Goal: Task Accomplishment & Management: Use online tool/utility

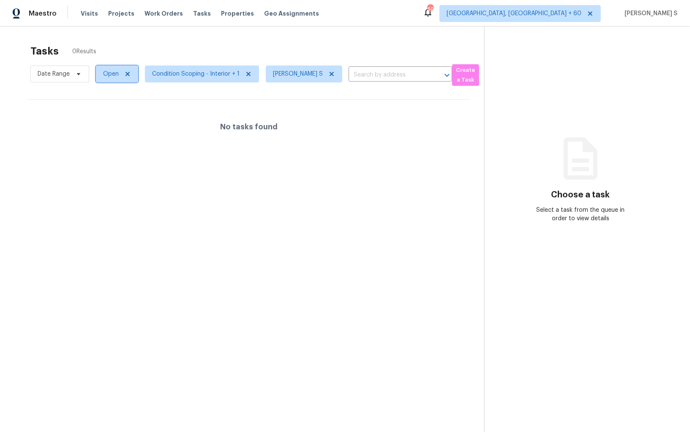
click at [104, 74] on span "Open" at bounding box center [111, 74] width 16 height 8
click at [119, 123] on label "Blocked" at bounding box center [116, 121] width 33 height 8
click at [106, 123] on input "Blocked" at bounding box center [102, 119] width 5 height 5
checkbox input "true"
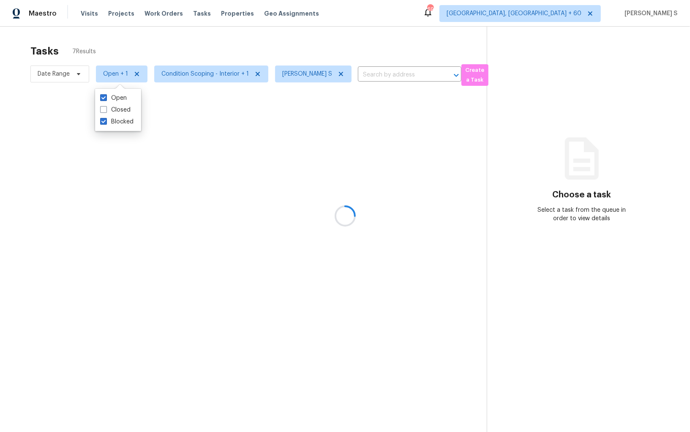
click at [251, 165] on div at bounding box center [345, 216] width 690 height 432
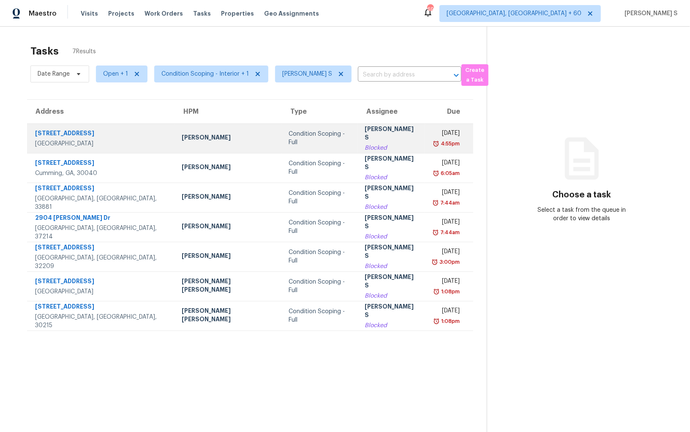
click at [365, 130] on div "[PERSON_NAME] S" at bounding box center [392, 134] width 54 height 19
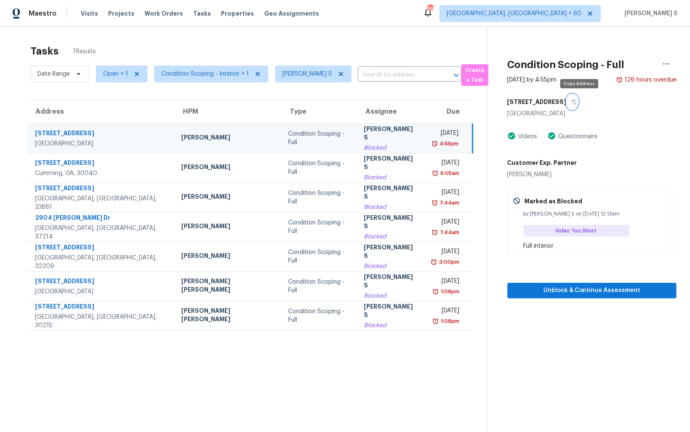
click at [578, 104] on button "button" at bounding box center [572, 101] width 11 height 15
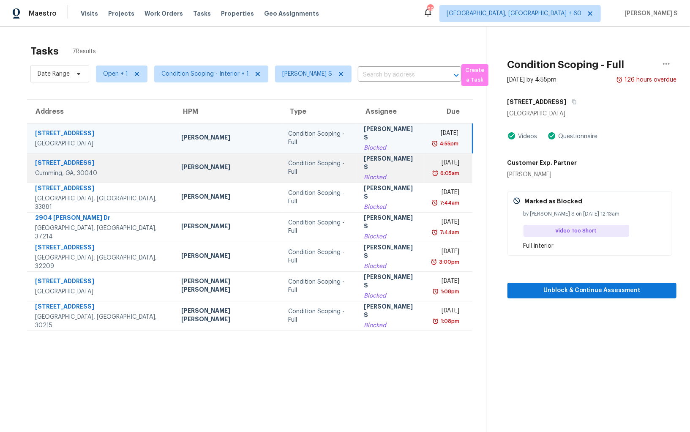
click at [425, 168] on td "Mon, Sep 22nd 2025 6:05am" at bounding box center [449, 168] width 48 height 30
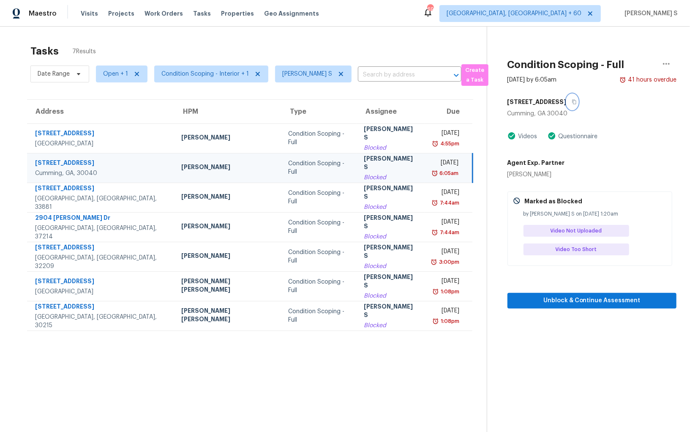
click at [577, 102] on icon "button" at bounding box center [574, 101] width 5 height 5
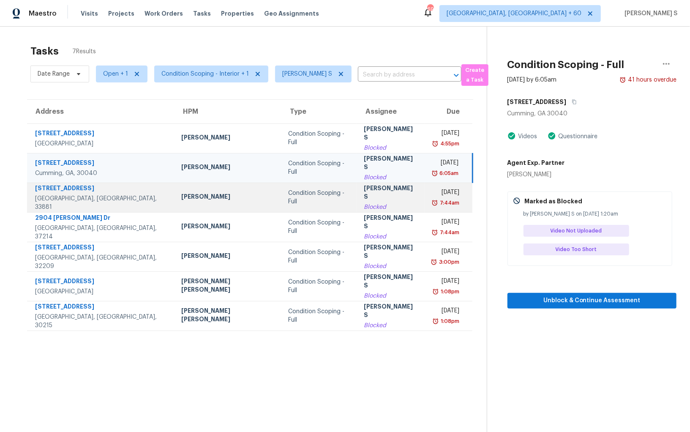
click at [431, 197] on div "Mon, Sep 22nd 2025" at bounding box center [445, 193] width 28 height 11
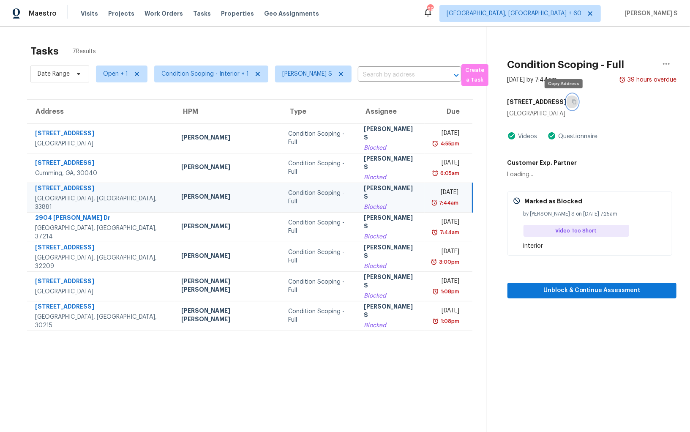
click at [572, 103] on icon "button" at bounding box center [574, 101] width 5 height 5
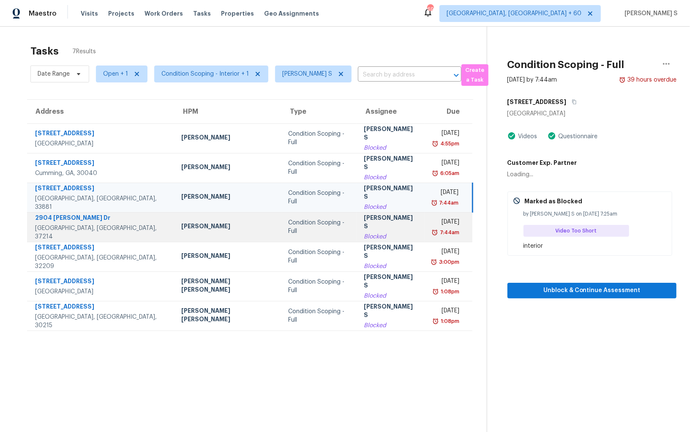
click at [431, 234] on div "7:44am" at bounding box center [445, 232] width 28 height 8
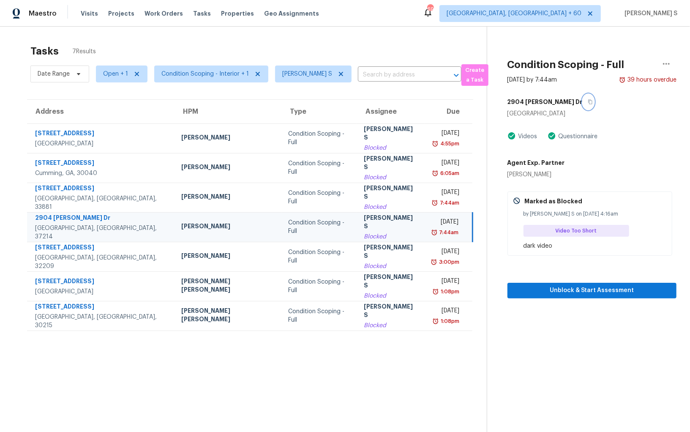
click at [583, 104] on button "button" at bounding box center [588, 101] width 11 height 15
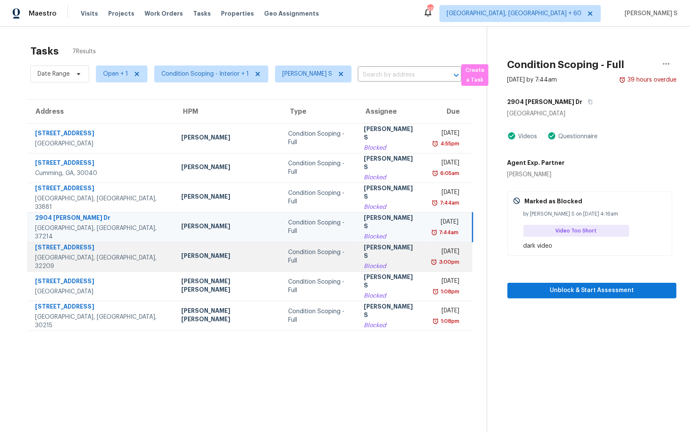
click at [371, 262] on div "Blocked" at bounding box center [391, 266] width 54 height 8
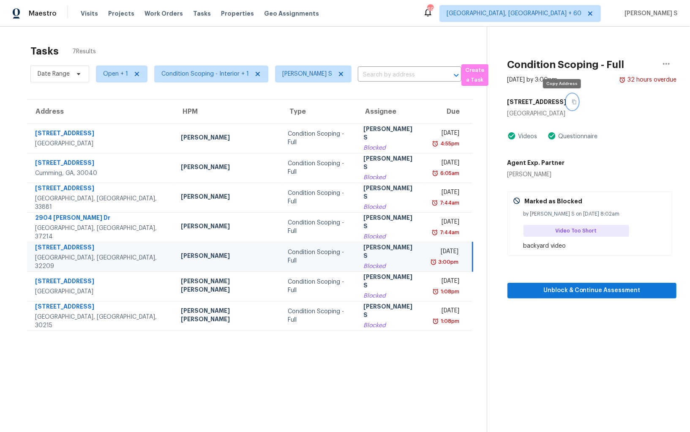
click at [572, 100] on icon "button" at bounding box center [574, 101] width 5 height 5
click at [572, 102] on icon "button" at bounding box center [574, 101] width 5 height 5
click at [363, 256] on div "[PERSON_NAME] S" at bounding box center [390, 252] width 54 height 19
click at [572, 102] on icon "button" at bounding box center [574, 101] width 5 height 5
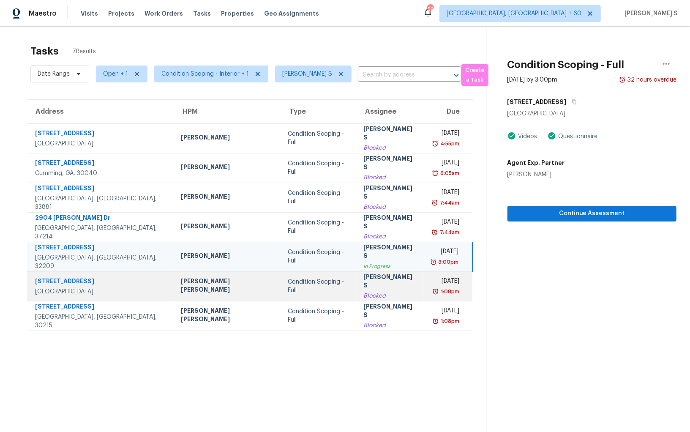
click at [363, 280] on div "[PERSON_NAME] S" at bounding box center [390, 281] width 54 height 19
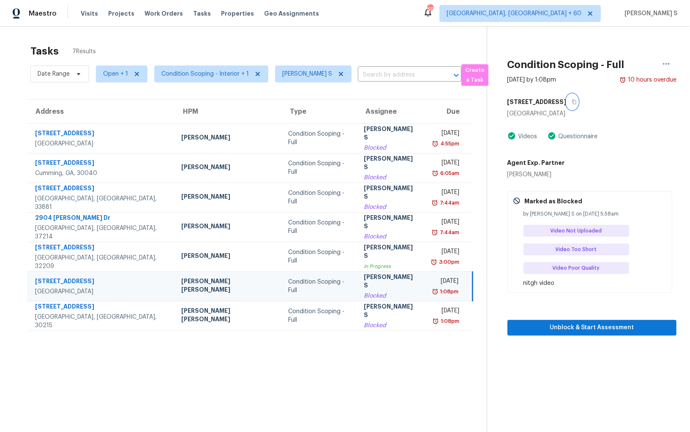
click at [572, 101] on icon "button" at bounding box center [574, 101] width 5 height 5
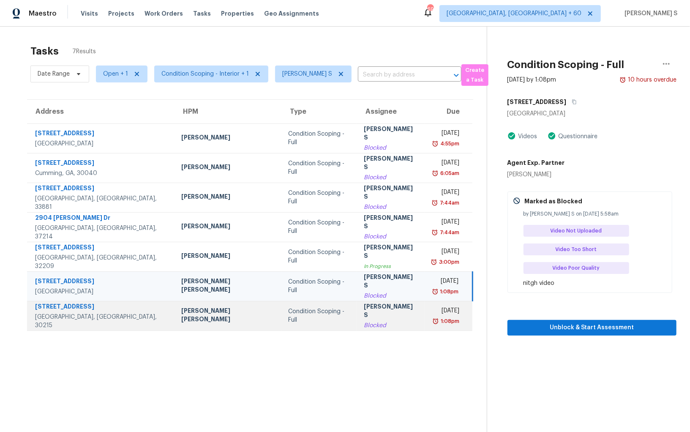
click at [383, 325] on td "Anbu Jebakumar S Blocked" at bounding box center [390, 316] width 67 height 30
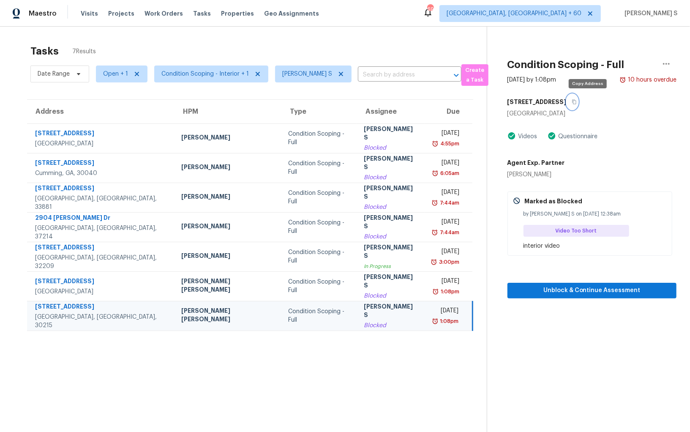
click at [578, 101] on button "button" at bounding box center [572, 101] width 11 height 15
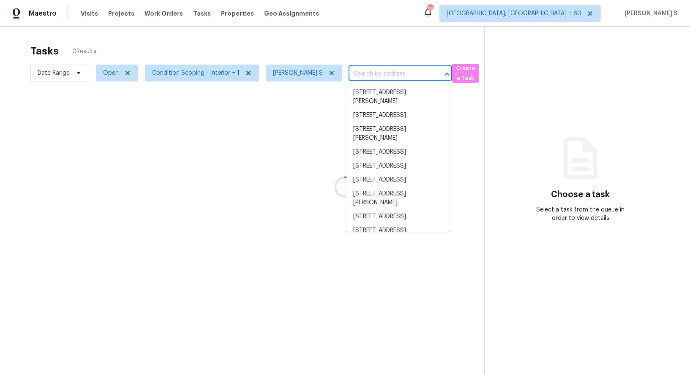
click at [389, 71] on section "Tasks 0 Results Date Range Open Condition Scoping - Interior + 1 Anbu Jebakumar…" at bounding box center [249, 220] width 471 height 361
paste input "[STREET_ADDRESS]"
type input "[STREET_ADDRESS]"
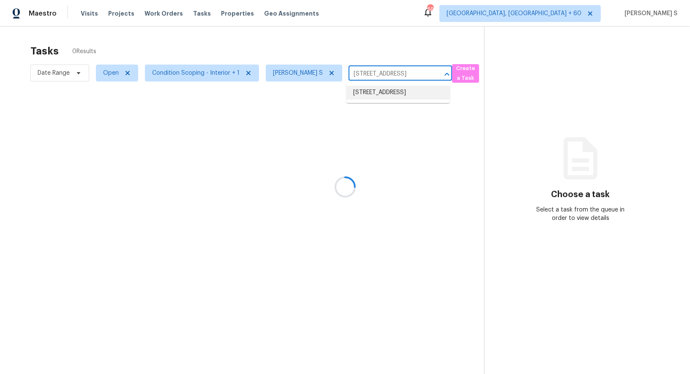
click at [402, 100] on li "[STREET_ADDRESS]" at bounding box center [398, 93] width 104 height 14
click at [103, 74] on div at bounding box center [345, 187] width 690 height 374
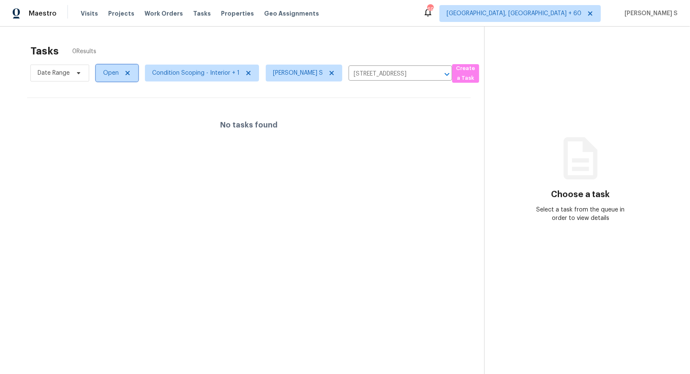
click at [112, 76] on span "Open" at bounding box center [111, 73] width 16 height 8
click at [117, 116] on div "Blocked" at bounding box center [118, 121] width 41 height 12
click at [120, 123] on label "Blocked" at bounding box center [116, 121] width 33 height 8
click at [106, 122] on input "Blocked" at bounding box center [102, 119] width 5 height 5
checkbox input "true"
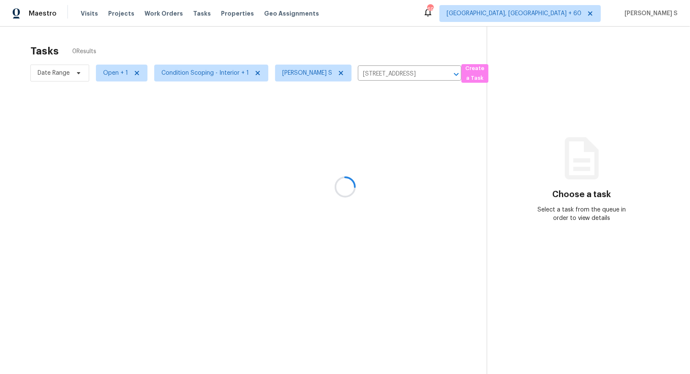
click at [295, 146] on div at bounding box center [345, 187] width 690 height 374
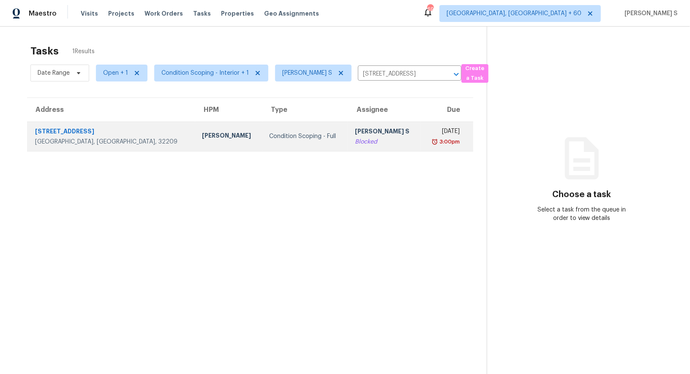
click at [355, 132] on div "[PERSON_NAME] S" at bounding box center [384, 132] width 59 height 11
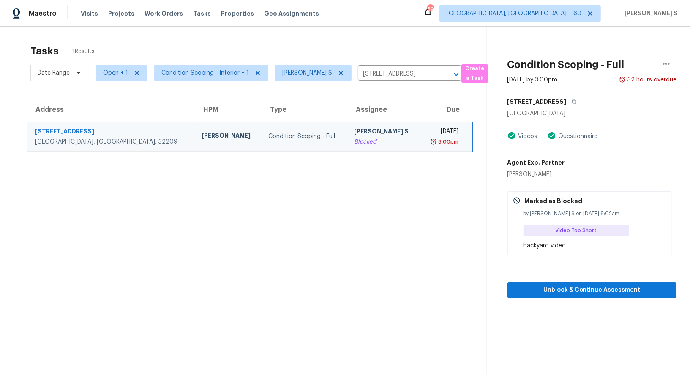
click at [347, 121] on th "Assignee" at bounding box center [383, 110] width 73 height 24
click at [354, 132] on div "[PERSON_NAME] S" at bounding box center [383, 132] width 59 height 11
click at [573, 290] on span "Unblock & Continue Assessment" at bounding box center [591, 290] width 155 height 11
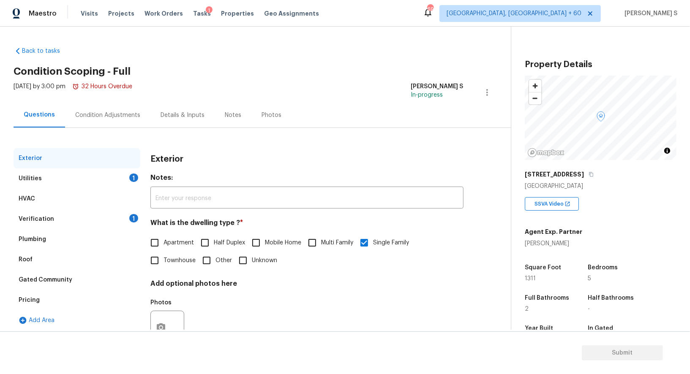
scroll to position [32, 0]
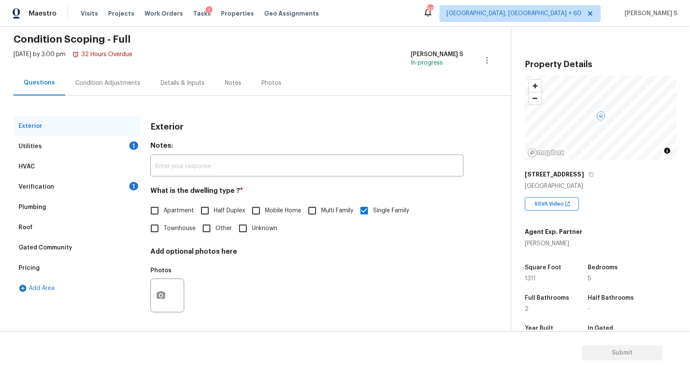
click at [129, 193] on div "Verification 1" at bounding box center [77, 187] width 127 height 20
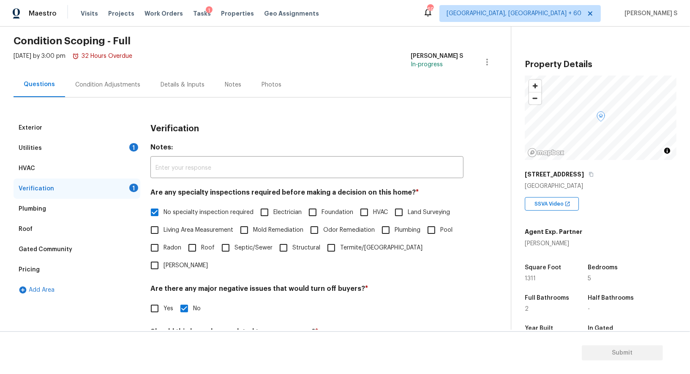
scroll to position [0, 0]
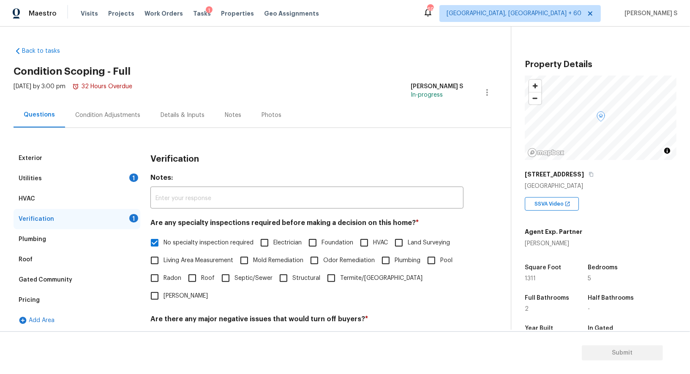
click at [138, 172] on div "Utilities 1" at bounding box center [77, 179] width 127 height 20
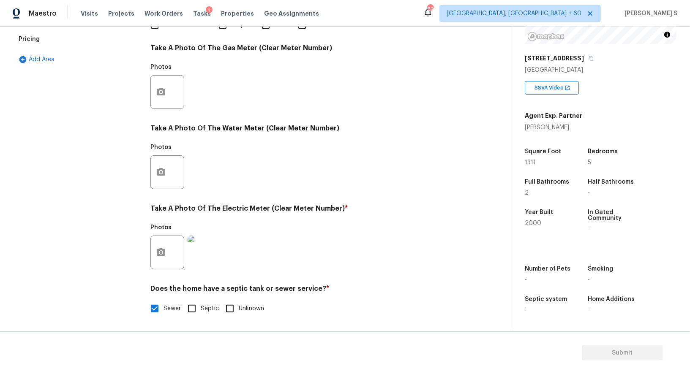
scroll to position [41, 0]
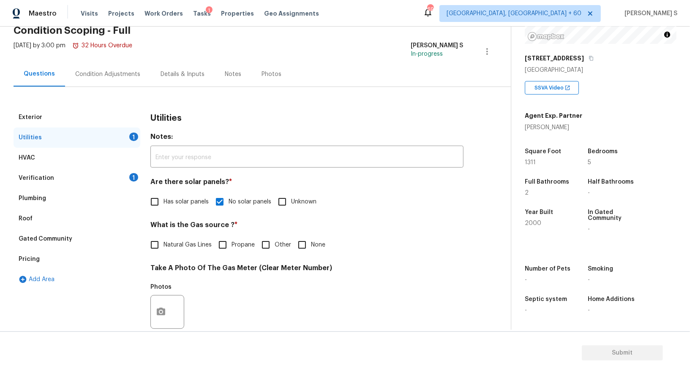
click at [44, 175] on div "Verification" at bounding box center [36, 178] width 35 height 8
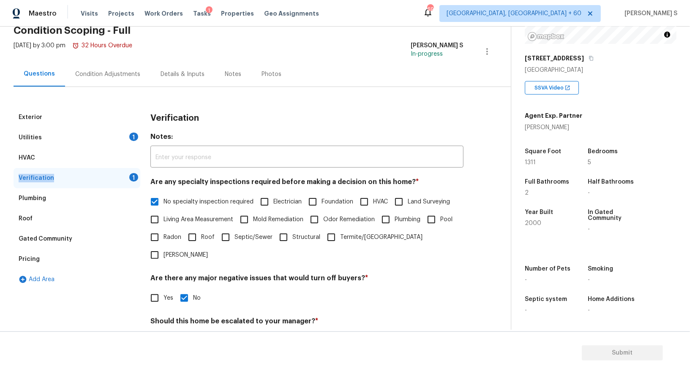
scroll to position [108, 0]
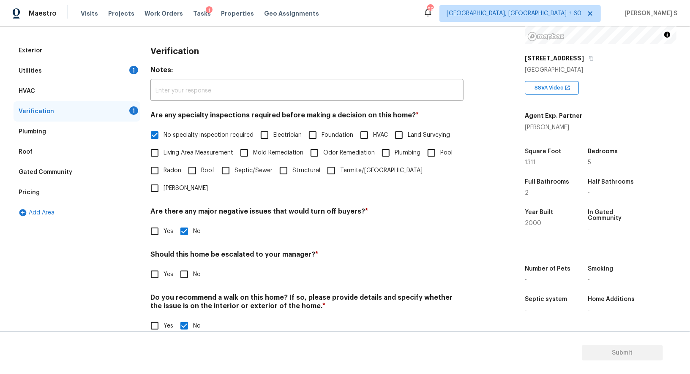
click at [52, 185] on div "Pricing" at bounding box center [77, 193] width 127 height 20
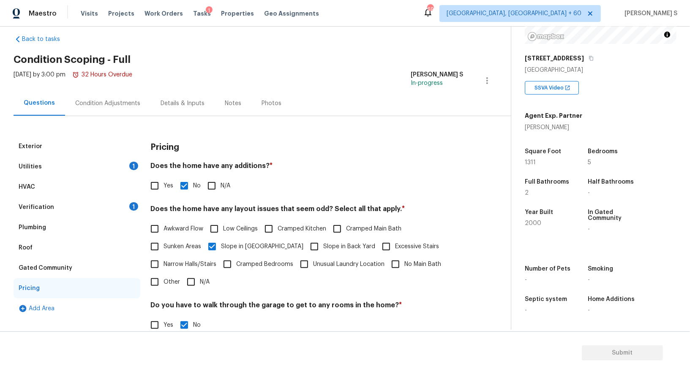
scroll to position [0, 0]
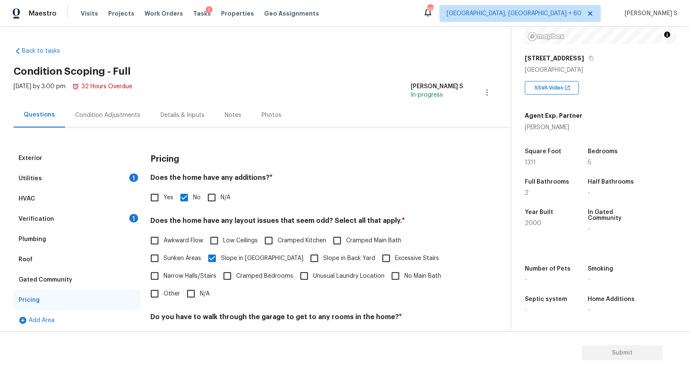
click at [120, 119] on div "Condition Adjustments" at bounding box center [107, 115] width 65 height 8
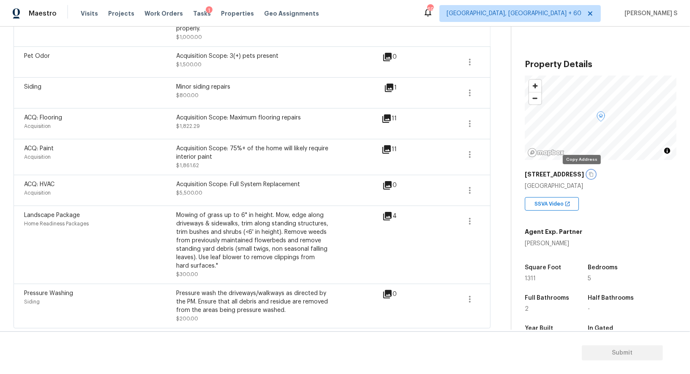
click at [588, 174] on icon "button" at bounding box center [590, 174] width 5 height 5
click at [599, 174] on div "[STREET_ADDRESS]" at bounding box center [601, 174] width 152 height 15
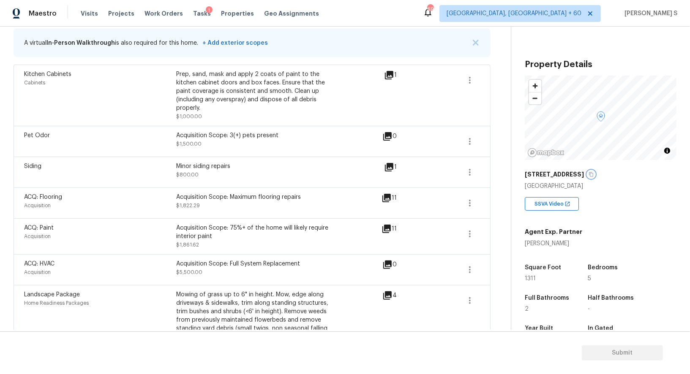
scroll to position [172, 0]
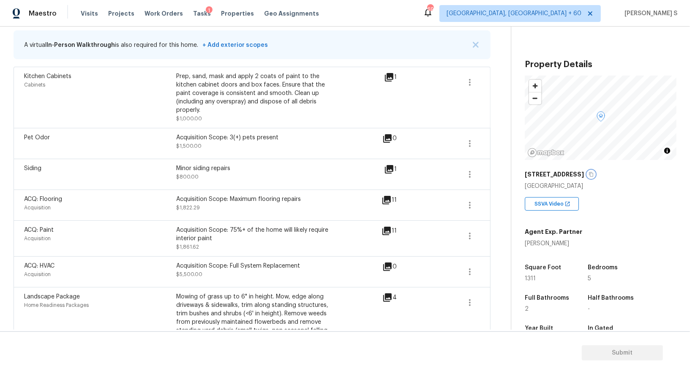
click at [589, 173] on icon "button" at bounding box center [591, 174] width 4 height 5
click at [0, 0] on div "Maestro Visits Projects Work Orders Tasks 1 Properties Geo Assignments 695 Albu…" at bounding box center [345, 187] width 690 height 374
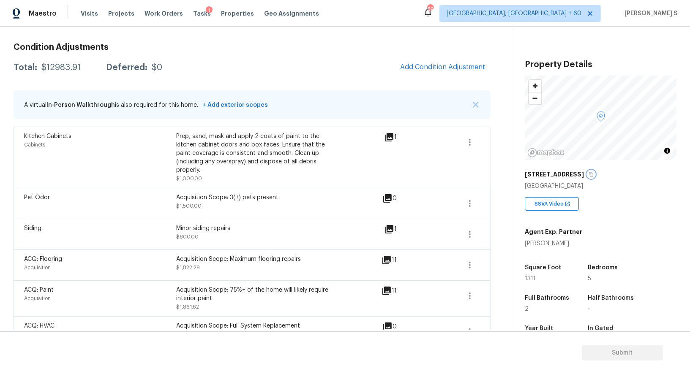
scroll to position [149, 0]
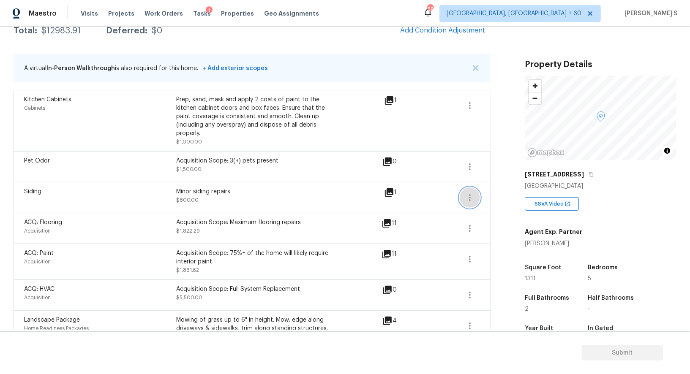
click at [472, 195] on icon "button" at bounding box center [470, 198] width 10 height 10
click at [486, 195] on div "Edit" at bounding box center [518, 195] width 66 height 8
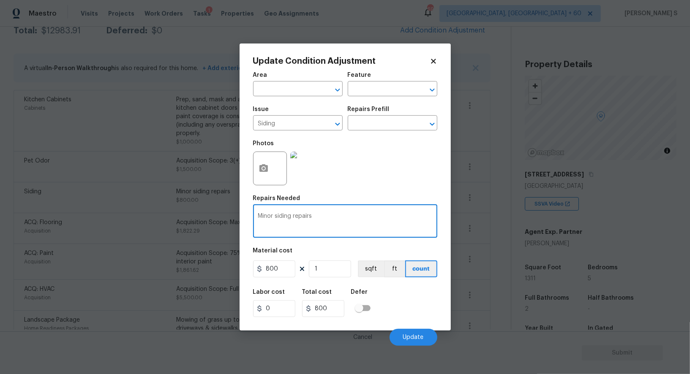
click at [264, 218] on textarea "Minor siding repairs" at bounding box center [345, 222] width 174 height 18
type textarea "siding repairs"
click at [287, 269] on input "800" at bounding box center [274, 269] width 42 height 17
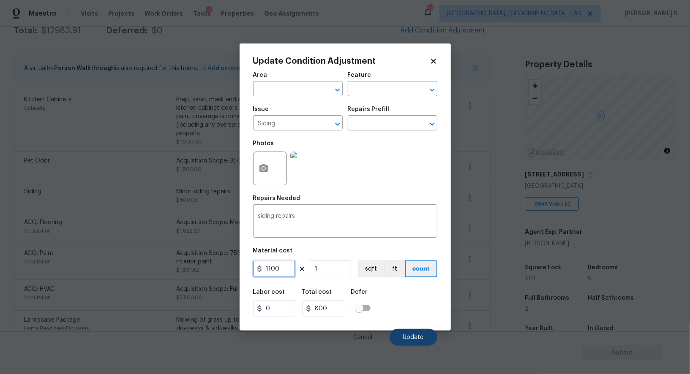
type input "1100"
click at [412, 330] on button "Update" at bounding box center [414, 337] width 48 height 17
click at [186, 261] on body "Maestro Visits Projects Work Orders Tasks 1 Properties Geo Assignments 695 Albu…" at bounding box center [345, 187] width 690 height 374
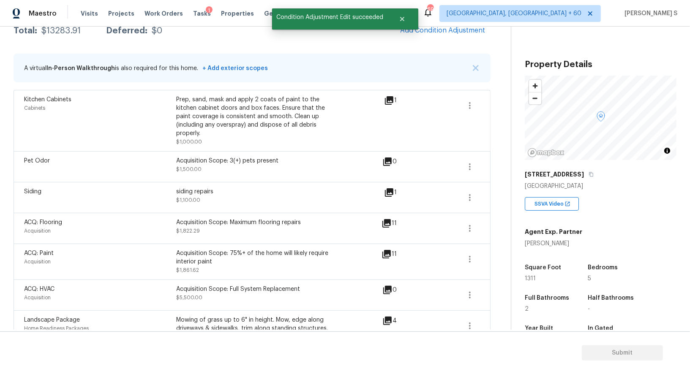
click at [222, 281] on div "ACQ: HVAC Acquisition Acquisition Scope: Full System Replacement $5,500.00 0" at bounding box center [252, 295] width 477 height 31
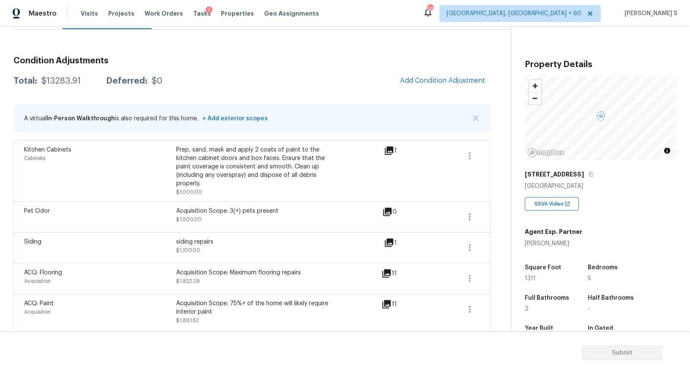
scroll to position [84, 0]
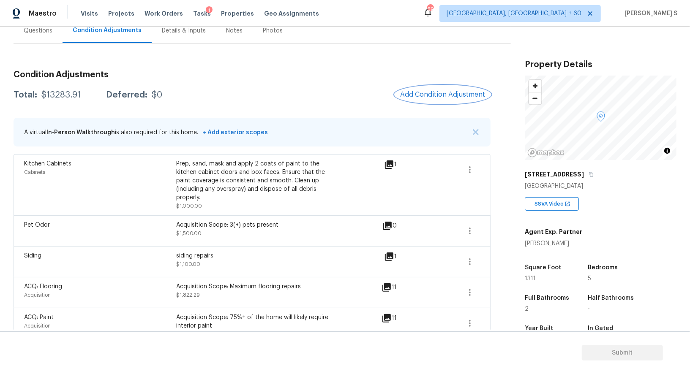
click at [444, 86] on button "Add Condition Adjustment" at bounding box center [442, 95] width 95 height 18
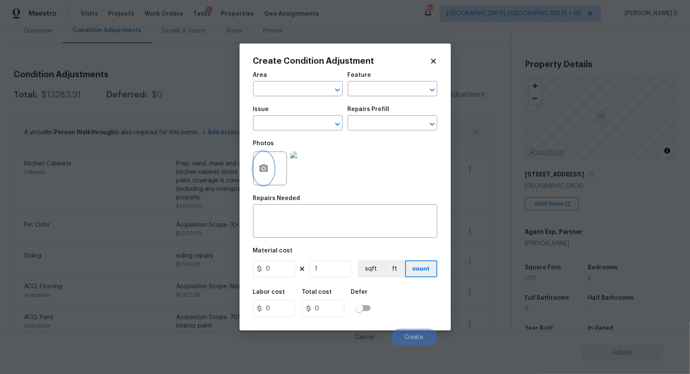
click at [261, 170] on icon "button" at bounding box center [263, 168] width 8 height 8
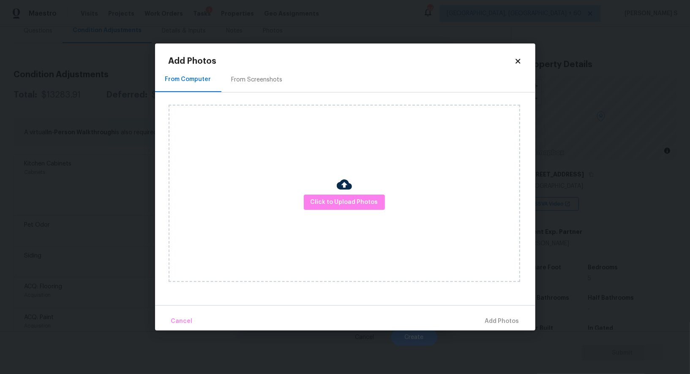
click at [267, 79] on div "From Screenshots" at bounding box center [257, 80] width 51 height 8
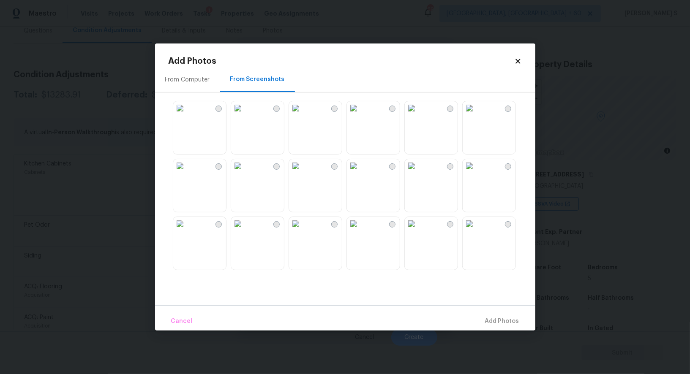
click at [204, 85] on div "From Computer" at bounding box center [187, 79] width 65 height 25
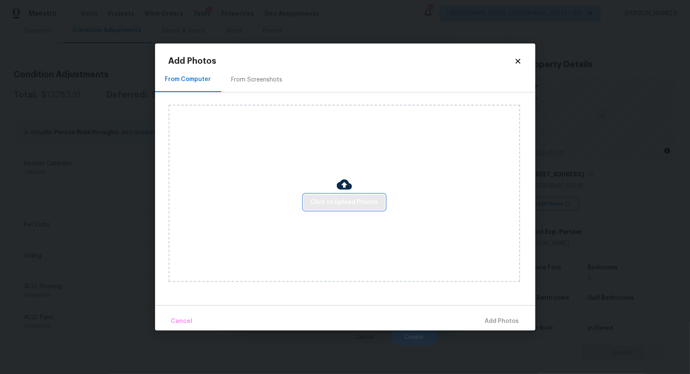
click at [350, 205] on span "Click to Upload Photos" at bounding box center [345, 202] width 68 height 11
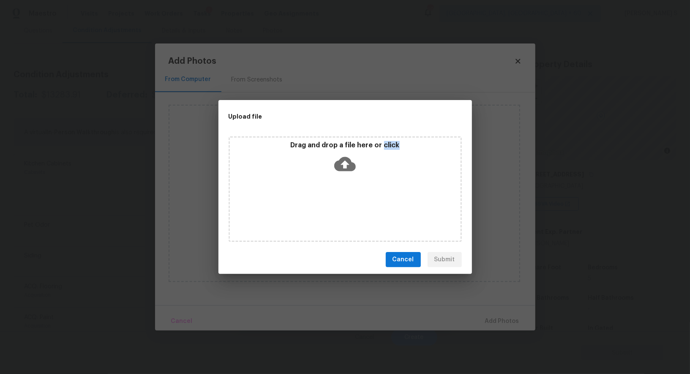
click at [350, 205] on div "Drag and drop a file here or click" at bounding box center [345, 189] width 233 height 106
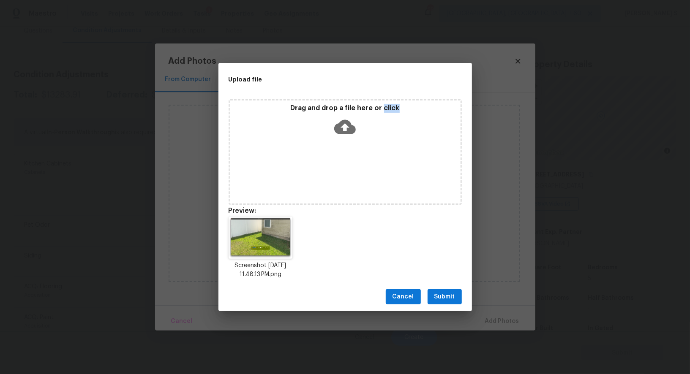
click at [441, 301] on span "Submit" at bounding box center [444, 297] width 21 height 11
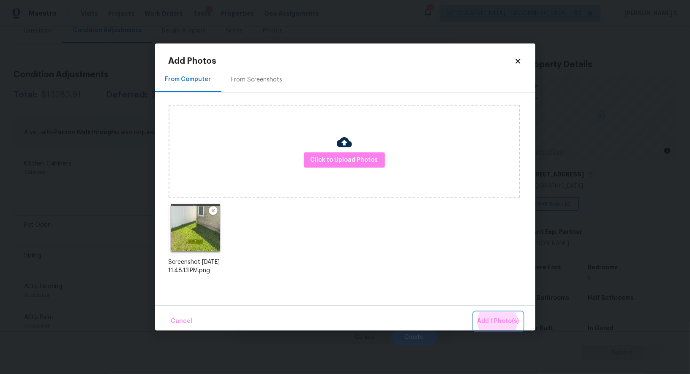
click at [474, 313] on button "Add 1 Photo(s)" at bounding box center [498, 322] width 49 height 18
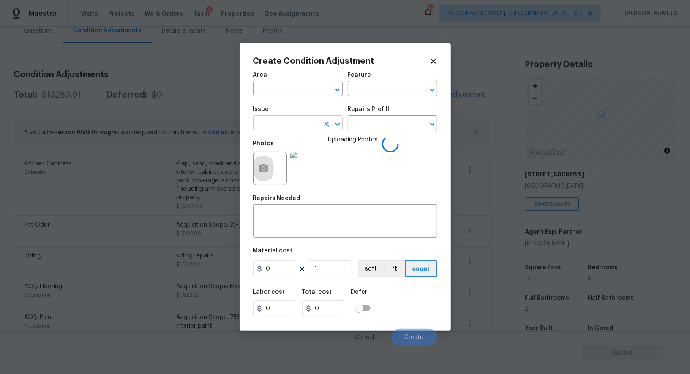
click at [299, 123] on input "text" at bounding box center [286, 123] width 66 height 13
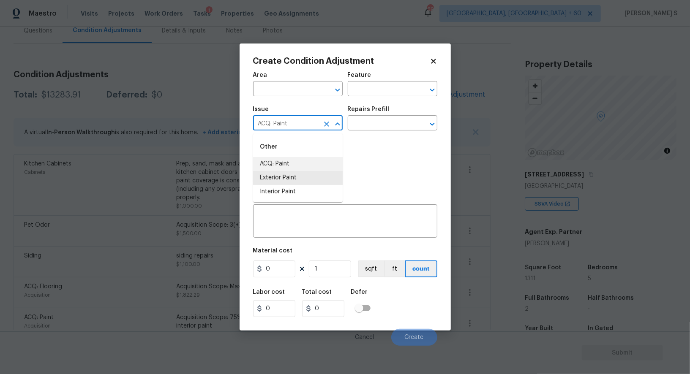
type input "ACQ: Paint"
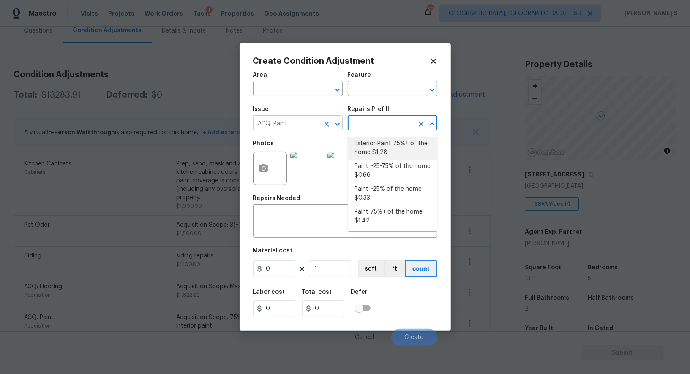
type input "Acquisition"
type textarea "Acquisition Scope: 75%+ of the home exterior will likely require paint"
type input "1.28"
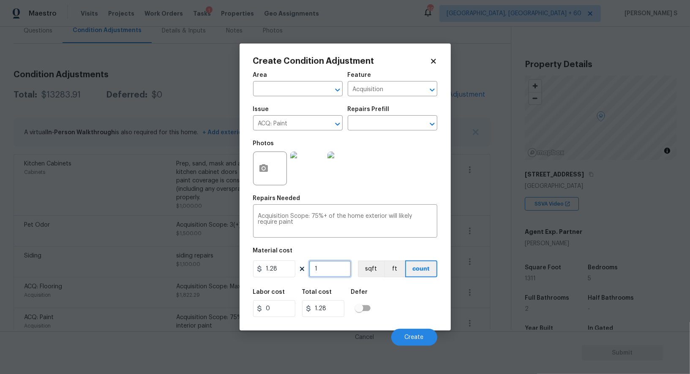
click at [330, 267] on input "1" at bounding box center [330, 269] width 42 height 17
type input "13"
type input "16.64"
type input "131"
type input "167.68"
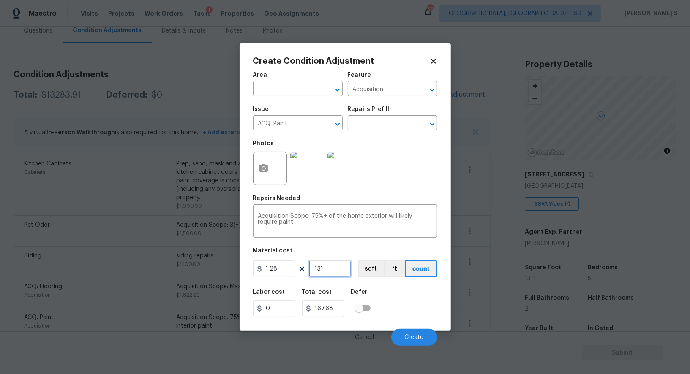
type input "1311"
type input "1678.08"
type input "1311"
click at [362, 268] on button "sqft" at bounding box center [371, 269] width 26 height 17
click at [405, 292] on div "Labor cost 0 Total cost 1678.08 Defer" at bounding box center [345, 303] width 184 height 38
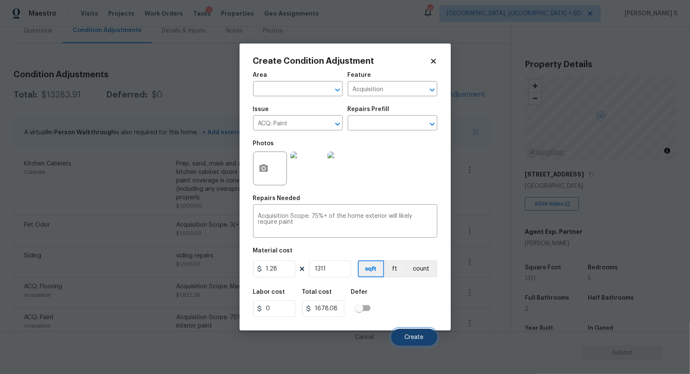
click at [419, 338] on span "Create" at bounding box center [414, 338] width 19 height 6
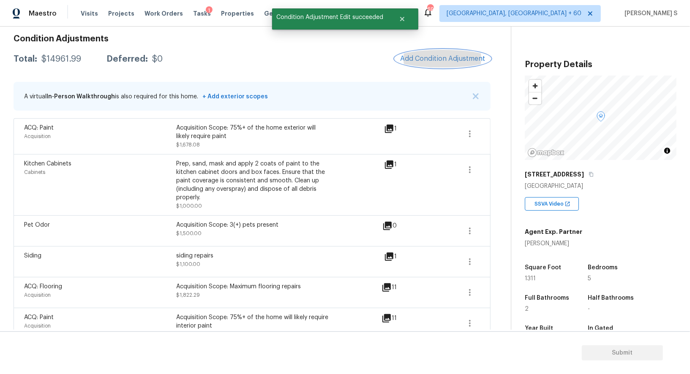
click at [423, 55] on span "Add Condition Adjustment" at bounding box center [442, 59] width 85 height 8
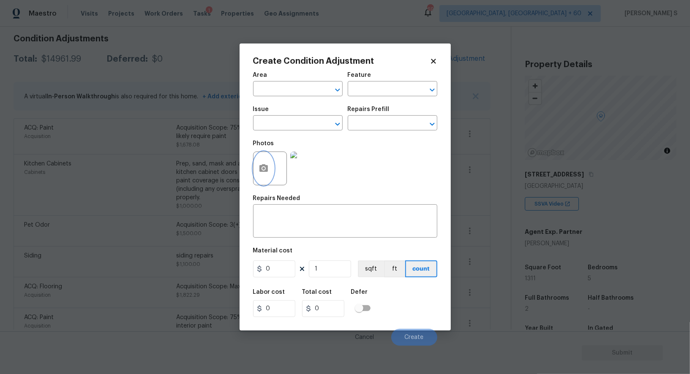
click at [266, 170] on icon "button" at bounding box center [263, 168] width 8 height 8
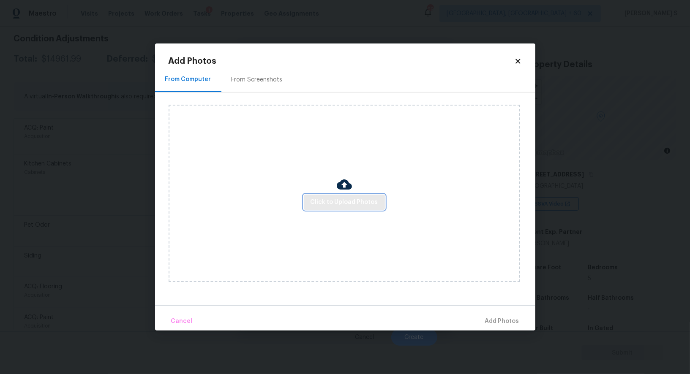
click at [329, 197] on span "Click to Upload Photos" at bounding box center [345, 202] width 68 height 11
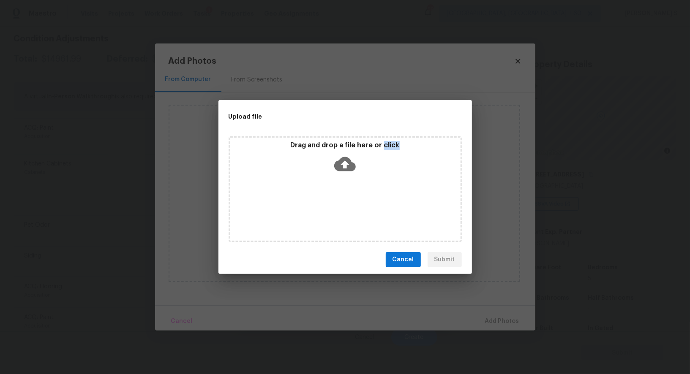
click at [329, 197] on div "Drag and drop a file here or click" at bounding box center [345, 189] width 233 height 106
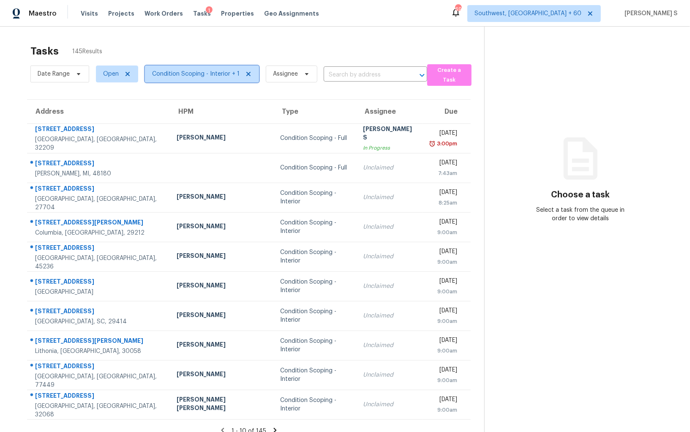
click at [170, 76] on span "Condition Scoping - Interior + 1" at bounding box center [195, 74] width 87 height 8
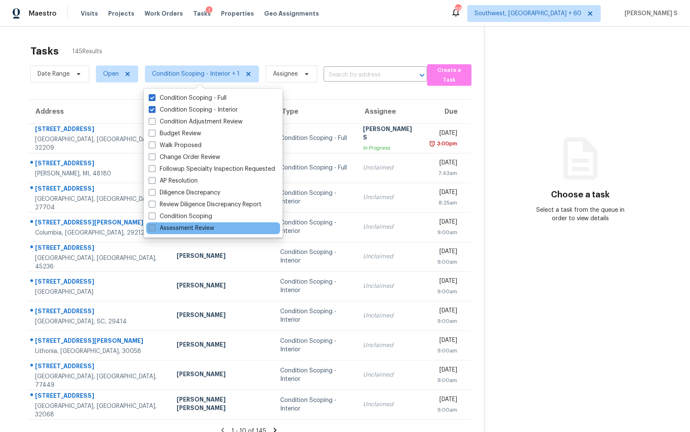
click at [204, 226] on label "Assessment Review" at bounding box center [181, 228] width 65 height 8
click at [154, 226] on input "Assessment Review" at bounding box center [151, 226] width 5 height 5
checkbox input "true"
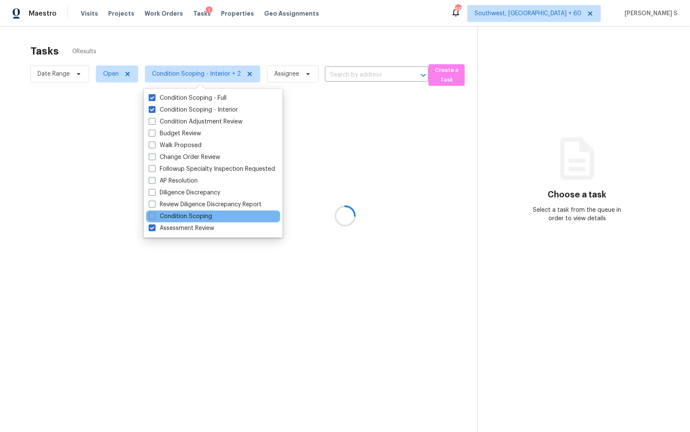
click at [192, 221] on div "Condition Scoping" at bounding box center [213, 216] width 134 height 12
click at [192, 233] on div "Assessment Review" at bounding box center [213, 228] width 134 height 12
click at [185, 218] on label "Condition Scoping" at bounding box center [180, 216] width 63 height 8
click at [154, 218] on input "Condition Scoping" at bounding box center [151, 214] width 5 height 5
checkbox input "true"
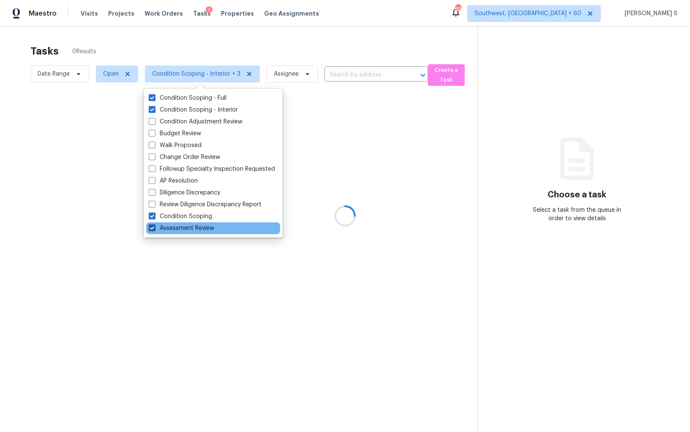
click at [186, 228] on label "Assessment Review" at bounding box center [181, 228] width 65 height 8
click at [154, 228] on input "Assessment Review" at bounding box center [151, 226] width 5 height 5
checkbox input "false"
click at [168, 74] on div at bounding box center [345, 216] width 690 height 432
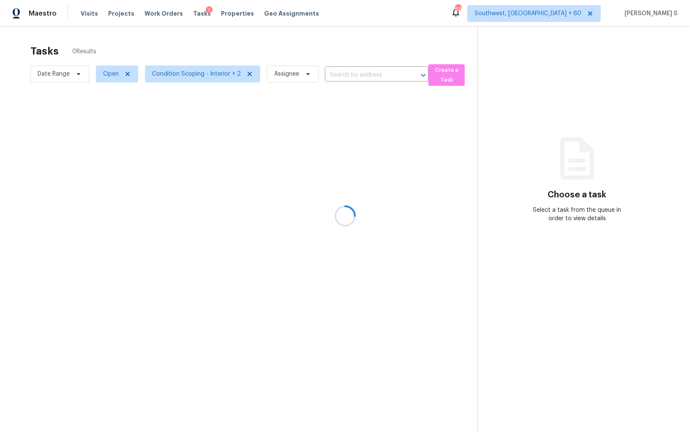
click at [174, 74] on div at bounding box center [345, 216] width 690 height 432
click at [180, 68] on div at bounding box center [345, 216] width 690 height 432
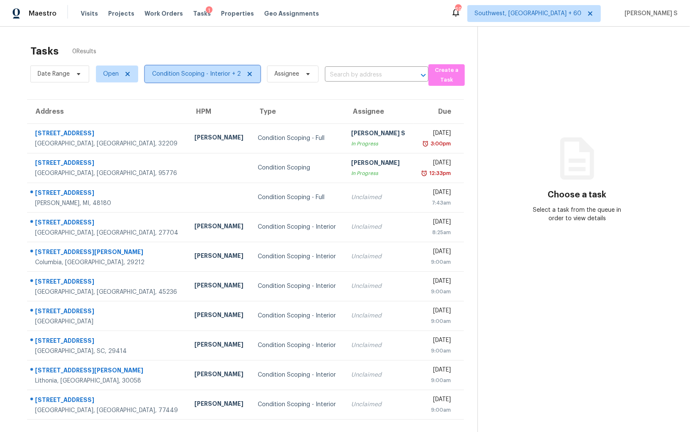
click at [202, 72] on span "Condition Scoping - Interior + 2" at bounding box center [196, 74] width 89 height 8
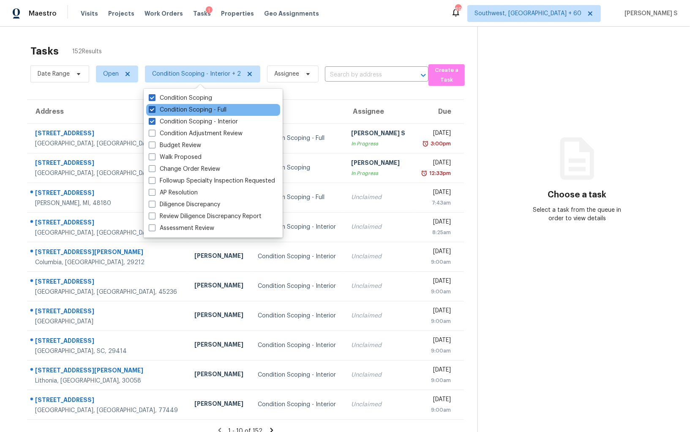
click at [196, 107] on label "Condition Scoping - Full" at bounding box center [188, 110] width 78 height 8
click at [154, 107] on input "Condition Scoping - Full" at bounding box center [151, 108] width 5 height 5
checkbox input "false"
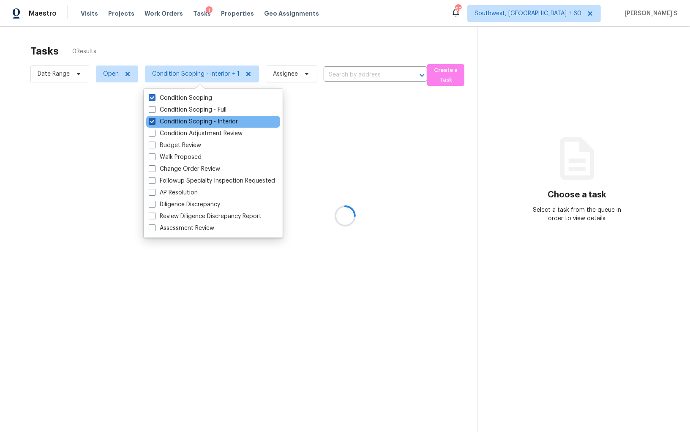
click at [207, 124] on label "Condition Scoping - Interior" at bounding box center [193, 121] width 89 height 8
click at [154, 123] on input "Condition Scoping - Interior" at bounding box center [151, 119] width 5 height 5
checkbox input "false"
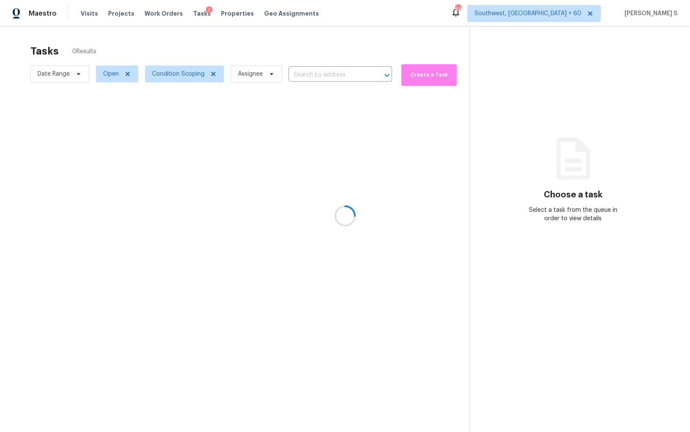
click at [383, 140] on div at bounding box center [345, 216] width 690 height 432
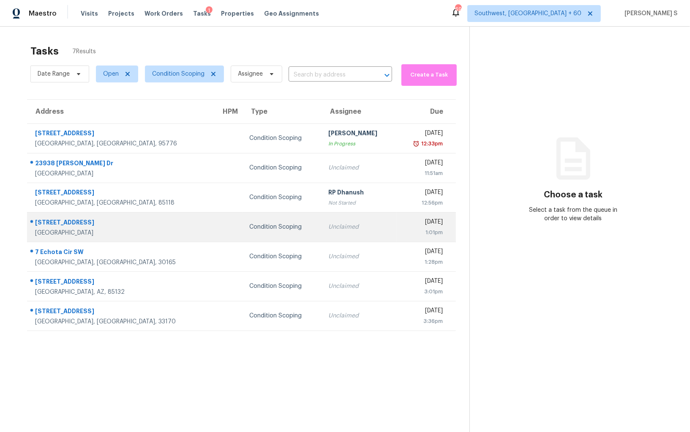
click at [403, 234] on div "1:01pm" at bounding box center [423, 232] width 40 height 8
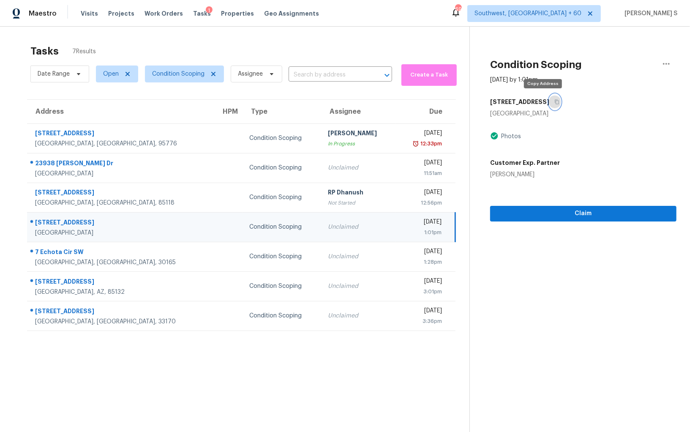
click at [549, 104] on button "button" at bounding box center [554, 101] width 11 height 15
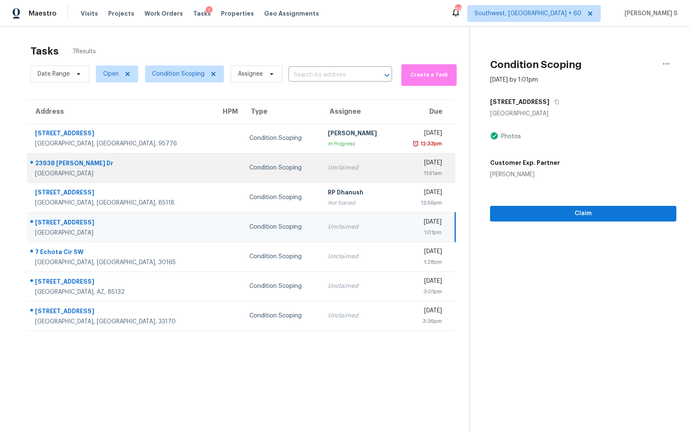
click at [338, 165] on div "Unclaimed" at bounding box center [358, 167] width 61 height 8
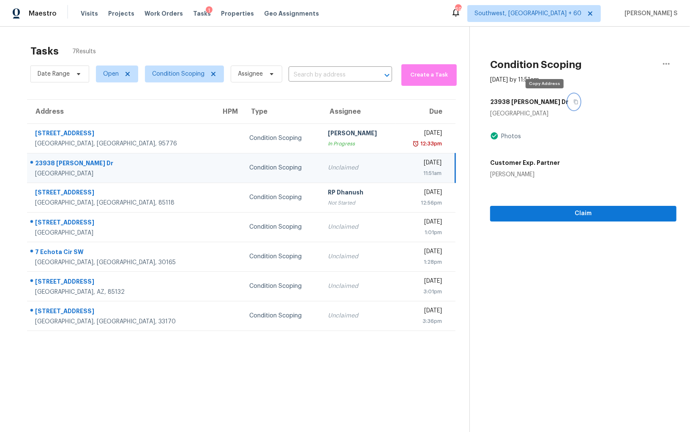
click at [574, 101] on icon "button" at bounding box center [576, 102] width 4 height 5
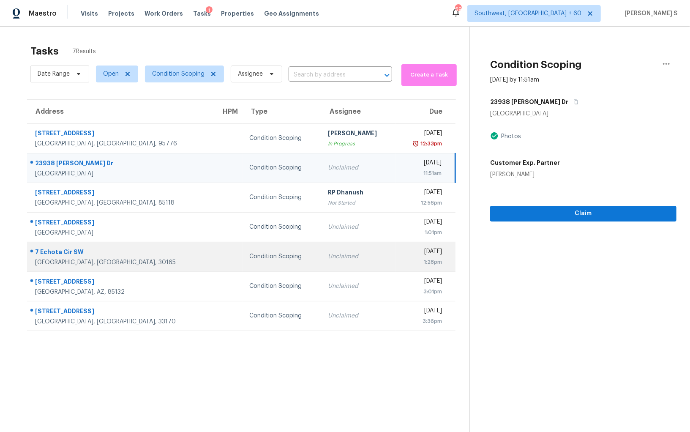
click at [325, 250] on td "Unclaimed" at bounding box center [358, 257] width 75 height 30
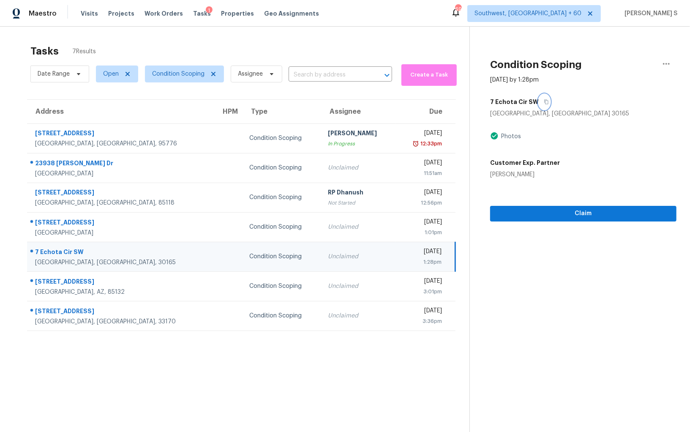
click at [544, 102] on icon "button" at bounding box center [546, 101] width 5 height 5
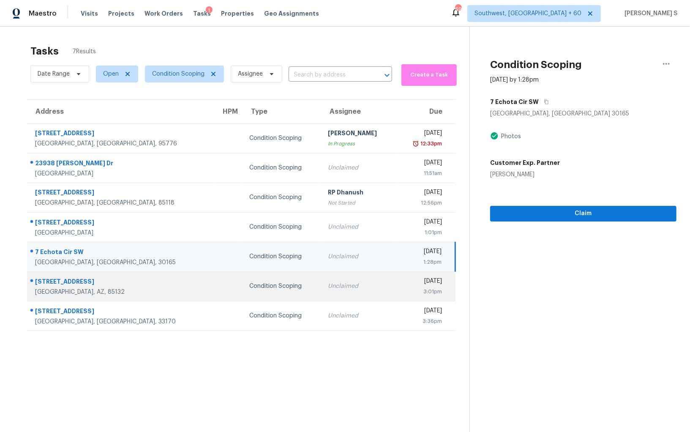
click at [321, 278] on td "Unclaimed" at bounding box center [358, 286] width 75 height 30
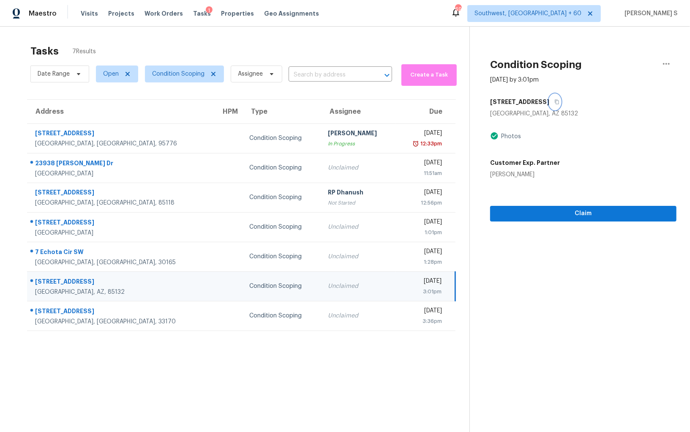
click at [555, 100] on icon "button" at bounding box center [557, 102] width 4 height 5
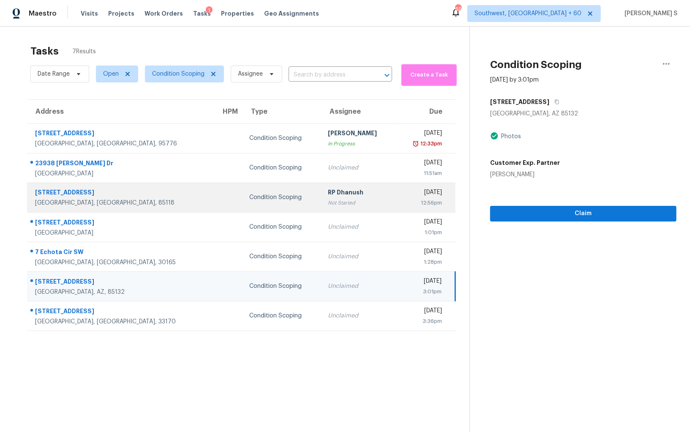
click at [403, 201] on div "12:56pm" at bounding box center [423, 203] width 40 height 8
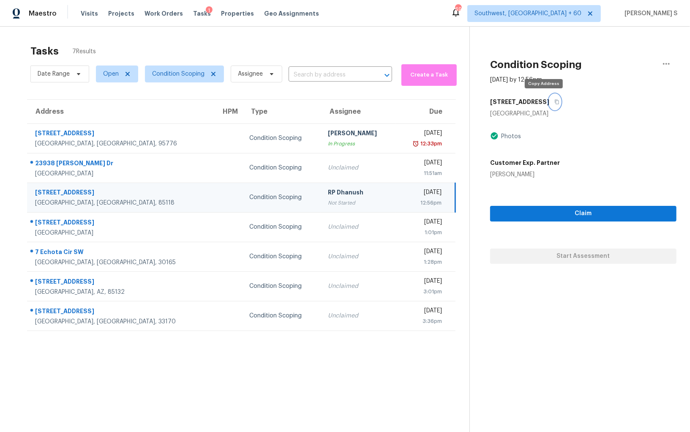
click at [554, 101] on icon "button" at bounding box center [556, 101] width 5 height 5
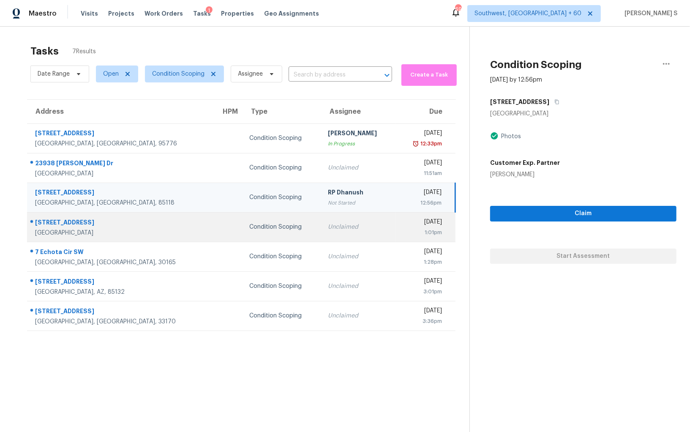
click at [403, 233] on div "1:01pm" at bounding box center [423, 232] width 40 height 8
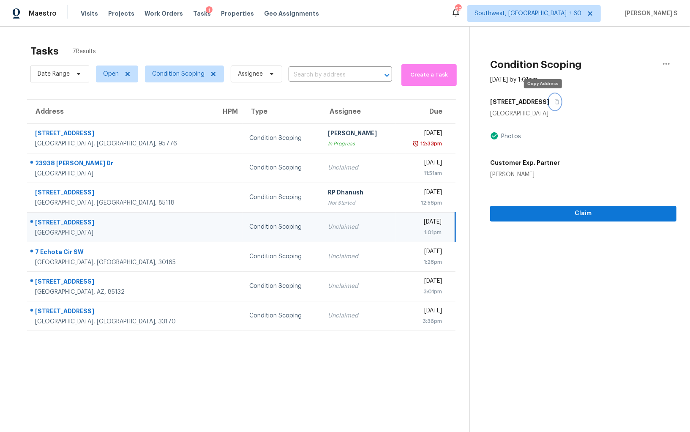
click at [554, 102] on icon "button" at bounding box center [556, 101] width 5 height 5
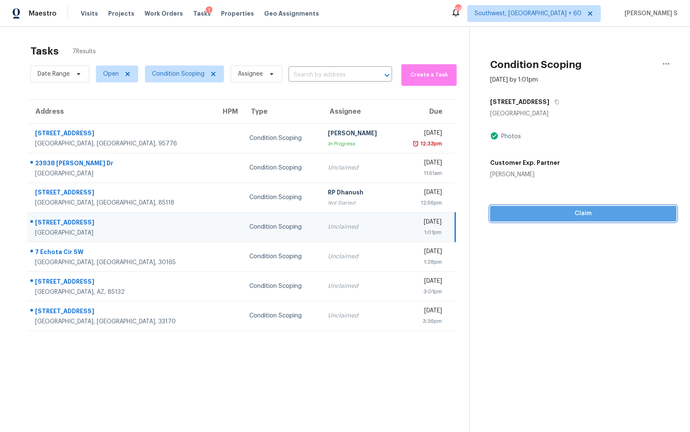
click at [559, 214] on span "Claim" at bounding box center [583, 213] width 173 height 11
click at [330, 231] on td "Unclaimed" at bounding box center [358, 227] width 75 height 30
click at [331, 234] on td "Unclaimed" at bounding box center [358, 227] width 75 height 30
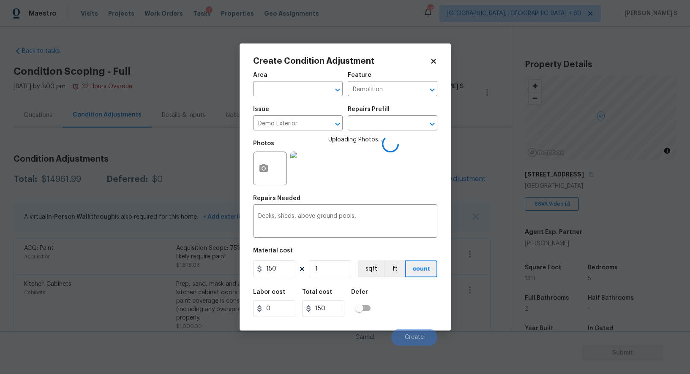
click at [291, 268] on input "150" at bounding box center [274, 269] width 42 height 17
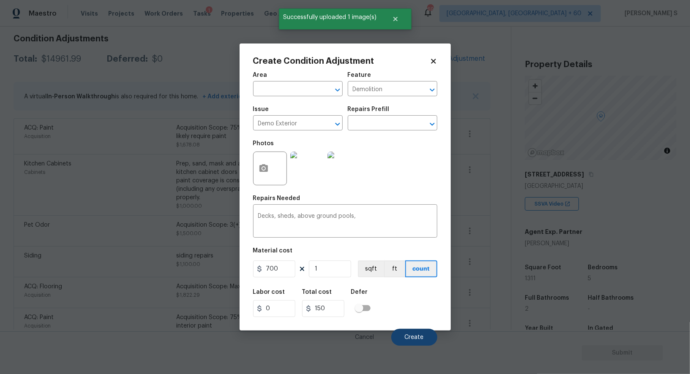
type input "700"
click at [424, 342] on button "Create" at bounding box center [414, 337] width 46 height 17
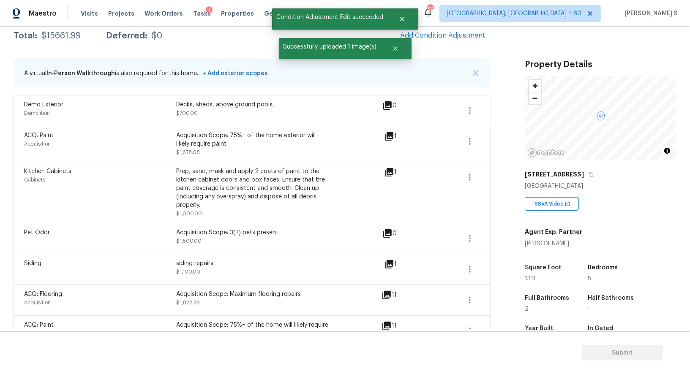
click at [177, 267] on div "siding repairs" at bounding box center [252, 263] width 152 height 8
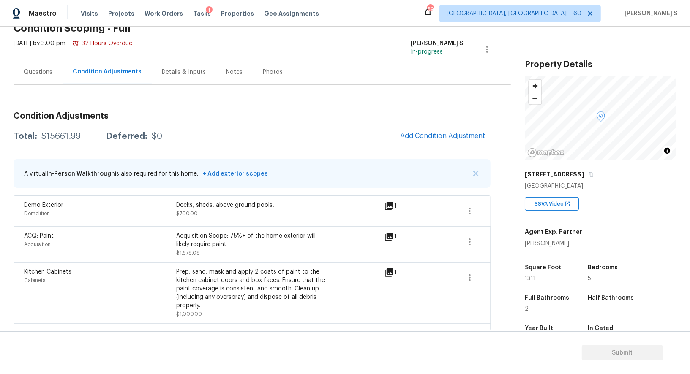
scroll to position [0, 0]
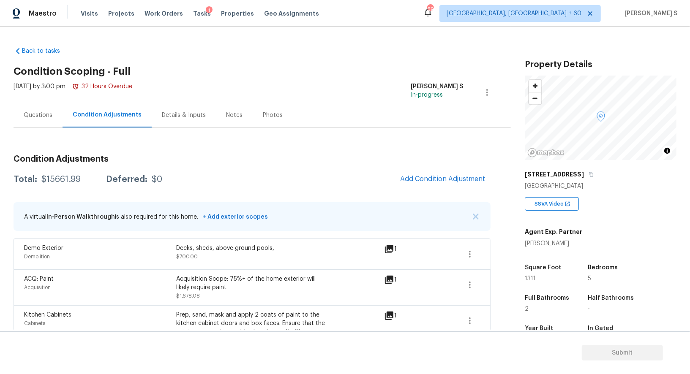
click at [63, 182] on div "$15661.99" at bounding box center [60, 179] width 39 height 8
copy div "15661.99"
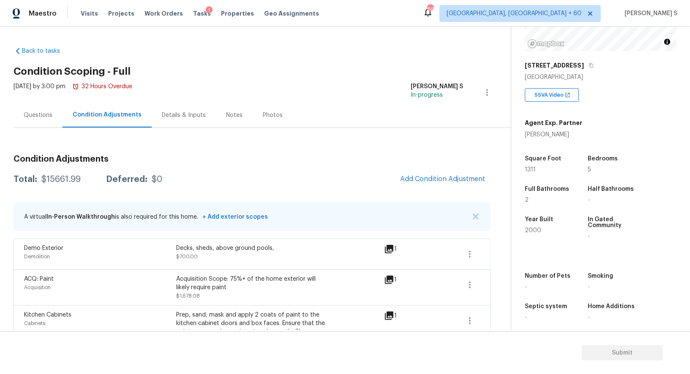
click at [50, 110] on div "Questions" at bounding box center [38, 115] width 49 height 25
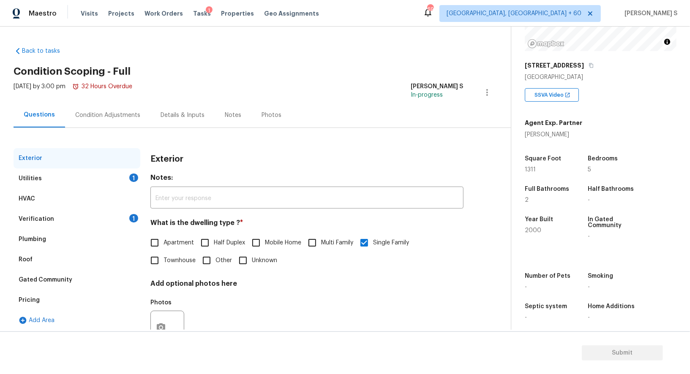
scroll to position [32, 0]
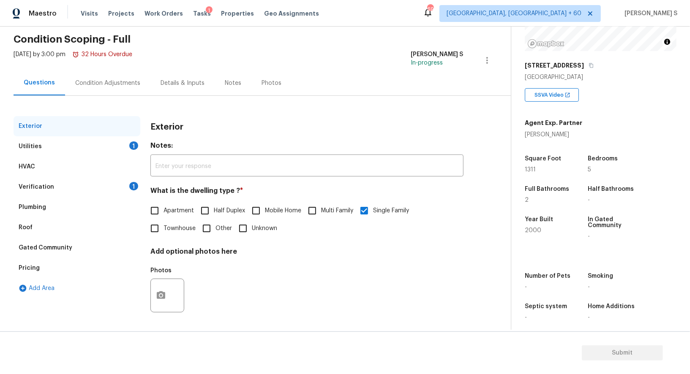
click at [131, 182] on div "1" at bounding box center [133, 186] width 9 height 8
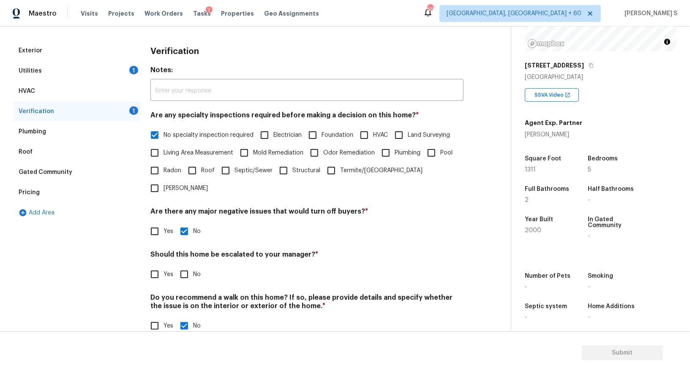
click at [181, 266] on input "No" at bounding box center [184, 275] width 18 height 18
checkbox input "true"
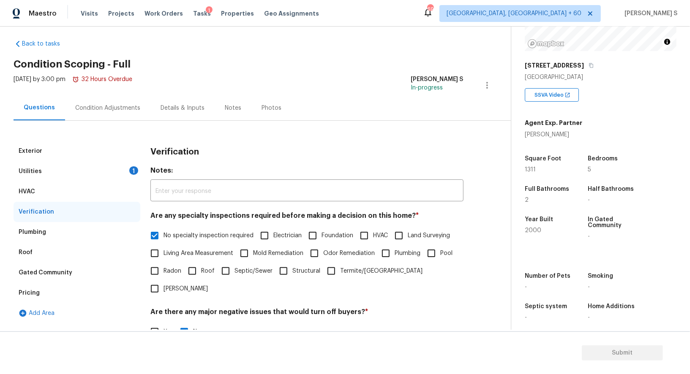
scroll to position [0, 0]
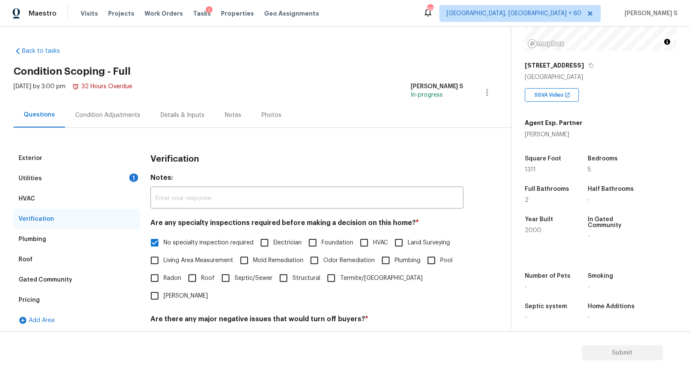
click at [134, 176] on div "1" at bounding box center [133, 178] width 9 height 8
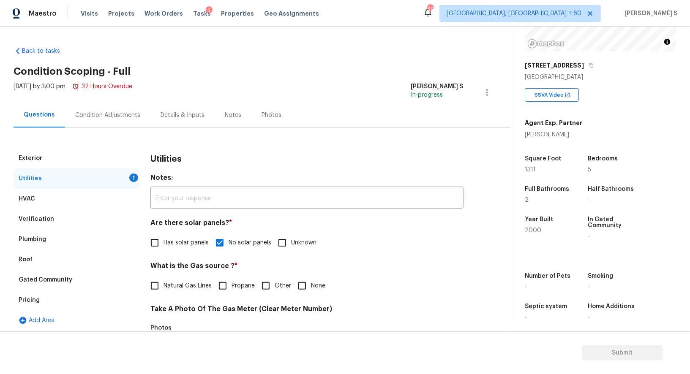
scroll to position [117, 0]
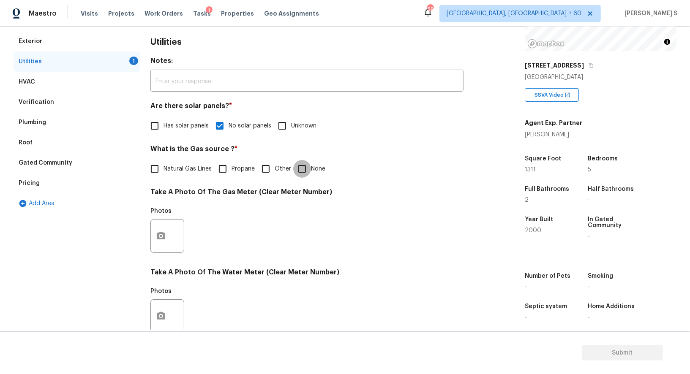
click at [296, 161] on input "None" at bounding box center [302, 169] width 18 height 18
checkbox input "true"
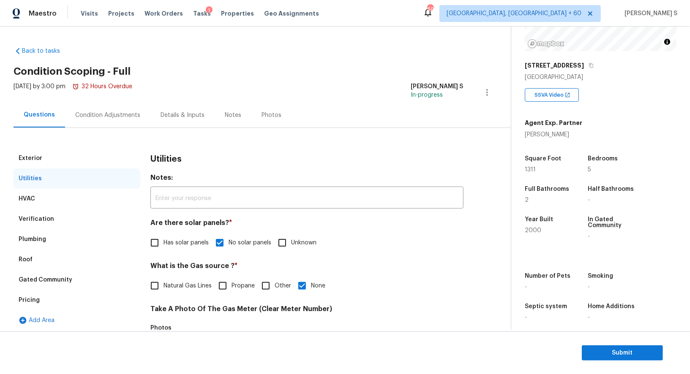
scroll to position [109, 0]
click at [609, 349] on span "Submit" at bounding box center [622, 353] width 68 height 11
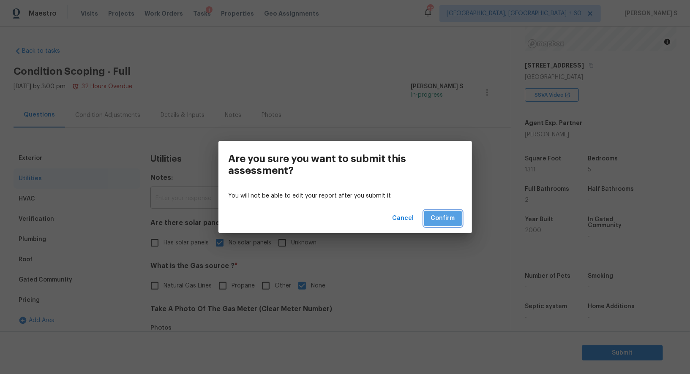
click at [436, 221] on span "Confirm" at bounding box center [443, 218] width 24 height 11
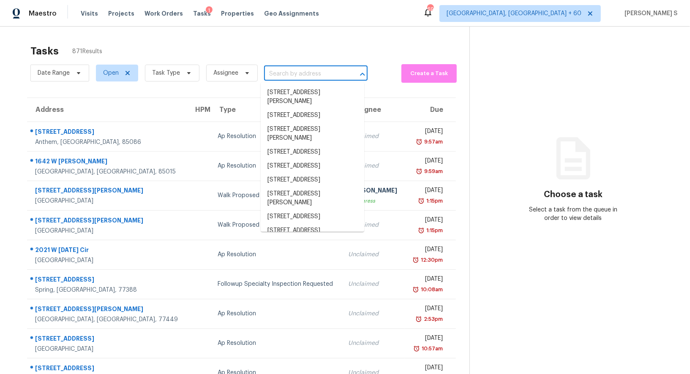
click at [276, 72] on input "text" at bounding box center [304, 74] width 80 height 13
paste input "[STREET_ADDRESS]"
type input "[STREET_ADDRESS]"
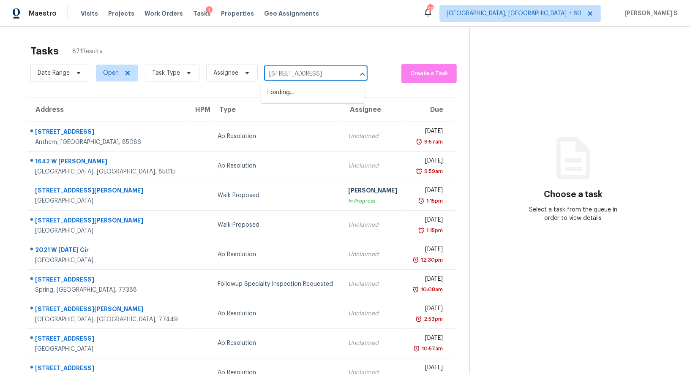
scroll to position [0, 44]
click at [291, 90] on li "[STREET_ADDRESS]" at bounding box center [313, 93] width 104 height 14
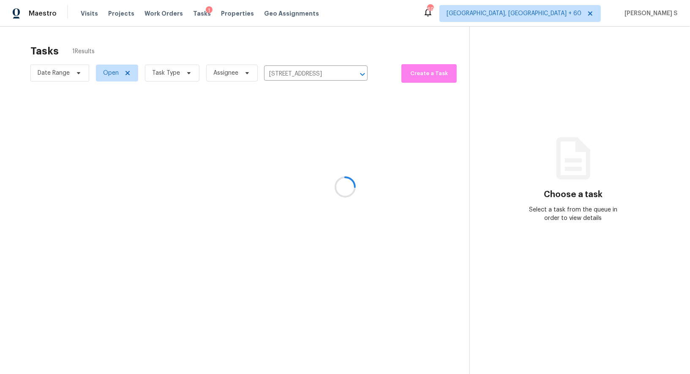
click at [334, 123] on div at bounding box center [345, 187] width 690 height 374
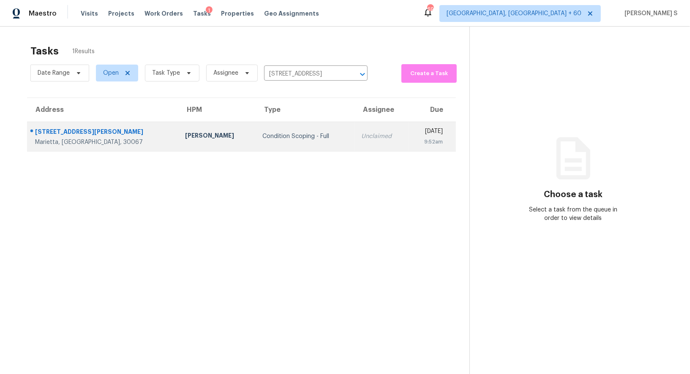
click at [275, 136] on div "Condition Scoping - Full" at bounding box center [304, 136] width 85 height 8
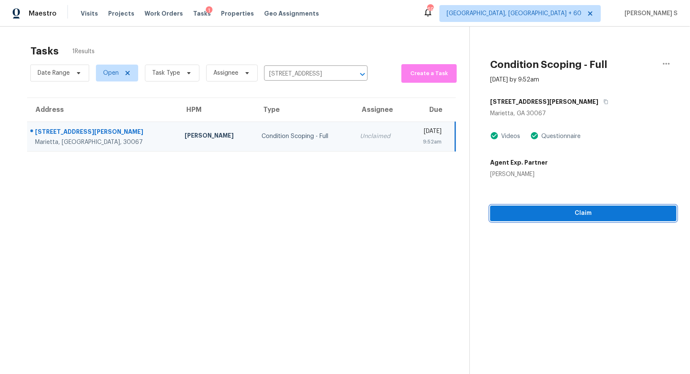
click at [564, 215] on span "Claim" at bounding box center [583, 213] width 173 height 11
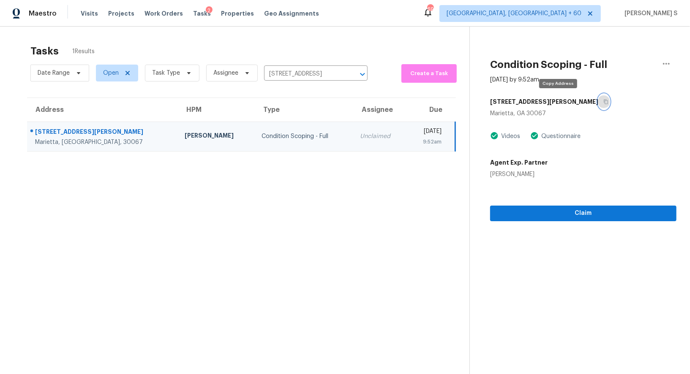
click at [598, 101] on button "button" at bounding box center [603, 101] width 11 height 15
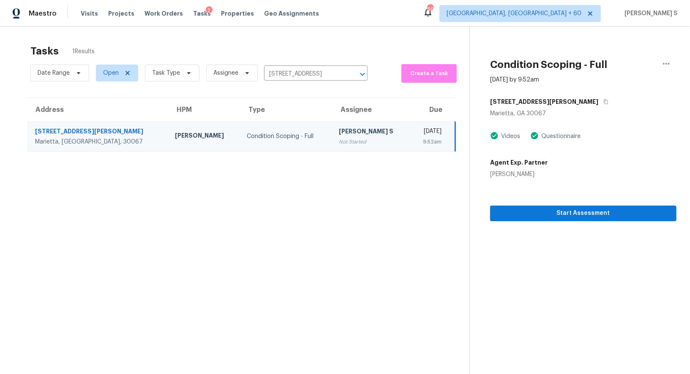
click at [247, 137] on div "Condition Scoping - Full" at bounding box center [286, 136] width 79 height 8
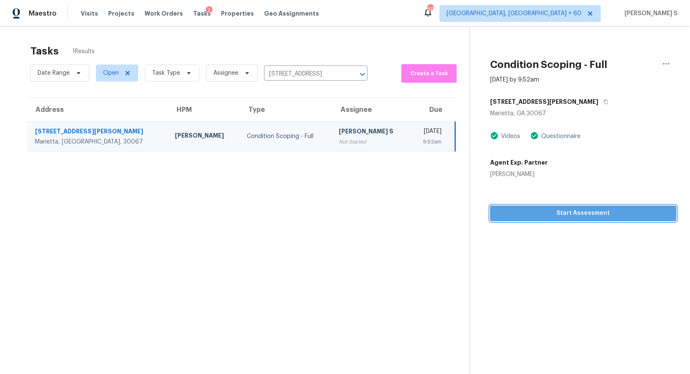
click at [518, 212] on span "Start Assessment" at bounding box center [583, 213] width 173 height 11
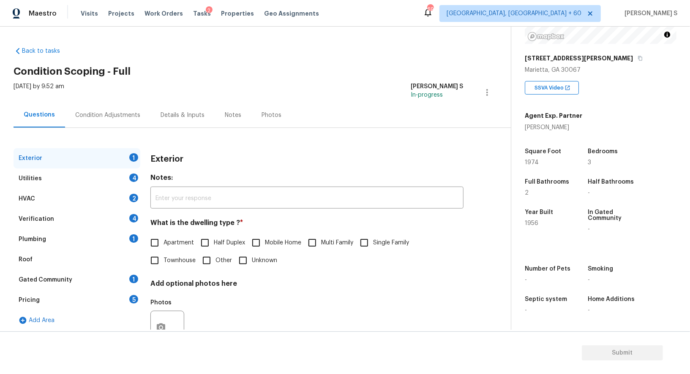
scroll to position [116, 0]
click at [125, 153] on div "Exterior 1" at bounding box center [77, 158] width 127 height 20
click at [356, 240] on div "Apartment Half Duplex Mobile Home Multi Family Single Family Townhouse Other Un…" at bounding box center [306, 251] width 313 height 35
click at [365, 240] on input "Single Family" at bounding box center [364, 243] width 18 height 18
checkbox input "true"
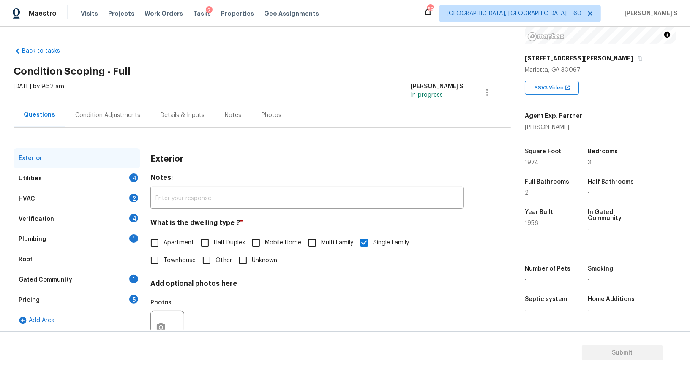
click at [133, 176] on div "4" at bounding box center [133, 178] width 9 height 8
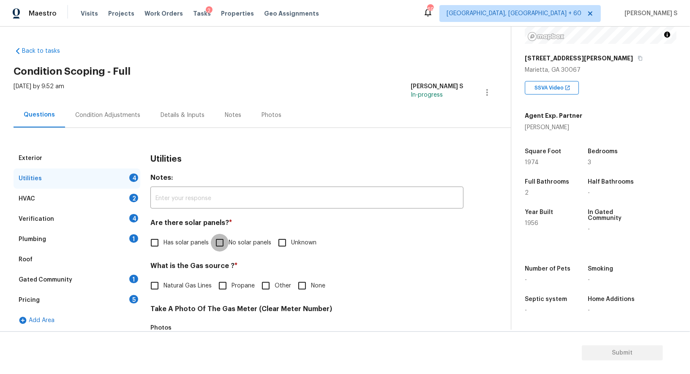
click at [221, 246] on input "No solar panels" at bounding box center [220, 243] width 18 height 18
checkbox input "true"
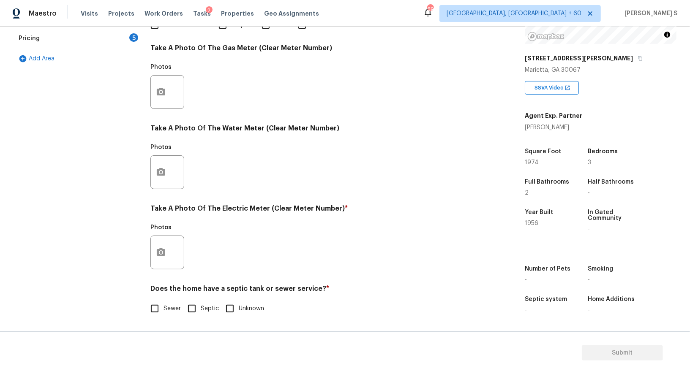
scroll to position [261, 0]
click at [155, 308] on input "Sewer" at bounding box center [155, 309] width 18 height 18
checkbox input "true"
click at [167, 244] on button "button" at bounding box center [161, 252] width 20 height 33
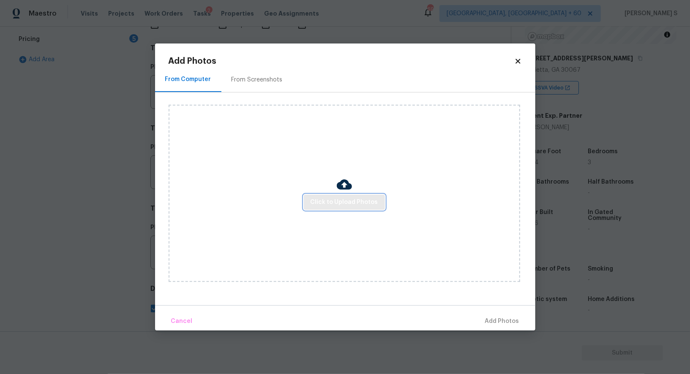
click at [321, 200] on span "Click to Upload Photos" at bounding box center [345, 202] width 68 height 11
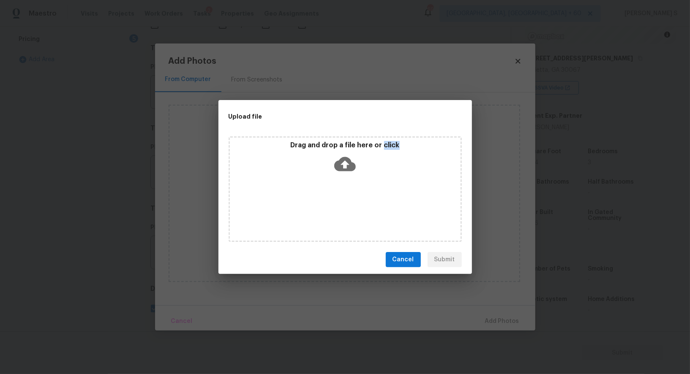
click at [321, 200] on div "Drag and drop a file here or click" at bounding box center [345, 189] width 233 height 106
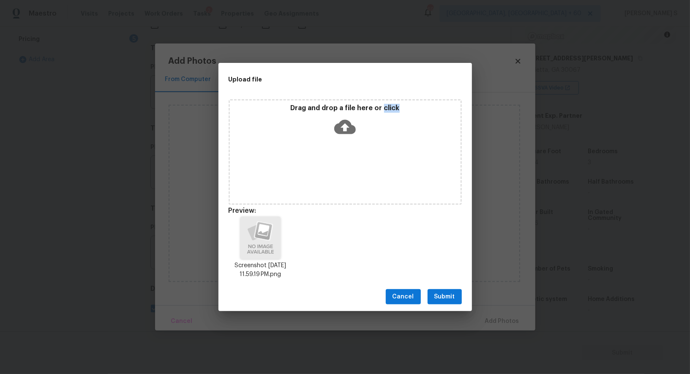
click at [455, 299] on button "Submit" at bounding box center [445, 297] width 34 height 16
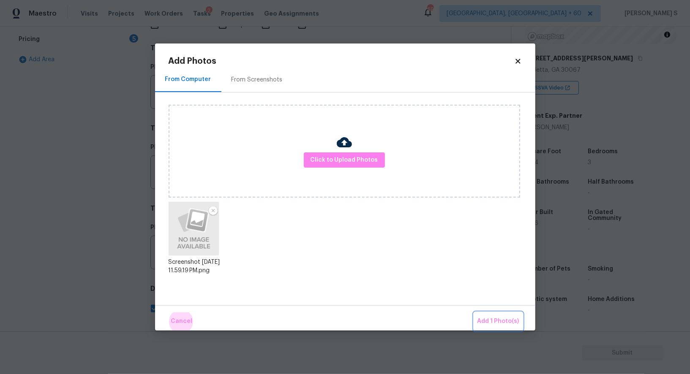
click at [474, 313] on button "Add 1 Photo(s)" at bounding box center [498, 322] width 49 height 18
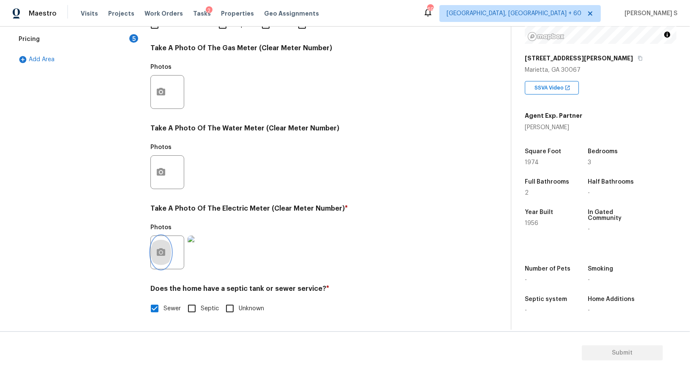
scroll to position [63, 0]
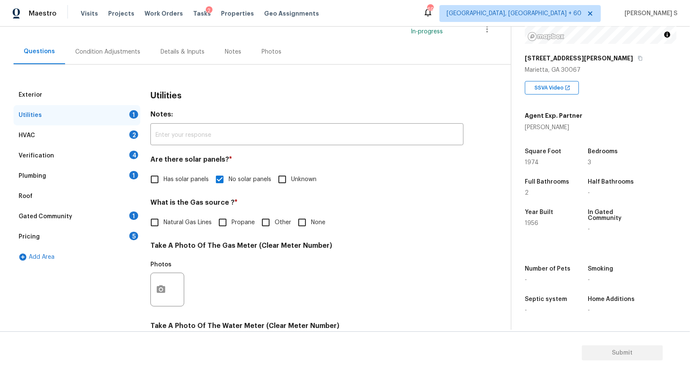
click at [133, 178] on div "1" at bounding box center [133, 175] width 9 height 8
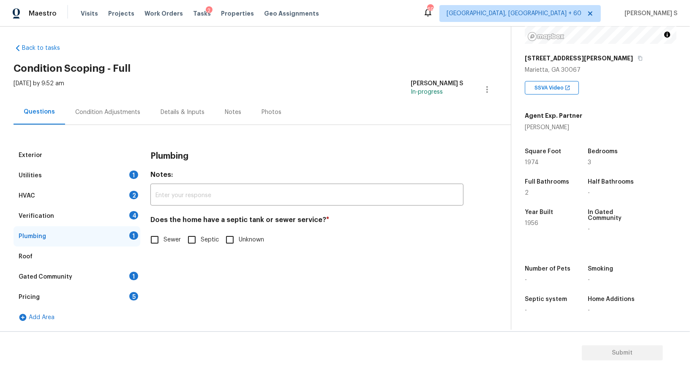
click at [161, 235] on input "Sewer" at bounding box center [155, 240] width 18 height 18
checkbox input "true"
click at [124, 280] on div "Gated Community 1" at bounding box center [77, 277] width 127 height 20
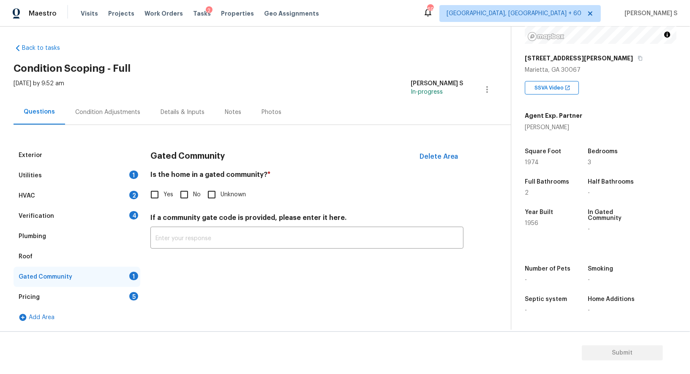
click at [183, 195] on input "No" at bounding box center [184, 195] width 18 height 18
checkbox input "true"
click at [131, 210] on div "Verification 4" at bounding box center [77, 216] width 127 height 20
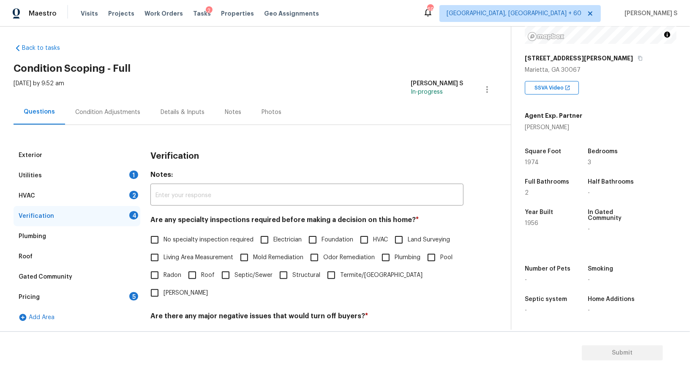
click at [160, 243] on input "No specialty inspection required" at bounding box center [155, 240] width 18 height 18
checkbox input "true"
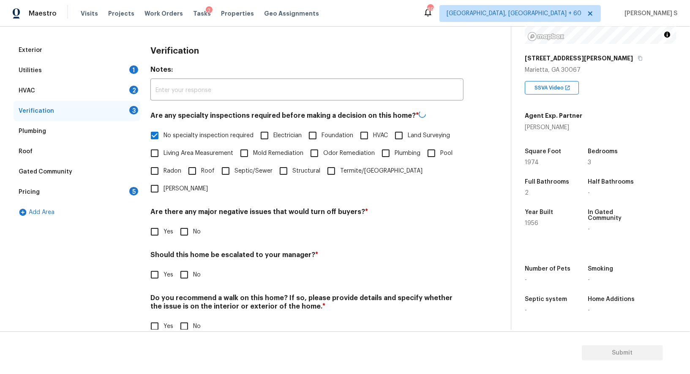
scroll to position [108, 0]
drag, startPoint x: 184, startPoint y: 212, endPoint x: 184, endPoint y: 276, distance: 63.8
click at [184, 223] on input "No" at bounding box center [184, 232] width 18 height 18
checkbox input "true"
click at [184, 318] on input "No" at bounding box center [184, 327] width 18 height 18
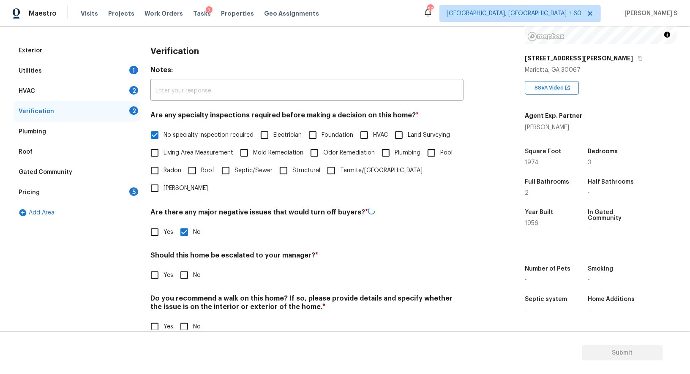
checkbox input "true"
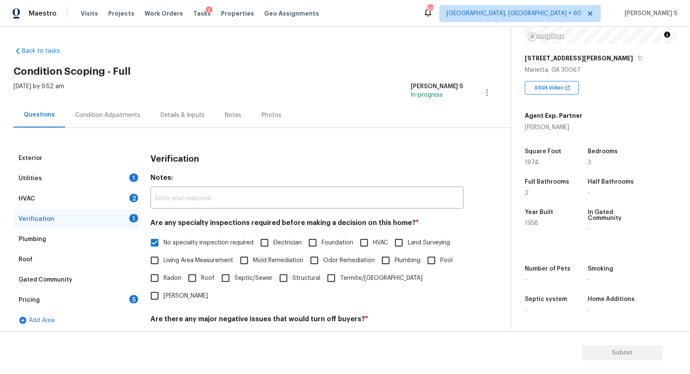
click at [132, 196] on div "2" at bounding box center [133, 198] width 9 height 8
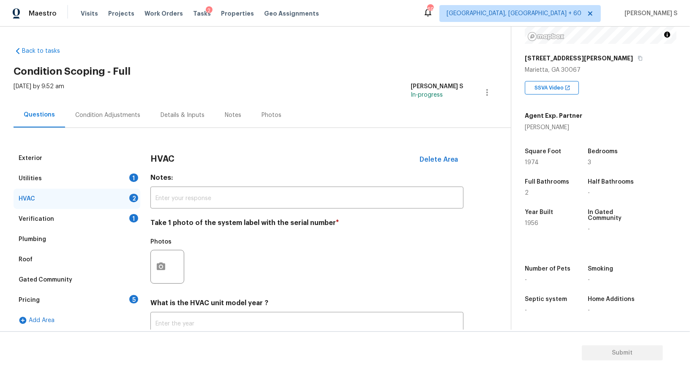
scroll to position [60, 0]
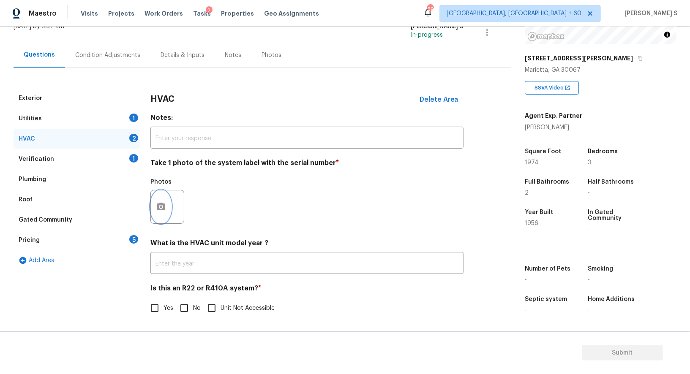
click at [165, 202] on icon "button" at bounding box center [161, 207] width 10 height 10
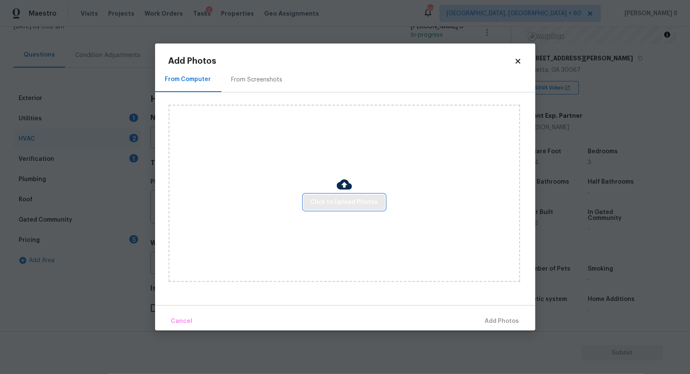
click at [334, 200] on span "Click to Upload Photos" at bounding box center [345, 202] width 68 height 11
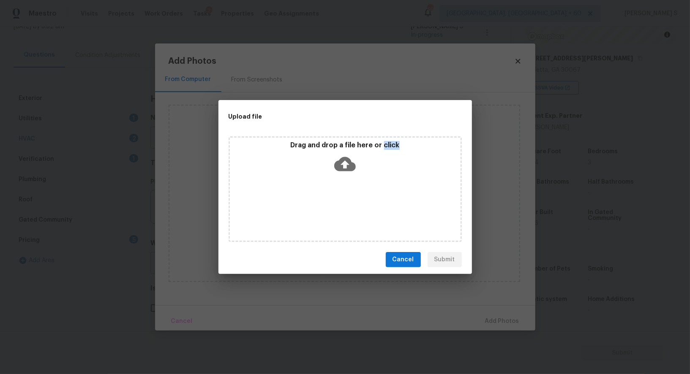
click at [334, 200] on div "Drag and drop a file here or click" at bounding box center [345, 189] width 233 height 106
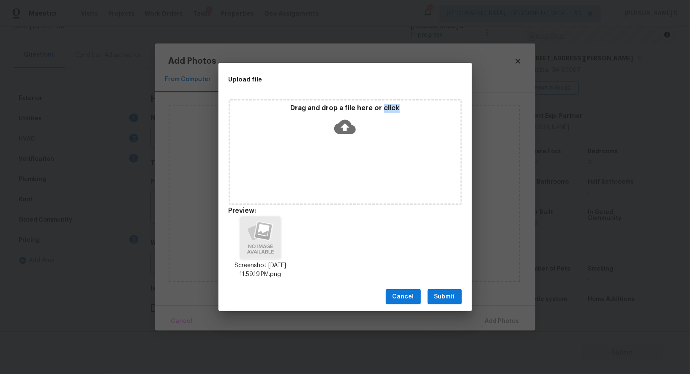
click at [452, 298] on span "Submit" at bounding box center [444, 297] width 21 height 11
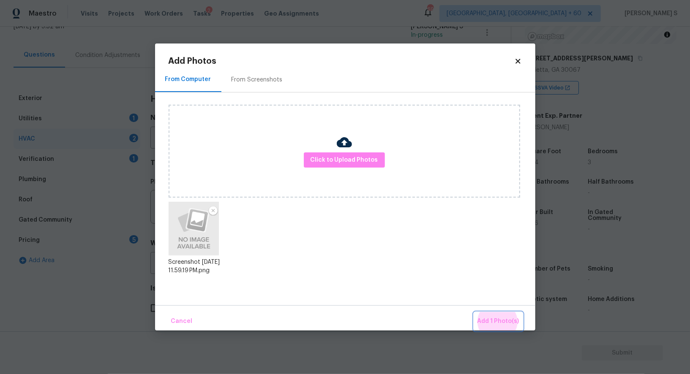
click at [474, 313] on button "Add 1 Photo(s)" at bounding box center [498, 322] width 49 height 18
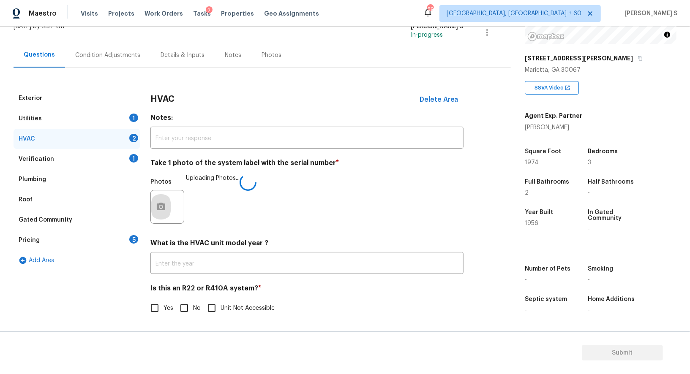
click at [181, 306] on input "No" at bounding box center [184, 309] width 18 height 18
checkbox input "true"
click at [129, 242] on div "Pricing 5" at bounding box center [77, 240] width 127 height 20
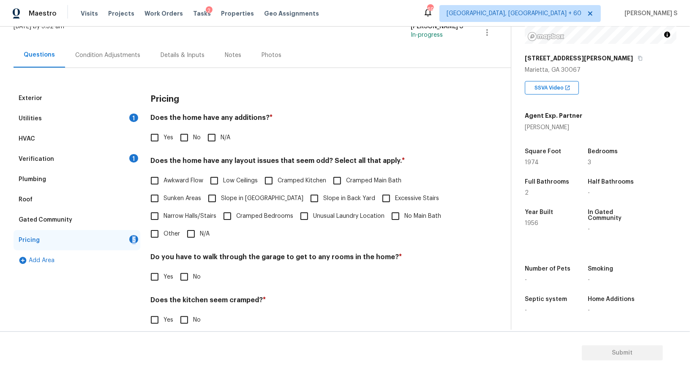
click at [182, 138] on input "No" at bounding box center [184, 138] width 18 height 18
checkbox input "true"
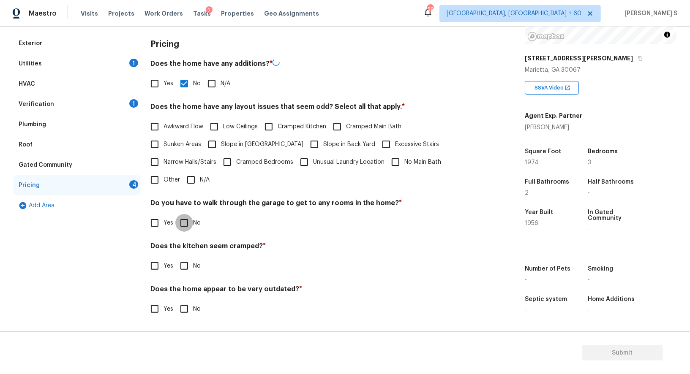
click at [185, 221] on input "No" at bounding box center [184, 223] width 18 height 18
checkbox input "true"
click at [175, 256] on input "No" at bounding box center [184, 265] width 18 height 18
checkbox input "true"
click at [175, 300] on input "No" at bounding box center [184, 309] width 18 height 18
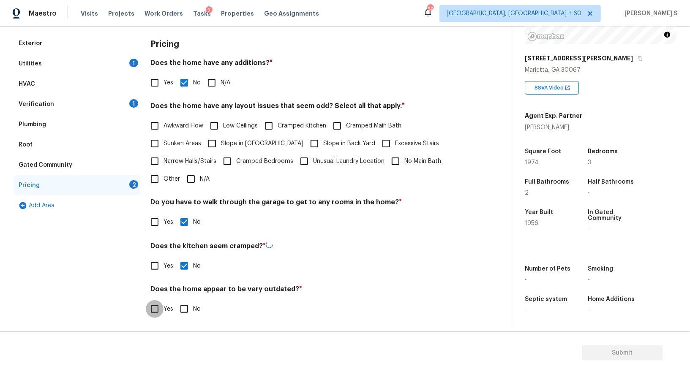
checkbox input "true"
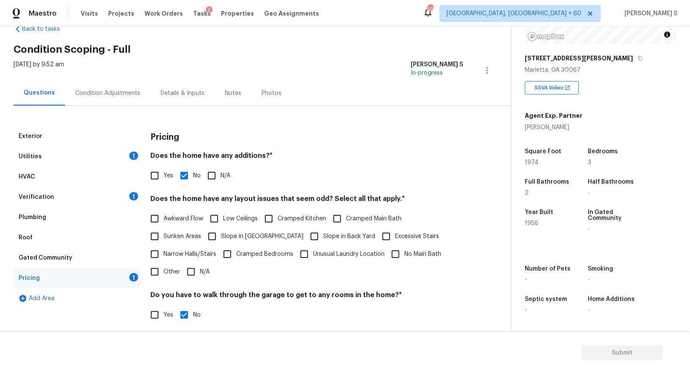
scroll to position [0, 0]
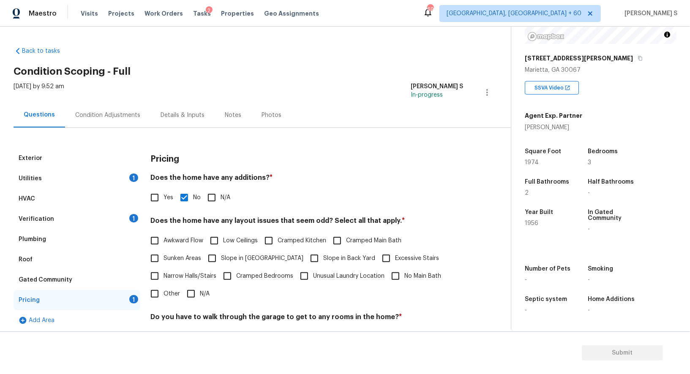
click at [77, 154] on div "Exterior" at bounding box center [77, 158] width 127 height 20
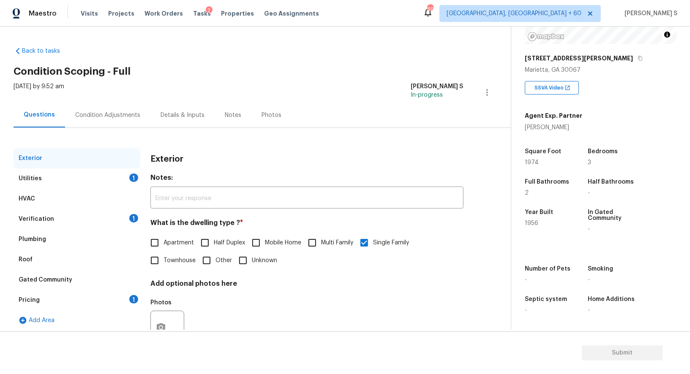
scroll to position [32, 0]
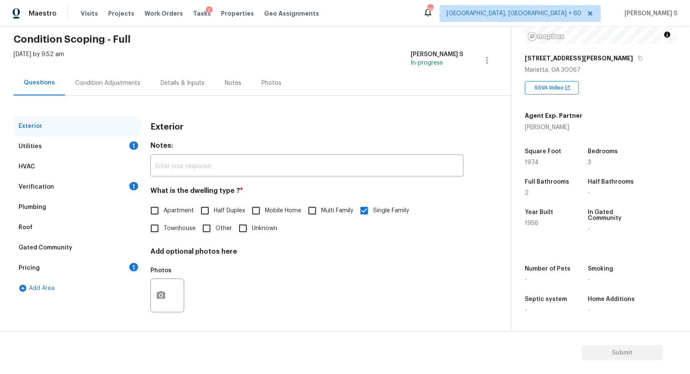
click at [127, 81] on div "Condition Adjustments" at bounding box center [107, 83] width 65 height 8
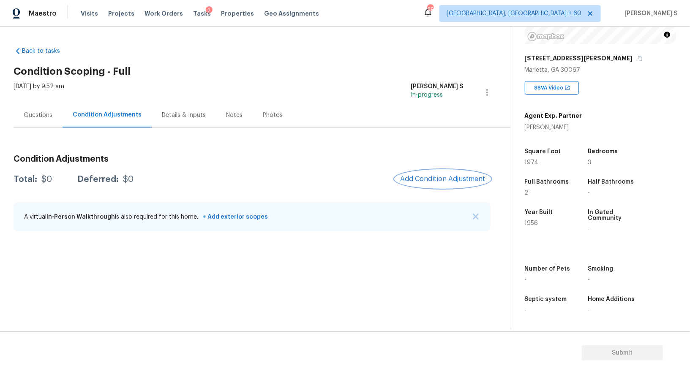
click at [404, 181] on span "Add Condition Adjustment" at bounding box center [442, 179] width 85 height 8
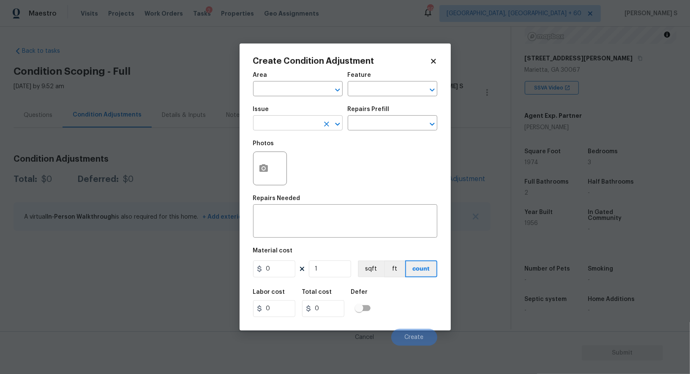
click at [282, 126] on input "text" at bounding box center [286, 123] width 66 height 13
type input "Other Odor"
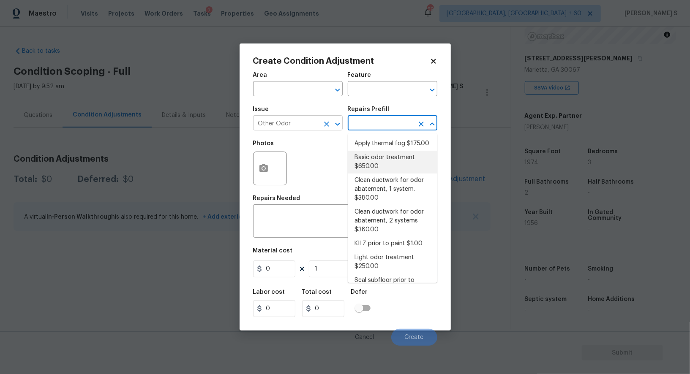
type textarea "OD Odor Protocol: Heavy Odor present. Remediate home odor. Including but not li…"
type input "650"
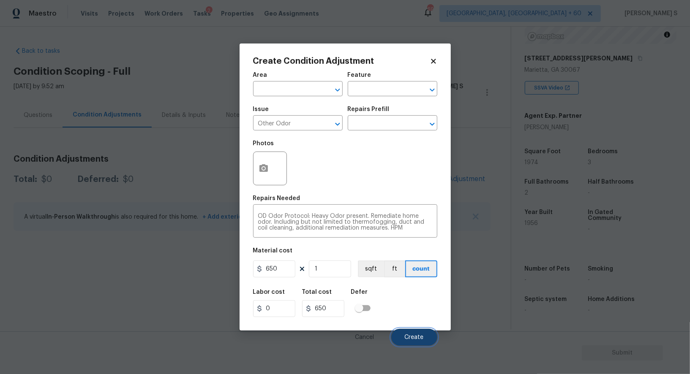
click at [422, 337] on span "Create" at bounding box center [414, 338] width 19 height 6
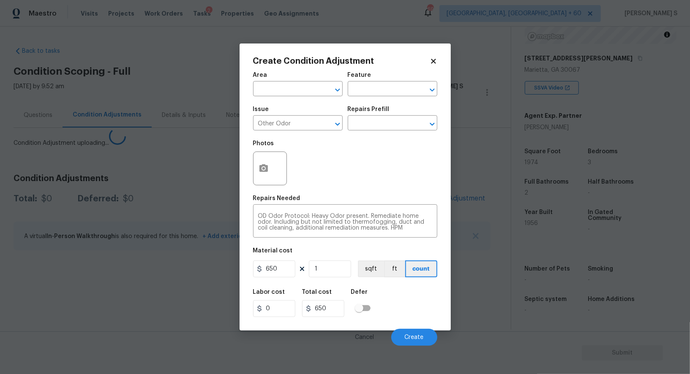
click at [128, 264] on body "Maestro Visits Projects Work Orders Tasks 2 Properties Geo Assignments 695 Albu…" at bounding box center [345, 187] width 690 height 374
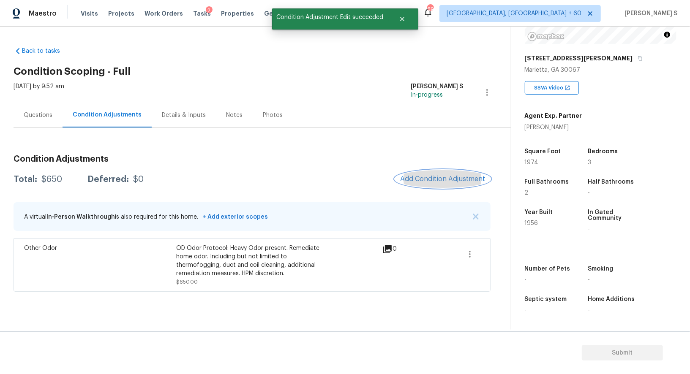
click at [426, 174] on button "Add Condition Adjustment" at bounding box center [442, 179] width 95 height 18
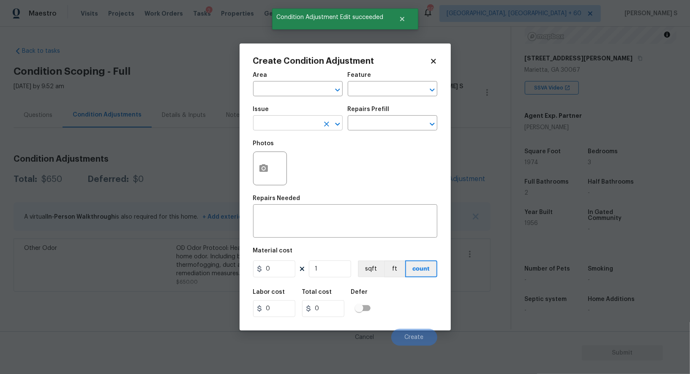
click at [305, 123] on input "text" at bounding box center [286, 123] width 66 height 13
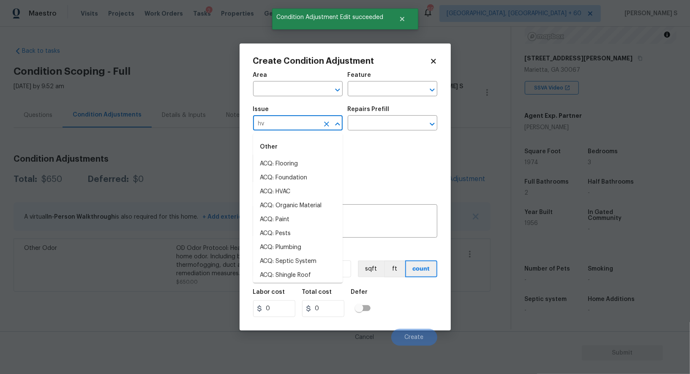
click at [305, 123] on input "hv" at bounding box center [286, 123] width 66 height 13
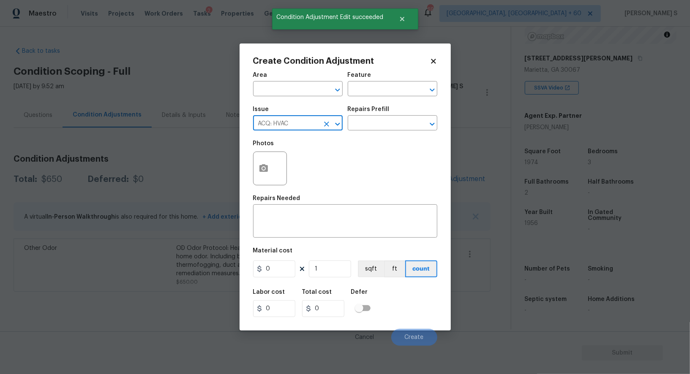
type input "ACQ: HVAC"
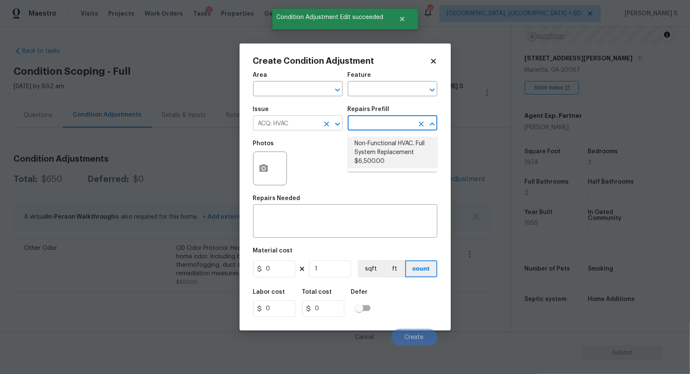
type input "Acquisition"
type textarea "Acquisition Scope: Full System Replacement"
type input "6500"
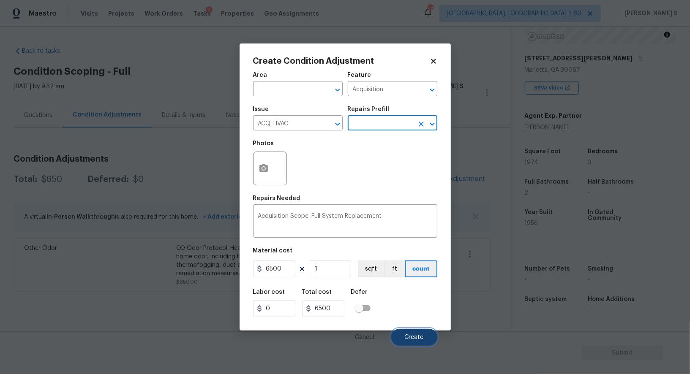
click at [417, 334] on button "Create" at bounding box center [414, 337] width 46 height 17
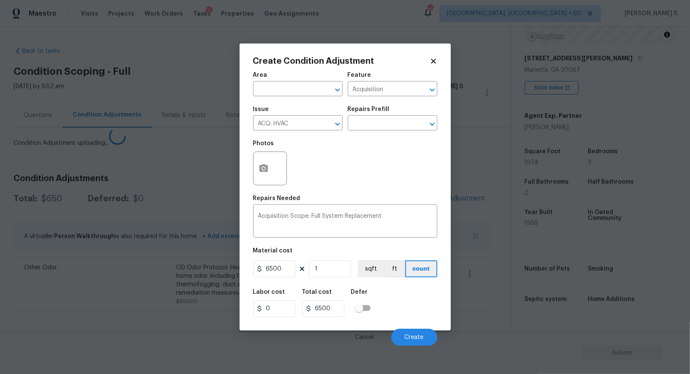
click at [91, 274] on body "Maestro Visits Projects Work Orders Tasks 2 Properties Geo Assignments 695 Albu…" at bounding box center [345, 187] width 690 height 374
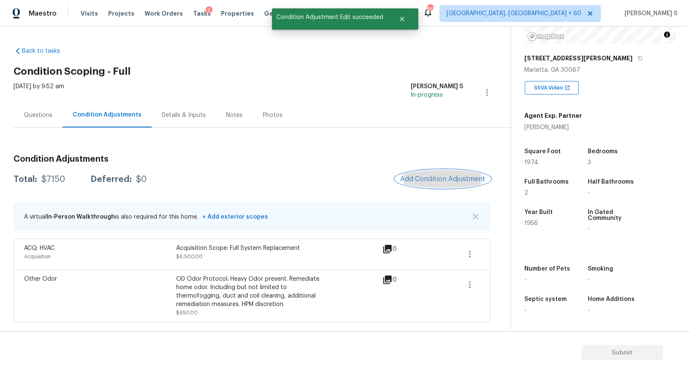
click at [427, 180] on span "Add Condition Adjustment" at bounding box center [442, 179] width 85 height 8
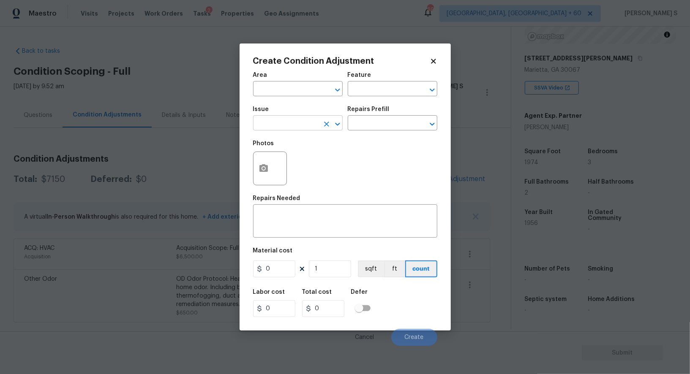
click at [279, 124] on input "text" at bounding box center [286, 123] width 66 height 13
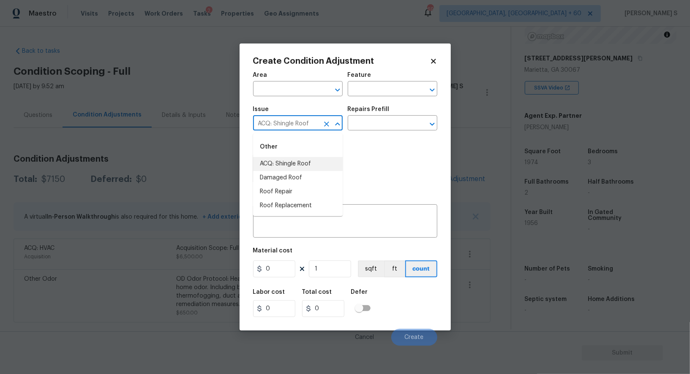
type input "ACQ: Shingle Roof"
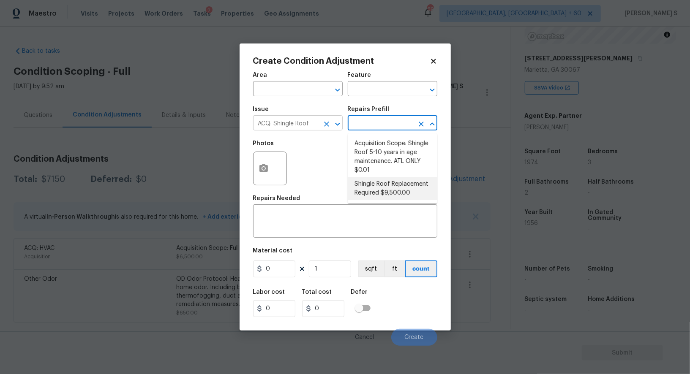
type input "Acquisition"
type textarea "Acquisition Scope: Shingle Roof Replacement required."
type input "9500"
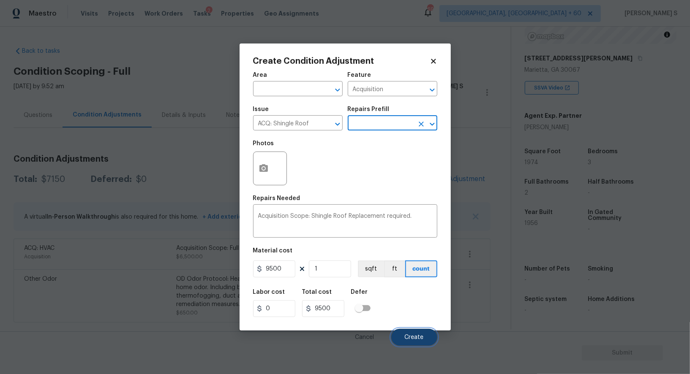
click at [416, 338] on span "Create" at bounding box center [414, 338] width 19 height 6
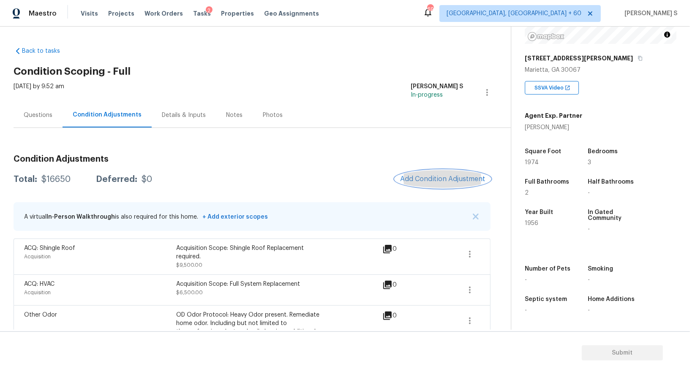
click at [425, 178] on span "Add Condition Adjustment" at bounding box center [442, 179] width 85 height 8
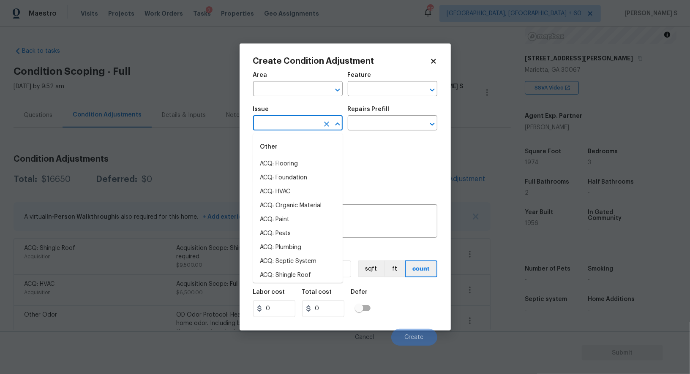
click at [273, 121] on input "text" at bounding box center [286, 123] width 66 height 13
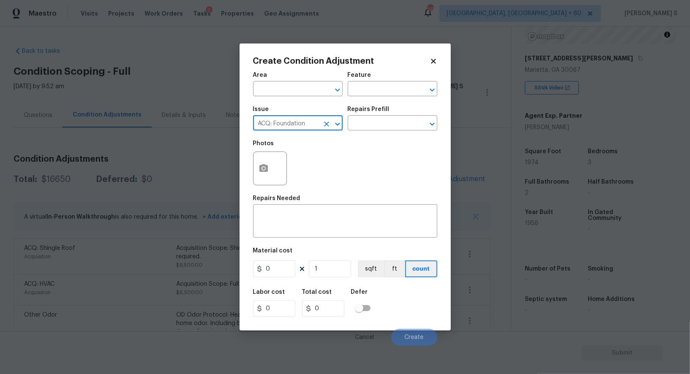
type input "ACQ: Foundation"
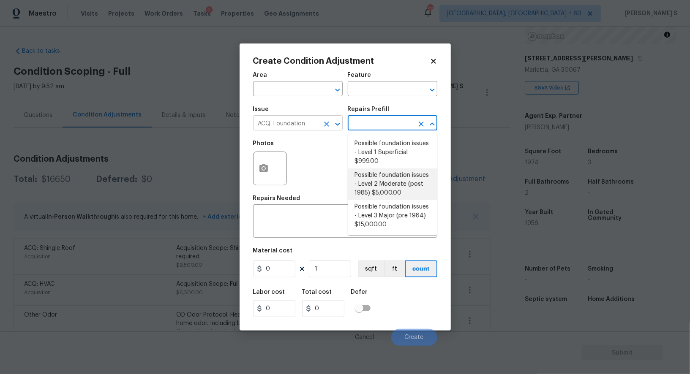
type input "Acquisition"
type textarea "Possible foundation issues - Level 2 Moderate: Disclaimer: This is NOT a techni…"
type input "5000"
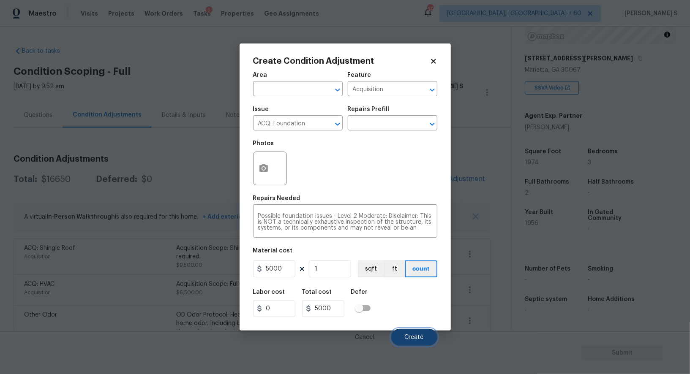
click at [425, 339] on button "Create" at bounding box center [414, 337] width 46 height 17
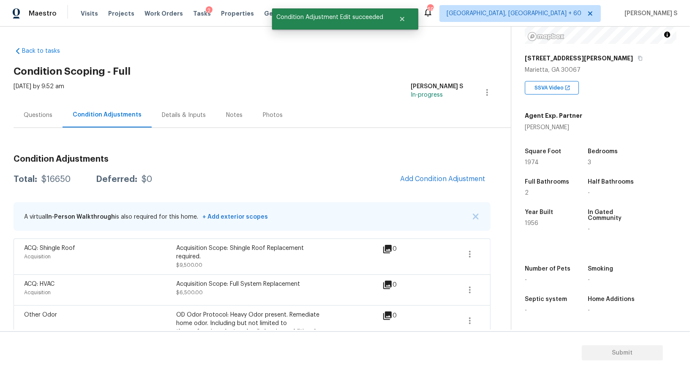
click at [106, 289] on div "Acquisition" at bounding box center [100, 293] width 152 height 8
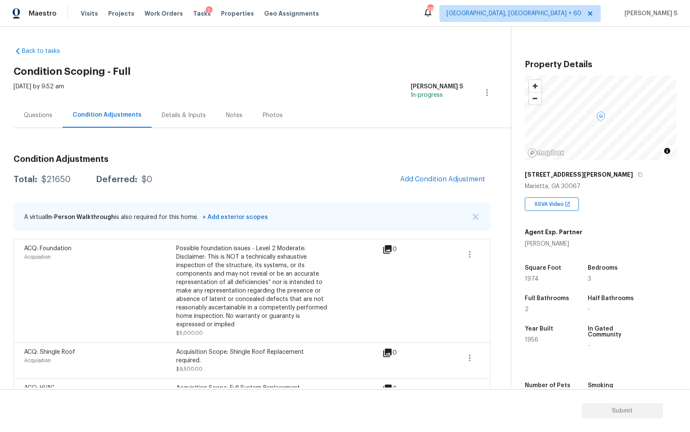
drag, startPoint x: 48, startPoint y: 114, endPoint x: 84, endPoint y: 114, distance: 35.9
click at [48, 114] on div "Questions" at bounding box center [38, 115] width 29 height 8
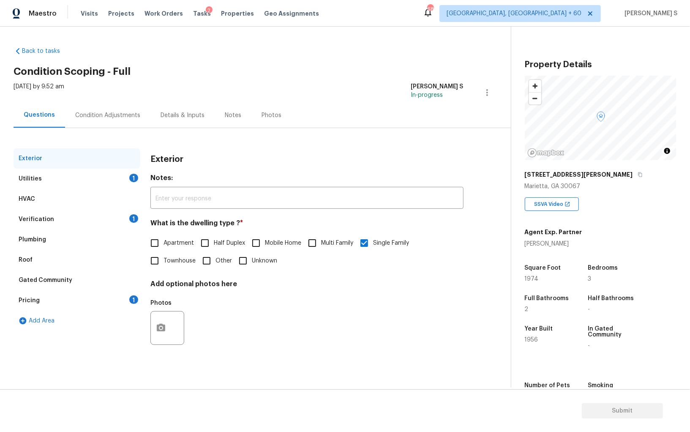
drag, startPoint x: 63, startPoint y: 299, endPoint x: 91, endPoint y: 286, distance: 30.5
click at [63, 298] on div "Pricing 1" at bounding box center [77, 300] width 127 height 20
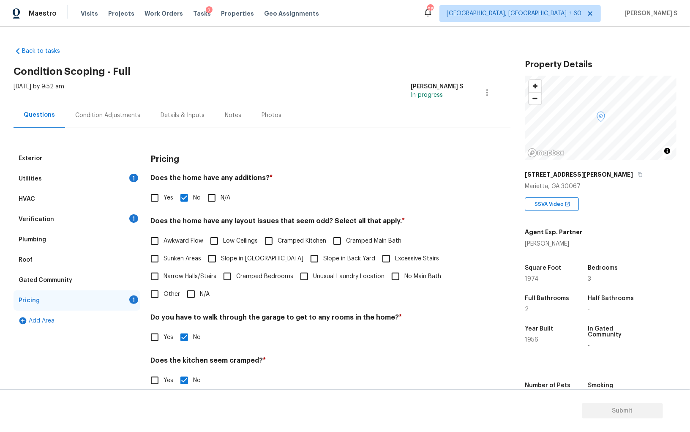
click at [230, 259] on span "Slope in [GEOGRAPHIC_DATA]" at bounding box center [262, 258] width 82 height 9
click at [221, 259] on input "Slope in [GEOGRAPHIC_DATA]" at bounding box center [212, 259] width 18 height 18
checkbox input "true"
click at [305, 259] on input "Slope in Back Yard" at bounding box center [314, 260] width 18 height 18
checkbox input "true"
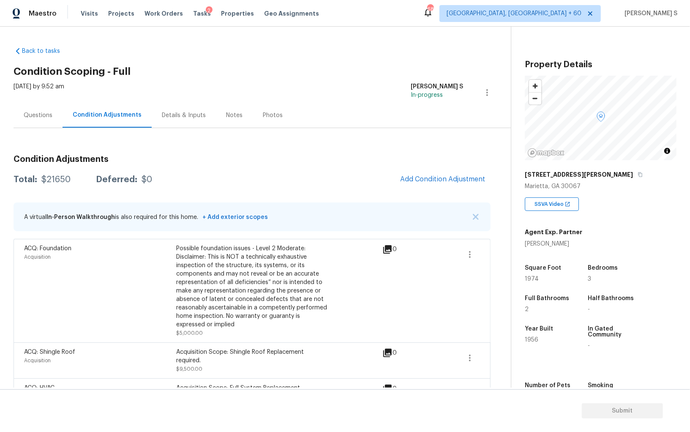
click at [33, 123] on div "Questions" at bounding box center [38, 115] width 49 height 25
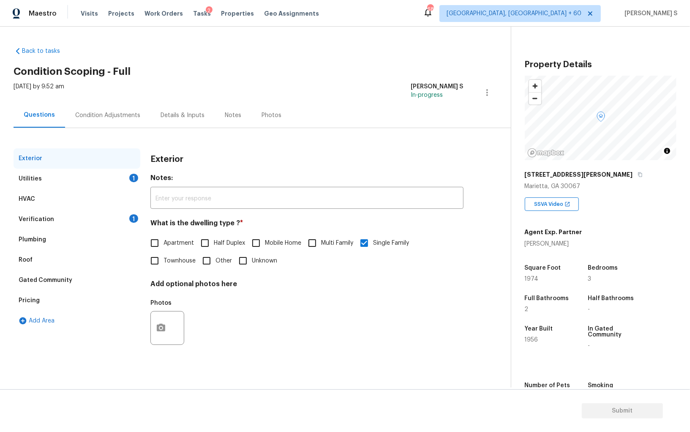
click at [30, 176] on div "Utilities" at bounding box center [30, 178] width 23 height 8
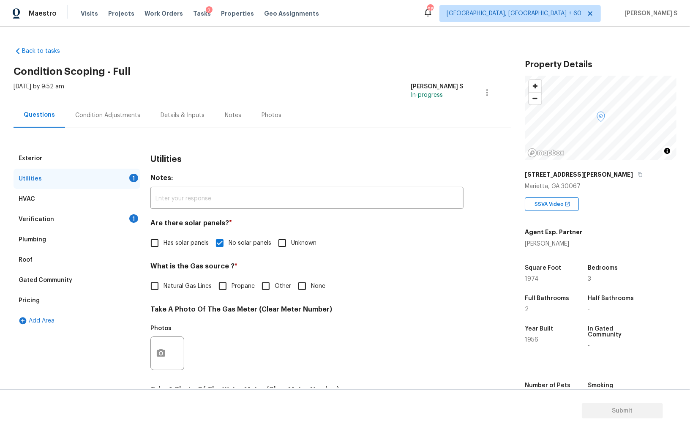
click at [169, 288] on span "Natural Gas Lines" at bounding box center [187, 286] width 48 height 9
click at [163, 288] on input "Natural Gas Lines" at bounding box center [155, 286] width 18 height 18
checkbox input "true"
click at [100, 106] on div "Condition Adjustments" at bounding box center [107, 115] width 85 height 25
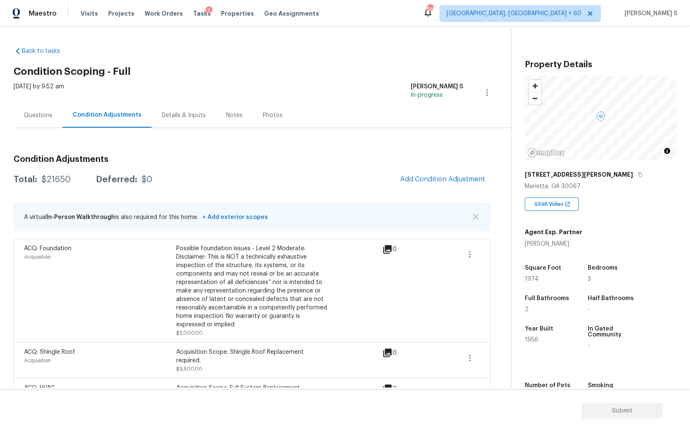
click at [432, 188] on span "Add Condition Adjustment" at bounding box center [442, 179] width 95 height 19
click at [441, 176] on span "Add Condition Adjustment" at bounding box center [442, 179] width 85 height 8
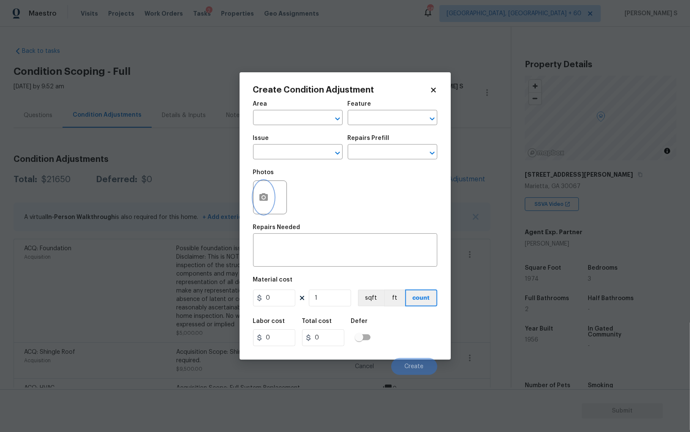
click at [257, 199] on button "button" at bounding box center [263, 197] width 20 height 33
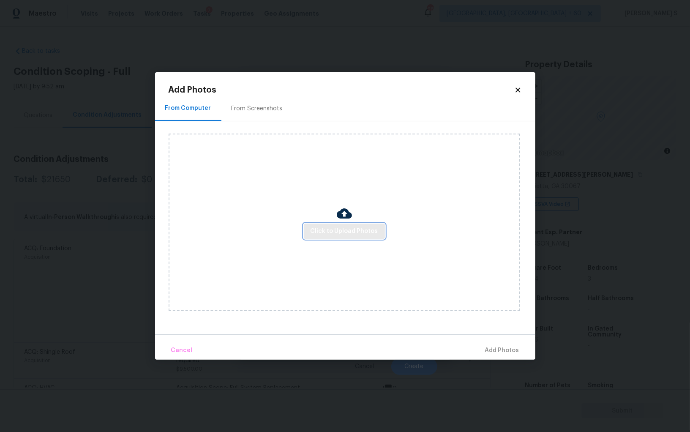
click at [308, 226] on button "Click to Upload Photos" at bounding box center [344, 231] width 81 height 16
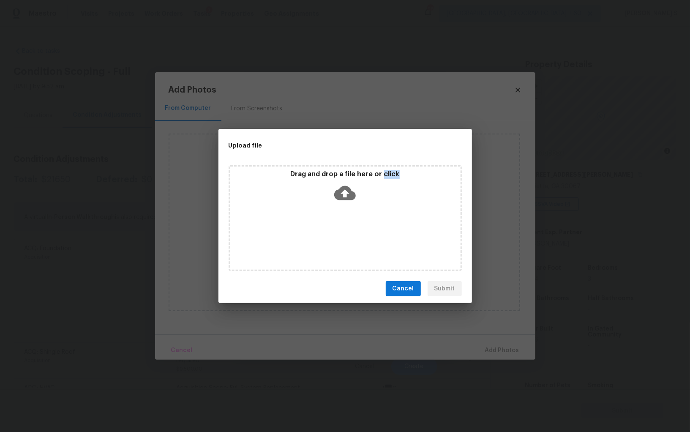
click at [308, 226] on div "Drag and drop a file here or click" at bounding box center [345, 218] width 233 height 106
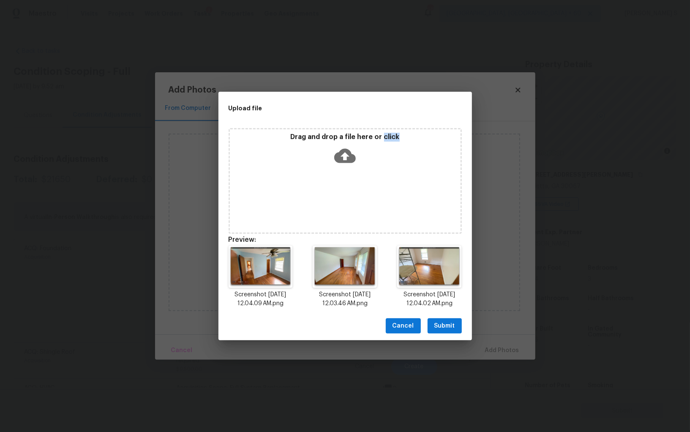
click at [441, 326] on span "Submit" at bounding box center [444, 326] width 21 height 11
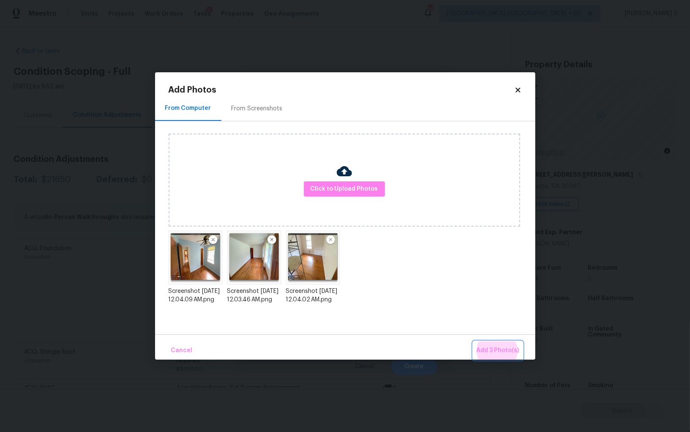
click at [473, 341] on button "Add 3 Photo(s)" at bounding box center [497, 350] width 49 height 18
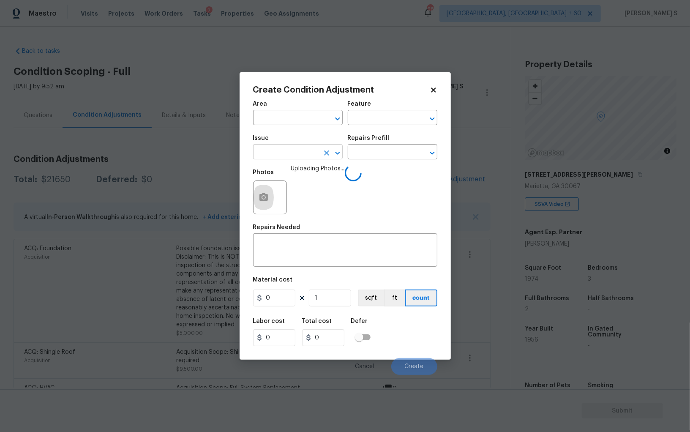
click at [282, 151] on input "text" at bounding box center [286, 152] width 66 height 13
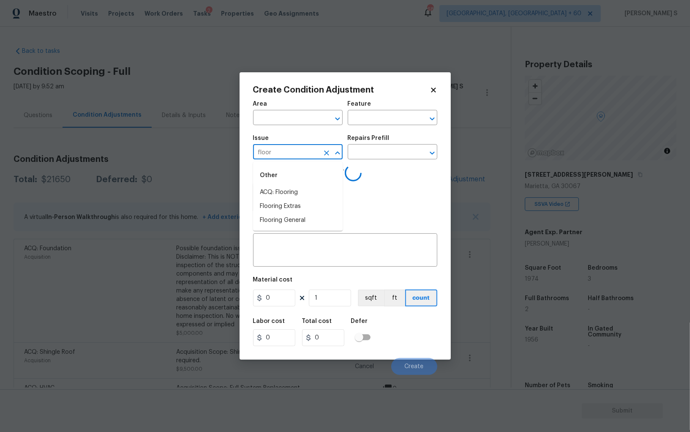
type input "floor"
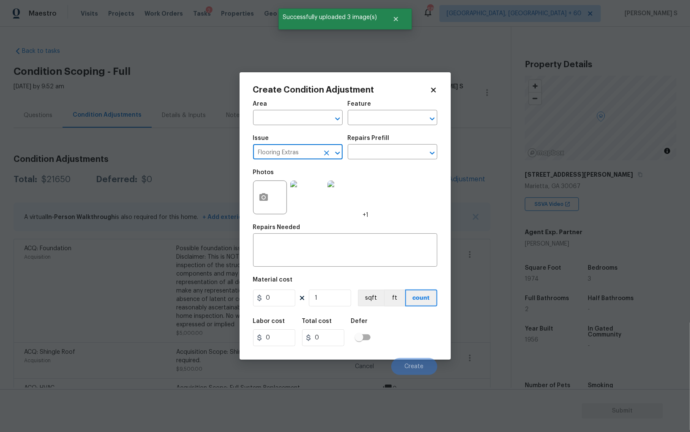
type input "Flooring Extras"
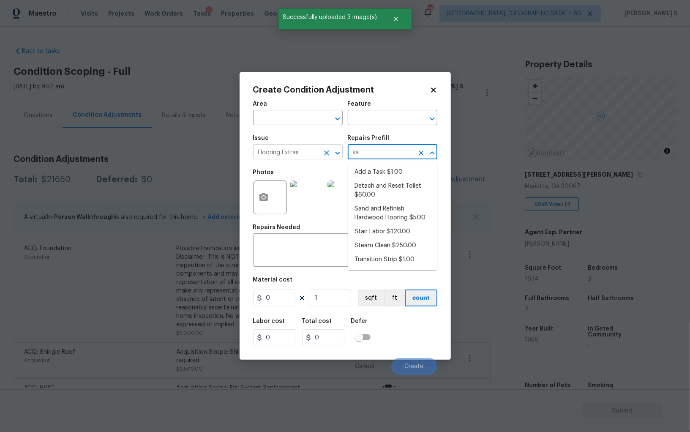
type input "san"
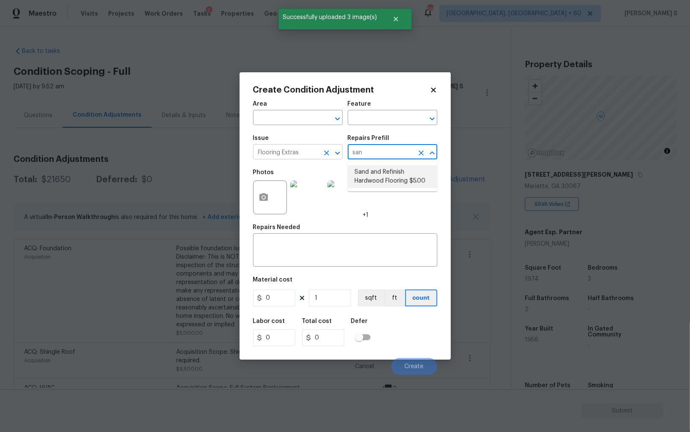
type input "Overall Flooring"
type textarea "Sand and refinish the existing hardwood floors. PM to confirm color/sheen."
type input "5"
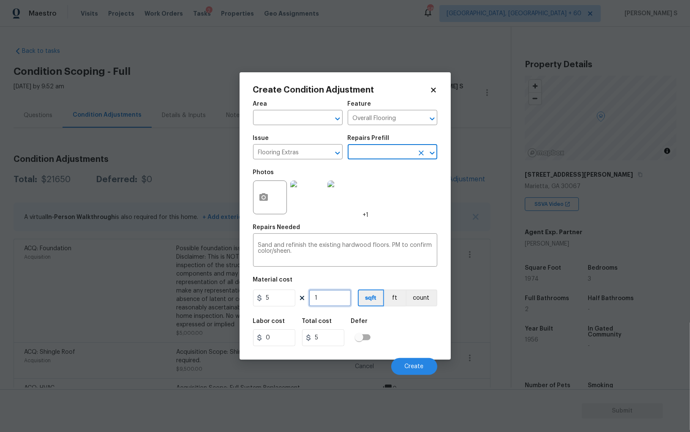
click at [318, 302] on input "1" at bounding box center [330, 297] width 42 height 17
type input "800"
type input "4000"
type input "7"
type input "35"
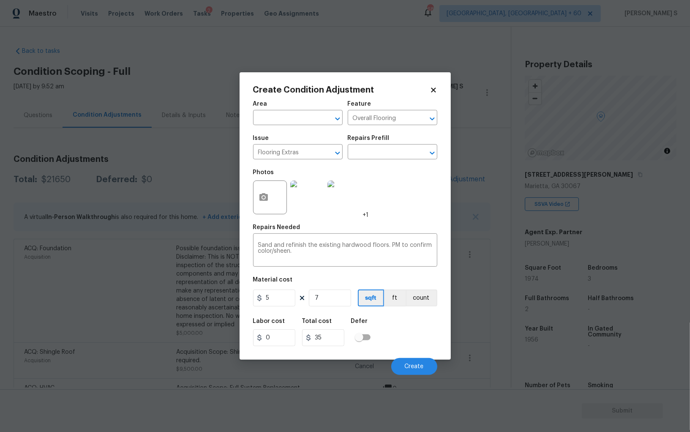
type input "70"
type input "350"
type input "700"
type input "3500"
type input "700"
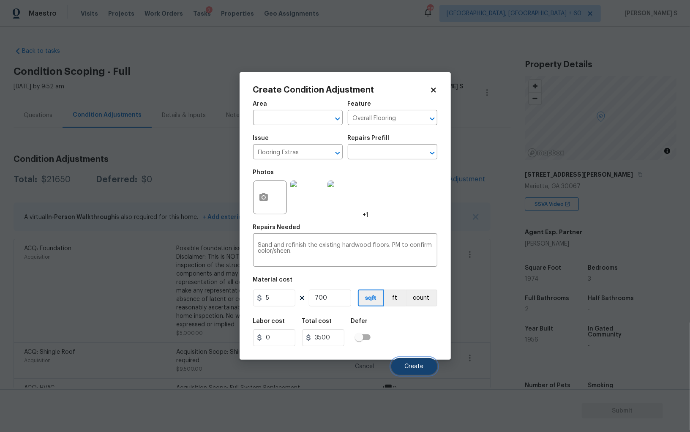
click at [419, 365] on span "Create" at bounding box center [414, 366] width 19 height 6
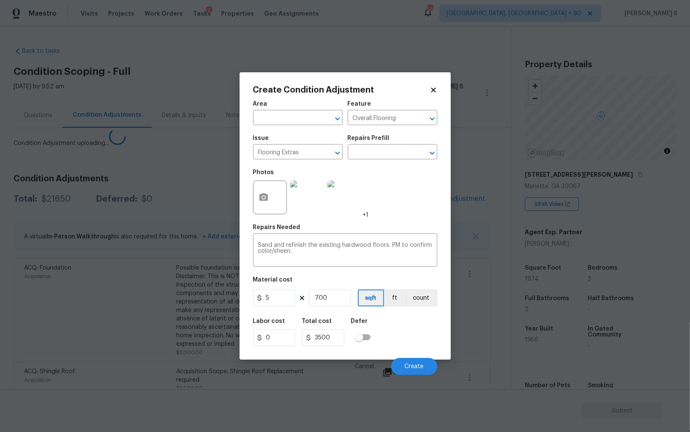
click at [71, 347] on body "Maestro Visits Projects Work Orders Tasks 2 Properties Geo Assignments 685 [GEO…" at bounding box center [345, 216] width 690 height 432
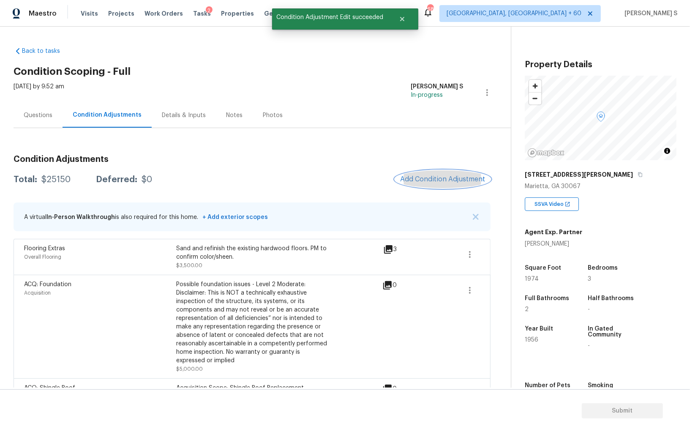
click at [422, 174] on button "Add Condition Adjustment" at bounding box center [442, 179] width 95 height 18
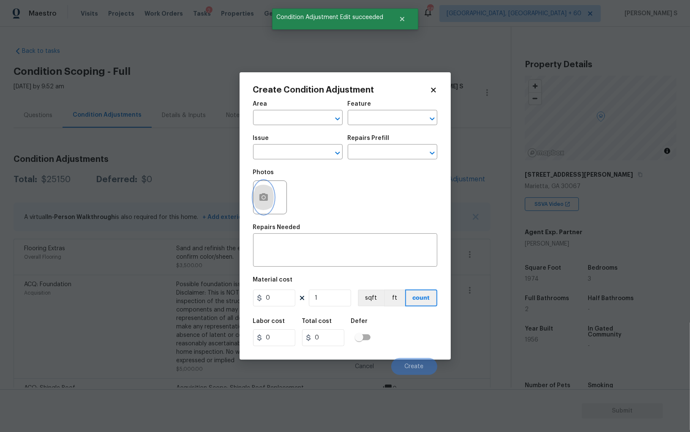
click at [272, 195] on button "button" at bounding box center [263, 197] width 20 height 33
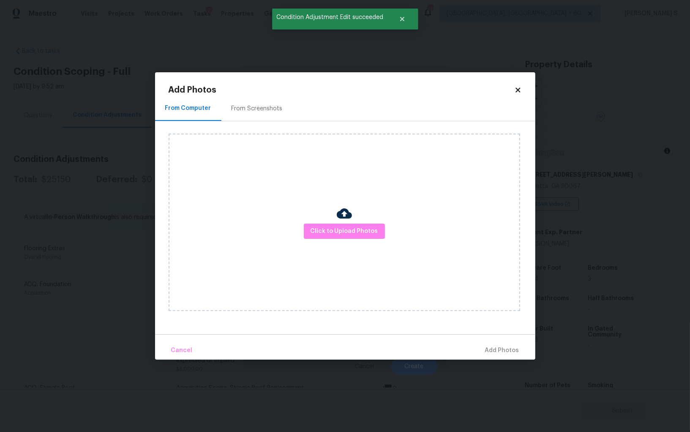
click at [249, 112] on div "From Screenshots" at bounding box center [257, 108] width 51 height 8
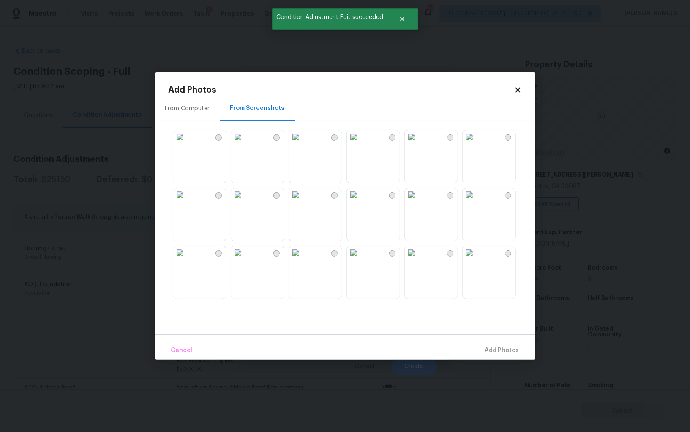
click at [192, 102] on div "From Computer" at bounding box center [187, 108] width 65 height 25
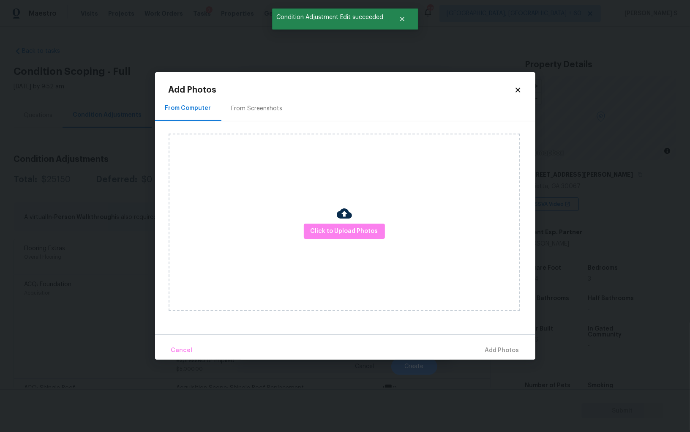
click at [347, 222] on div at bounding box center [344, 215] width 15 height 18
click at [347, 225] on button "Click to Upload Photos" at bounding box center [344, 231] width 81 height 16
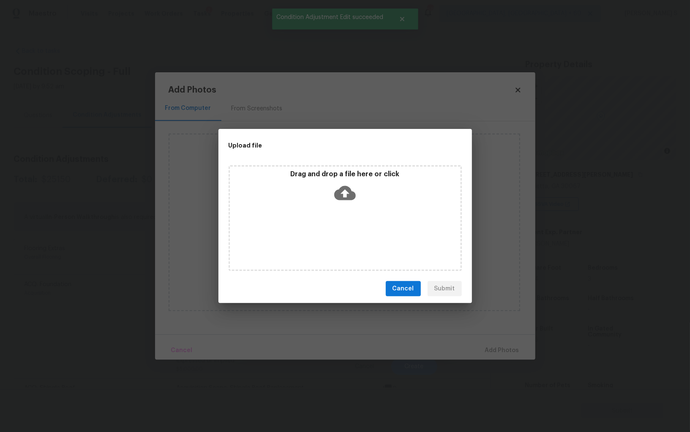
click at [347, 225] on div "Drag and drop a file here or click" at bounding box center [345, 218] width 233 height 106
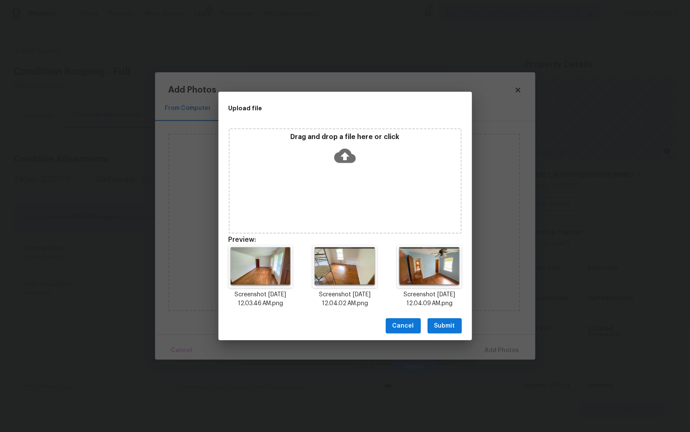
click at [445, 322] on span "Submit" at bounding box center [444, 326] width 21 height 11
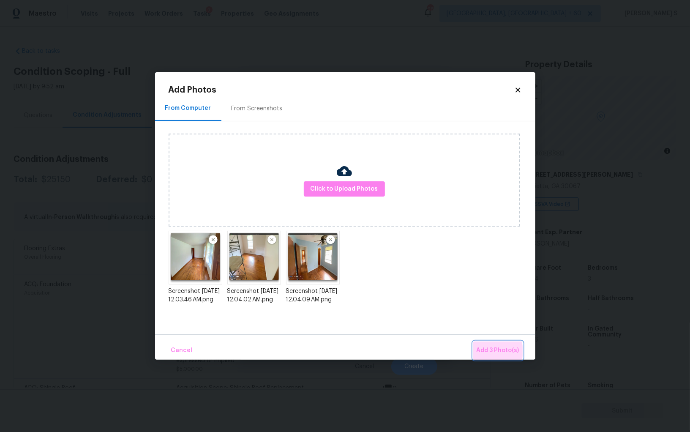
click at [485, 351] on span "Add 3 Photo(s)" at bounding box center [498, 350] width 43 height 11
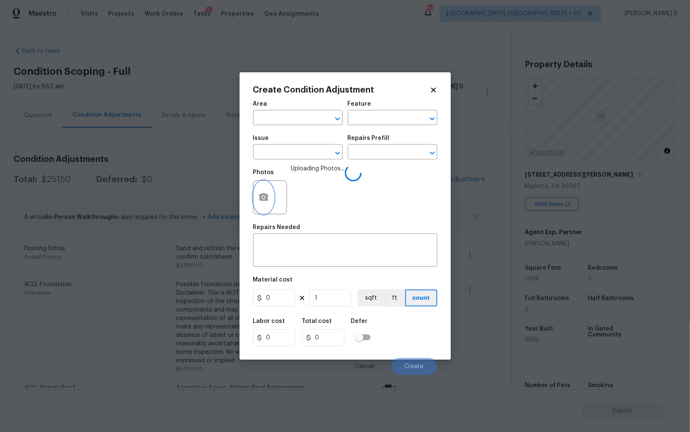
click at [263, 199] on circle "button" at bounding box center [263, 197] width 3 height 3
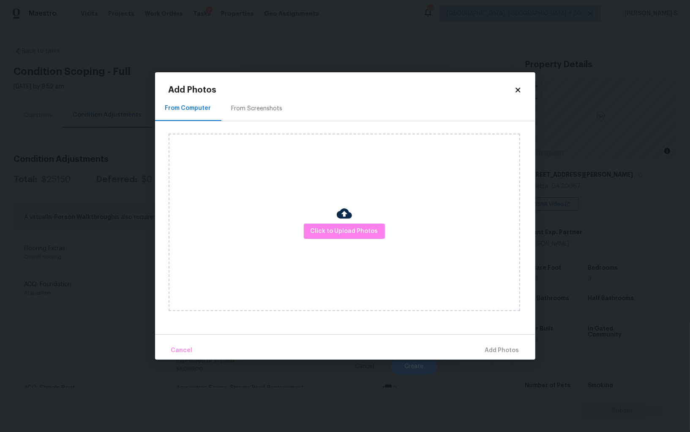
click at [251, 111] on div "From Screenshots" at bounding box center [257, 108] width 51 height 8
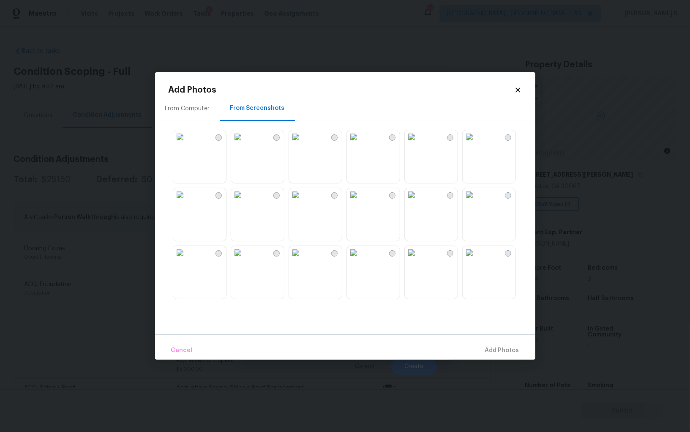
click at [418, 202] on img at bounding box center [412, 195] width 14 height 14
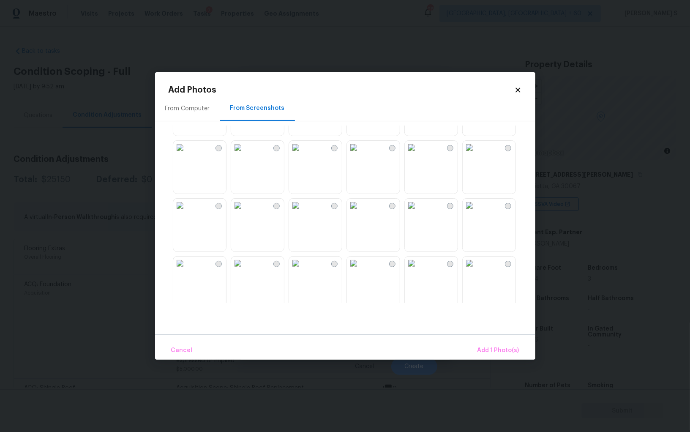
scroll to position [364, 0]
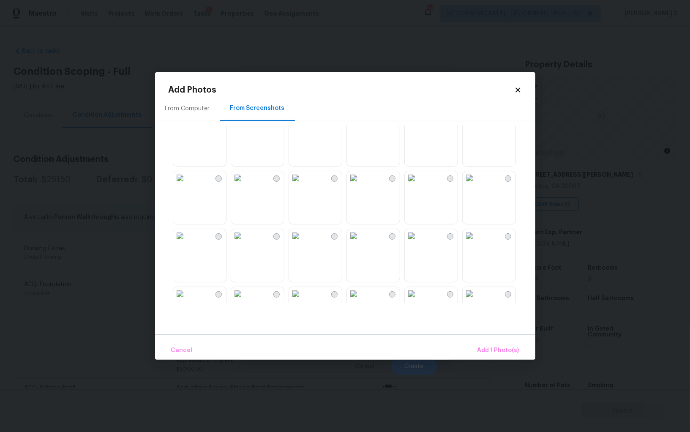
click at [360, 185] on img at bounding box center [354, 178] width 14 height 14
click at [418, 185] on img at bounding box center [412, 178] width 14 height 14
click at [360, 242] on img at bounding box center [354, 236] width 14 height 14
click at [187, 242] on img at bounding box center [180, 236] width 14 height 14
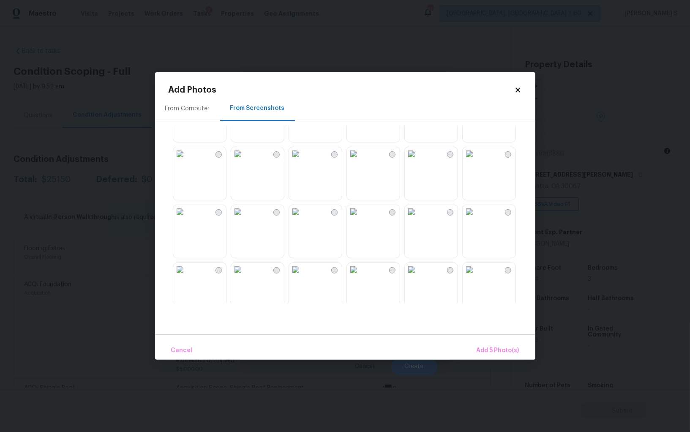
scroll to position [776, 0]
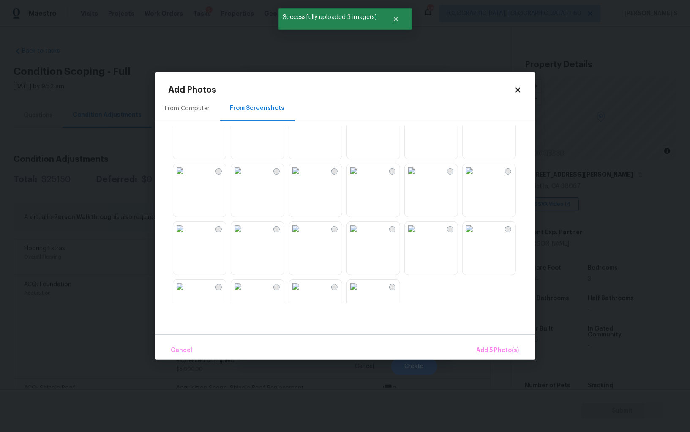
click at [302, 292] on img at bounding box center [296, 287] width 14 height 14
drag, startPoint x: 500, startPoint y: 251, endPoint x: 508, endPoint y: 251, distance: 7.6
click at [476, 235] on img at bounding box center [470, 229] width 14 height 14
click at [501, 343] on button "Add 7 Photo(s)" at bounding box center [498, 350] width 50 height 18
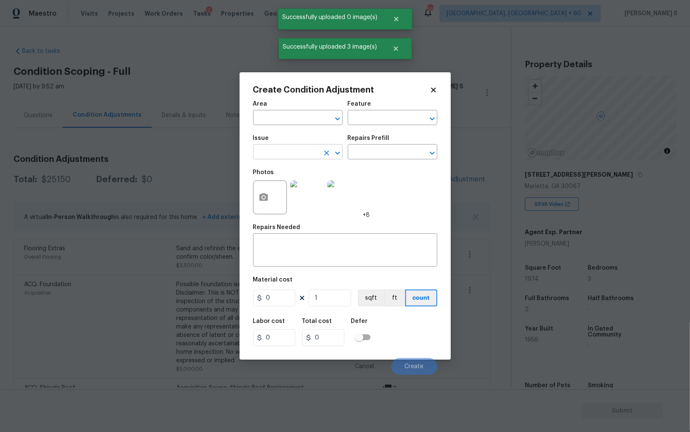
click at [298, 157] on input "text" at bounding box center [286, 152] width 66 height 13
type input "ACQ: Flooring"
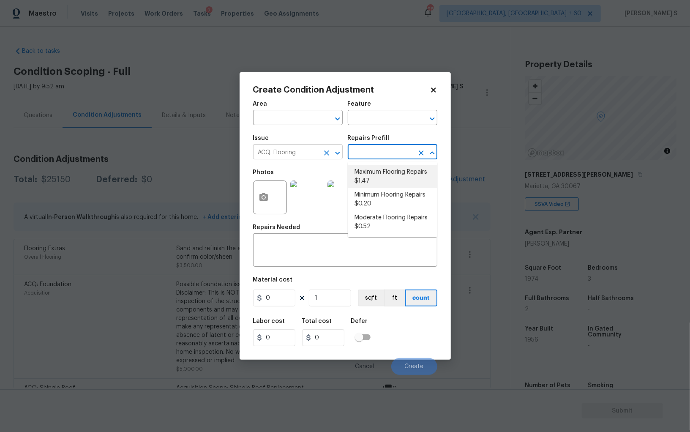
type input "Acquisition"
type textarea "Acquisition Scope: Maximum flooring repairs"
type input "1.47"
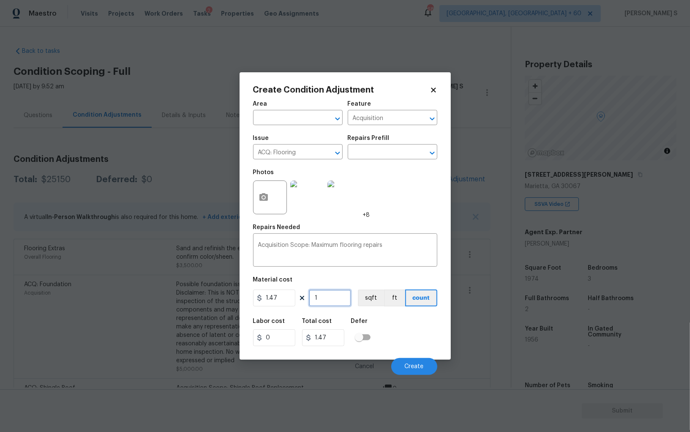
click at [330, 301] on input "1" at bounding box center [330, 297] width 42 height 17
type input "12"
type input "17.64"
type input "127"
type input "186.69"
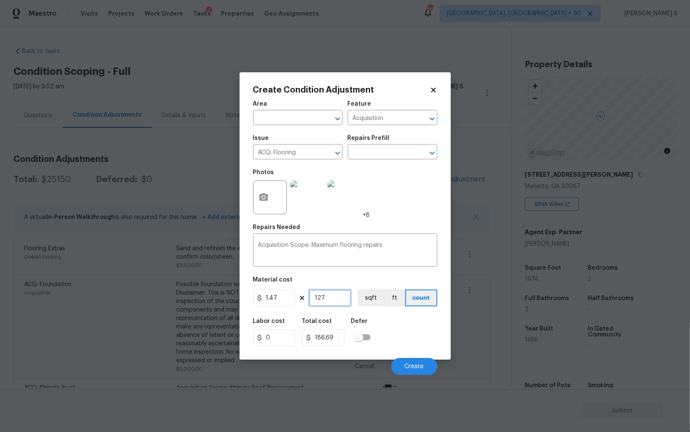
type input "1274"
type input "1872.78"
type input "1274"
click at [364, 301] on button "sqft" at bounding box center [371, 297] width 26 height 17
click at [384, 329] on div "Labor cost 0 Total cost 1872.78 Defer" at bounding box center [345, 332] width 184 height 38
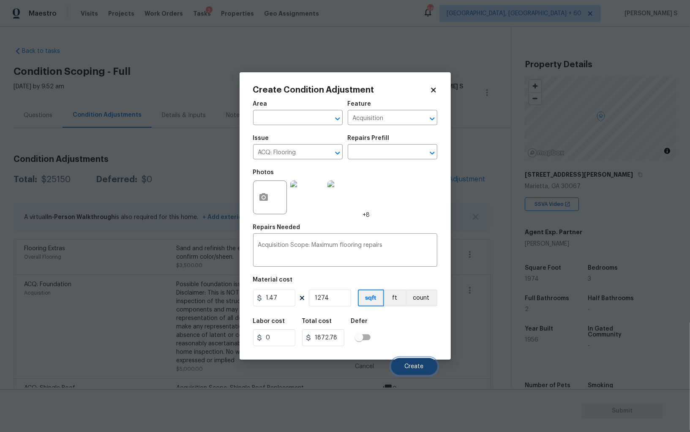
click at [413, 367] on span "Create" at bounding box center [414, 366] width 19 height 6
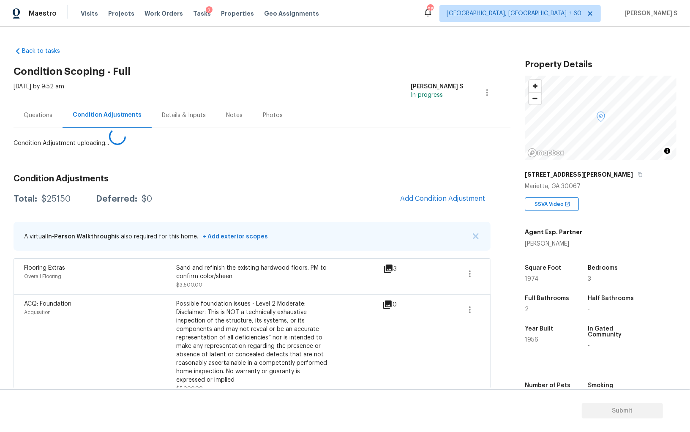
click at [121, 301] on body "Maestro Visits Projects Work Orders Tasks 2 Properties Geo Assignments 685 Albu…" at bounding box center [345, 216] width 690 height 432
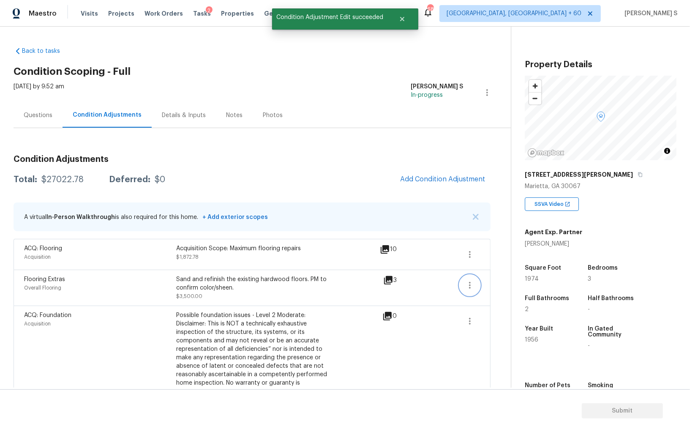
click at [466, 286] on icon "button" at bounding box center [470, 285] width 10 height 10
click at [493, 286] on div "Edit" at bounding box center [518, 283] width 66 height 8
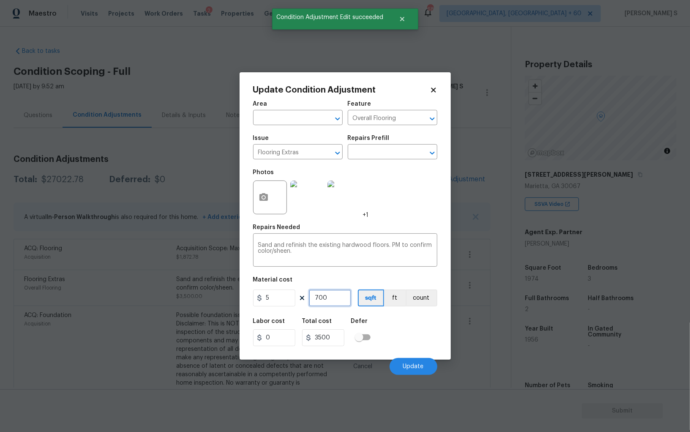
click at [336, 300] on input "700" at bounding box center [330, 297] width 42 height 17
type input "8"
type input "40"
type input "80"
type input "400"
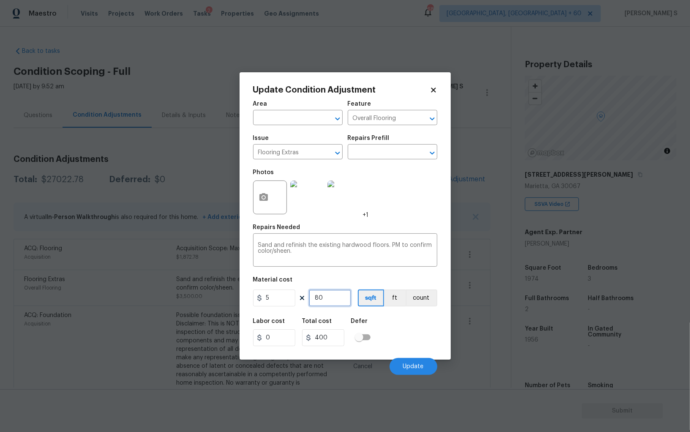
type input "800"
type input "4000"
type input "800"
click at [414, 370] on button "Update" at bounding box center [414, 366] width 48 height 17
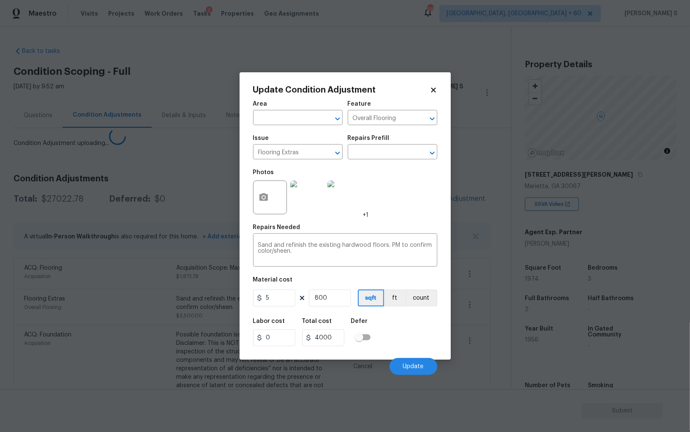
click at [76, 335] on div "ACQ: Foundation Acquisition" at bounding box center [100, 376] width 152 height 93
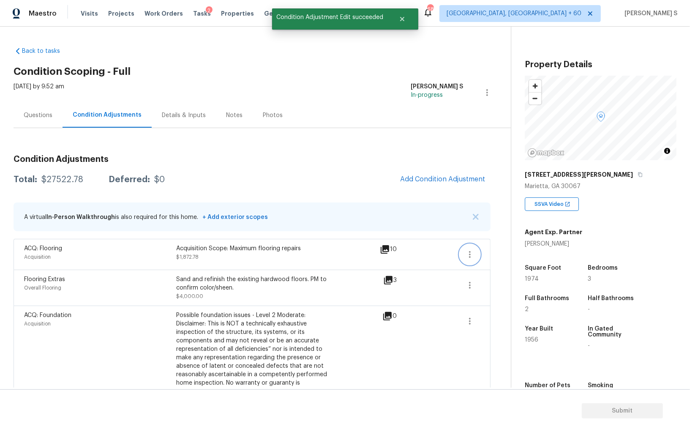
click at [469, 262] on button "button" at bounding box center [470, 254] width 20 height 20
click at [495, 262] on div "Back to tasks Condition Scoping - Full Wed, Sep 24 2025 by 9:52 am Anbu Jebakum…" at bounding box center [262, 285] width 497 height 491
click at [470, 256] on icon "button" at bounding box center [470, 254] width 2 height 7
click at [511, 256] on link "Edit" at bounding box center [518, 252] width 72 height 13
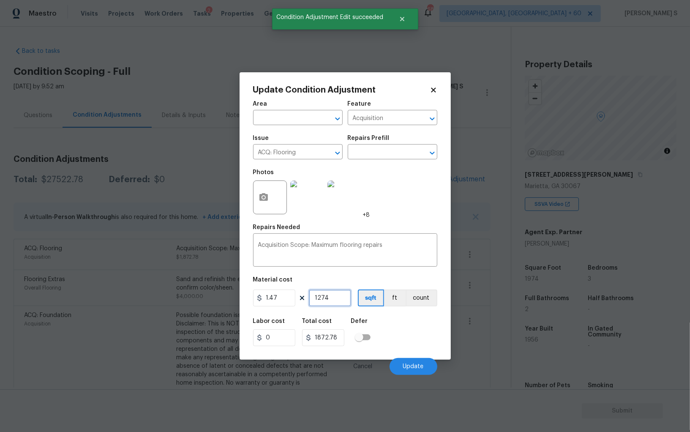
click at [321, 297] on input "1274" at bounding box center [330, 297] width 42 height 17
type input "174"
type input "255.78"
type input "1174"
type input "1725.78"
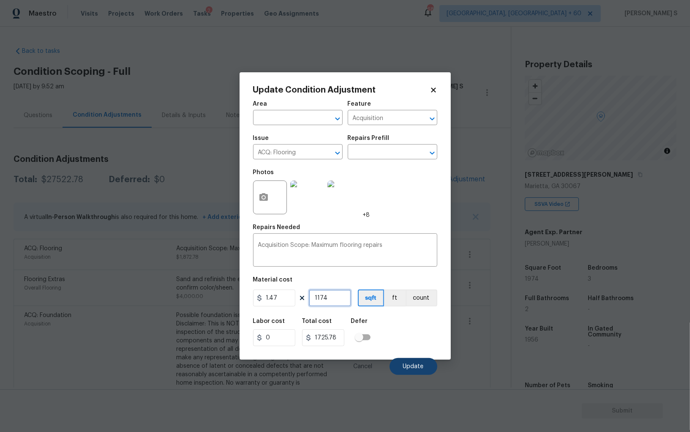
type input "1174"
click at [408, 369] on span "Update" at bounding box center [413, 366] width 21 height 6
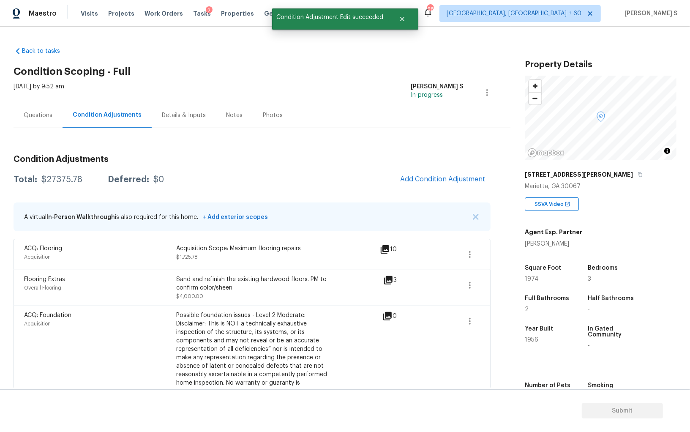
click at [5, 287] on div "Back to tasks Condition Scoping - Full Wed, Sep 24 2025 by 9:52 am Anbu Jebakum…" at bounding box center [345, 207] width 690 height 361
click at [443, 172] on button "Add Condition Adjustment" at bounding box center [442, 179] width 95 height 18
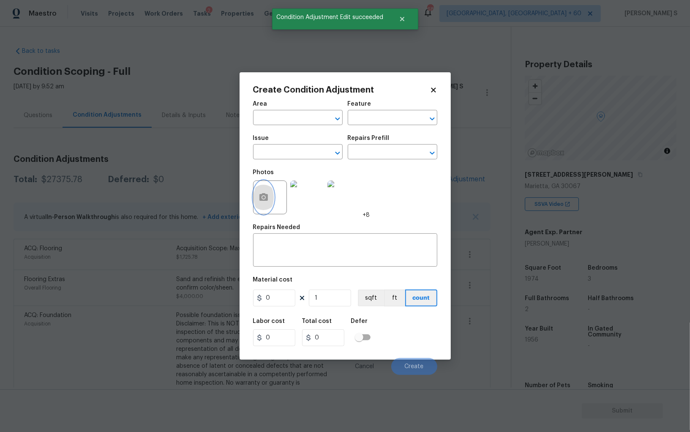
click at [266, 192] on button "button" at bounding box center [263, 197] width 20 height 33
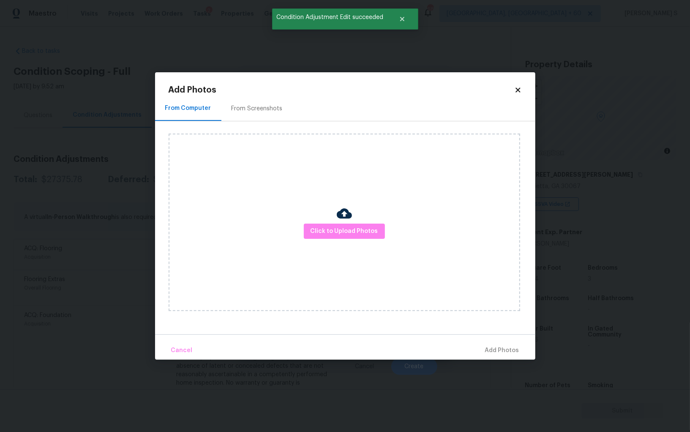
click at [253, 115] on div "From Screenshots" at bounding box center [256, 108] width 71 height 25
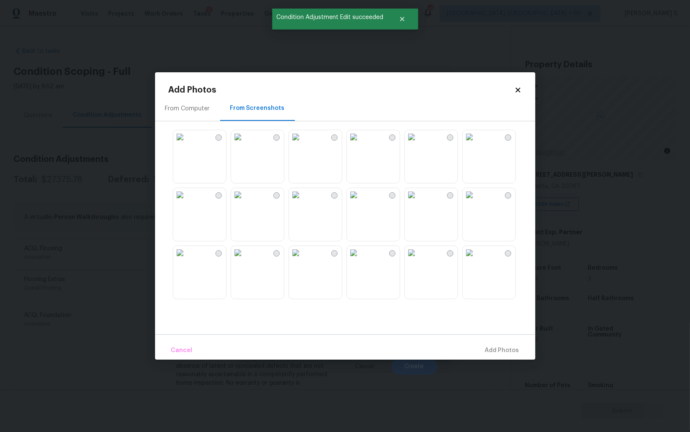
drag, startPoint x: 384, startPoint y: 148, endPoint x: 413, endPoint y: 148, distance: 28.3
click at [360, 144] on img at bounding box center [354, 137] width 14 height 14
click at [418, 144] on img at bounding box center [412, 137] width 14 height 14
click at [418, 202] on img at bounding box center [412, 195] width 14 height 14
click at [245, 202] on img at bounding box center [238, 195] width 14 height 14
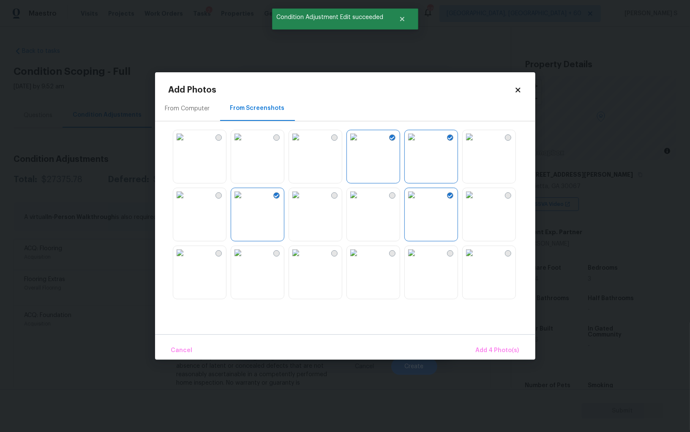
click at [245, 259] on img at bounding box center [238, 253] width 14 height 14
click at [187, 259] on img at bounding box center [180, 253] width 14 height 14
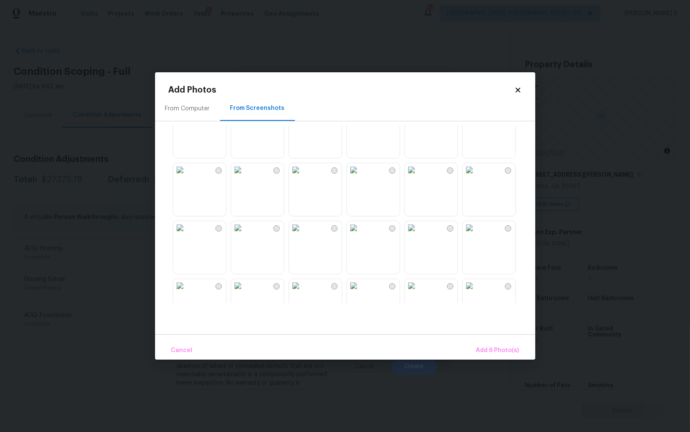
scroll to position [421, 0]
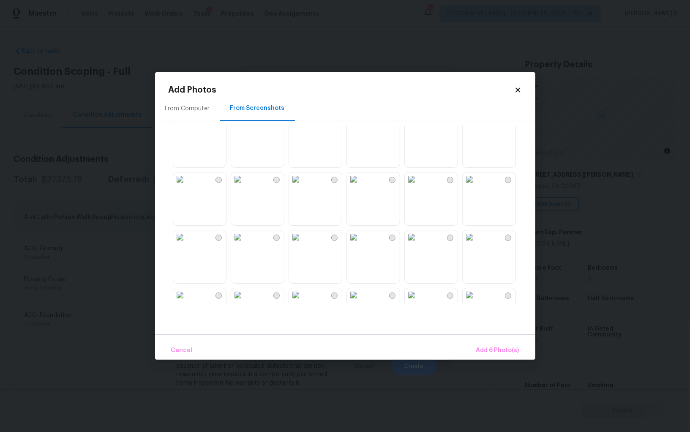
click at [302, 186] on img at bounding box center [296, 179] width 14 height 14
click at [187, 244] on img at bounding box center [180, 237] width 14 height 14
click at [418, 244] on img at bounding box center [412, 237] width 14 height 14
click at [468, 244] on img at bounding box center [470, 237] width 14 height 14
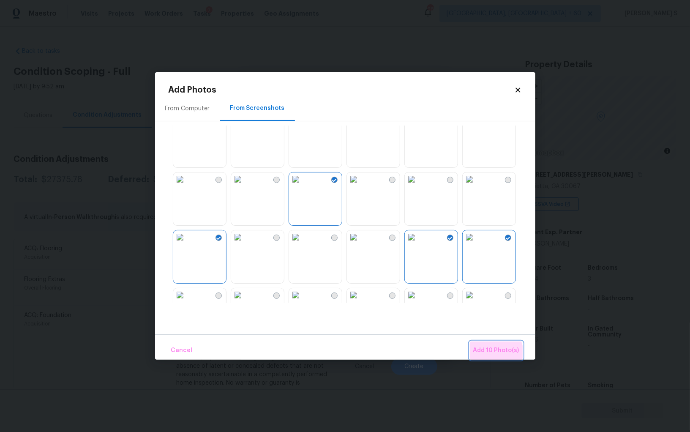
click at [495, 352] on span "Add 10 Photo(s)" at bounding box center [496, 350] width 46 height 11
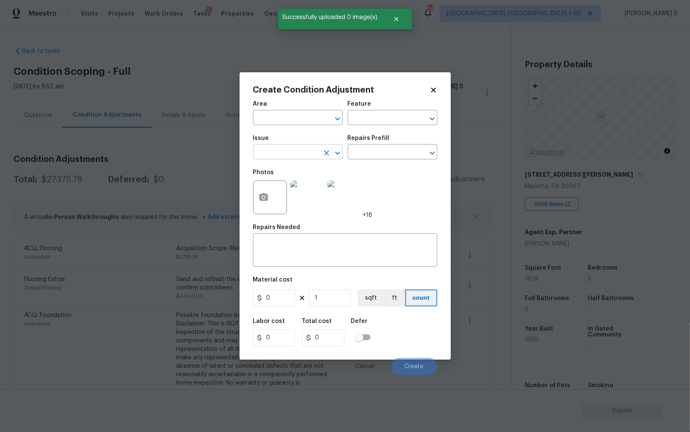
click at [284, 150] on input "text" at bounding box center [286, 152] width 66 height 13
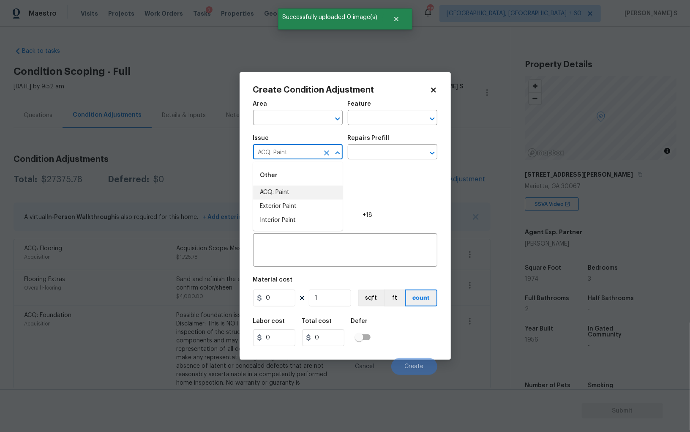
type input "ACQ: Paint"
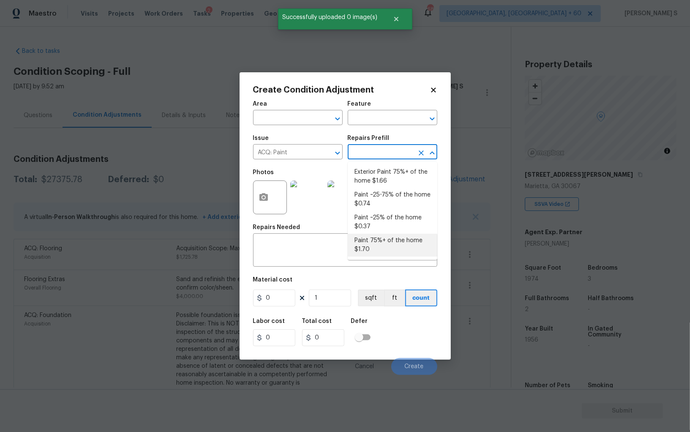
type input "Acquisition"
type textarea "Acquisition Scope: 75%+ of the home will likely require interior paint"
type input "1.7"
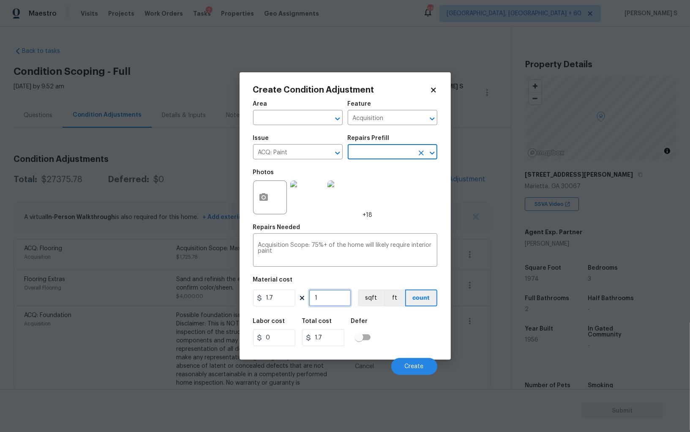
click at [343, 297] on input "1" at bounding box center [330, 297] width 42 height 17
paste input "text"
type input "19"
type input "32.3"
type input "197"
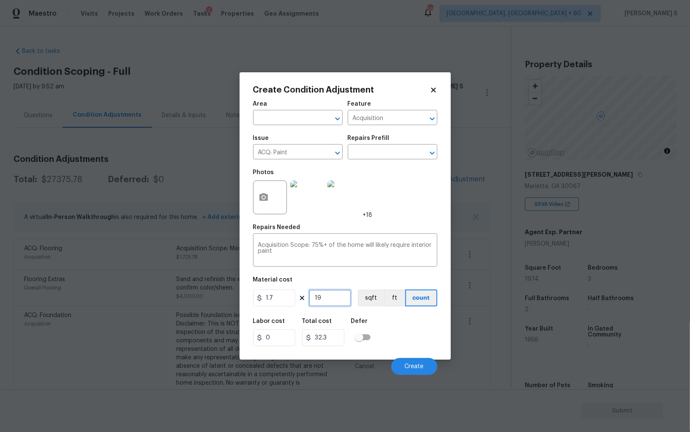
type input "334.9"
type input "1974"
type input "3355.8"
type input "1974"
click at [367, 302] on button "sqft" at bounding box center [371, 297] width 26 height 17
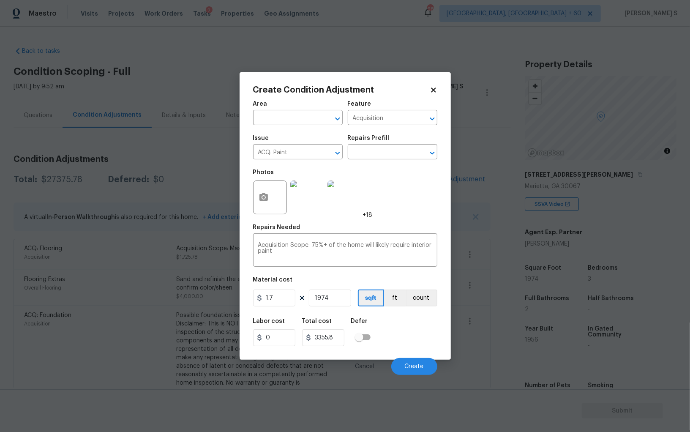
click at [379, 323] on div "Labor cost 0 Total cost 3355.8 Defer" at bounding box center [345, 332] width 184 height 38
click at [415, 368] on span "Create" at bounding box center [414, 366] width 19 height 6
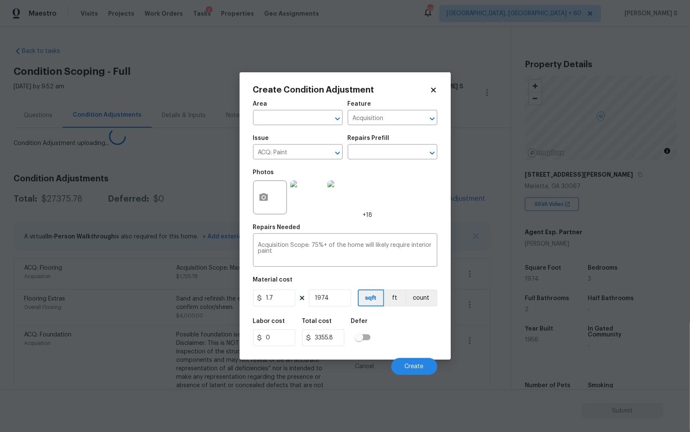
click at [9, 286] on body "Maestro Visits Projects Work Orders Tasks 2 Properties Geo Assignments 685 Albu…" at bounding box center [345, 216] width 690 height 432
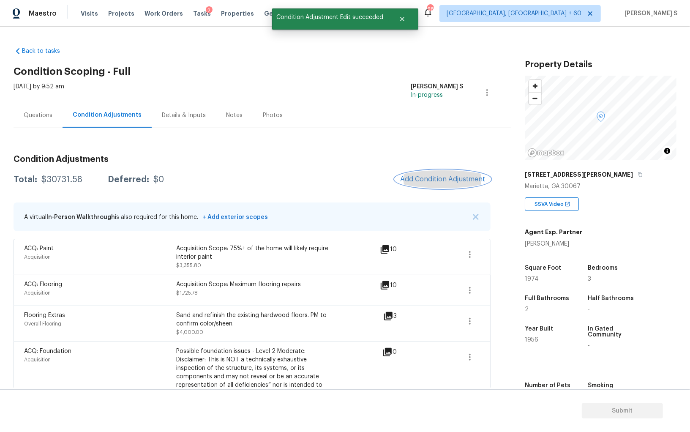
click at [456, 181] on span "Add Condition Adjustment" at bounding box center [442, 179] width 85 height 8
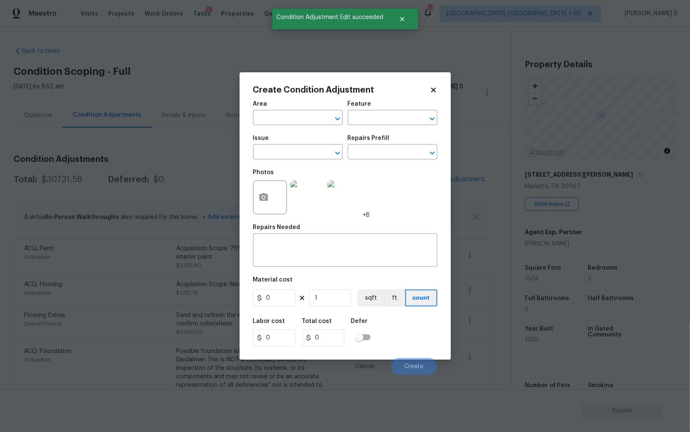
click at [275, 194] on div at bounding box center [270, 197] width 34 height 34
click at [265, 194] on icon "button" at bounding box center [264, 197] width 10 height 10
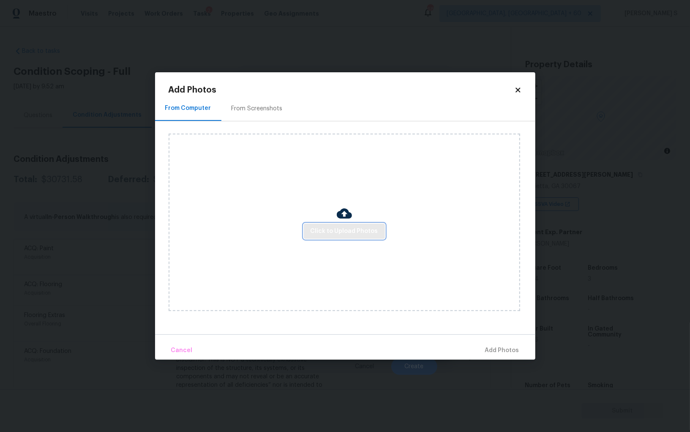
click at [341, 235] on span "Click to Upload Photos" at bounding box center [345, 231] width 68 height 11
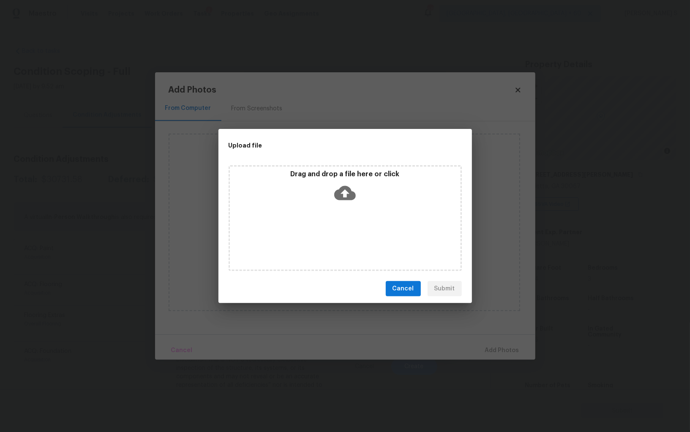
click at [341, 235] on div "Drag and drop a file here or click" at bounding box center [345, 218] width 233 height 106
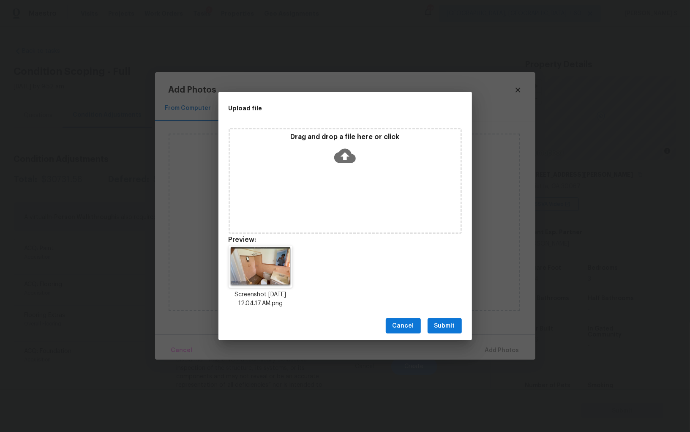
click at [452, 321] on span "Submit" at bounding box center [444, 326] width 21 height 11
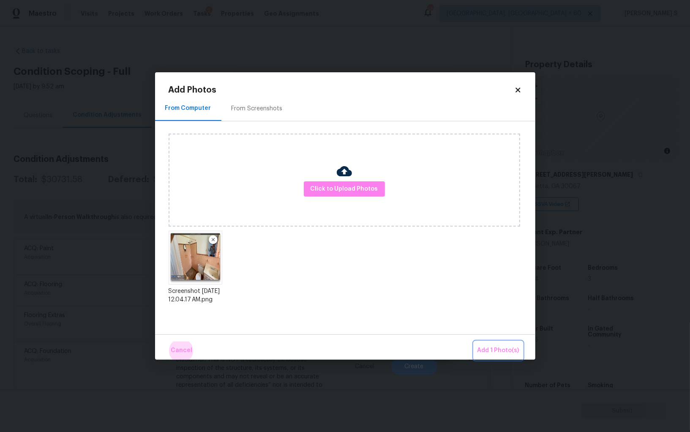
click at [474, 341] on button "Add 1 Photo(s)" at bounding box center [498, 350] width 49 height 18
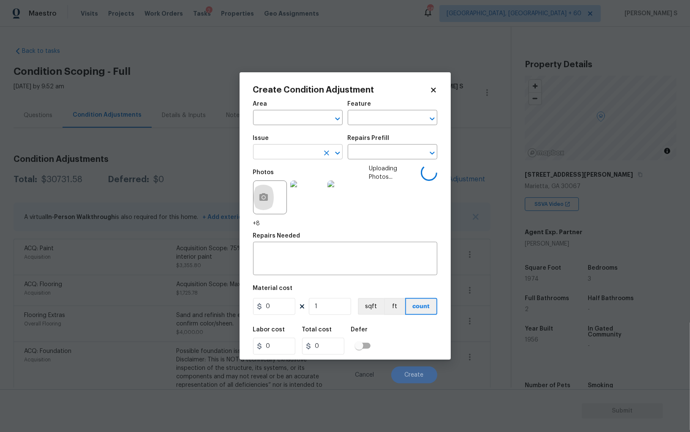
click at [305, 154] on input "text" at bounding box center [286, 152] width 66 height 13
type input "Interior Resurfacing"
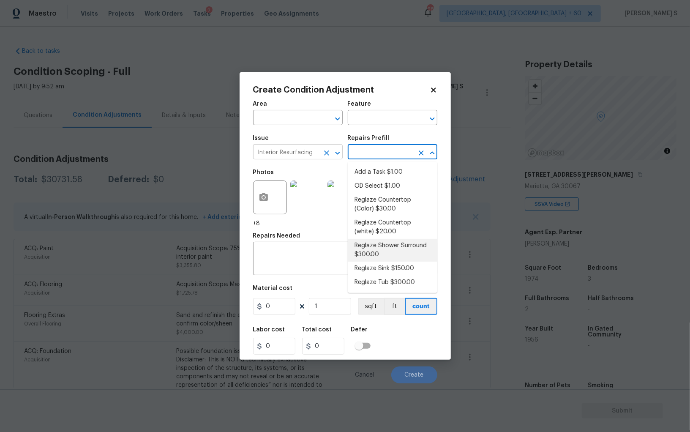
type textarea "Prep, mask, clean and reglaze the fiberglass shower surround (white) both on th…"
type input "300"
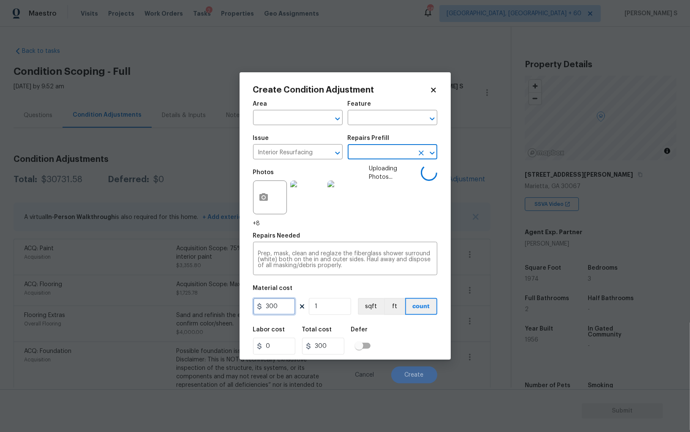
click at [279, 306] on input "300" at bounding box center [274, 306] width 42 height 17
type input "400"
click at [409, 344] on div "Labor cost 0 Total cost 400 Defer" at bounding box center [345, 340] width 184 height 38
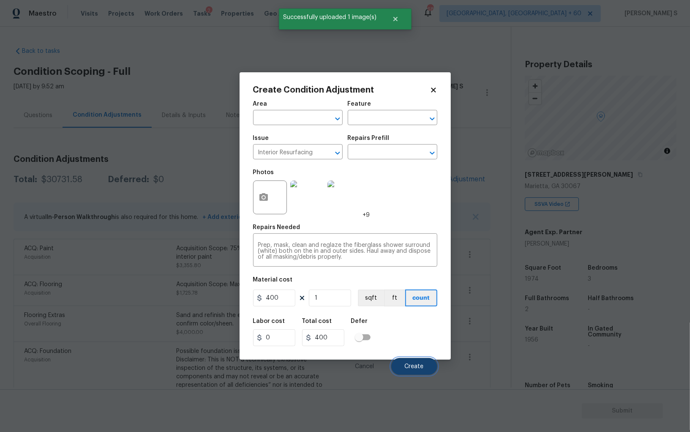
click at [416, 364] on span "Create" at bounding box center [414, 366] width 19 height 6
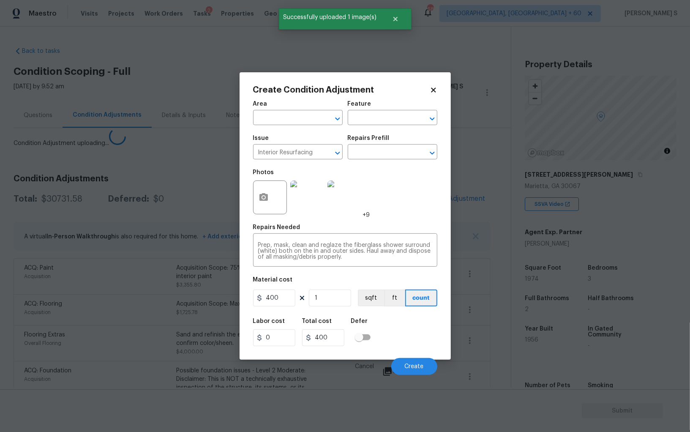
click at [111, 312] on body "Maestro Visits Projects Work Orders Tasks 2 Properties Geo Assignments 685 Albu…" at bounding box center [345, 216] width 690 height 432
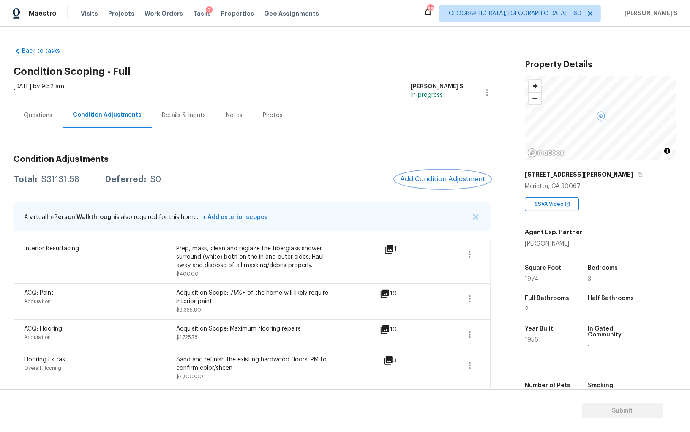
click at [444, 175] on span "Add Condition Adjustment" at bounding box center [442, 179] width 85 height 8
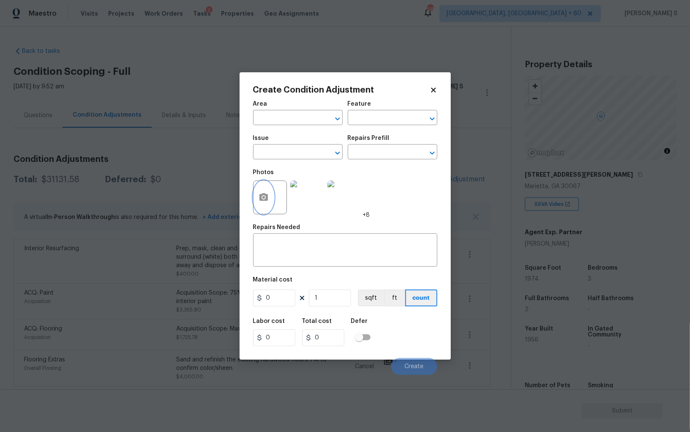
click at [257, 192] on button "button" at bounding box center [263, 197] width 20 height 33
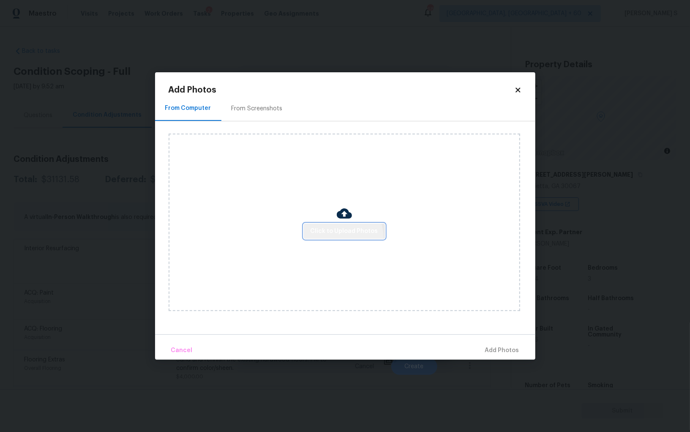
click at [340, 238] on button "Click to Upload Photos" at bounding box center [344, 231] width 81 height 16
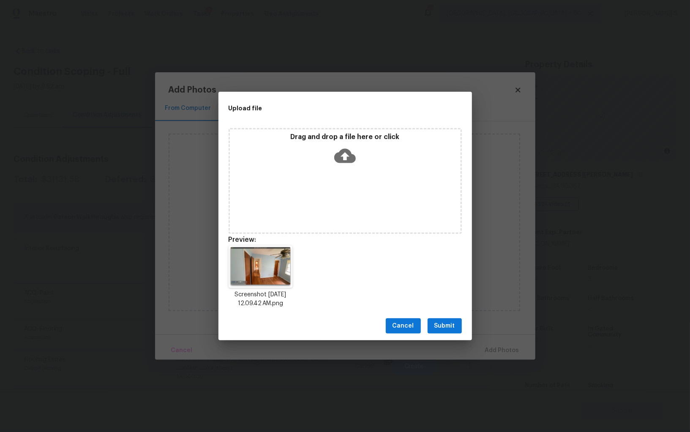
click at [443, 323] on span "Submit" at bounding box center [444, 326] width 21 height 11
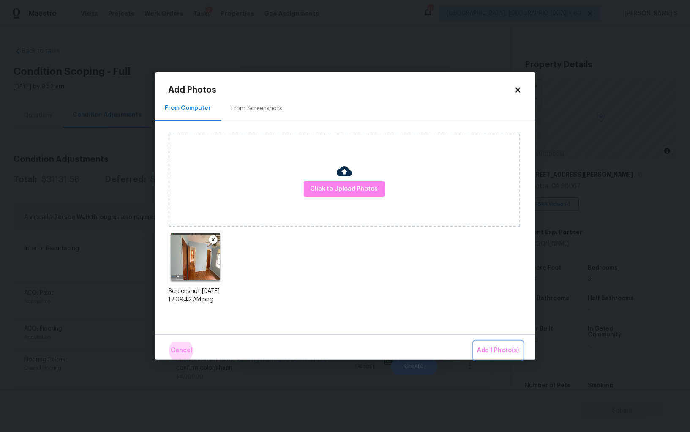
click at [474, 341] on button "Add 1 Photo(s)" at bounding box center [498, 350] width 49 height 18
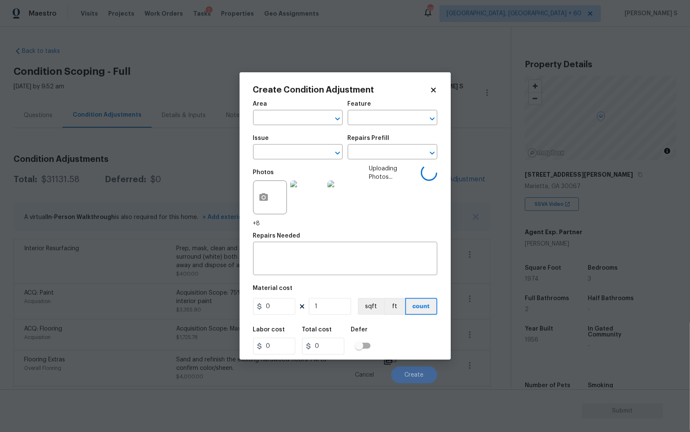
click at [306, 146] on div "Issue" at bounding box center [298, 140] width 90 height 11
click at [302, 153] on input "text" at bounding box center [286, 152] width 66 height 13
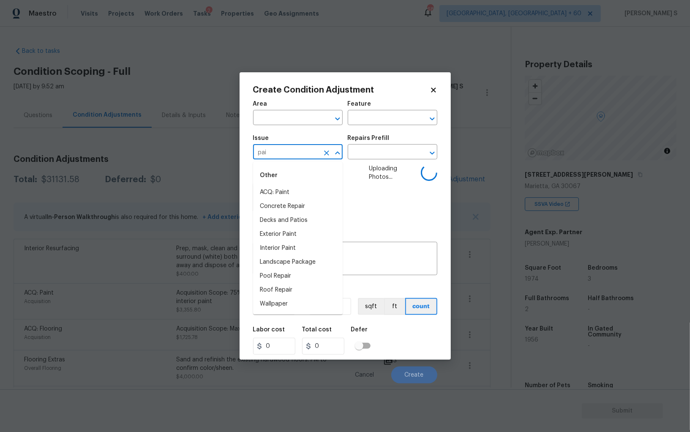
type input "pain"
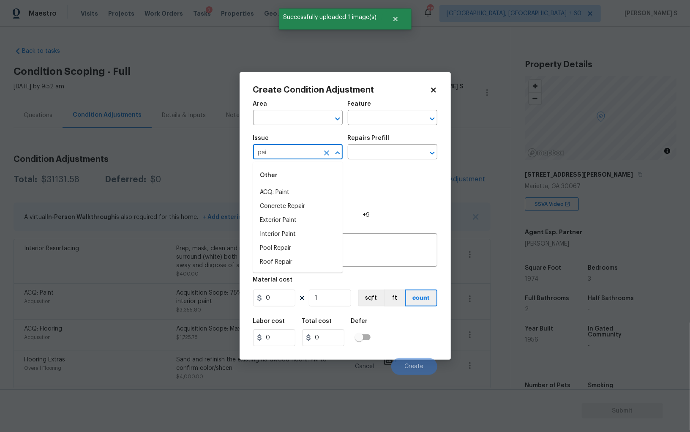
type input "pain"
type input "Interior Paint"
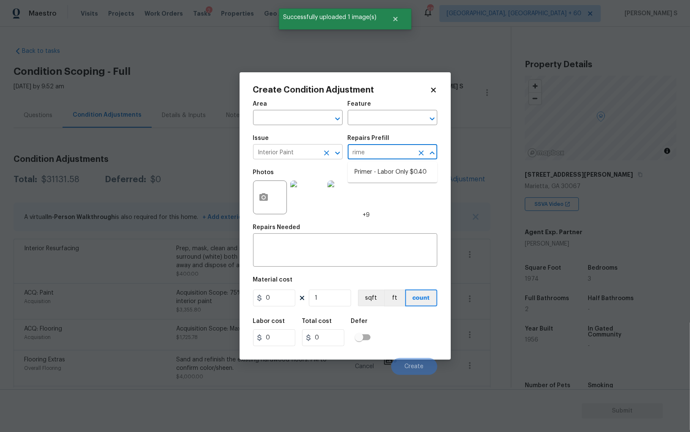
type input "rimer"
type input "Overall Paint"
type textarea "Interior primer - PRIMER PROVIDED BY OPENDOOR - All nails, screws, drywall anch…"
type input "0.4"
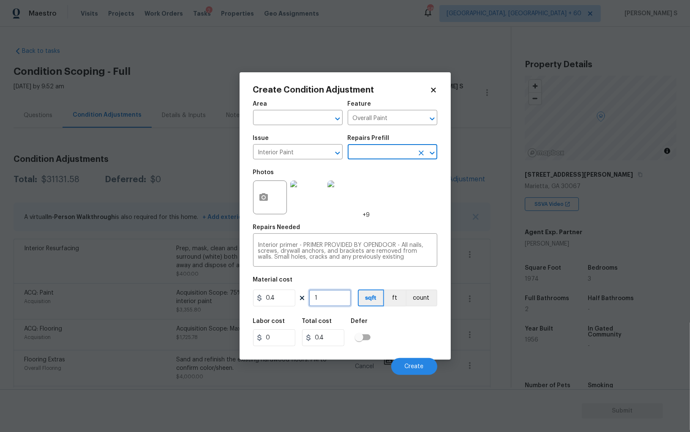
click at [331, 295] on input "1" at bounding box center [330, 297] width 42 height 17
type input "3"
type input "1.2"
type input "30"
type input "12"
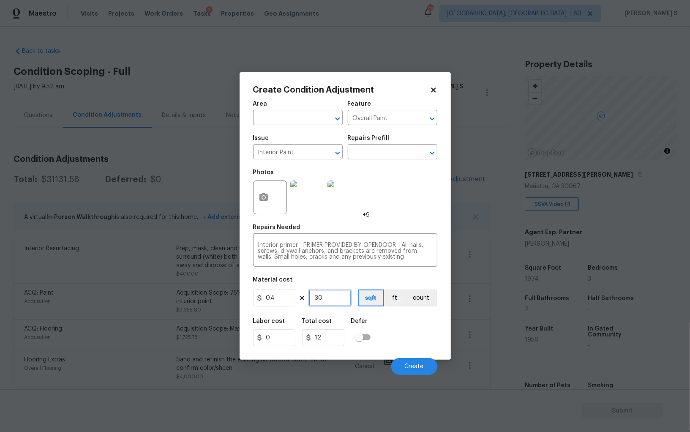
type input "300"
type input "120"
type input "300"
click at [412, 369] on span "Create" at bounding box center [414, 366] width 19 height 6
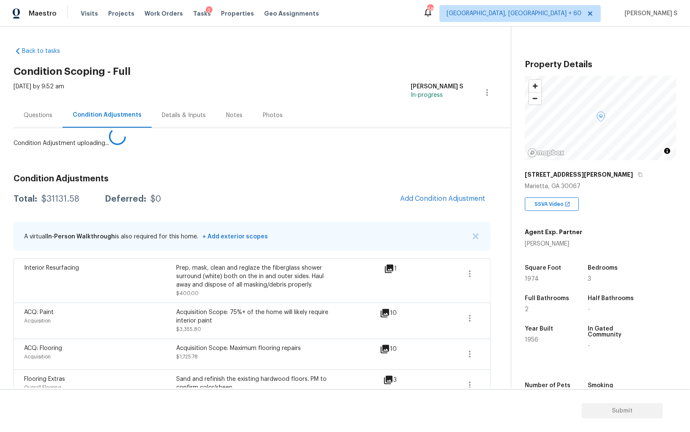
click at [145, 298] on body "Maestro Visits Projects Work Orders Tasks 2 Properties Geo Assignments 685 Albu…" at bounding box center [345, 216] width 690 height 432
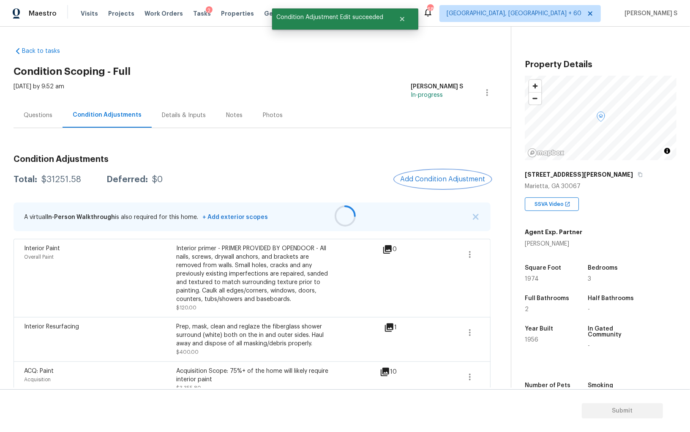
click at [428, 186] on button "Add Condition Adjustment" at bounding box center [442, 179] width 95 height 18
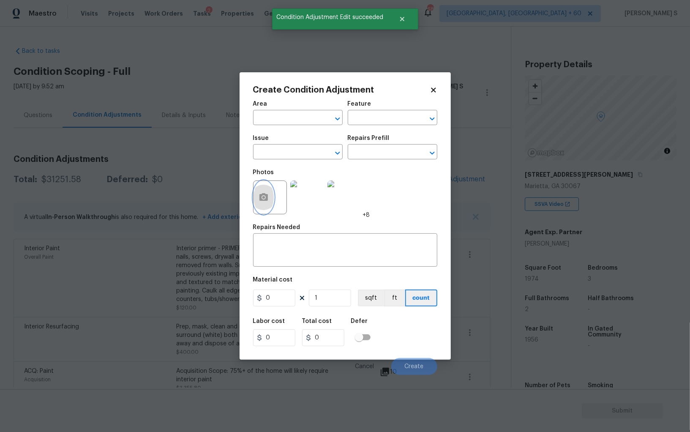
click at [269, 192] on button "button" at bounding box center [263, 197] width 20 height 33
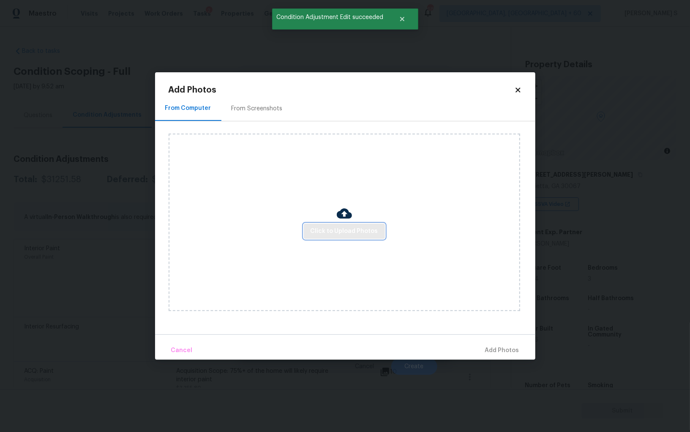
click at [332, 231] on span "Click to Upload Photos" at bounding box center [345, 231] width 68 height 11
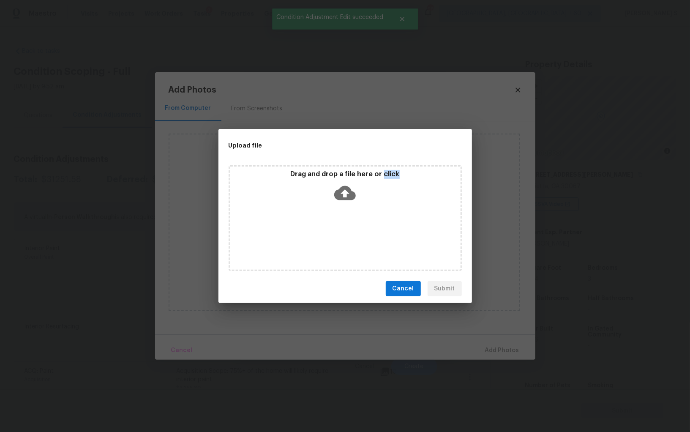
click at [332, 231] on div "Drag and drop a file here or click" at bounding box center [345, 218] width 233 height 106
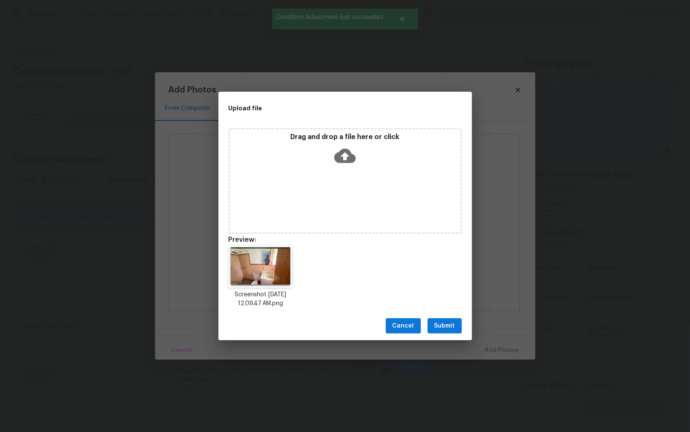
click at [444, 316] on div "Cancel Submit" at bounding box center [344, 325] width 253 height 29
click at [444, 324] on span "Submit" at bounding box center [444, 326] width 21 height 11
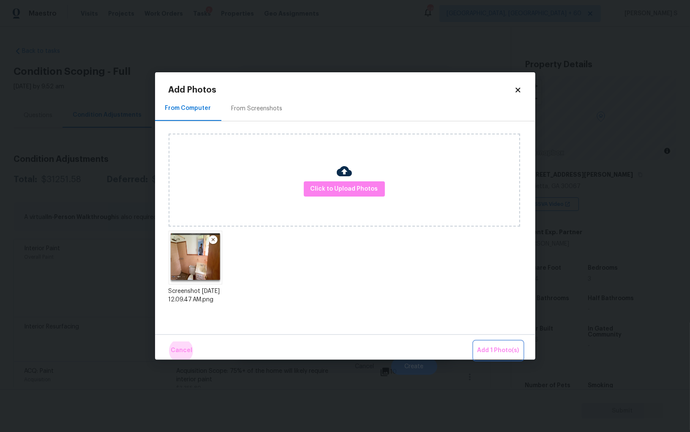
click at [474, 341] on button "Add 1 Photo(s)" at bounding box center [498, 350] width 49 height 18
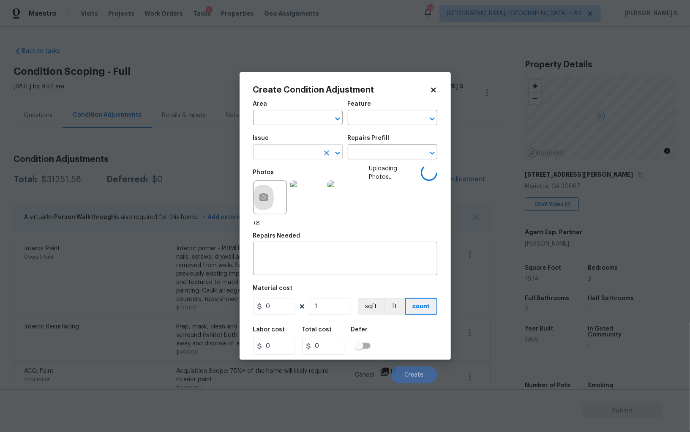
click at [308, 154] on input "text" at bounding box center [286, 152] width 66 height 13
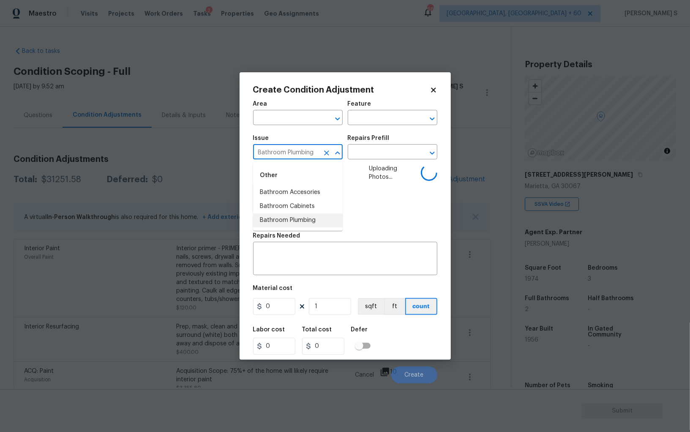
type input "Bathroom Plumbing"
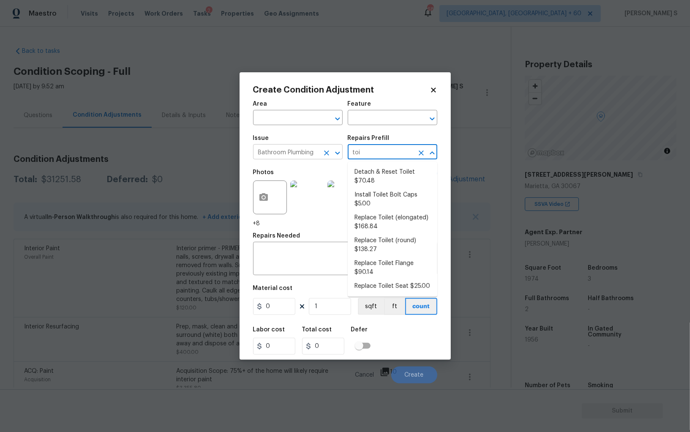
type input "toil"
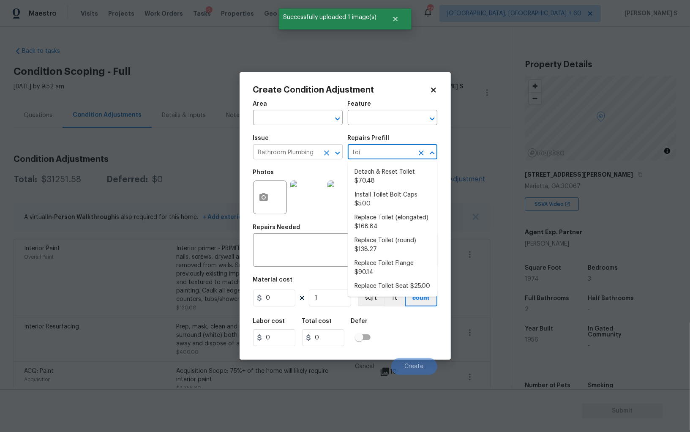
type input "toil"
type input "toi"
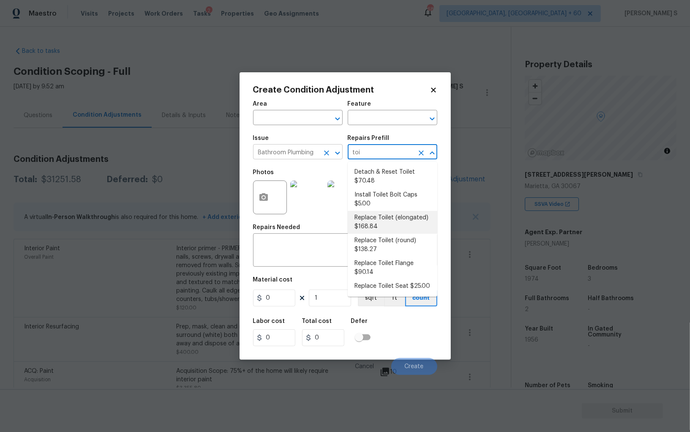
type input "Plumbing"
type textarea "Remove the existing toilet, prep the flange, install a new elongated toilet wit…"
type input "168.84"
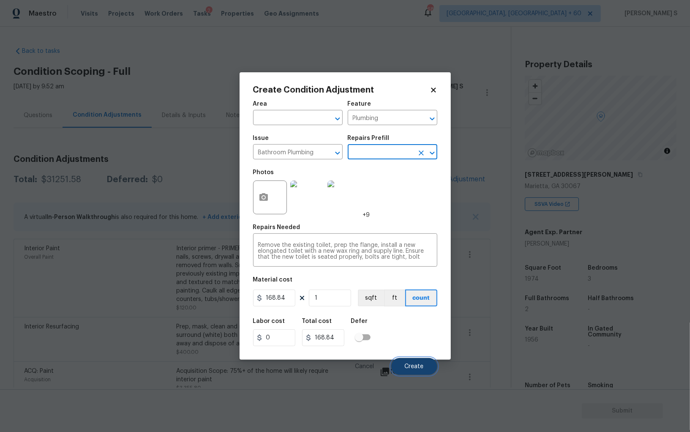
click at [413, 365] on span "Create" at bounding box center [414, 366] width 19 height 6
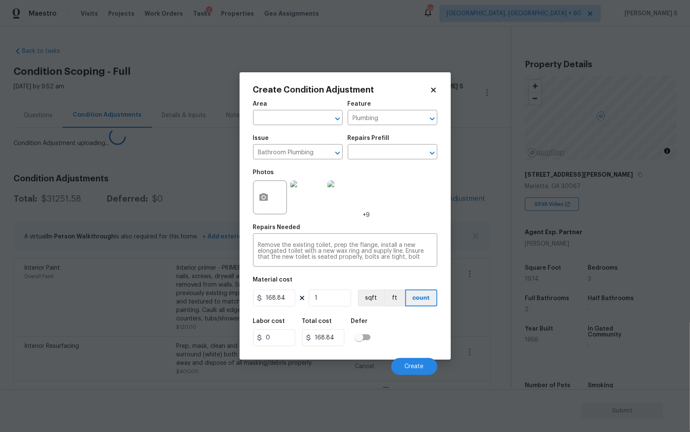
click at [63, 321] on body "Maestro Visits Projects Work Orders Tasks 2 Properties Geo Assignments 685 Albu…" at bounding box center [345, 216] width 690 height 432
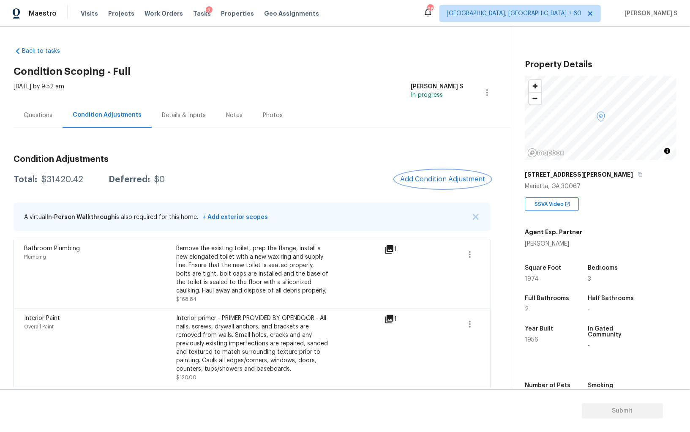
click at [440, 178] on span "Add Condition Adjustment" at bounding box center [442, 179] width 85 height 8
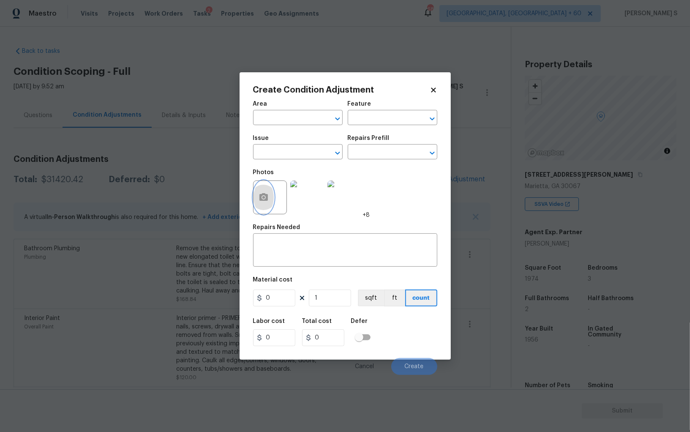
click at [261, 196] on icon "button" at bounding box center [263, 197] width 8 height 8
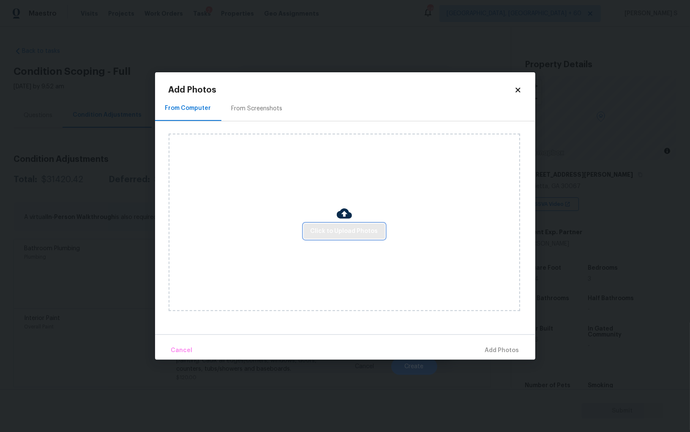
click at [352, 232] on span "Click to Upload Photos" at bounding box center [345, 231] width 68 height 11
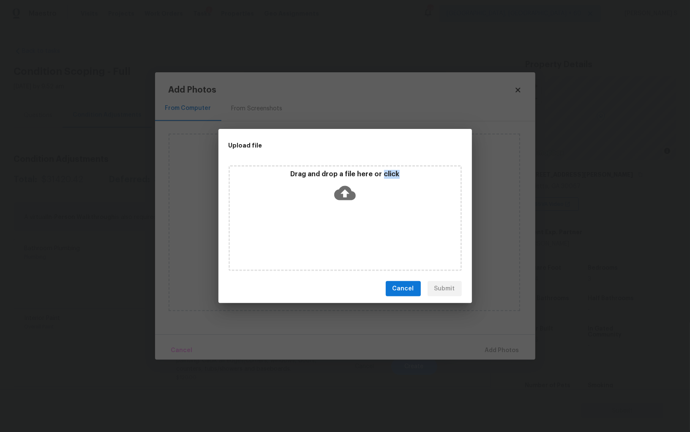
click at [352, 232] on div "Drag and drop a file here or click" at bounding box center [345, 218] width 233 height 106
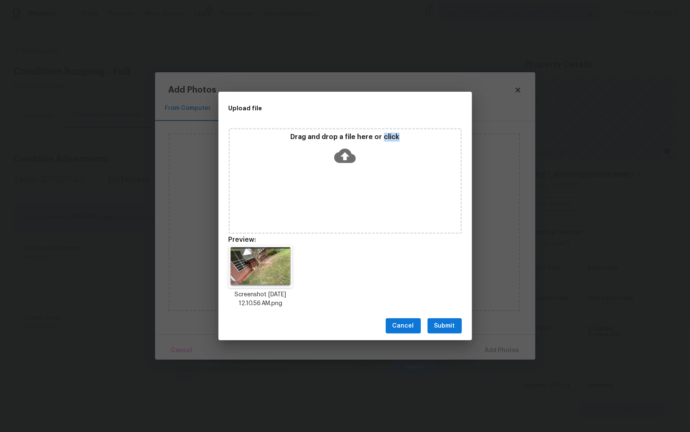
click at [449, 327] on span "Submit" at bounding box center [444, 326] width 21 height 11
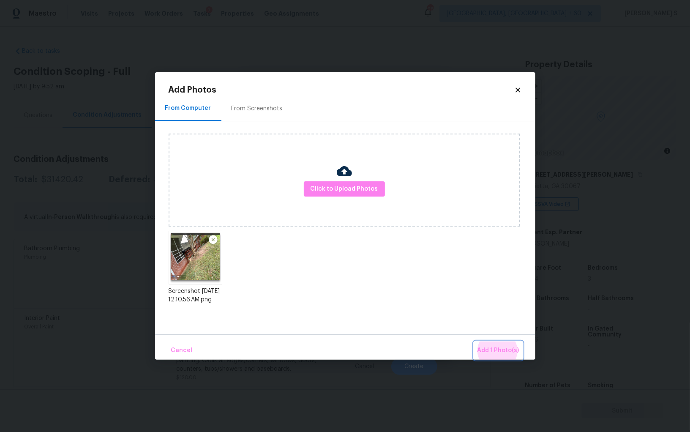
click at [474, 341] on button "Add 1 Photo(s)" at bounding box center [498, 350] width 49 height 18
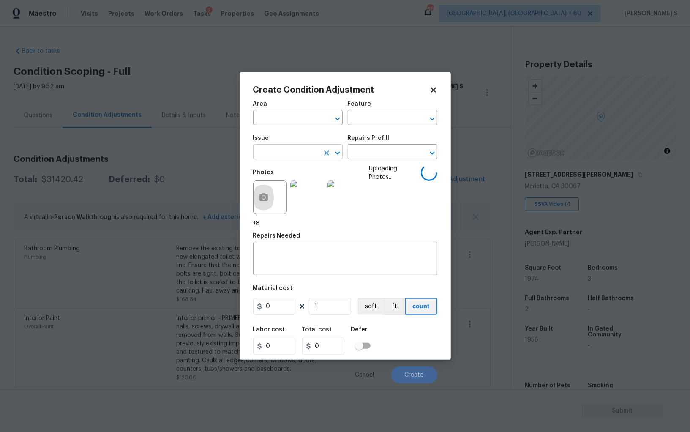
click at [319, 151] on input "text" at bounding box center [286, 152] width 66 height 13
type input "Decks and Patios"
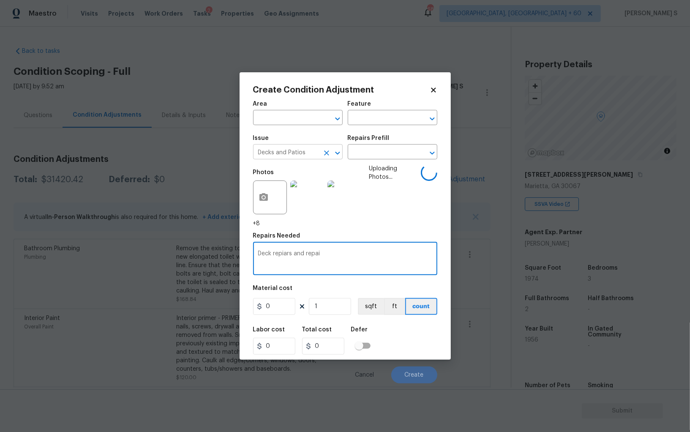
type textarea "Deck repiars and repai"
click at [319, 151] on input "Decks and Patios" at bounding box center [286, 152] width 66 height 13
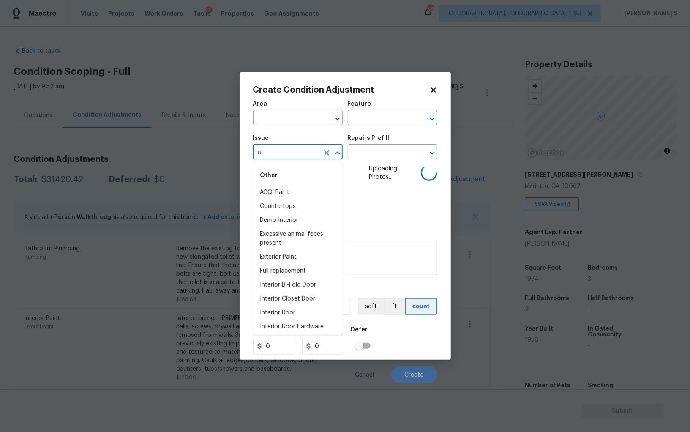
type input "Decks and Patios"
click at [404, 260] on textarea "Deck repiars and repai" at bounding box center [345, 260] width 174 height 18
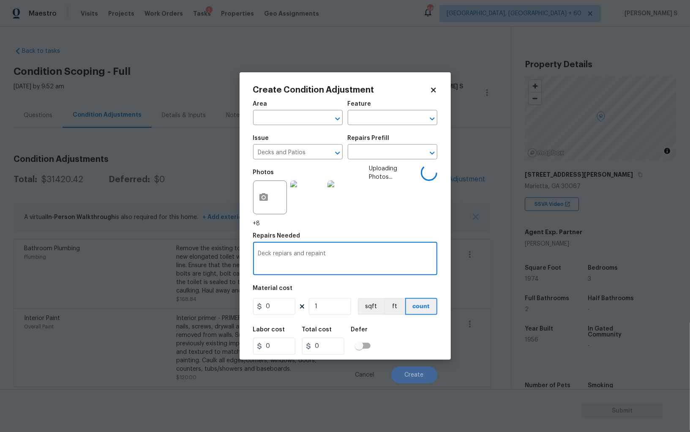
type textarea "Deck repiars and repaint"
click at [287, 298] on figure "Material cost 0 1 sqft ft count" at bounding box center [345, 300] width 184 height 31
click at [287, 304] on input "0" at bounding box center [274, 306] width 42 height 17
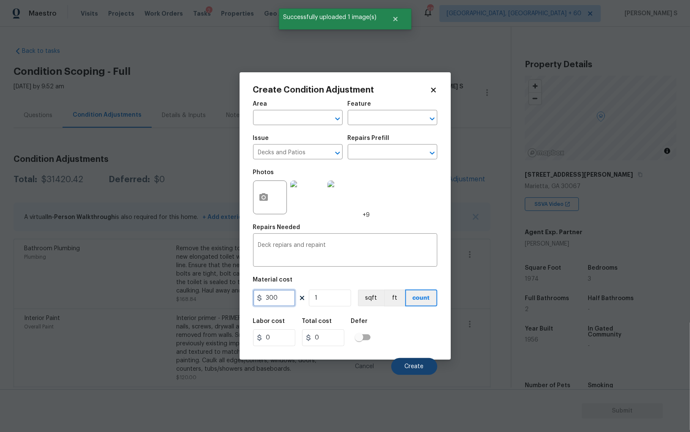
type input "300"
click at [422, 370] on button "Create" at bounding box center [414, 366] width 46 height 17
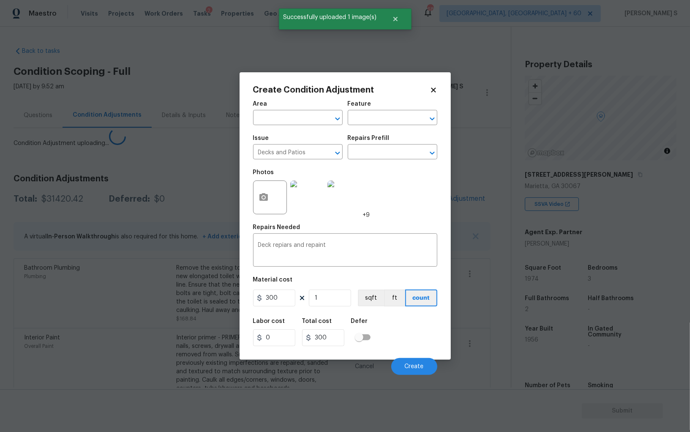
click at [72, 313] on body "Maestro Visits Projects Work Orders Tasks 2 Properties Geo Assignments 685 [GEO…" at bounding box center [345, 216] width 690 height 432
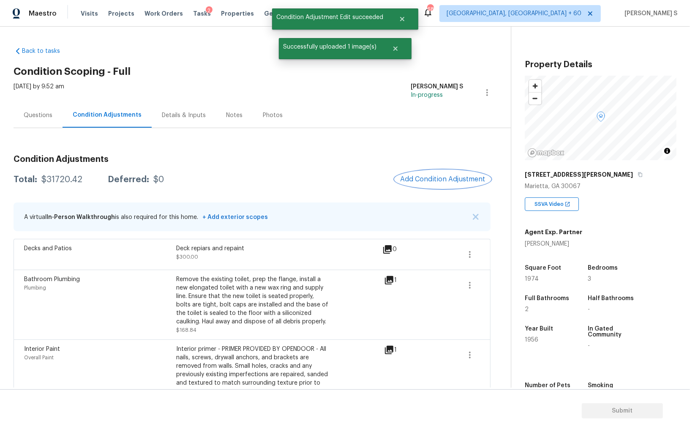
click at [437, 177] on span "Add Condition Adjustment" at bounding box center [442, 179] width 85 height 8
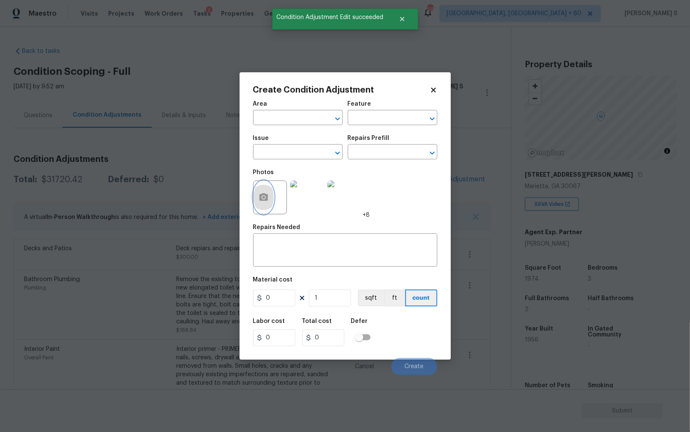
click at [264, 199] on icon "button" at bounding box center [264, 197] width 10 height 10
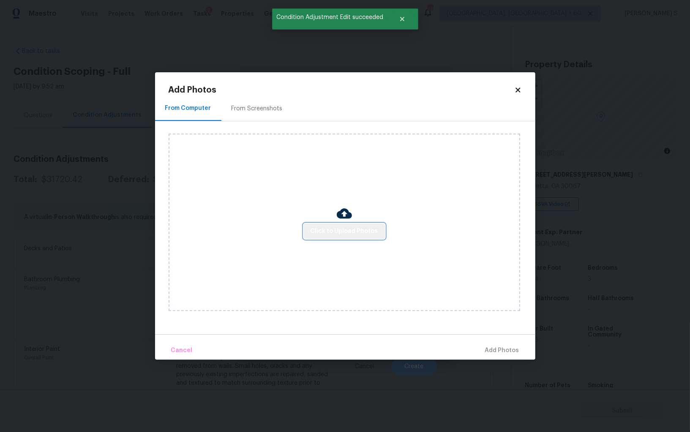
click at [354, 232] on span "Click to Upload Photos" at bounding box center [345, 231] width 68 height 11
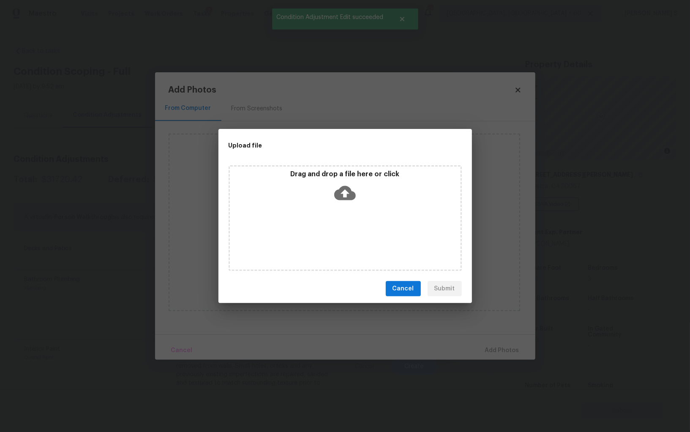
click at [354, 232] on div "Drag and drop a file here or click" at bounding box center [345, 218] width 233 height 106
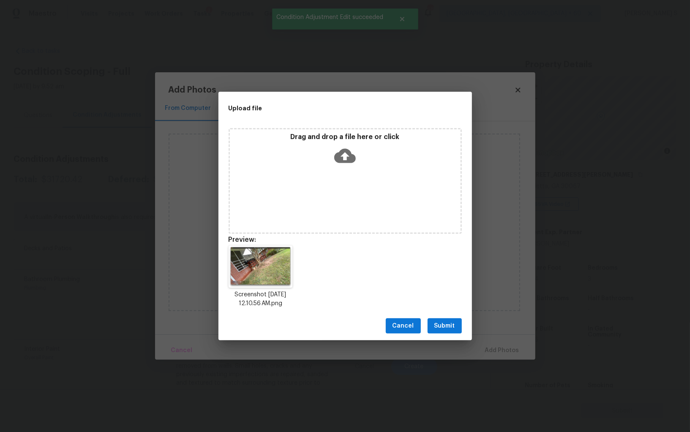
click at [451, 322] on span "Submit" at bounding box center [444, 326] width 21 height 11
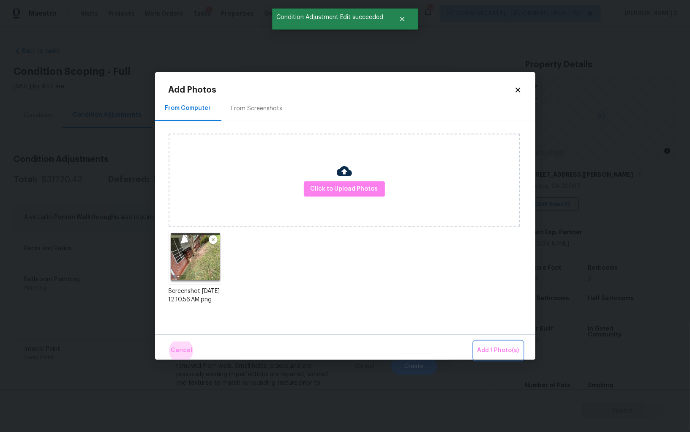
click at [474, 341] on button "Add 1 Photo(s)" at bounding box center [498, 350] width 49 height 18
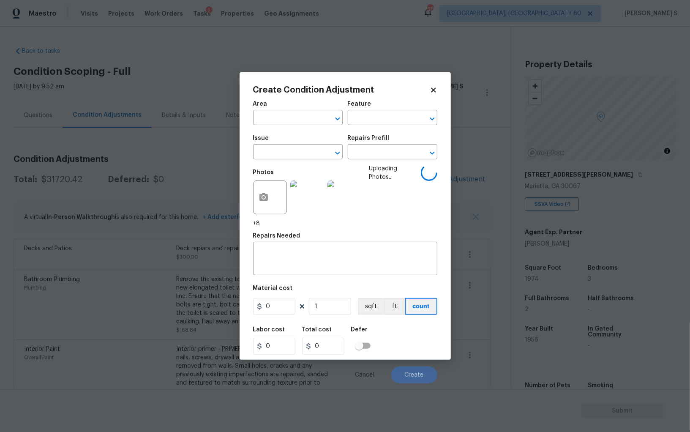
click at [295, 144] on div "Issue" at bounding box center [298, 140] width 90 height 11
click at [298, 153] on input "text" at bounding box center [286, 152] width 66 height 13
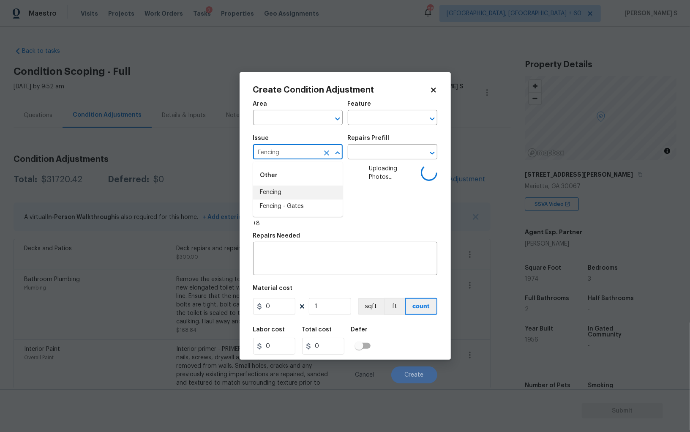
type input "Fencing"
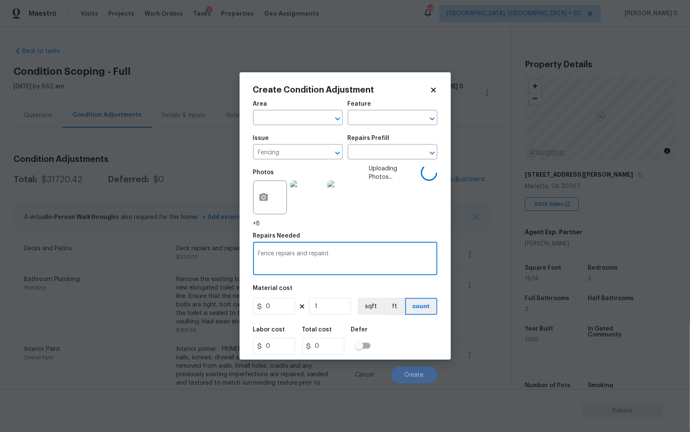
type textarea "Fence repiars and repaint"
click at [285, 309] on input "0" at bounding box center [274, 306] width 42 height 17
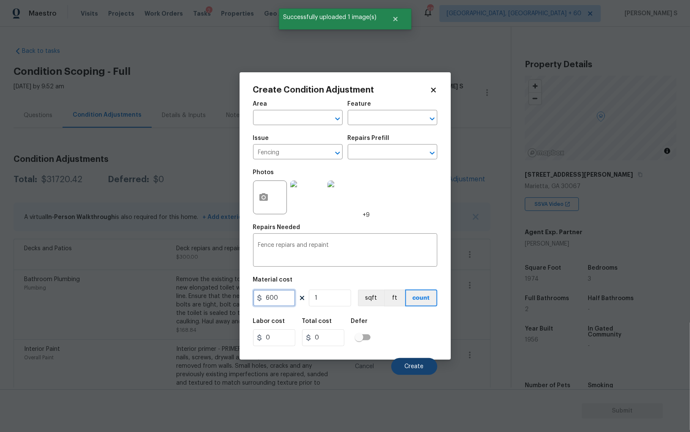
type input "600"
click at [423, 366] on button "Create" at bounding box center [414, 366] width 46 height 17
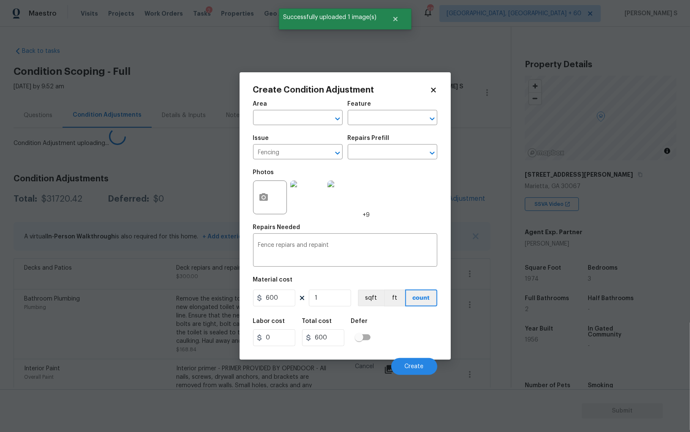
click at [135, 279] on body "Maestro Visits Projects Work Orders Tasks 2 Properties Geo Assignments 685 Albu…" at bounding box center [345, 216] width 690 height 432
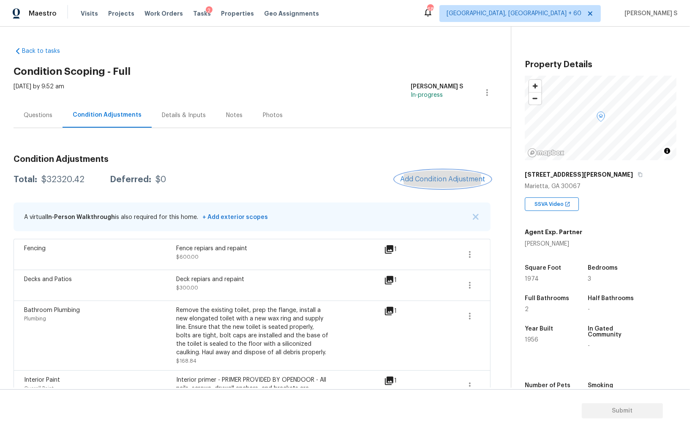
click at [428, 182] on span "Add Condition Adjustment" at bounding box center [442, 179] width 85 height 8
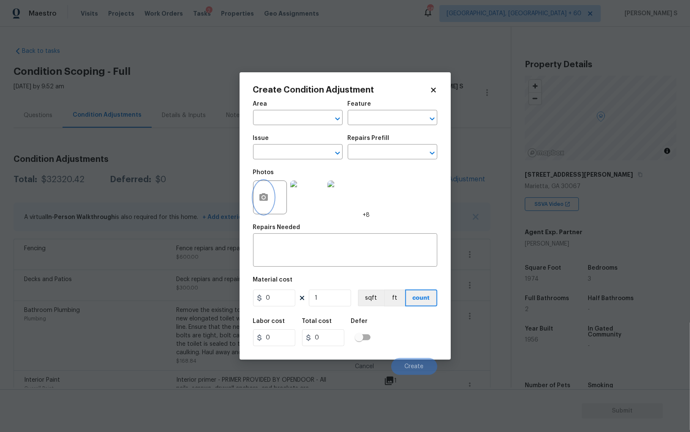
click at [259, 193] on icon "button" at bounding box center [264, 197] width 10 height 10
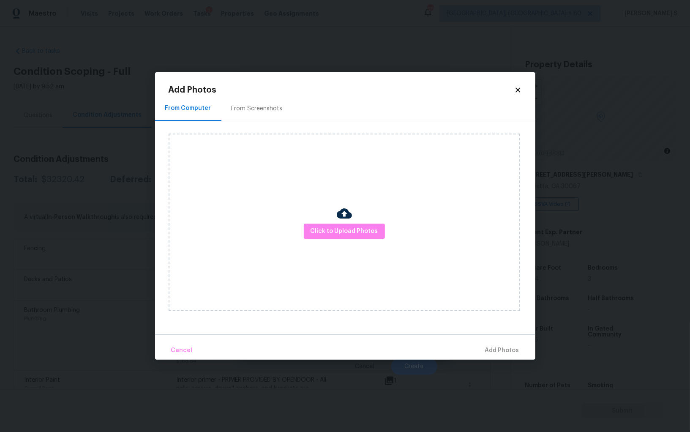
click at [328, 242] on div "Click to Upload Photos" at bounding box center [344, 221] width 351 height 177
click at [325, 230] on span "Click to Upload Photos" at bounding box center [345, 231] width 68 height 11
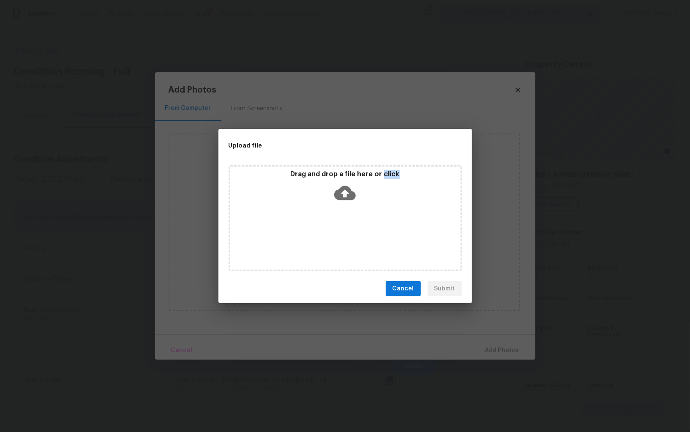
click at [325, 230] on div "Drag and drop a file here or click" at bounding box center [345, 218] width 233 height 106
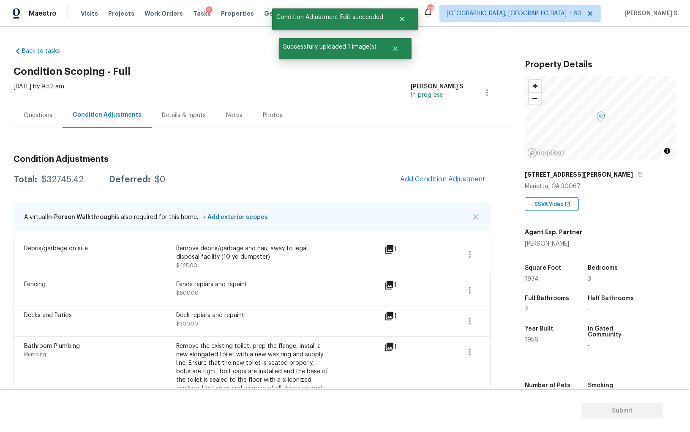
click at [59, 177] on div "$32745.42" at bounding box center [62, 179] width 42 height 8
copy div "32745.42"
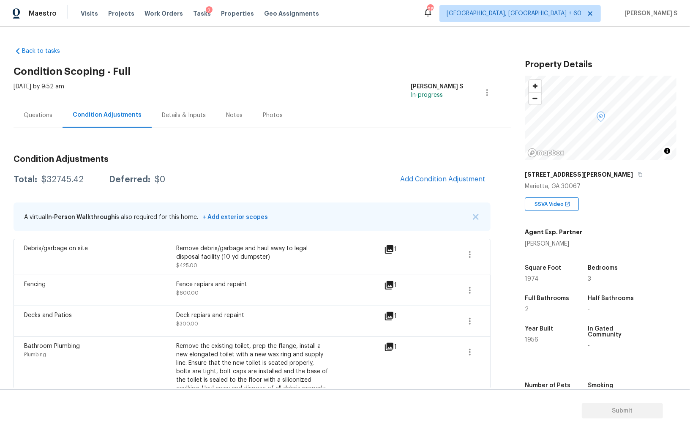
click at [33, 123] on div "Questions" at bounding box center [38, 115] width 49 height 25
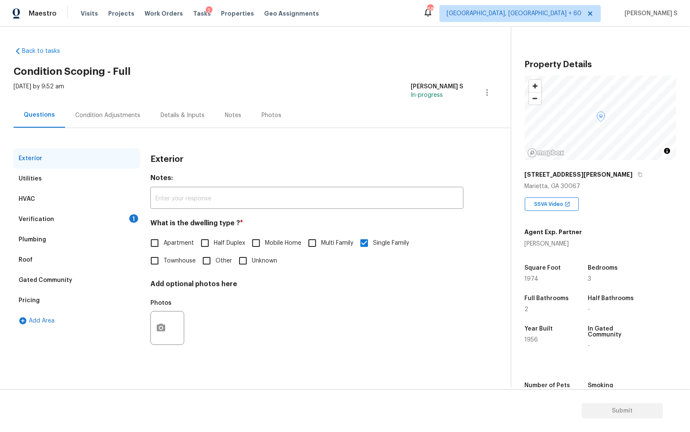
click at [138, 219] on div "Verification 1" at bounding box center [77, 219] width 127 height 20
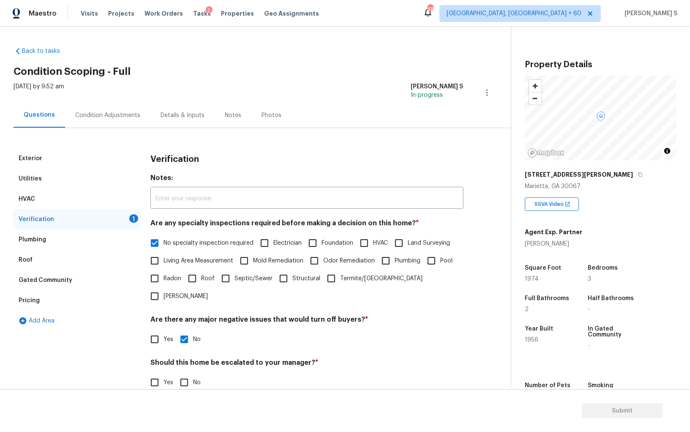
scroll to position [50, 0]
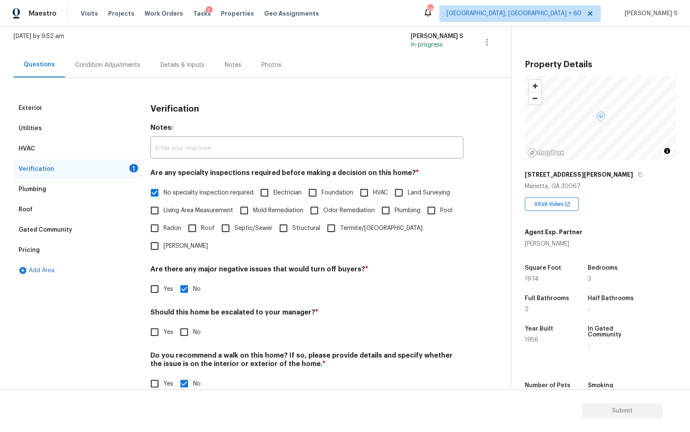
click at [183, 323] on input "No" at bounding box center [184, 332] width 18 height 18
checkbox input "true"
click at [56, 256] on div "Pricing" at bounding box center [77, 250] width 127 height 20
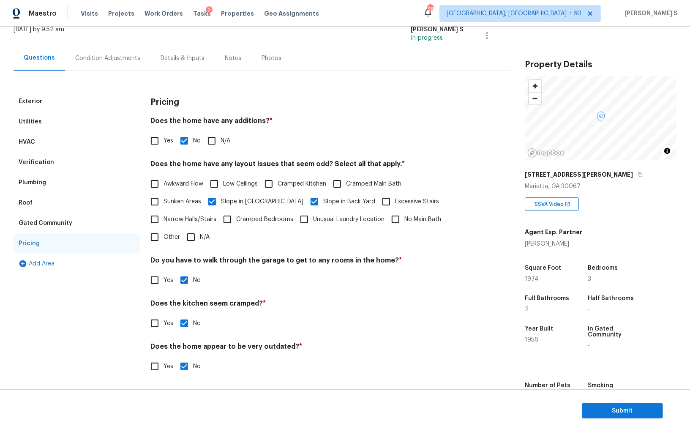
scroll to position [0, 0]
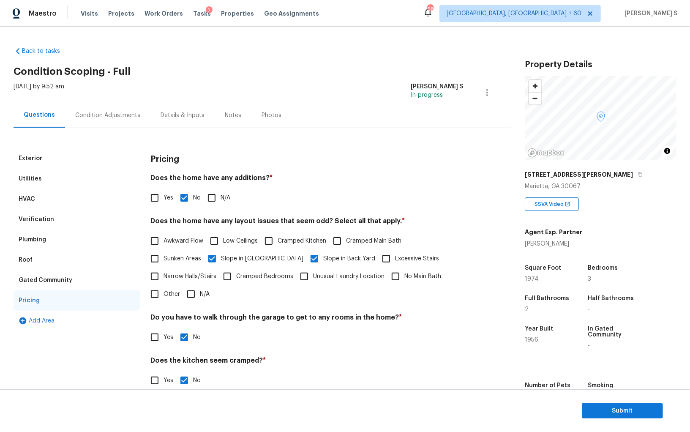
click at [60, 215] on div "Verification" at bounding box center [77, 219] width 127 height 20
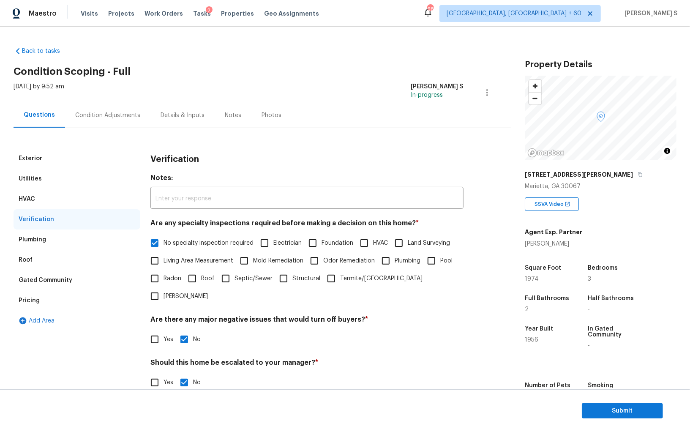
click at [37, 298] on div "Pricing" at bounding box center [29, 300] width 21 height 8
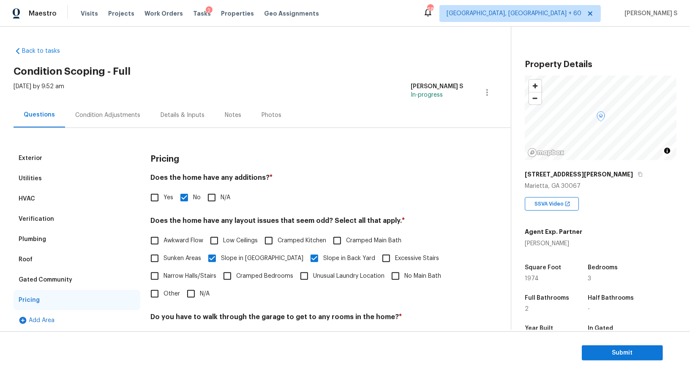
click at [84, 117] on div "Condition Adjustments" at bounding box center [107, 115] width 65 height 8
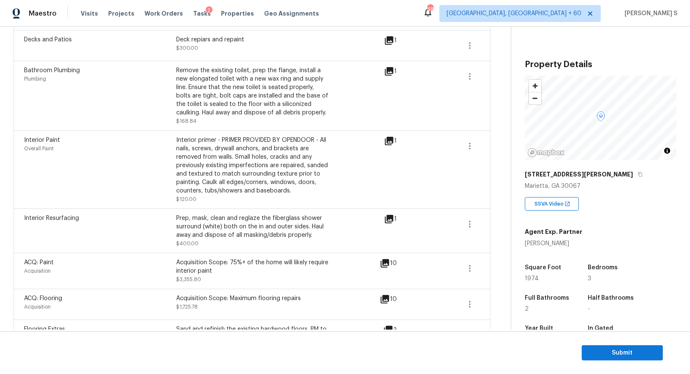
scroll to position [279, 0]
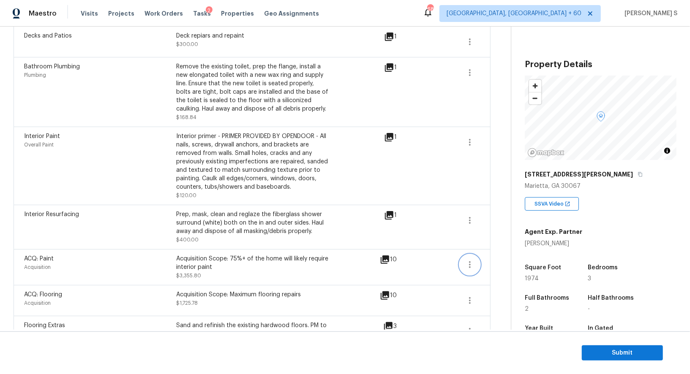
click at [473, 262] on icon "button" at bounding box center [470, 265] width 10 height 10
click at [503, 261] on div "Edit" at bounding box center [518, 262] width 66 height 8
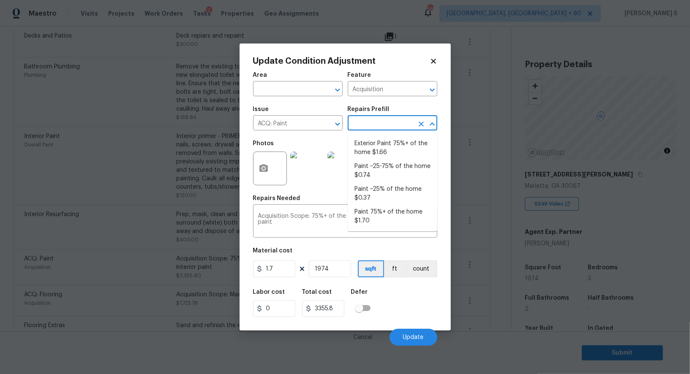
click at [370, 121] on input "text" at bounding box center [381, 123] width 66 height 13
click at [380, 163] on li "Paint ~25-75% of the home $0.74" at bounding box center [393, 171] width 90 height 23
type textarea "Acquisition Scope: ~25 - 75% of the home needs interior paint"
type input "0.74"
type input "1460.76"
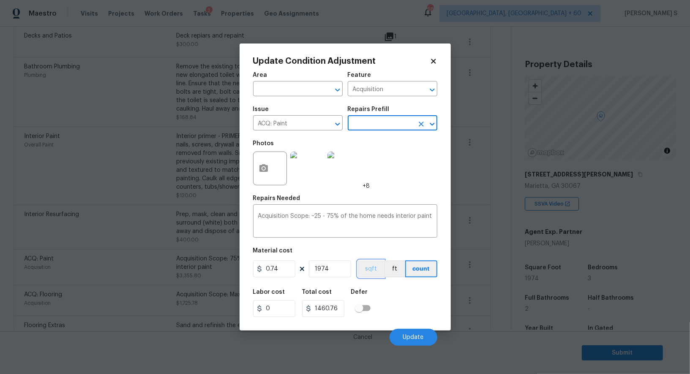
click at [373, 272] on button "sqft" at bounding box center [371, 269] width 26 height 17
click at [387, 314] on div "Labor cost 0 Total cost 1460.76 Defer" at bounding box center [345, 303] width 184 height 38
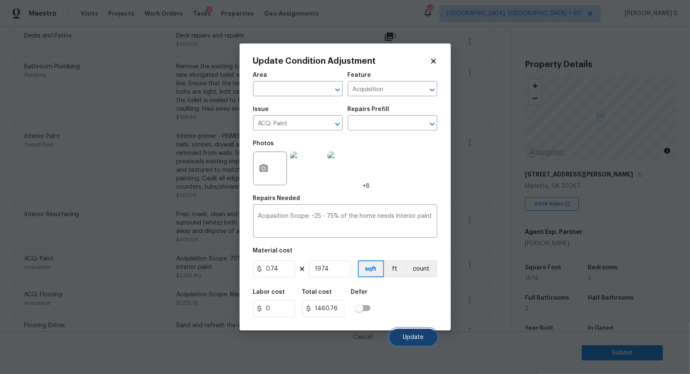
click at [406, 341] on span "Update" at bounding box center [413, 338] width 21 height 6
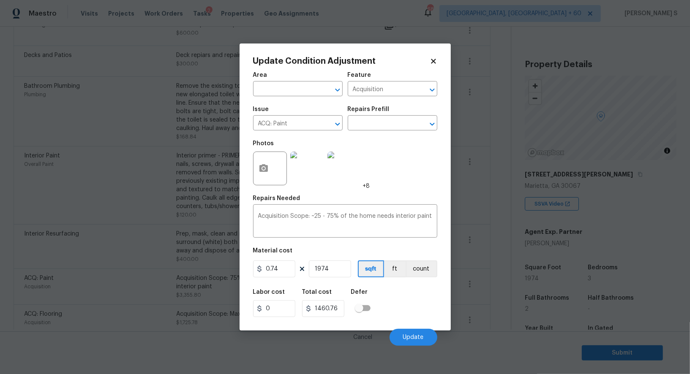
click at [56, 269] on div "ACQ: Paint Acquisition Acquisition Scope: 75%+ of the home will likely require …" at bounding box center [252, 287] width 477 height 36
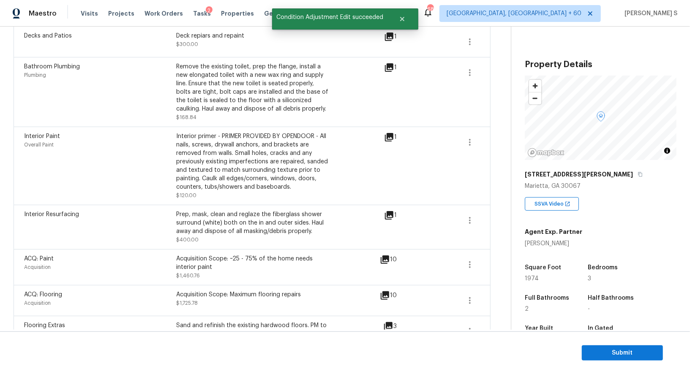
scroll to position [0, 0]
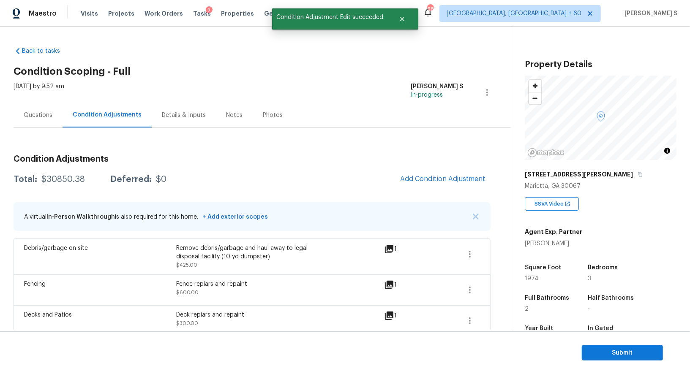
click at [60, 183] on div "Total: $30850.38 Deferred: $0 Add Condition Adjustment" at bounding box center [252, 179] width 477 height 19
click at [59, 170] on div "Total: $30850.38 Deferred: $0 Add Condition Adjustment" at bounding box center [252, 179] width 477 height 19
click at [58, 172] on div "Total: $30850.38 Deferred: $0 Add Condition Adjustment" at bounding box center [252, 179] width 477 height 19
click at [60, 180] on div "$30850.38" at bounding box center [63, 179] width 44 height 8
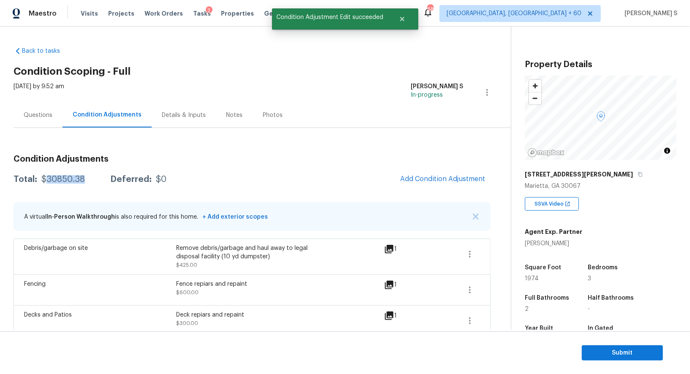
click at [60, 180] on div "$30850.38" at bounding box center [63, 179] width 44 height 8
copy div "$30850.38"
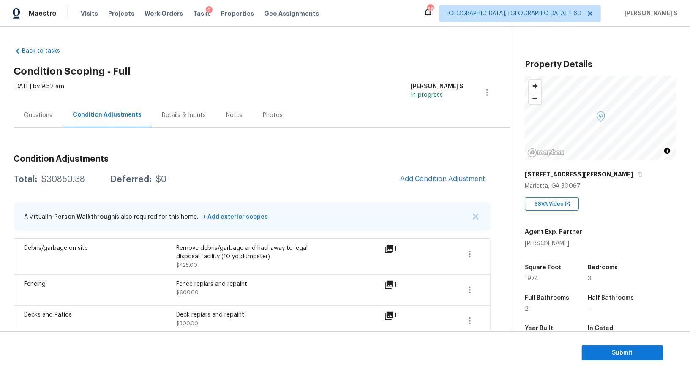
click at [605, 345] on section "Submit" at bounding box center [345, 353] width 690 height 43
click at [605, 348] on button "Submit" at bounding box center [622, 354] width 81 height 16
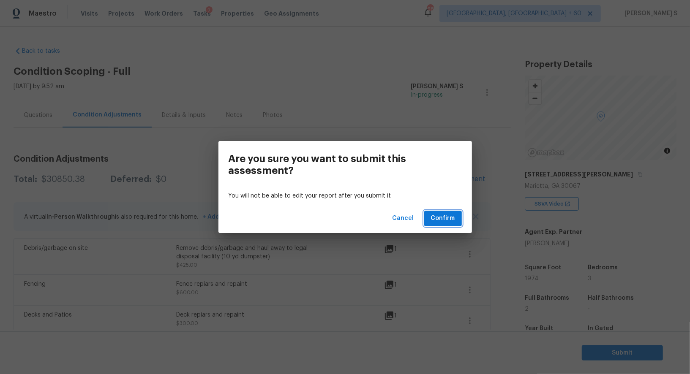
click at [449, 219] on span "Confirm" at bounding box center [443, 218] width 24 height 11
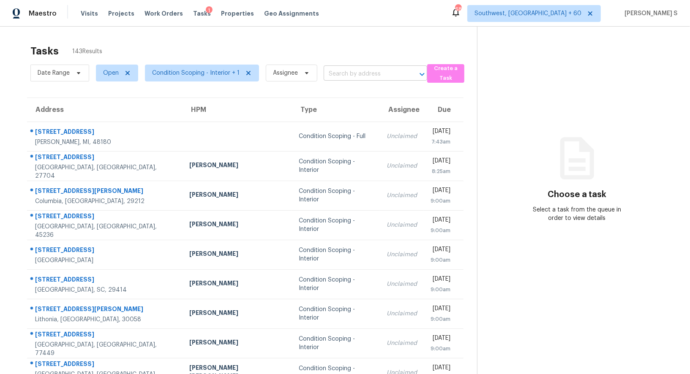
click at [342, 68] on input "text" at bounding box center [364, 74] width 80 height 13
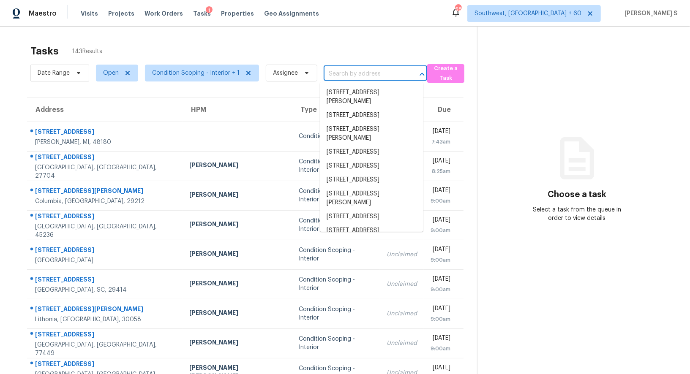
paste input "1655 Links Overlook, Stone Mountain, GA, 30088"
type input "1655 Links Overlook, Stone Mountain, GA, 30088"
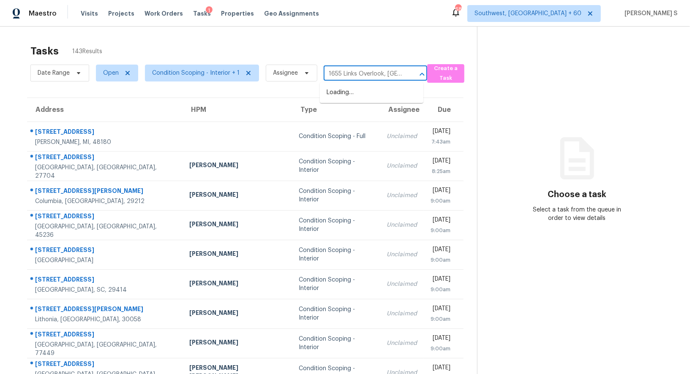
scroll to position [0, 61]
click at [354, 90] on li "1655 Links Overlook, Stone Mountain, GA 30088" at bounding box center [372, 93] width 104 height 14
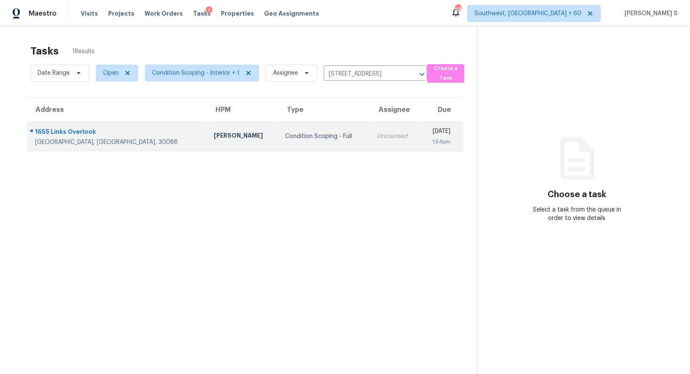
click at [370, 141] on td "Unclaimed" at bounding box center [395, 137] width 50 height 30
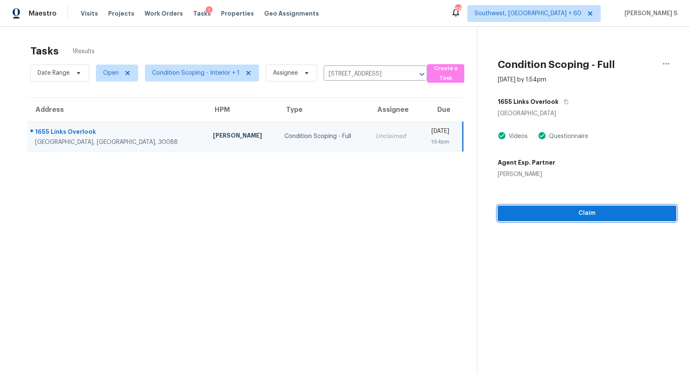
click at [558, 215] on span "Claim" at bounding box center [586, 213] width 165 height 11
click at [509, 211] on span "Start Assessment" at bounding box center [586, 213] width 165 height 11
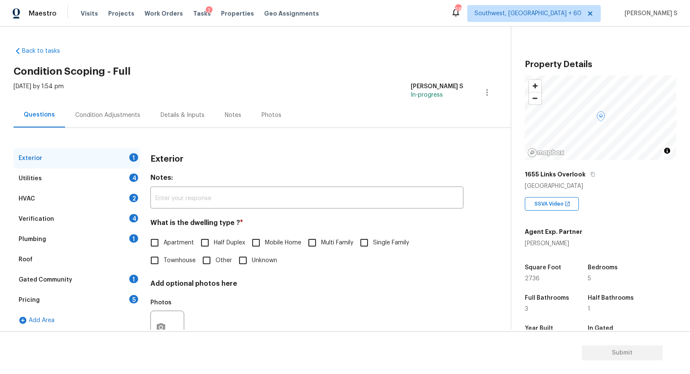
scroll to position [71, 0]
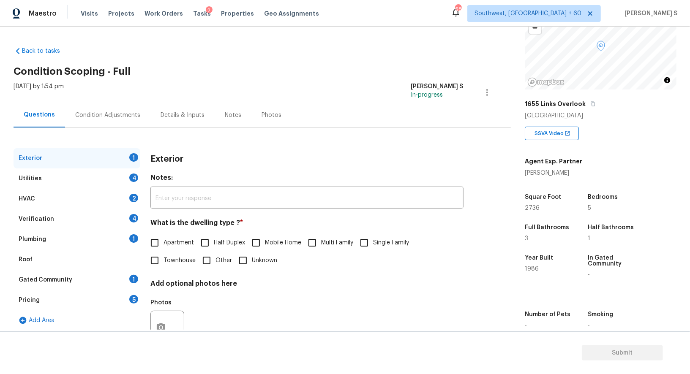
click at [380, 242] on span "Single Family" at bounding box center [391, 243] width 36 height 9
click at [373, 242] on input "Single Family" at bounding box center [364, 243] width 18 height 18
checkbox input "true"
click at [117, 295] on div "Pricing 5" at bounding box center [77, 300] width 127 height 20
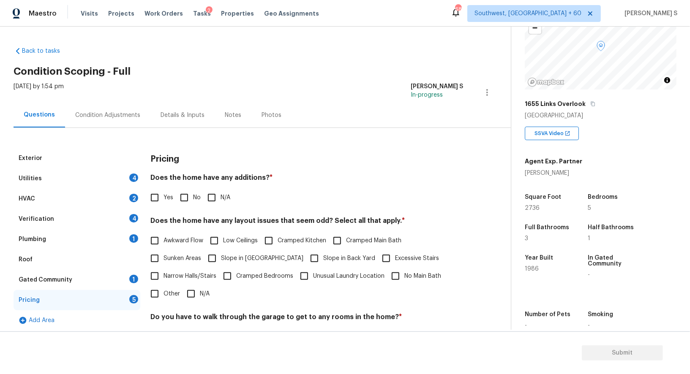
scroll to position [110, 0]
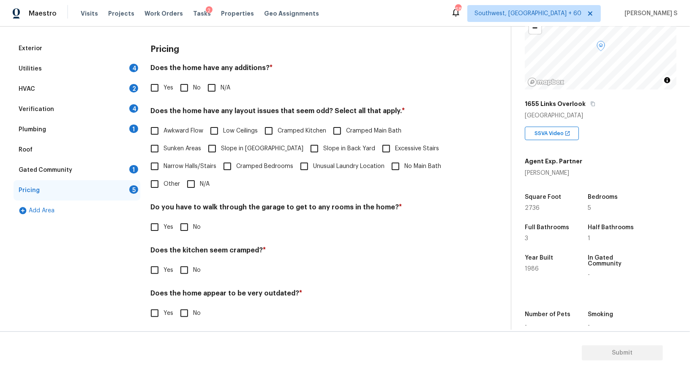
click at [159, 184] on input "Other" at bounding box center [155, 184] width 18 height 18
checkbox input "true"
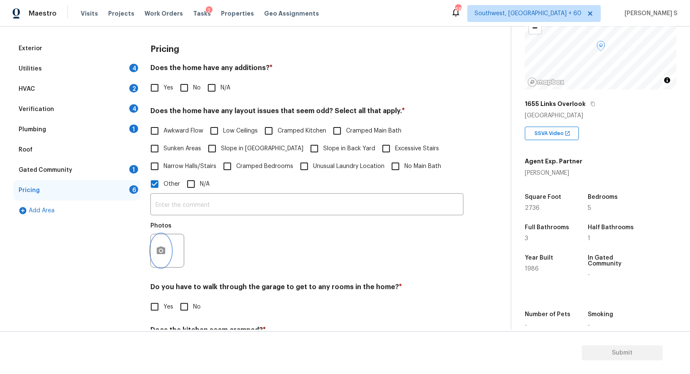
click at [158, 252] on icon "button" at bounding box center [161, 251] width 8 height 8
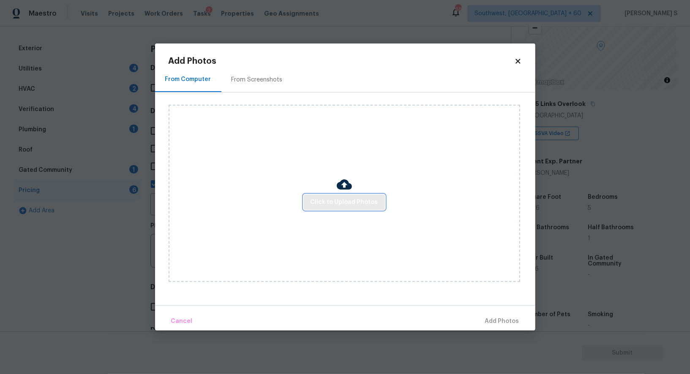
click at [315, 198] on span "Click to Upload Photos" at bounding box center [345, 202] width 68 height 11
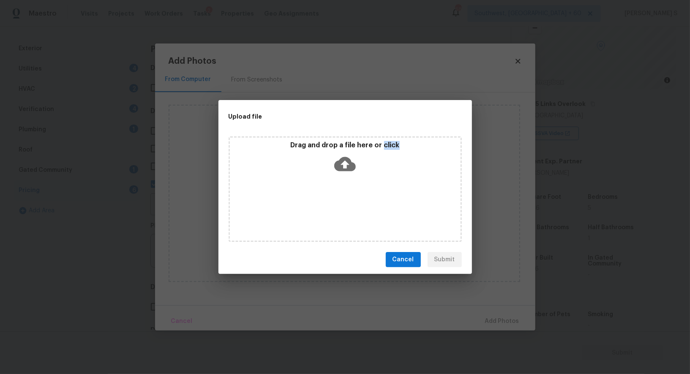
click at [315, 198] on div "Drag and drop a file here or click" at bounding box center [345, 189] width 233 height 106
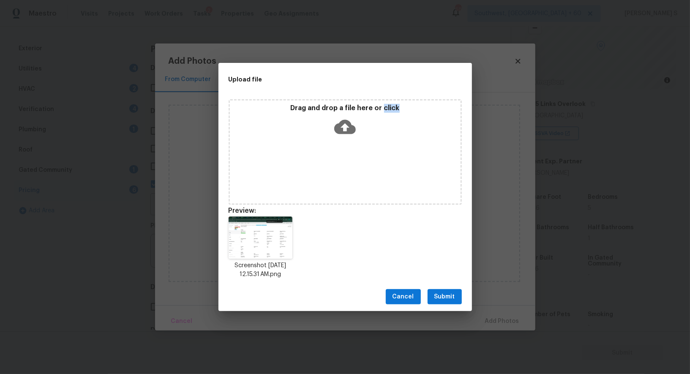
click at [439, 292] on span "Submit" at bounding box center [444, 297] width 21 height 11
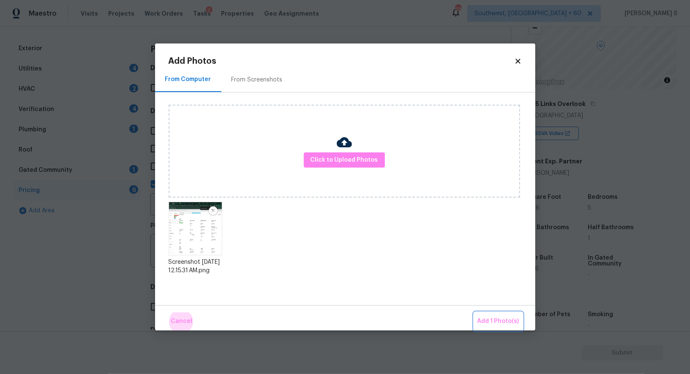
click at [474, 313] on button "Add 1 Photo(s)" at bounding box center [498, 322] width 49 height 18
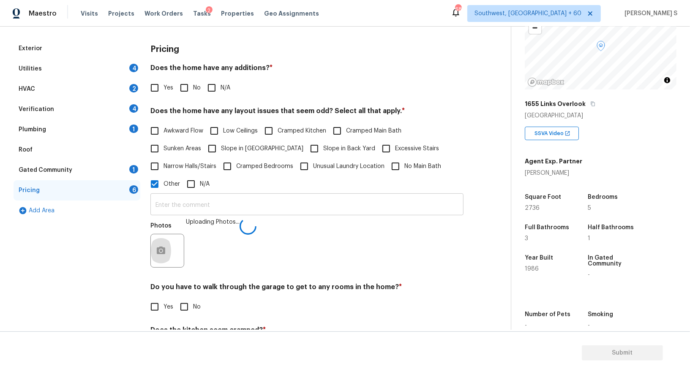
click at [331, 202] on input "text" at bounding box center [306, 206] width 313 height 20
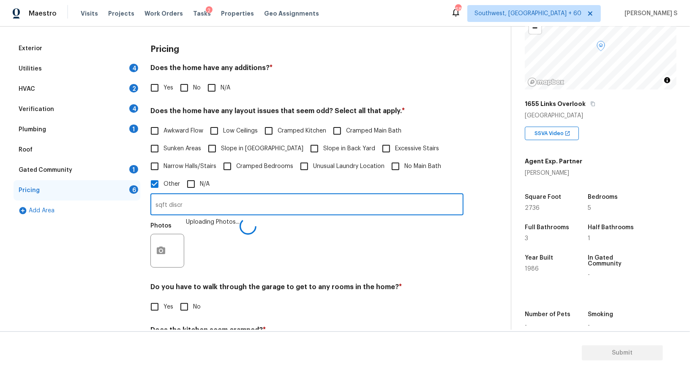
click at [331, 202] on input "sqft discr" at bounding box center [306, 206] width 313 height 20
type input "sqft discrepancy."
click at [356, 245] on div "Photos" at bounding box center [306, 245] width 313 height 55
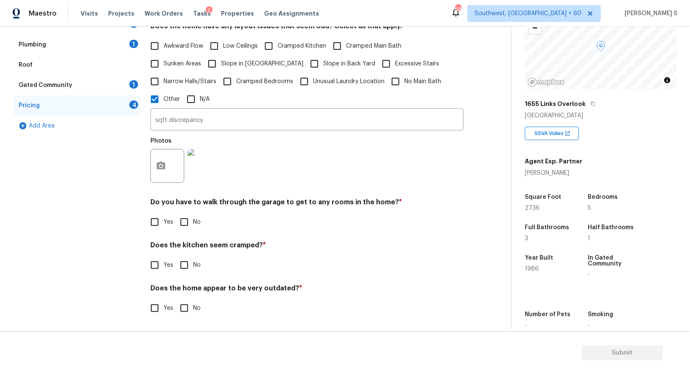
scroll to position [194, 0]
click at [189, 228] on input "No" at bounding box center [184, 223] width 18 height 18
checkbox input "true"
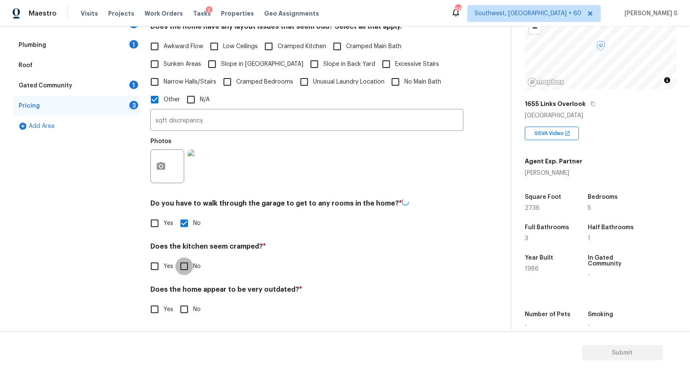
click at [175, 258] on input "No" at bounding box center [184, 267] width 18 height 18
checkbox input "true"
click at [175, 300] on input "No" at bounding box center [184, 309] width 18 height 18
checkbox input "true"
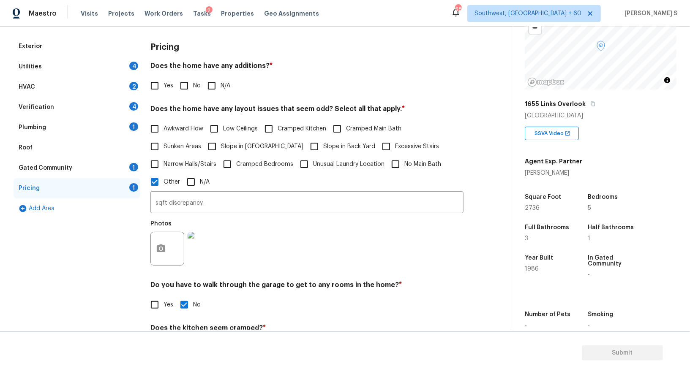
scroll to position [0, 0]
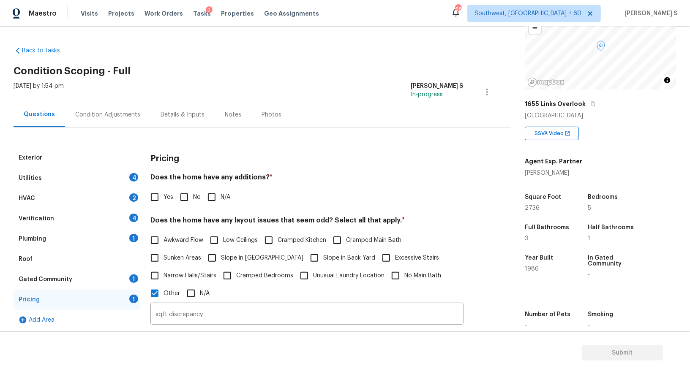
click at [194, 194] on span "No" at bounding box center [197, 197] width 8 height 9
click at [193, 194] on input "No" at bounding box center [184, 197] width 18 height 18
checkbox input "true"
click at [140, 180] on div "Utilities 4" at bounding box center [77, 178] width 127 height 20
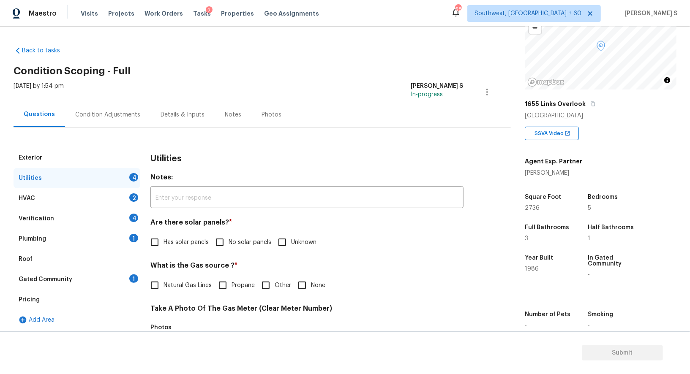
click at [230, 247] on label "No solar panels" at bounding box center [241, 243] width 60 height 18
click at [229, 247] on input "No solar panels" at bounding box center [220, 243] width 18 height 18
checkbox input "true"
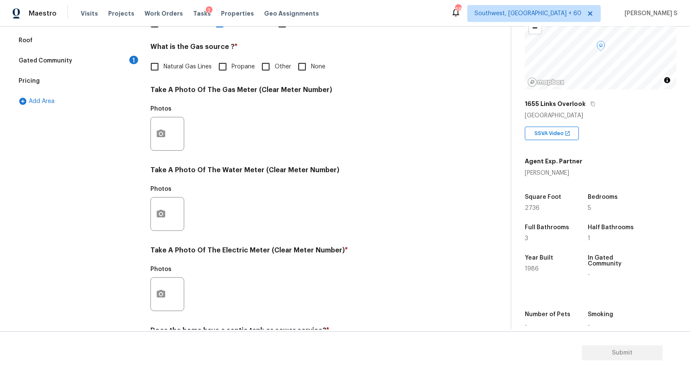
scroll to position [261, 0]
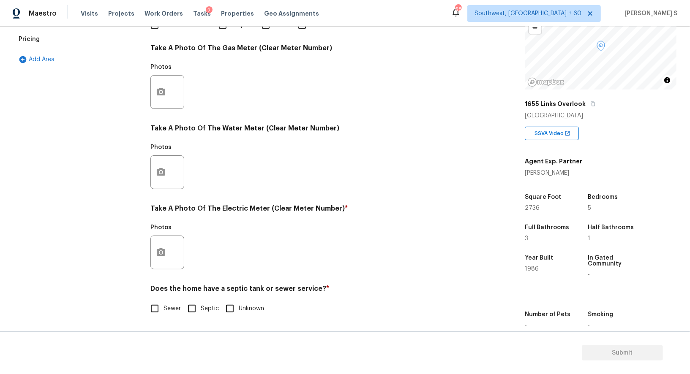
click at [156, 314] on input "Sewer" at bounding box center [155, 309] width 18 height 18
checkbox input "true"
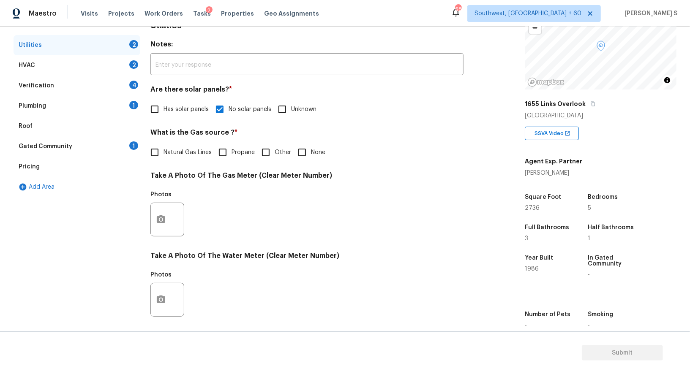
scroll to position [0, 0]
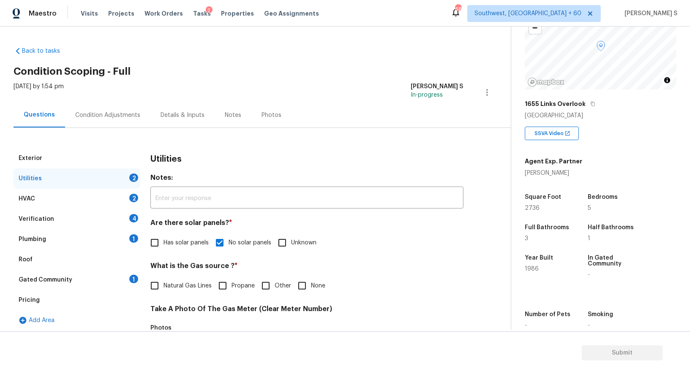
click at [129, 221] on div "Verification 4" at bounding box center [77, 219] width 127 height 20
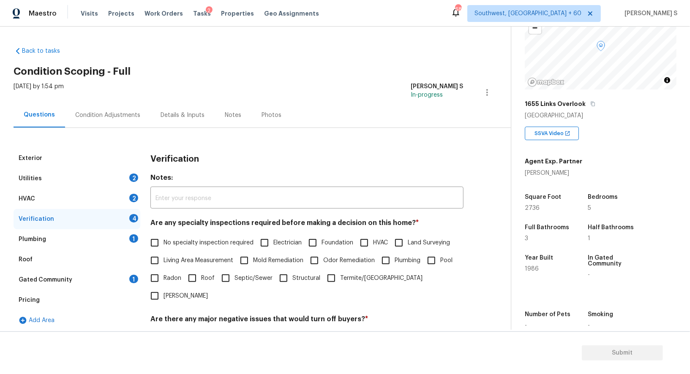
click at [165, 244] on span "No specialty inspection required" at bounding box center [208, 243] width 90 height 9
click at [163, 244] on input "No specialty inspection required" at bounding box center [155, 243] width 18 height 18
checkbox input "true"
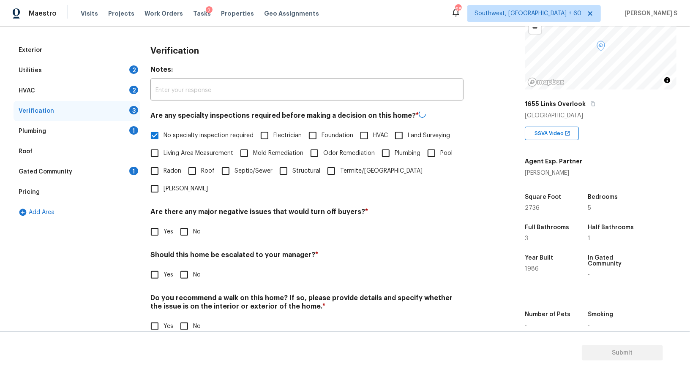
scroll to position [108, 0]
click at [189, 223] on input "No" at bounding box center [184, 232] width 18 height 18
checkbox input "true"
click at [181, 317] on input "No" at bounding box center [184, 326] width 18 height 18
checkbox input "true"
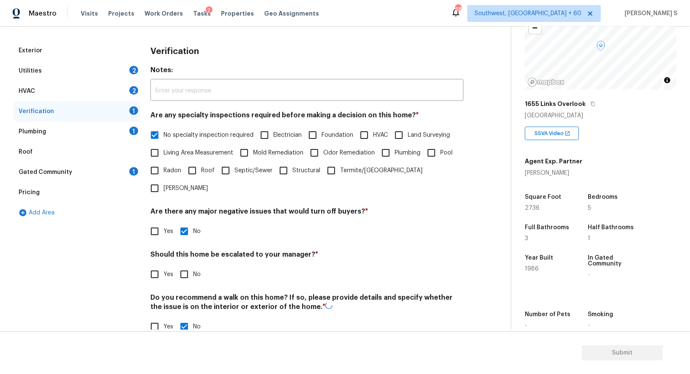
scroll to position [0, 0]
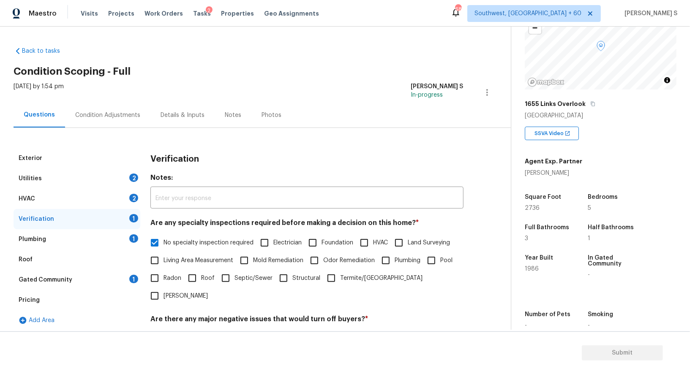
click at [128, 193] on div "HVAC 2" at bounding box center [77, 199] width 127 height 20
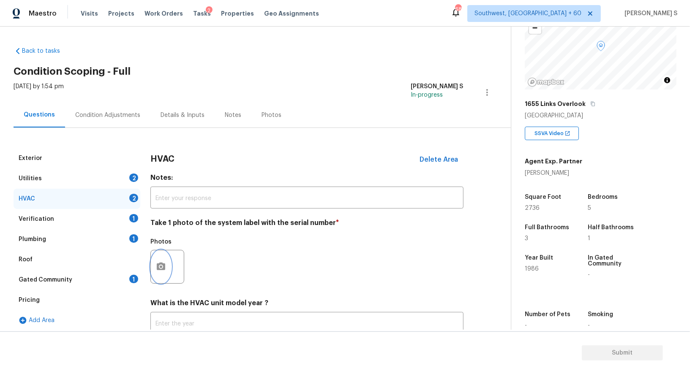
click at [165, 266] on icon "button" at bounding box center [161, 267] width 10 height 10
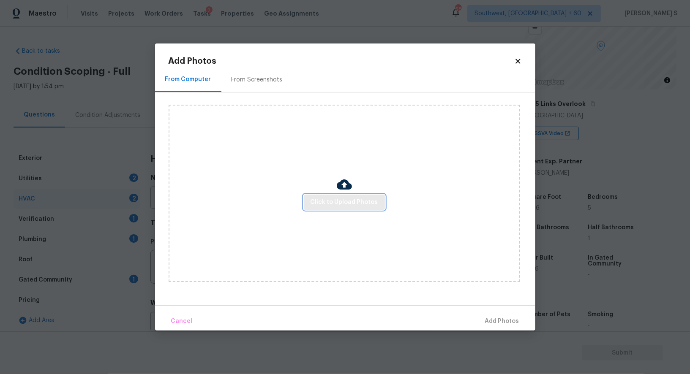
click at [316, 201] on span "Click to Upload Photos" at bounding box center [345, 202] width 68 height 11
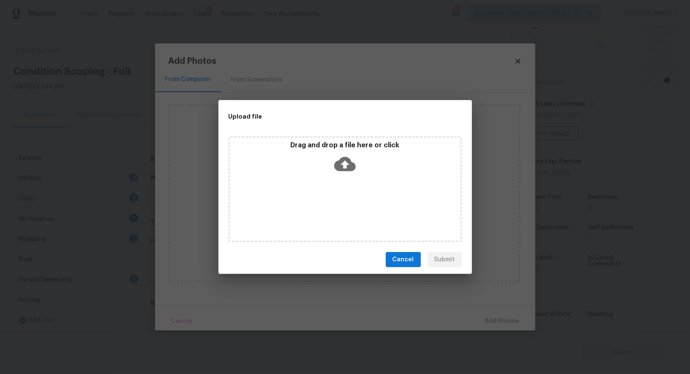
click at [316, 201] on div "Drag and drop a file here or click" at bounding box center [345, 189] width 233 height 106
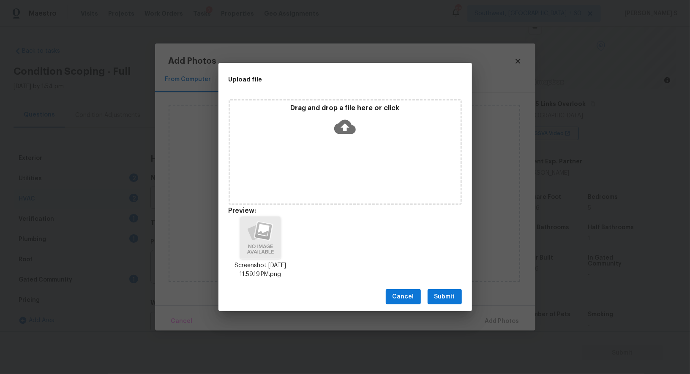
click at [449, 293] on span "Submit" at bounding box center [444, 297] width 21 height 11
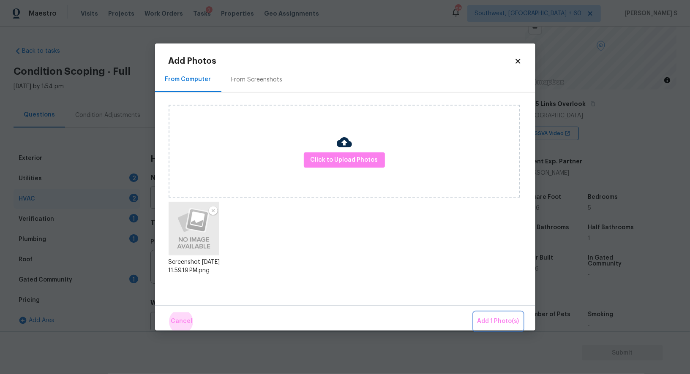
click at [474, 313] on button "Add 1 Photo(s)" at bounding box center [498, 322] width 49 height 18
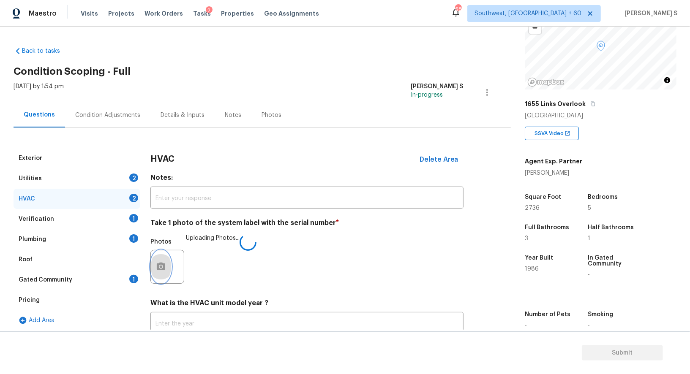
scroll to position [60, 0]
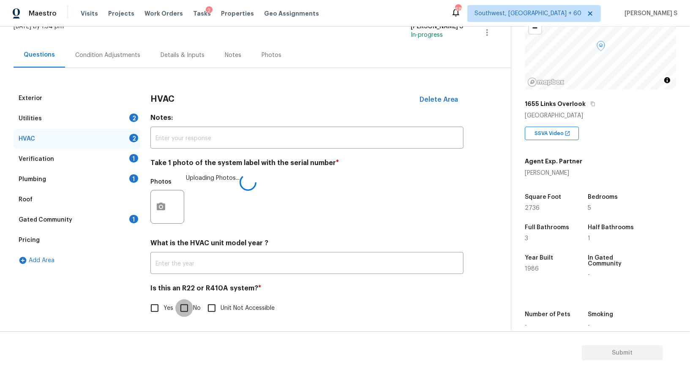
click at [186, 306] on input "No" at bounding box center [184, 309] width 18 height 18
checkbox input "true"
click at [50, 117] on div "Utilities 2" at bounding box center [77, 119] width 127 height 20
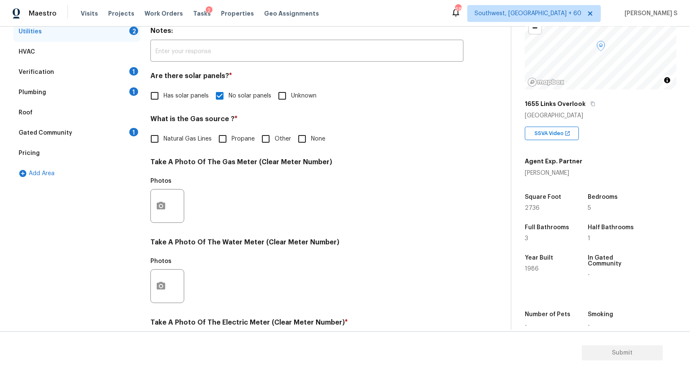
scroll to position [261, 0]
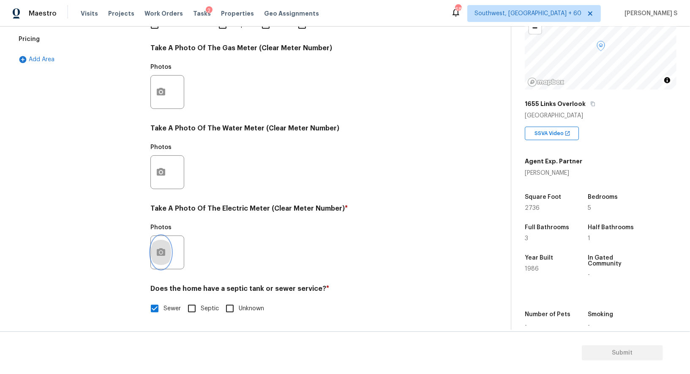
click at [166, 254] on button "button" at bounding box center [161, 252] width 20 height 33
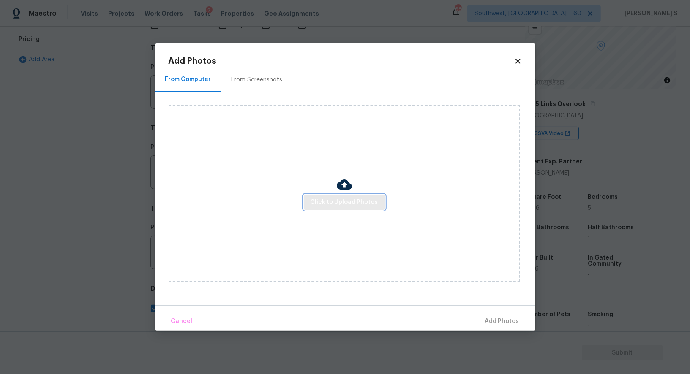
click at [337, 199] on span "Click to Upload Photos" at bounding box center [345, 202] width 68 height 11
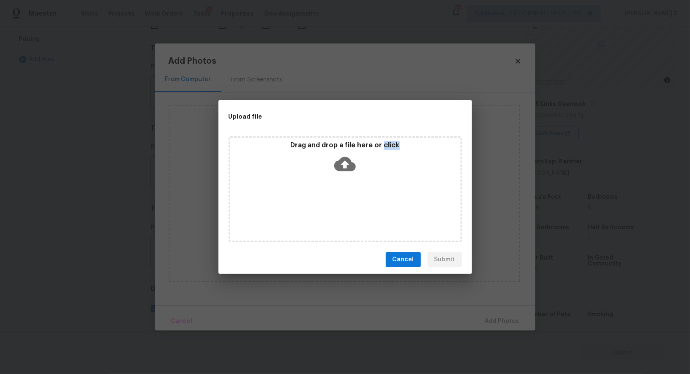
click at [337, 199] on div "Drag and drop a file here or click" at bounding box center [345, 189] width 233 height 106
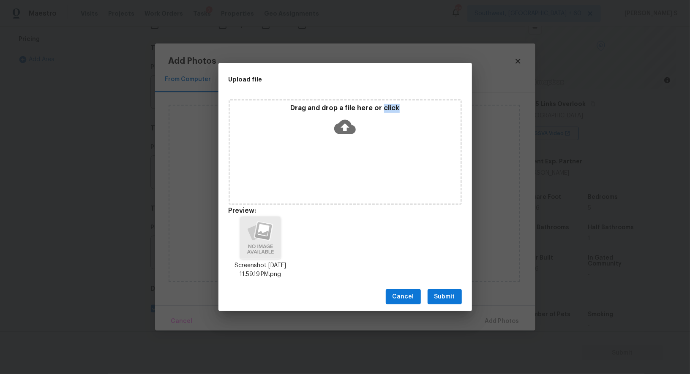
click at [450, 295] on span "Submit" at bounding box center [444, 297] width 21 height 11
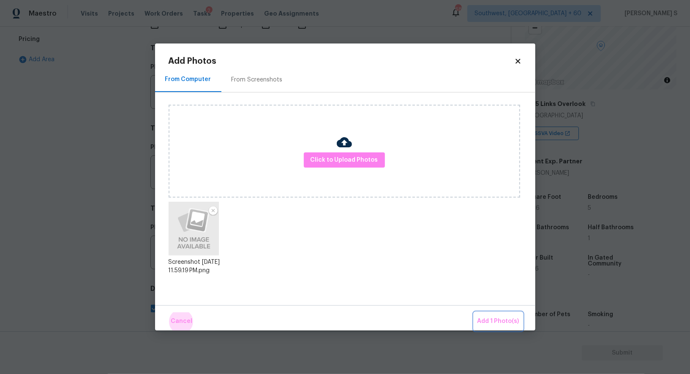
click at [474, 313] on button "Add 1 Photo(s)" at bounding box center [498, 322] width 49 height 18
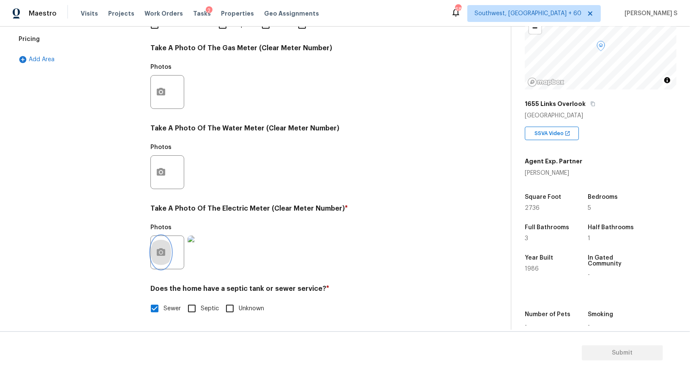
scroll to position [39, 0]
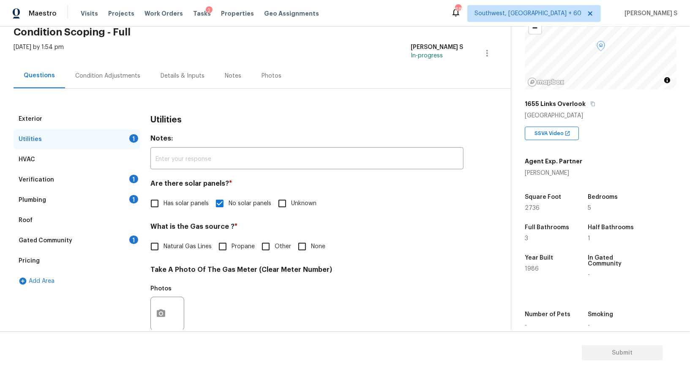
click at [32, 259] on div "Pricing" at bounding box center [29, 261] width 21 height 8
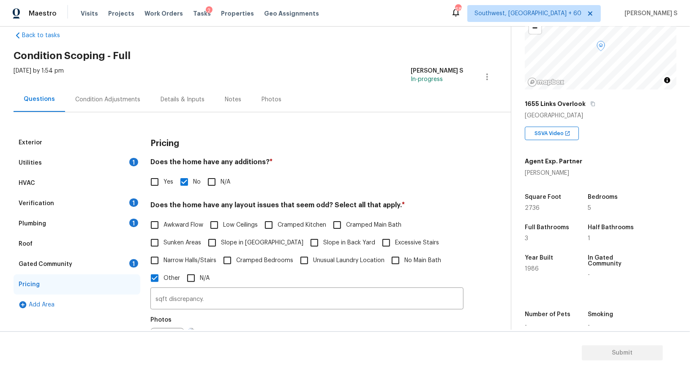
scroll to position [0, 0]
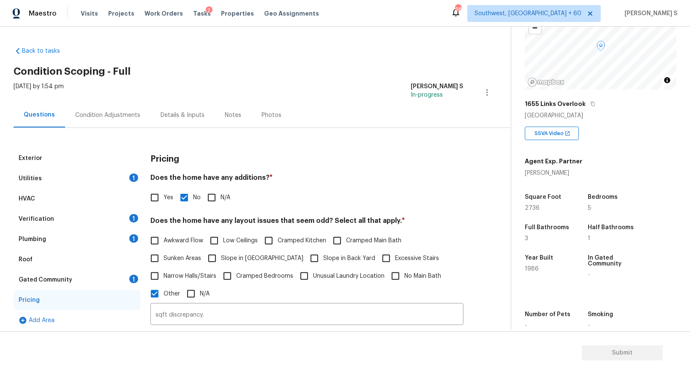
click at [119, 275] on div "Gated Community 1" at bounding box center [77, 280] width 127 height 20
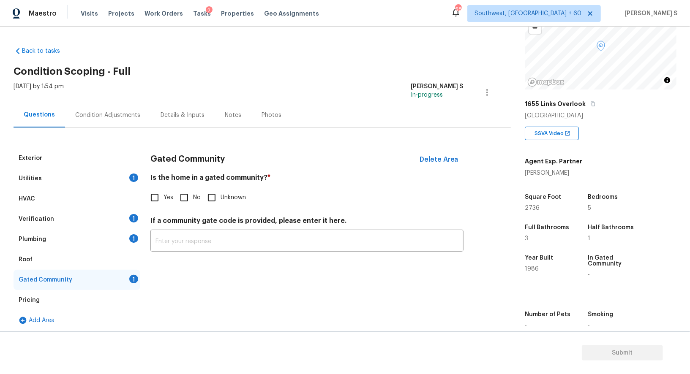
scroll to position [3, 0]
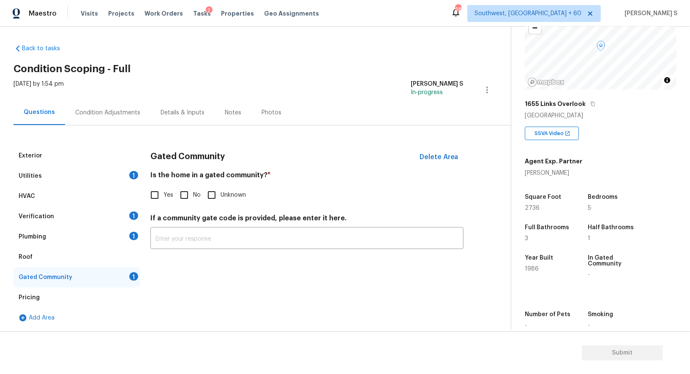
click at [184, 193] on input "No" at bounding box center [184, 195] width 18 height 18
checkbox input "true"
click at [105, 234] on div "Plumbing 1" at bounding box center [77, 237] width 127 height 20
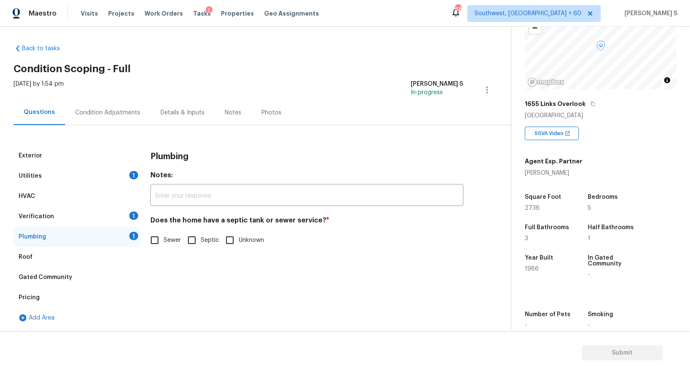
click at [193, 239] on input "Septic" at bounding box center [192, 241] width 18 height 18
checkbox input "true"
click at [169, 242] on span "Sewer" at bounding box center [171, 241] width 17 height 9
click at [163, 242] on input "Sewer" at bounding box center [155, 241] width 18 height 18
checkbox input "true"
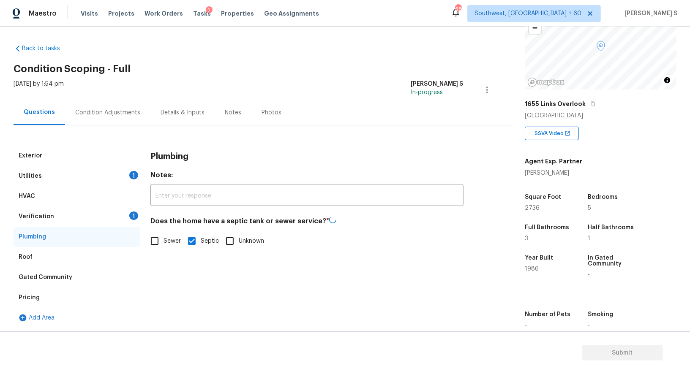
checkbox input "false"
click at [128, 212] on div "Verification 1" at bounding box center [77, 217] width 127 height 20
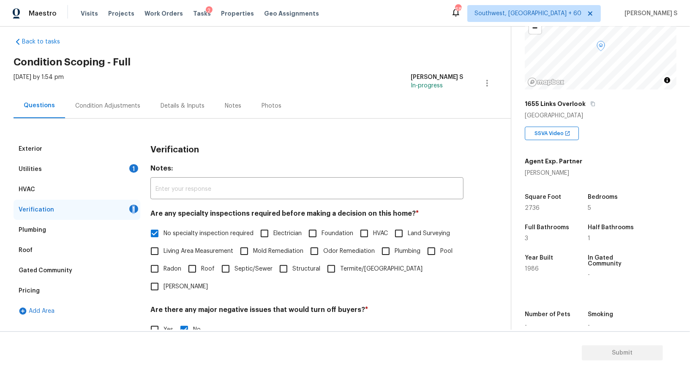
scroll to position [0, 0]
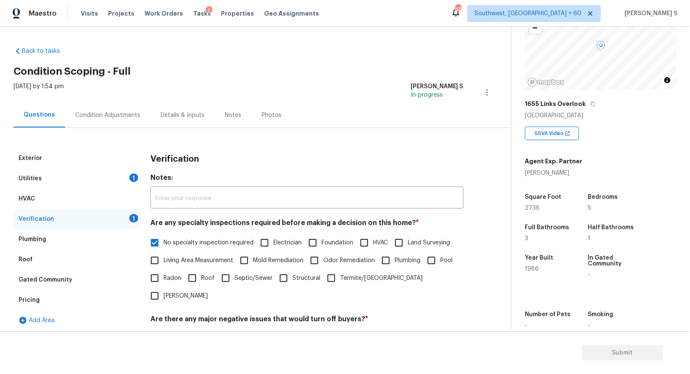
click at [132, 171] on div "Utilities 1" at bounding box center [77, 179] width 127 height 20
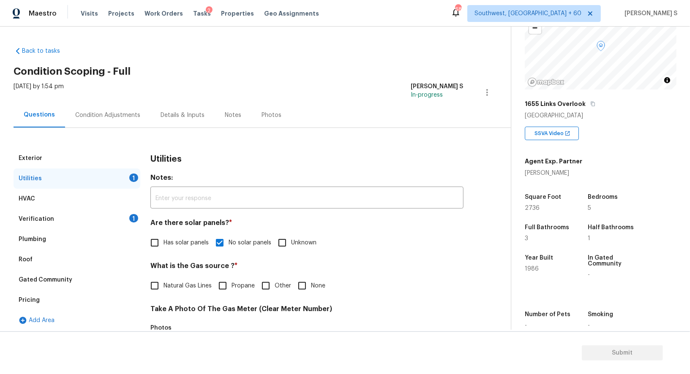
click at [93, 123] on div "Condition Adjustments" at bounding box center [107, 115] width 85 height 25
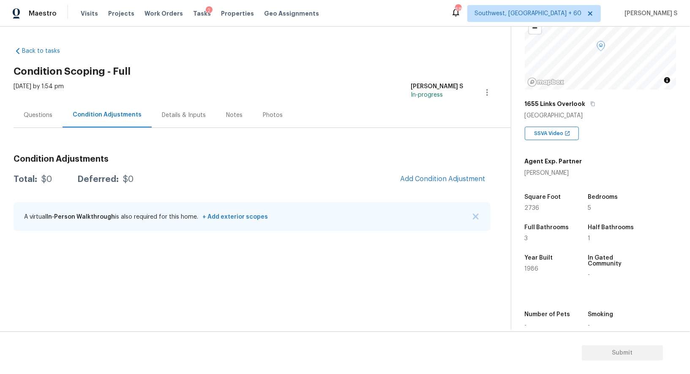
click at [37, 116] on div "Questions" at bounding box center [38, 115] width 29 height 8
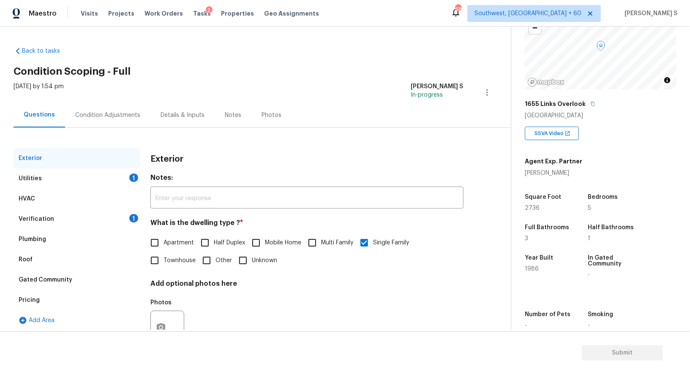
click at [118, 114] on div "Condition Adjustments" at bounding box center [107, 115] width 65 height 8
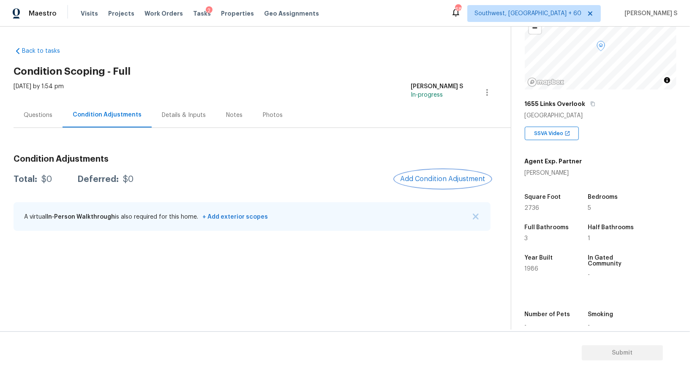
click at [436, 177] on span "Add Condition Adjustment" at bounding box center [442, 179] width 85 height 8
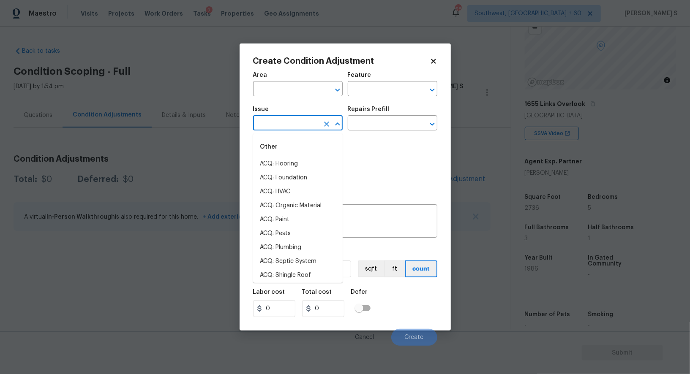
click at [287, 123] on input "text" at bounding box center [286, 123] width 66 height 13
type input "pr"
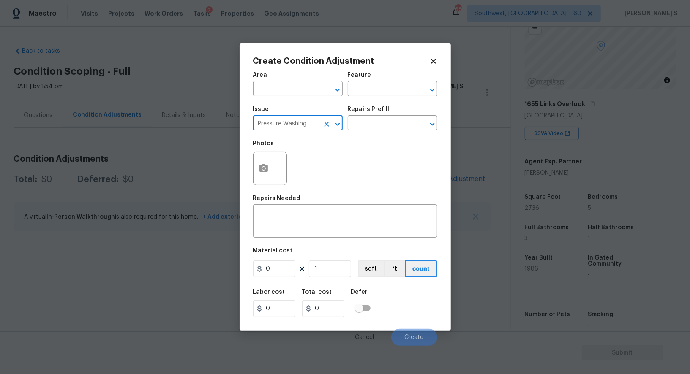
type input "Pressure Washing"
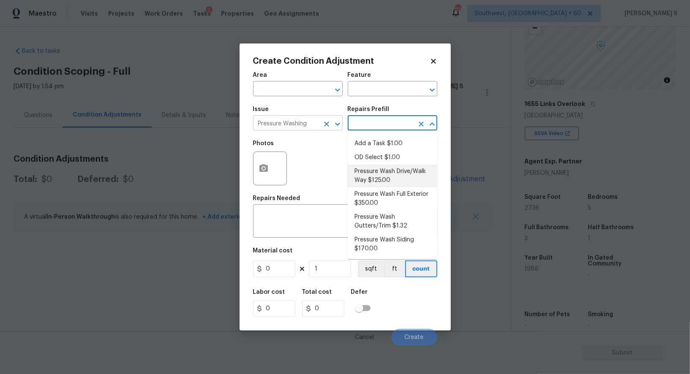
type input "Siding"
type textarea "Pressure wash the driveways/walkways as directed by the PM. Ensure that all deb…"
type input "125"
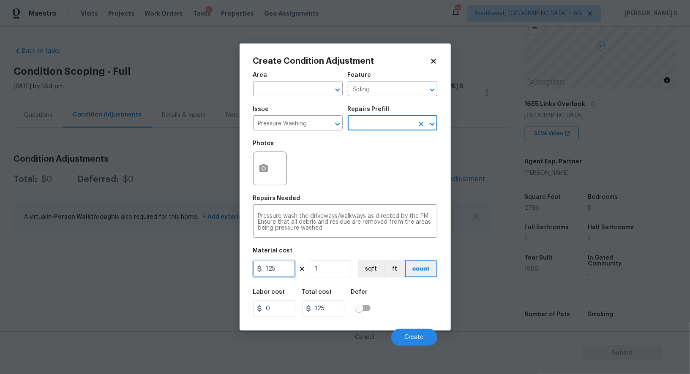
click at [281, 270] on input "125" at bounding box center [274, 269] width 42 height 17
type input "200"
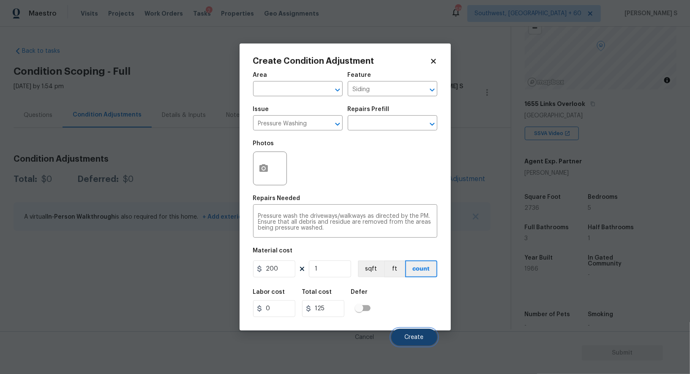
type input "200"
click at [423, 334] on button "Create" at bounding box center [414, 337] width 46 height 17
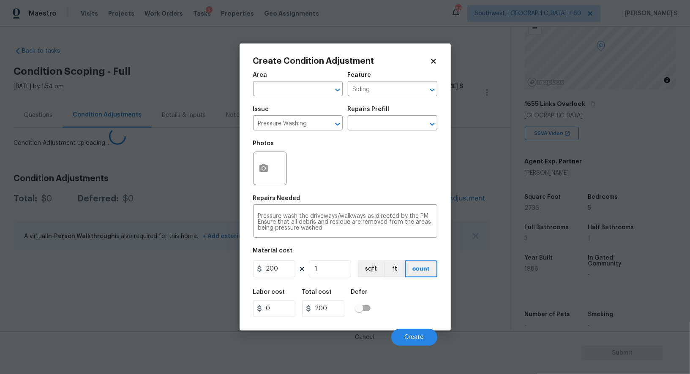
click at [121, 280] on body "Maestro Visits Projects Work Orders Tasks 2 Properties Geo Assignments 685 Sout…" at bounding box center [345, 187] width 690 height 374
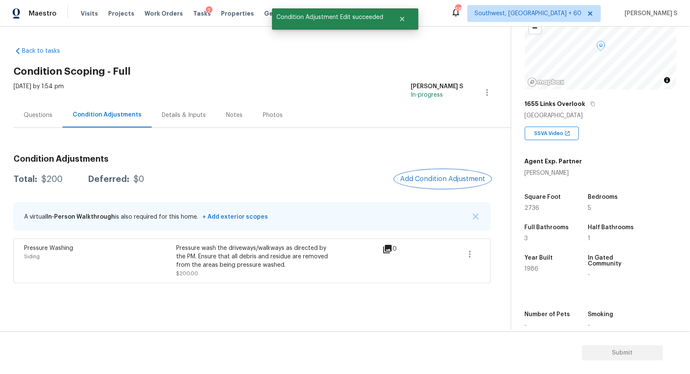
click at [444, 172] on button "Add Condition Adjustment" at bounding box center [442, 179] width 95 height 18
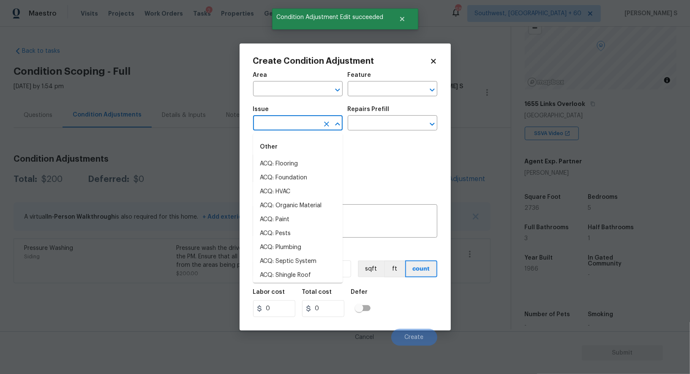
click at [288, 121] on input "text" at bounding box center [286, 123] width 66 height 13
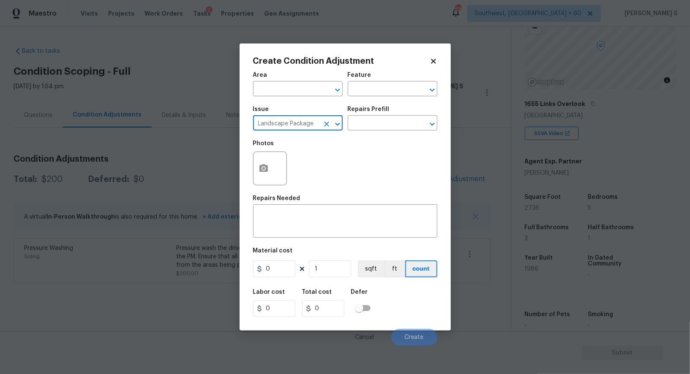
type input "Landscape Package"
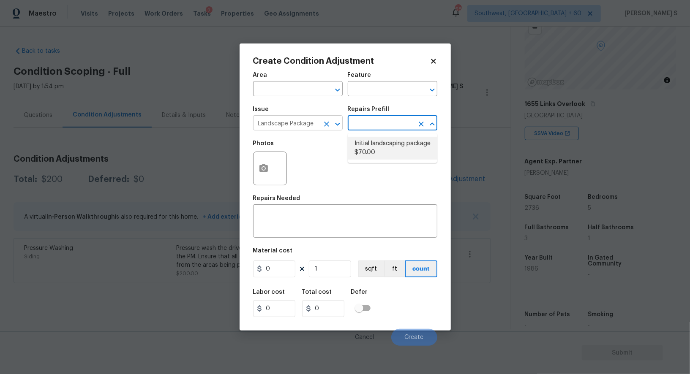
type input "Home Readiness Packages"
type textarea "Mowing of grass up to 6" in height. Mow, edge along driveways & sidewalks, trim…"
type input "70"
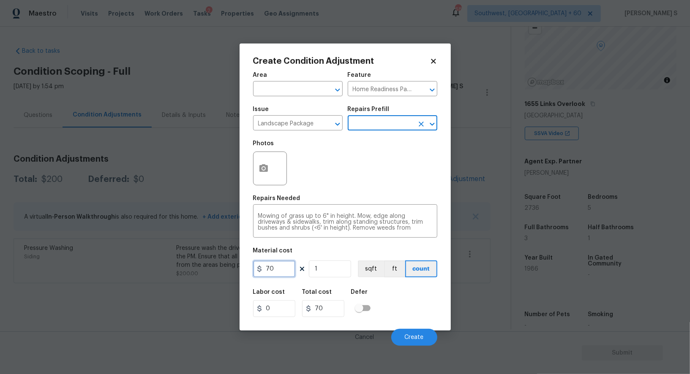
click at [281, 270] on input "70" at bounding box center [274, 269] width 42 height 17
type input "300"
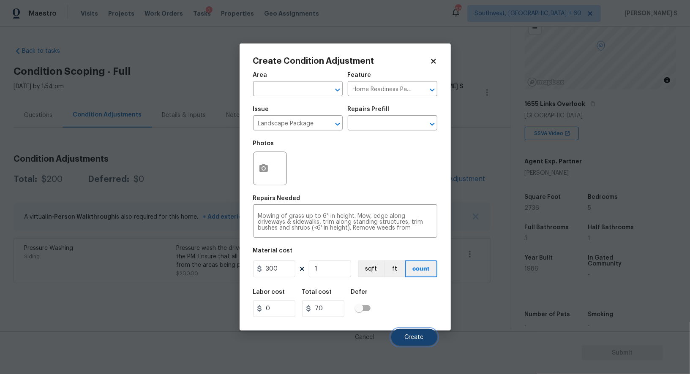
type input "300"
click at [413, 335] on button "Create" at bounding box center [414, 337] width 46 height 17
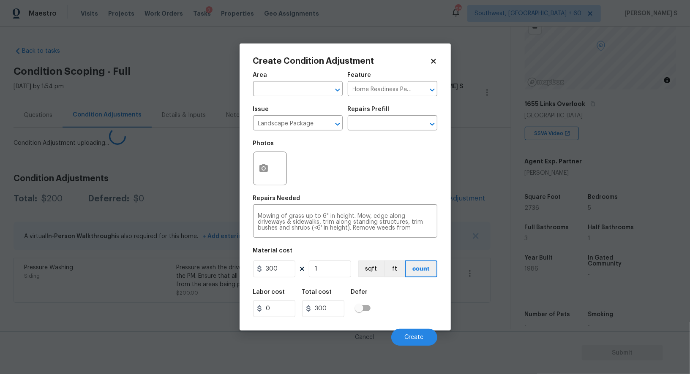
click at [95, 306] on body "Maestro Visits Projects Work Orders Tasks 2 Properties Geo Assignments 685 Sout…" at bounding box center [345, 187] width 690 height 374
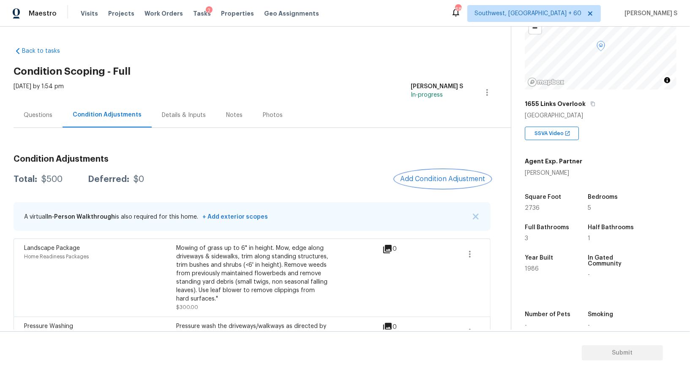
click at [420, 180] on span "Add Condition Adjustment" at bounding box center [442, 179] width 85 height 8
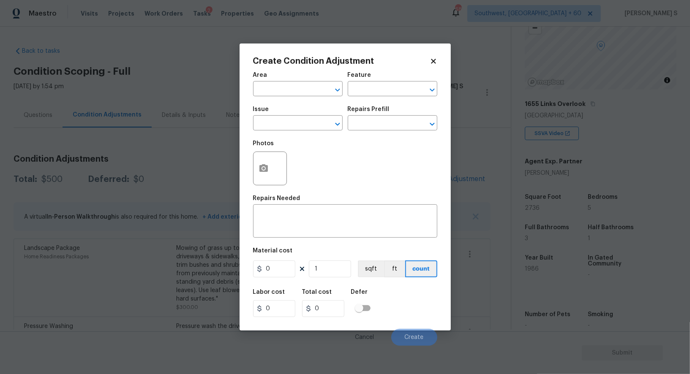
click at [304, 116] on div "Issue" at bounding box center [298, 111] width 90 height 11
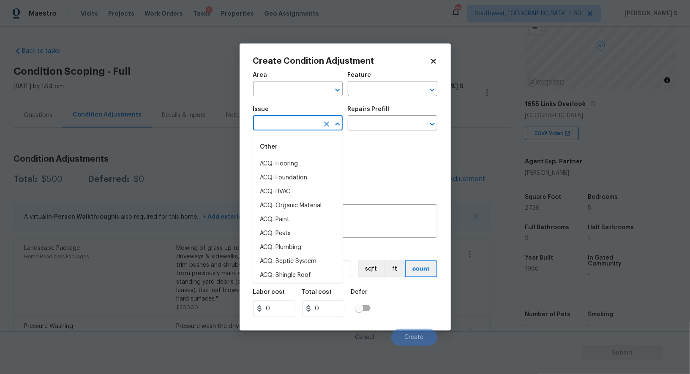
click at [314, 131] on input "text" at bounding box center [286, 123] width 66 height 13
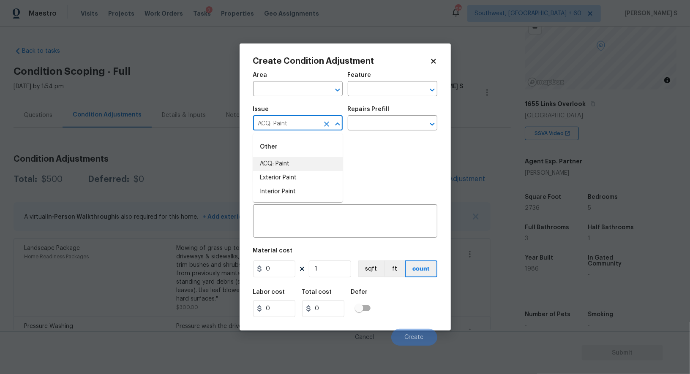
type input "ACQ: Paint"
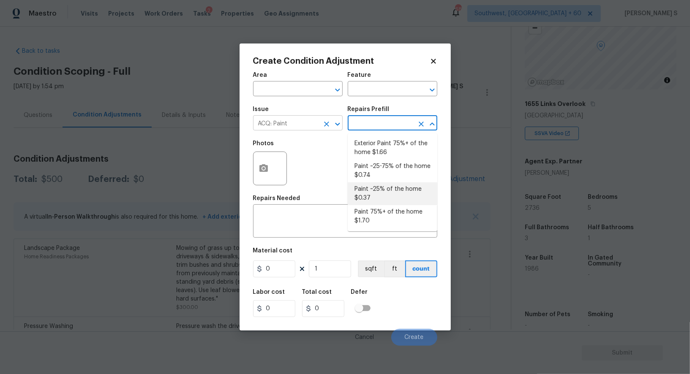
type input "Acquisition"
type textarea "Acquisition Scope: ~25% of the home needs interior paint"
type input "0.37"
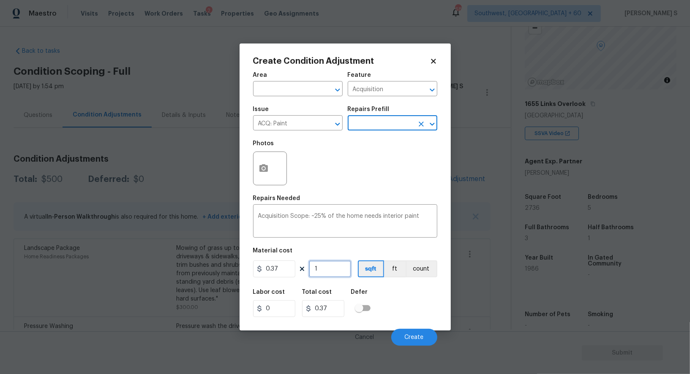
click at [324, 277] on input "1" at bounding box center [330, 269] width 42 height 17
type input "2"
type input "0.74"
type input "27"
type input "9.99"
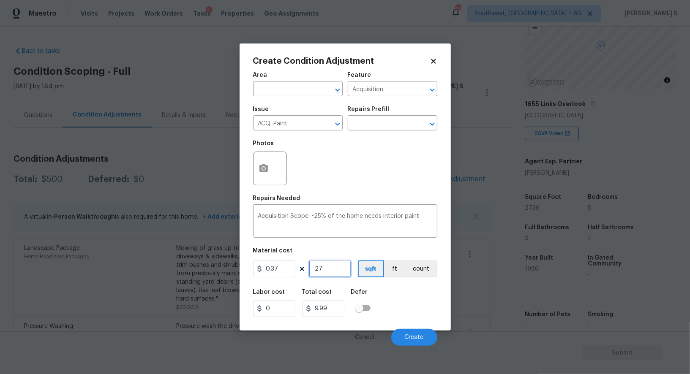
type input "273"
type input "101.01"
type input "2736"
type input "1012.32"
type input "2736"
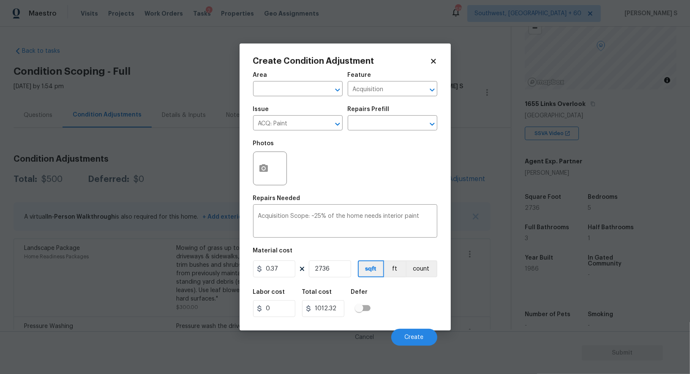
click at [403, 303] on div "Labor cost 0 Total cost 1012.32 Defer" at bounding box center [345, 303] width 184 height 38
click at [408, 342] on button "Create" at bounding box center [414, 337] width 46 height 17
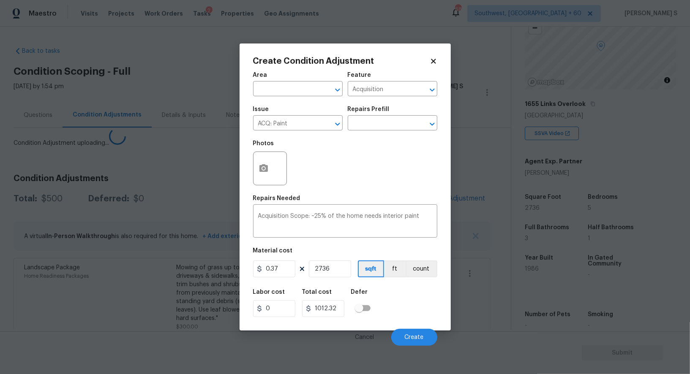
click at [141, 279] on div "Landscape Package Home Readiness Packages" at bounding box center [100, 298] width 152 height 68
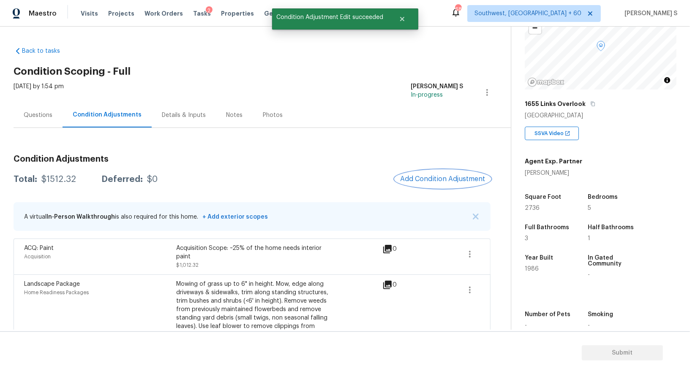
click at [444, 183] on button "Add Condition Adjustment" at bounding box center [442, 179] width 95 height 18
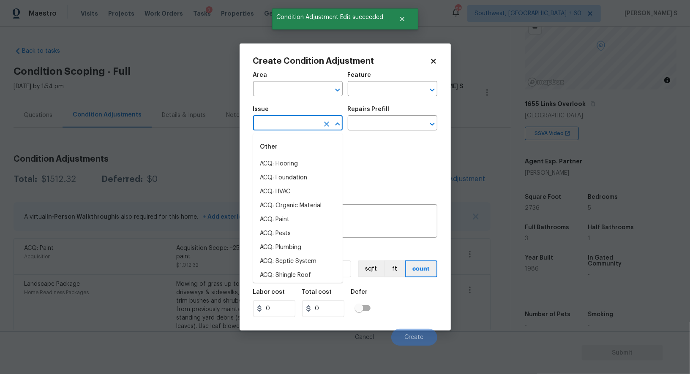
click at [289, 125] on input "text" at bounding box center [286, 123] width 66 height 13
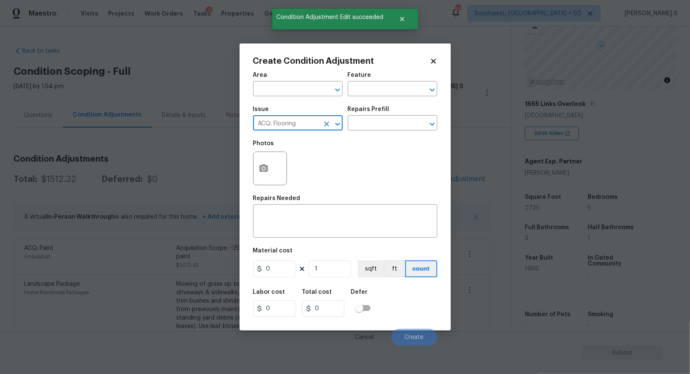
type input "ACQ: Flooring"
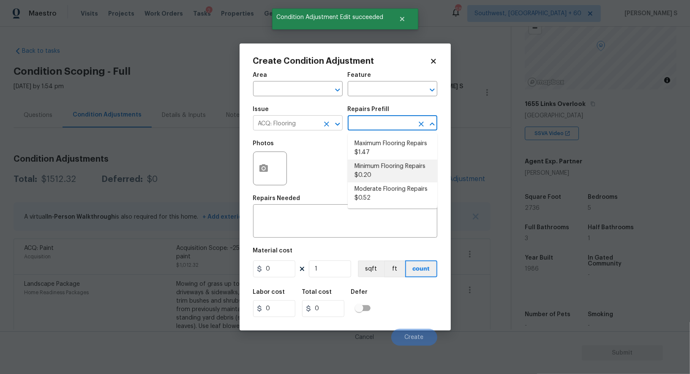
type input "Acquisition"
type textarea "Acquisition Scope: Minimum flooring repairs"
type input "0.2"
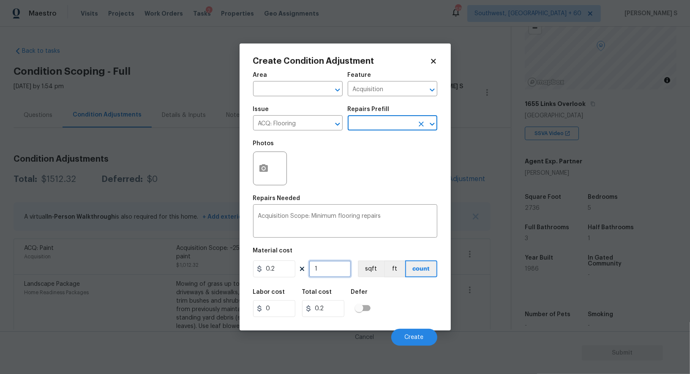
click at [329, 272] on input "1" at bounding box center [330, 269] width 42 height 17
paste input "2736"
type input "2736"
type input "547.2"
type input "2736"
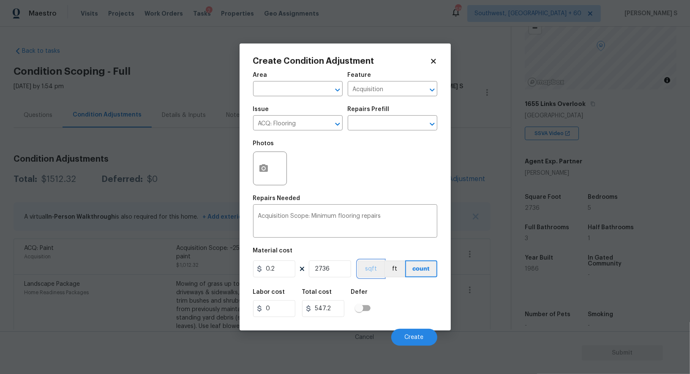
click at [373, 270] on button "sqft" at bounding box center [371, 269] width 26 height 17
click at [374, 288] on div "Labor cost 0 Total cost 547.2 Defer" at bounding box center [345, 303] width 184 height 38
click at [413, 338] on span "Create" at bounding box center [414, 338] width 19 height 6
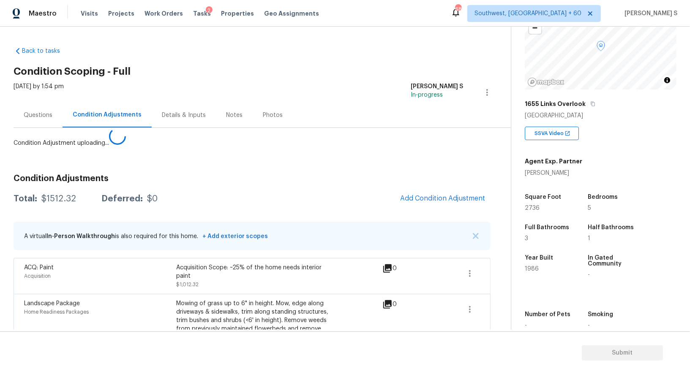
click at [189, 309] on body "Maestro Visits Projects Work Orders Tasks 2 Properties Geo Assignments 685 Sout…" at bounding box center [345, 187] width 690 height 374
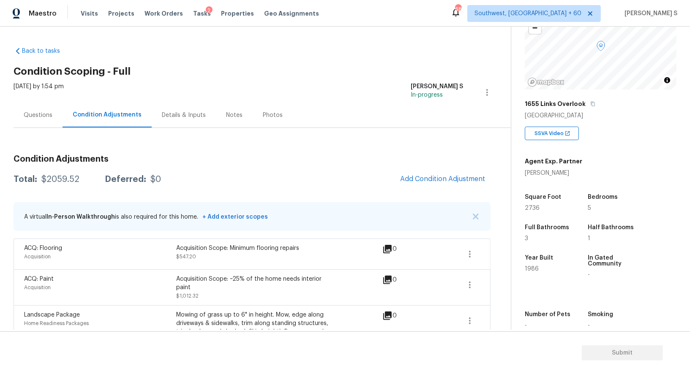
click at [37, 114] on div "Questions" at bounding box center [38, 115] width 29 height 8
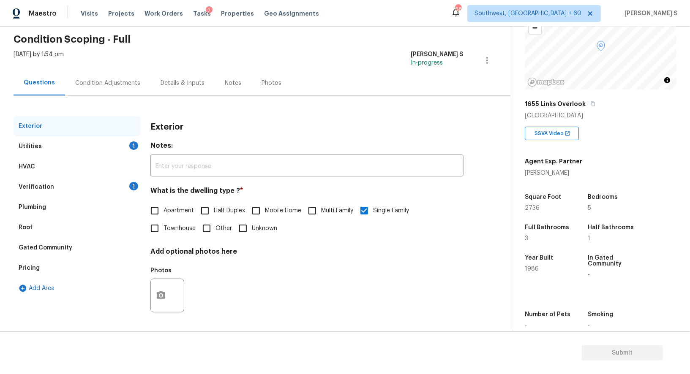
click at [68, 259] on div "Pricing" at bounding box center [77, 268] width 127 height 20
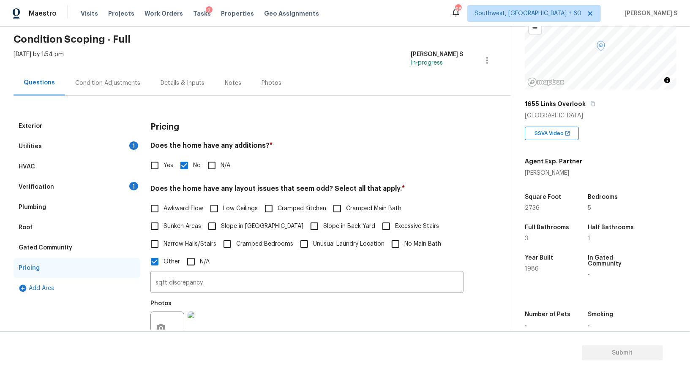
scroll to position [100, 0]
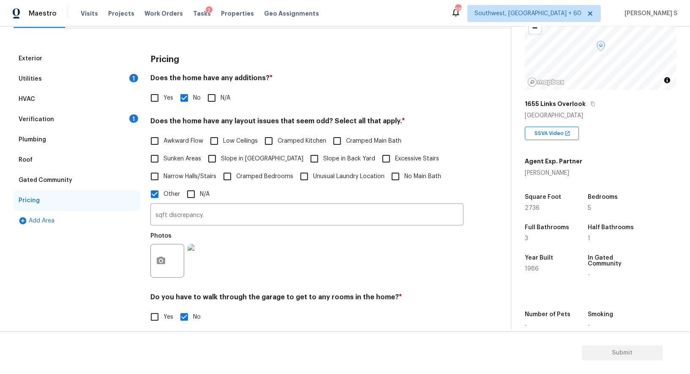
click at [218, 158] on input "Slope in [GEOGRAPHIC_DATA]" at bounding box center [212, 159] width 18 height 18
checkbox input "true"
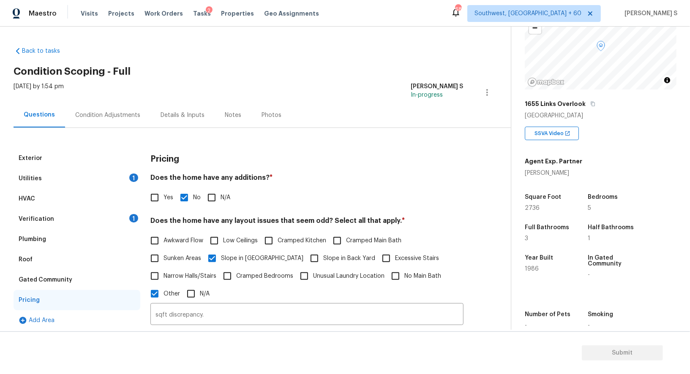
click at [120, 114] on div "Condition Adjustments" at bounding box center [107, 115] width 65 height 8
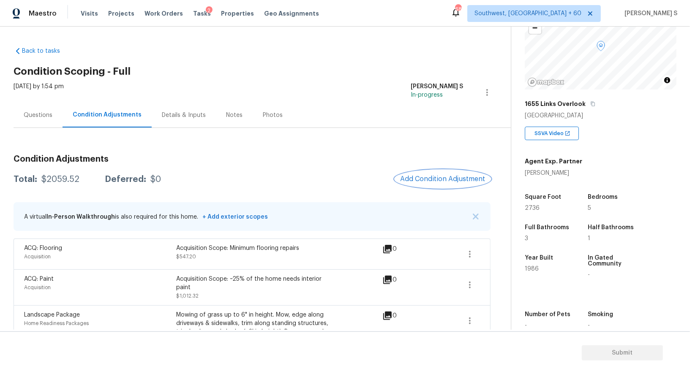
click at [427, 177] on span "Add Condition Adjustment" at bounding box center [442, 179] width 85 height 8
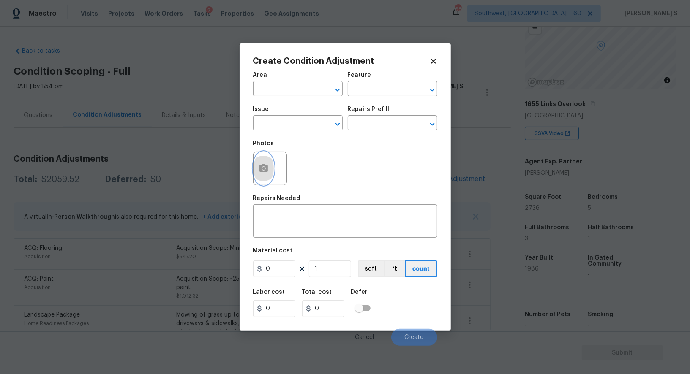
click at [261, 170] on icon "button" at bounding box center [263, 168] width 8 height 8
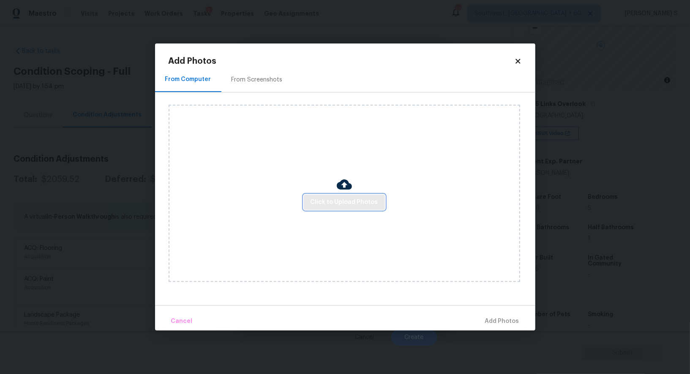
click at [349, 205] on span "Click to Upload Photos" at bounding box center [345, 202] width 68 height 11
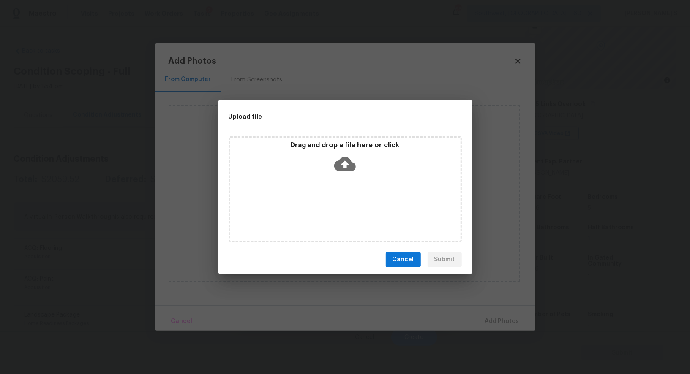
click at [349, 205] on div "Drag and drop a file here or click" at bounding box center [345, 189] width 233 height 106
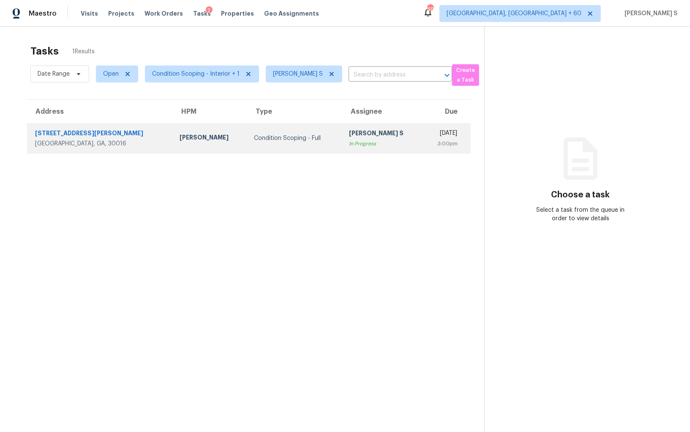
click at [349, 136] on div "[PERSON_NAME] S" at bounding box center [382, 134] width 67 height 11
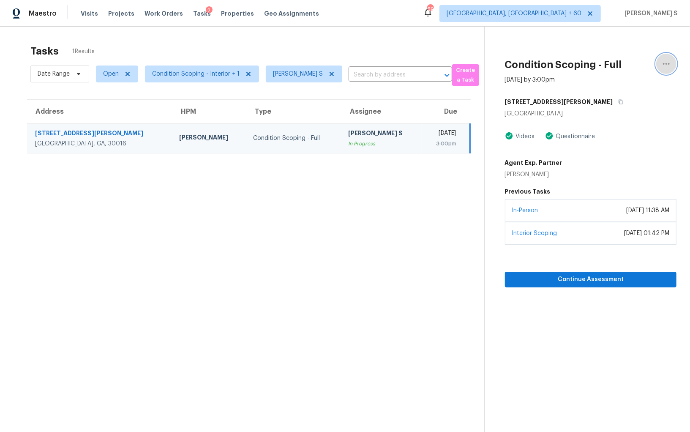
click at [667, 61] on icon "button" at bounding box center [666, 64] width 10 height 10
click at [619, 65] on div "Mark as Blocked" at bounding box center [618, 65] width 66 height 8
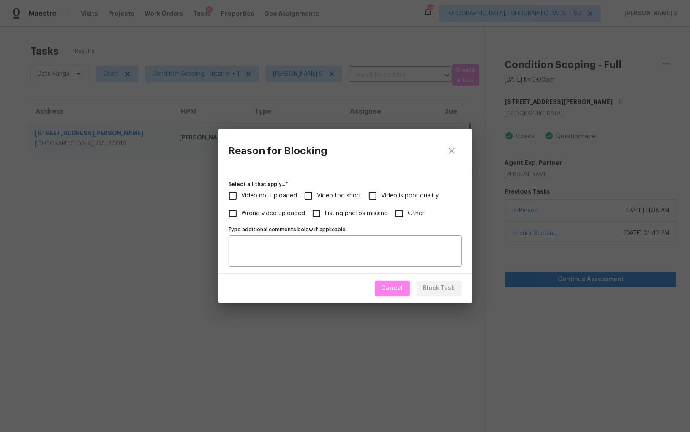
click at [314, 197] on input "Video too short" at bounding box center [309, 196] width 18 height 18
checkbox input "true"
click at [267, 193] on span "Video not uploaded" at bounding box center [270, 195] width 56 height 9
click at [242, 193] on input "Video not uploaded" at bounding box center [233, 196] width 18 height 18
checkbox input "true"
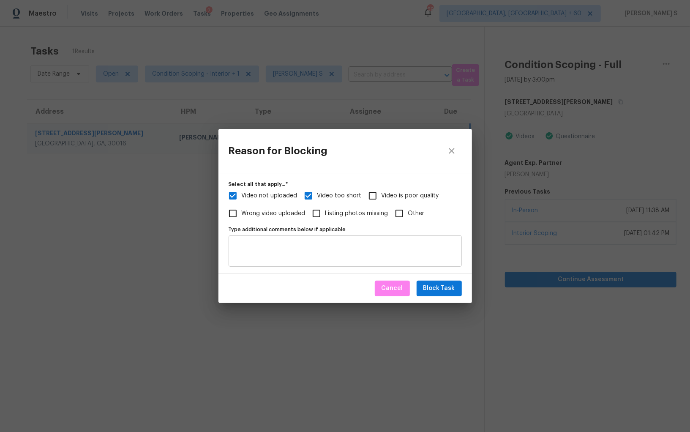
click at [329, 249] on textarea "Type additional comments below if applicable" at bounding box center [345, 251] width 223 height 18
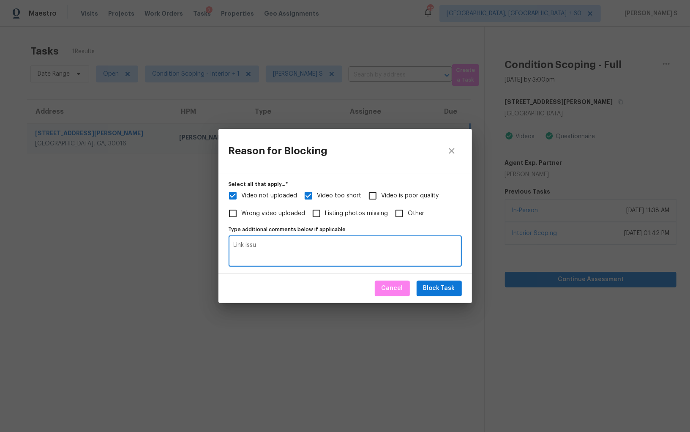
click at [329, 249] on textarea "Link iss" at bounding box center [345, 251] width 223 height 18
type textarea "Link issue."
click at [430, 291] on span "Block Task" at bounding box center [439, 288] width 32 height 11
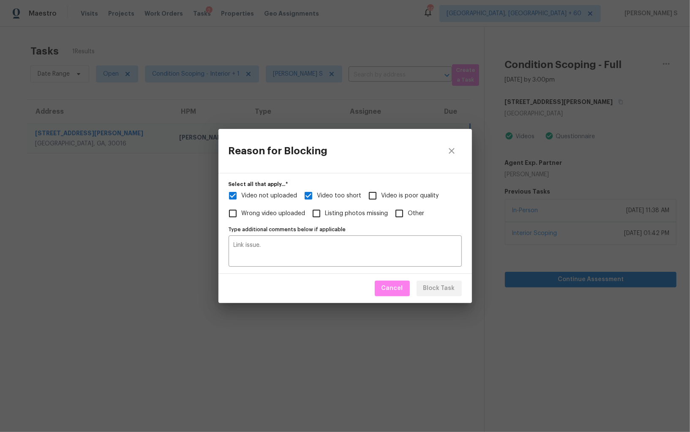
click at [131, 252] on div "Reason for Blocking Select all that apply...   * Video not uploaded Video too s…" at bounding box center [345, 216] width 690 height 432
checkbox input "true"
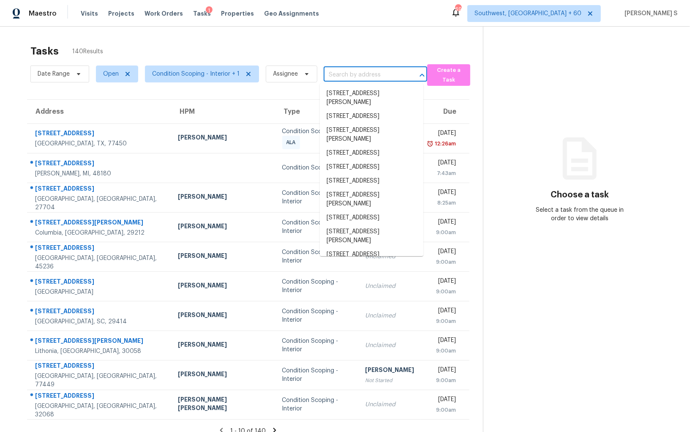
click at [369, 77] on input "text" at bounding box center [364, 74] width 80 height 13
paste input "[STREET_ADDRESS]"
type input "[STREET_ADDRESS]"
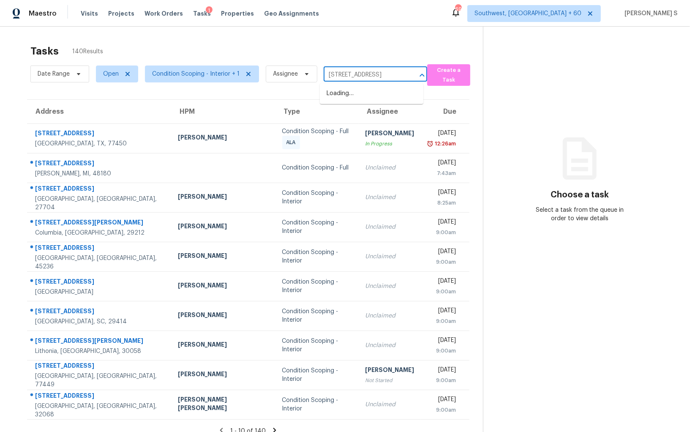
scroll to position [0, 55]
click at [346, 97] on li "[STREET_ADDRESS]" at bounding box center [372, 94] width 104 height 14
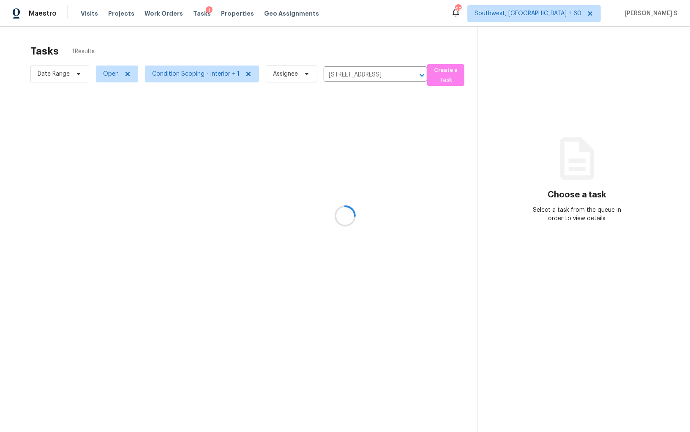
click at [352, 124] on div at bounding box center [345, 216] width 690 height 432
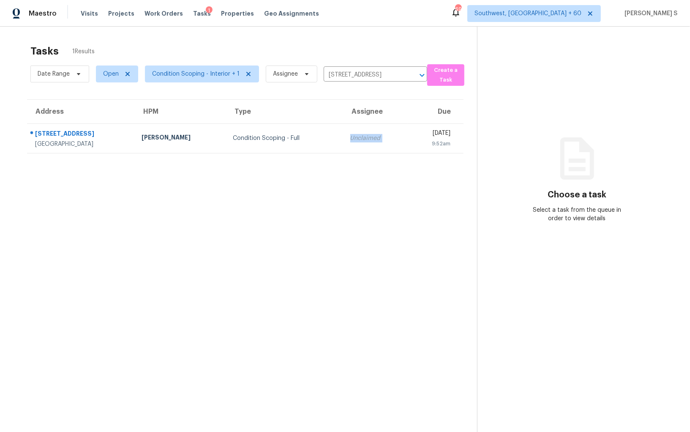
click at [352, 124] on td "Unclaimed" at bounding box center [375, 138] width 64 height 30
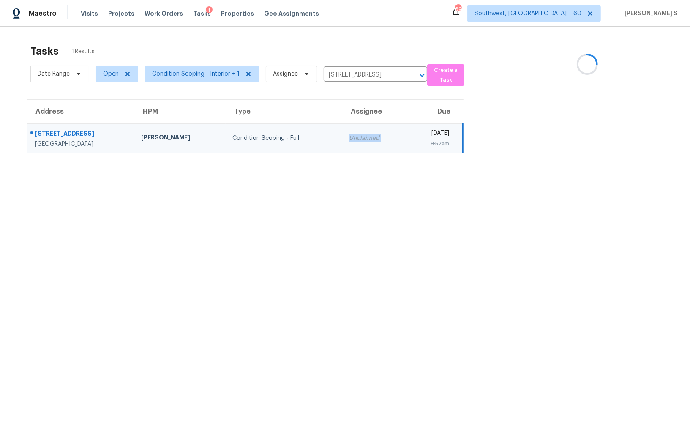
click at [352, 124] on td "Unclaimed" at bounding box center [374, 138] width 64 height 30
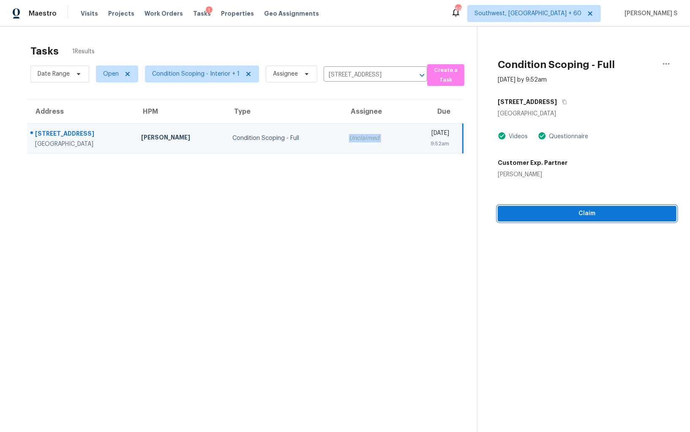
click at [563, 211] on span "Claim" at bounding box center [586, 213] width 165 height 11
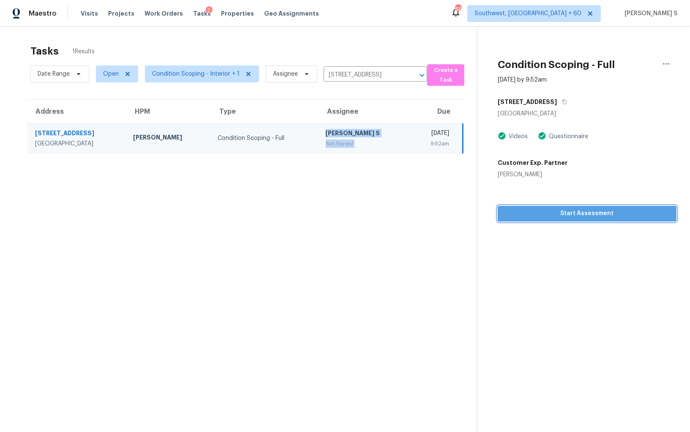
click at [588, 211] on span "Start Assessment" at bounding box center [586, 213] width 165 height 11
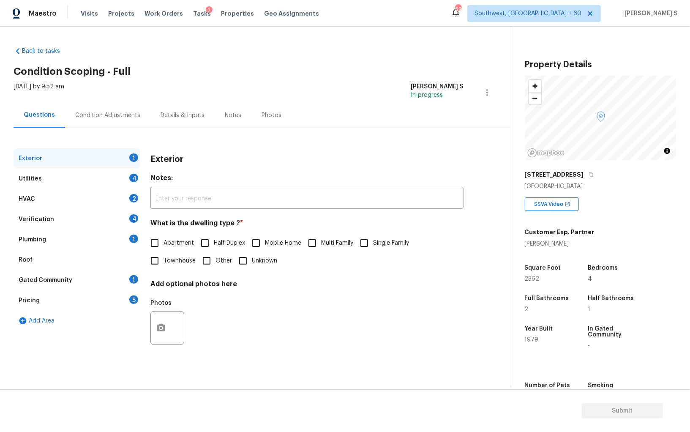
click at [281, 31] on div "Back to tasks Condition Scoping - Full Wed, Sep 24 2025 by 9:52 am Anbu Jebakum…" at bounding box center [345, 207] width 690 height 361
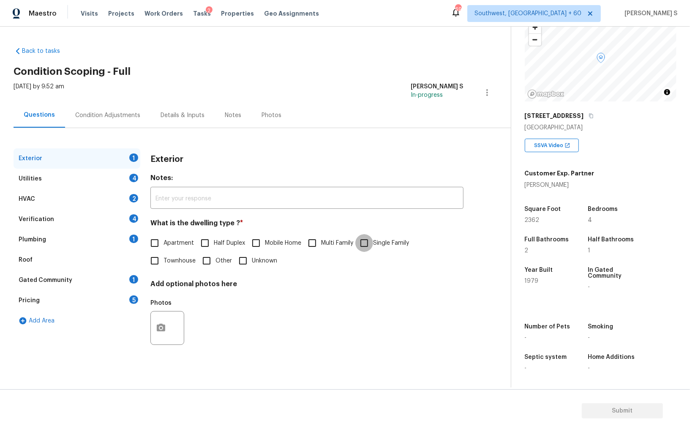
click at [367, 243] on input "Single Family" at bounding box center [364, 243] width 18 height 18
checkbox input "true"
click at [107, 182] on div "Utilities 4" at bounding box center [77, 179] width 127 height 20
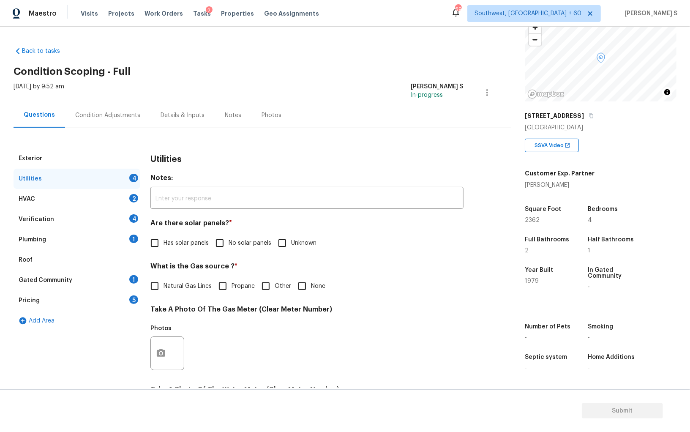
click at [217, 248] on input "No solar panels" at bounding box center [220, 243] width 18 height 18
checkbox input "true"
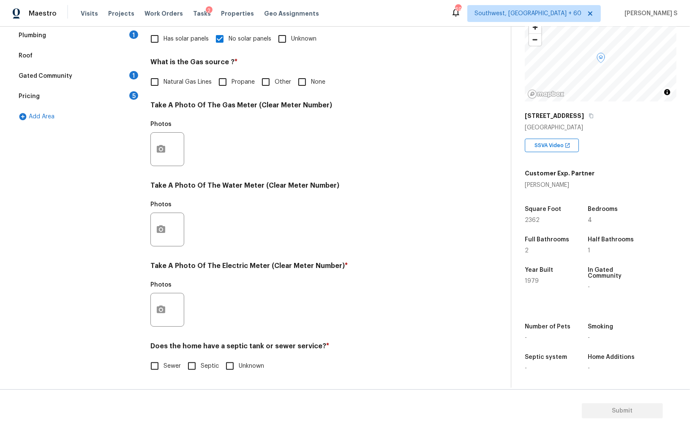
click at [161, 363] on input "Sewer" at bounding box center [155, 366] width 18 height 18
checkbox input "true"
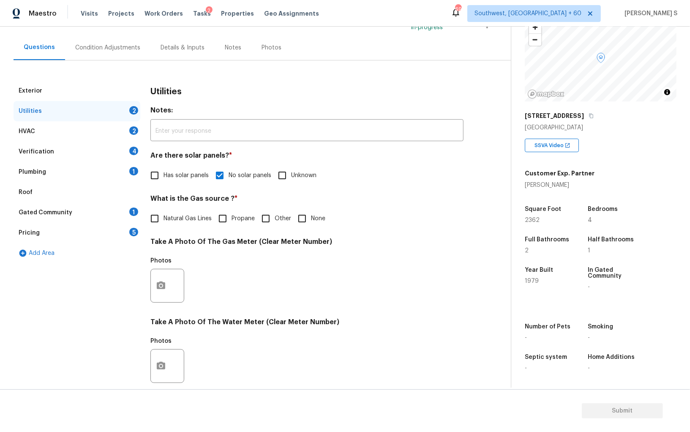
scroll to position [0, 0]
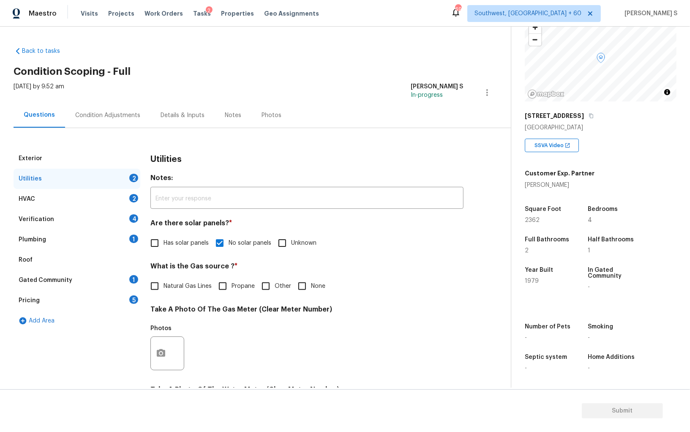
click at [138, 242] on div "Plumbing 1" at bounding box center [77, 239] width 127 height 20
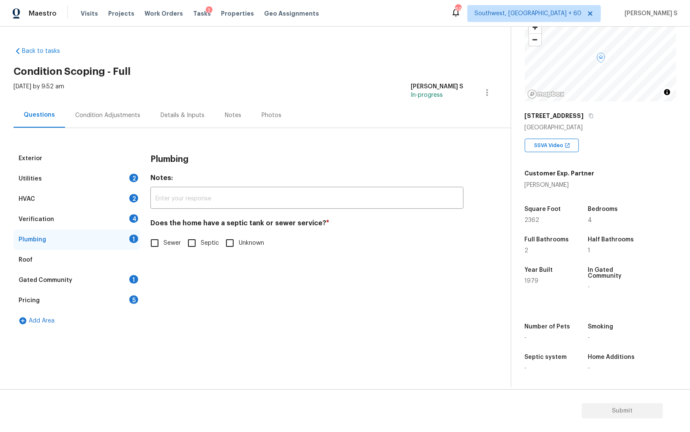
click at [153, 246] on input "Sewer" at bounding box center [155, 243] width 18 height 18
checkbox input "true"
click at [131, 282] on div "1" at bounding box center [133, 279] width 9 height 8
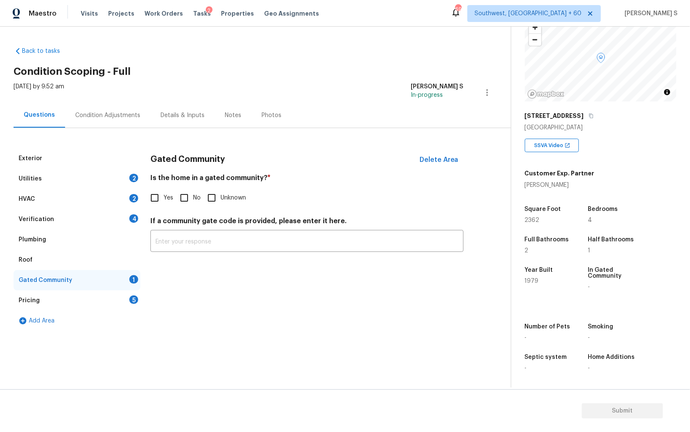
drag, startPoint x: 186, startPoint y: 191, endPoint x: 213, endPoint y: 196, distance: 28.1
click at [186, 191] on input "No" at bounding box center [184, 198] width 18 height 18
checkbox input "true"
click at [117, 215] on div "Verification 4" at bounding box center [77, 219] width 127 height 20
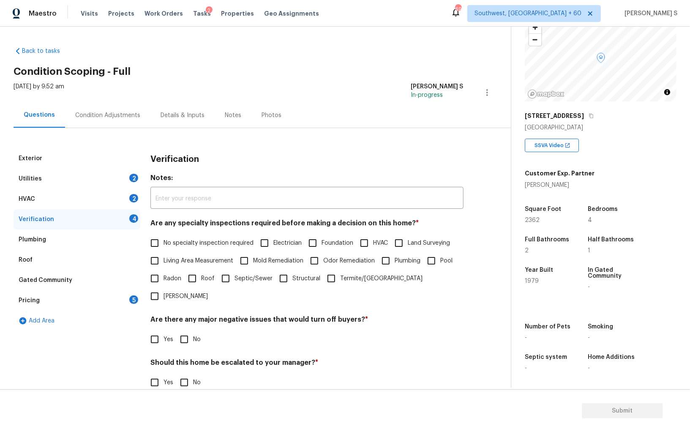
click at [164, 236] on label "No specialty inspection required" at bounding box center [200, 243] width 108 height 18
click at [163, 236] on input "No specialty inspection required" at bounding box center [155, 243] width 18 height 18
checkbox input "true"
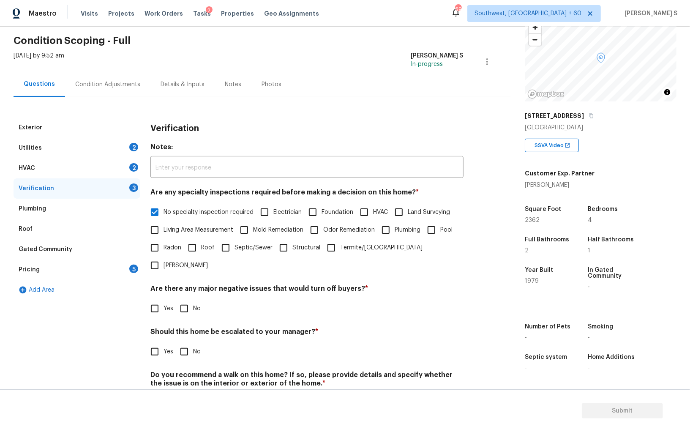
scroll to position [50, 0]
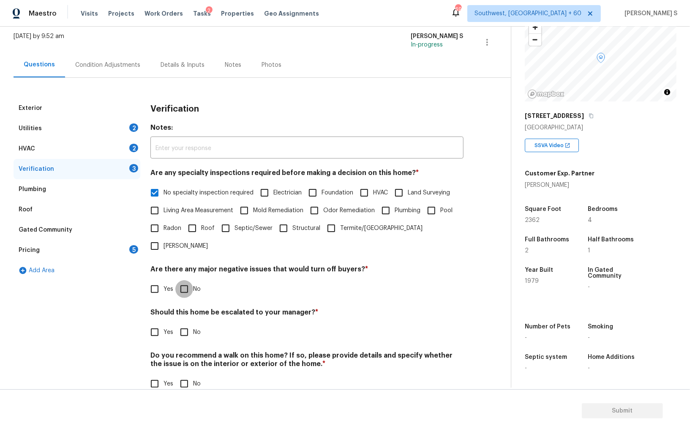
click at [186, 280] on input "No" at bounding box center [184, 289] width 18 height 18
checkbox input "true"
click at [186, 375] on input "No" at bounding box center [184, 384] width 18 height 18
checkbox input "true"
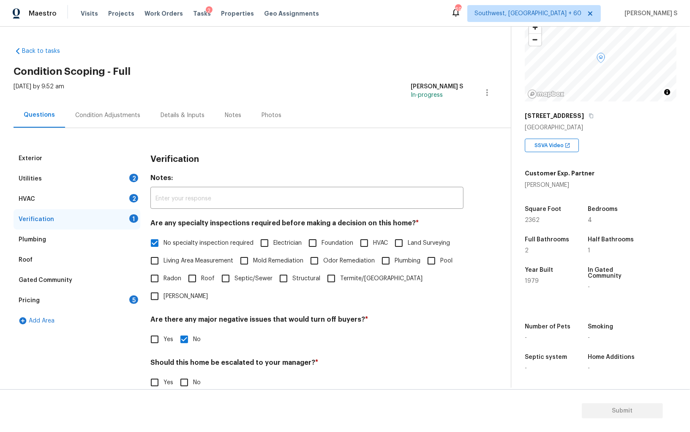
click at [131, 295] on div "5" at bounding box center [133, 299] width 9 height 8
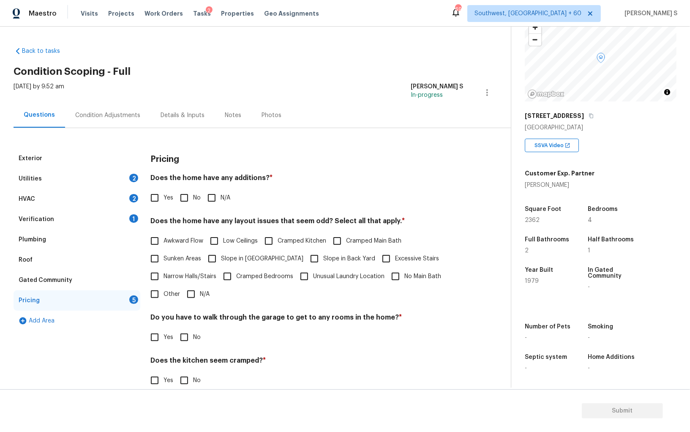
click at [172, 199] on span "Yes" at bounding box center [168, 197] width 10 height 9
click at [163, 199] on input "Yes" at bounding box center [155, 198] width 18 height 18
checkbox input "true"
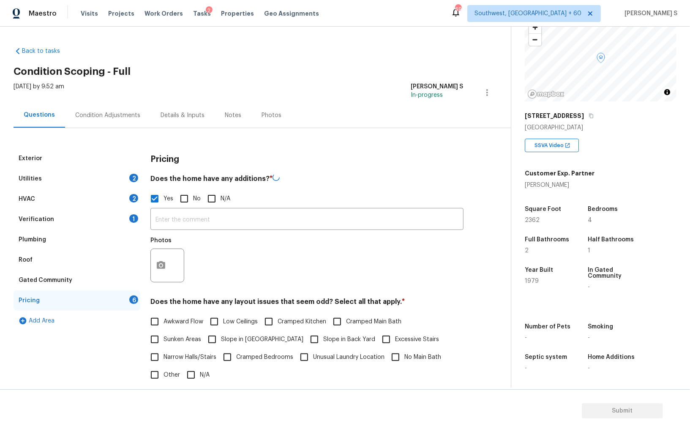
click at [174, 195] on div "Yes No N/A" at bounding box center [306, 199] width 313 height 18
click at [190, 196] on input "No" at bounding box center [184, 198] width 18 height 18
checkbox input "true"
checkbox input "false"
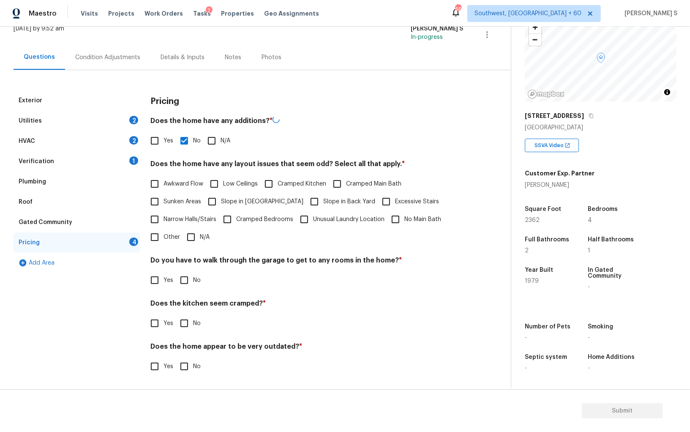
scroll to position [57, 0]
click at [186, 287] on input "No" at bounding box center [184, 280] width 18 height 18
checkbox input "true"
click at [175, 315] on input "No" at bounding box center [184, 324] width 18 height 18
checkbox input "true"
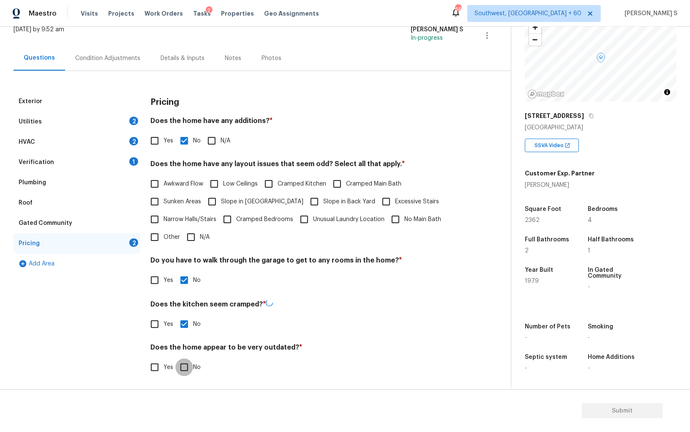
click at [175, 358] on input "No" at bounding box center [184, 367] width 18 height 18
checkbox input "true"
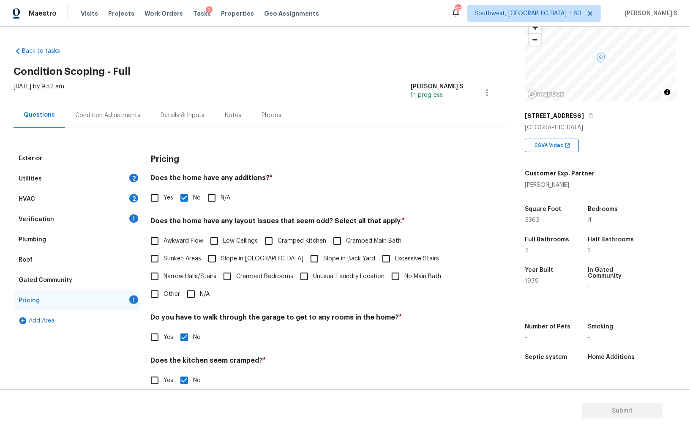
click at [129, 196] on div "HVAC 2" at bounding box center [77, 199] width 127 height 20
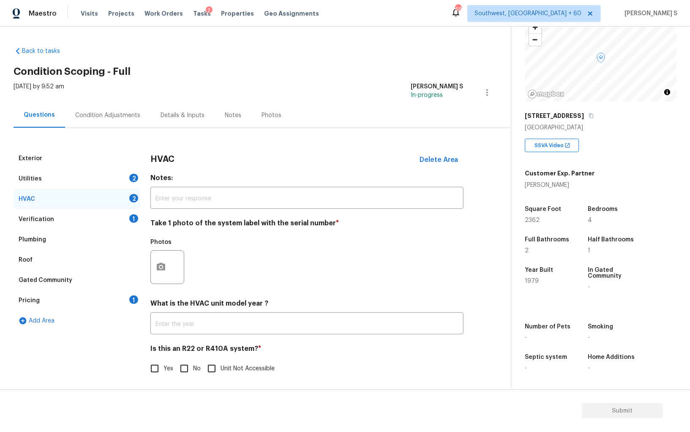
click at [176, 264] on div at bounding box center [167, 267] width 34 height 34
click at [161, 263] on icon "button" at bounding box center [161, 267] width 8 height 8
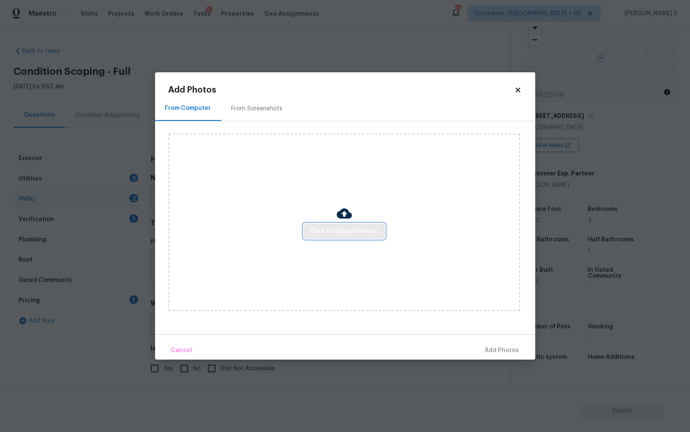
click at [328, 234] on span "Click to Upload Photos" at bounding box center [345, 231] width 68 height 11
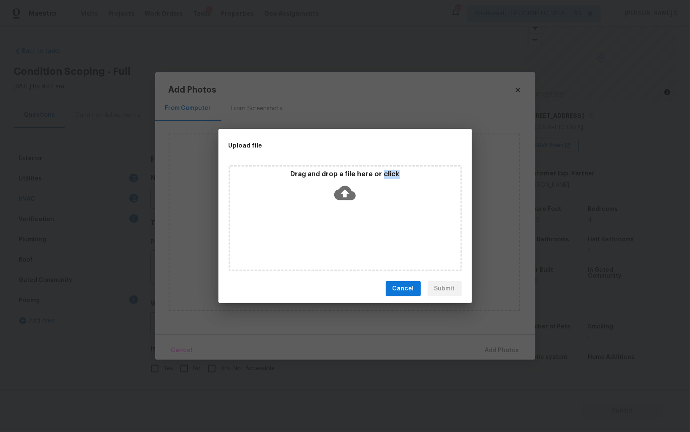
click at [328, 234] on div "Drag and drop a file here or click" at bounding box center [345, 218] width 233 height 106
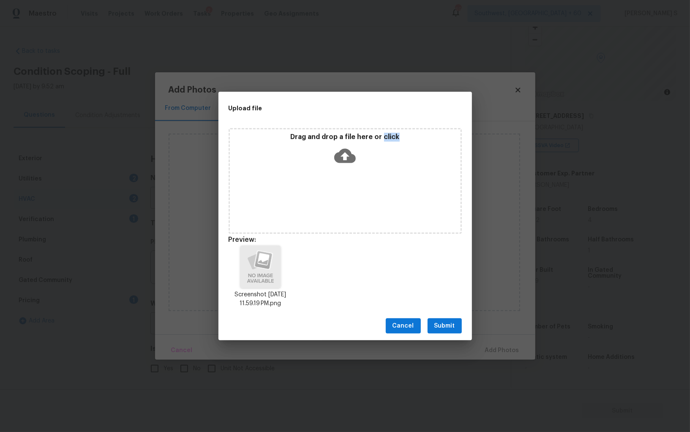
click at [453, 321] on span "Submit" at bounding box center [444, 326] width 21 height 11
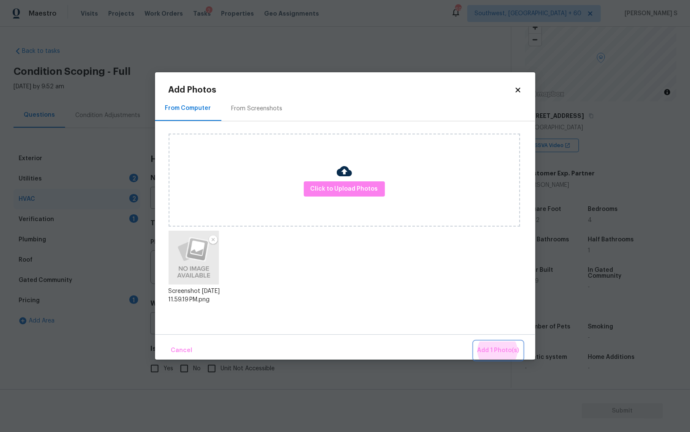
click at [474, 341] on button "Add 1 Photo(s)" at bounding box center [498, 350] width 49 height 18
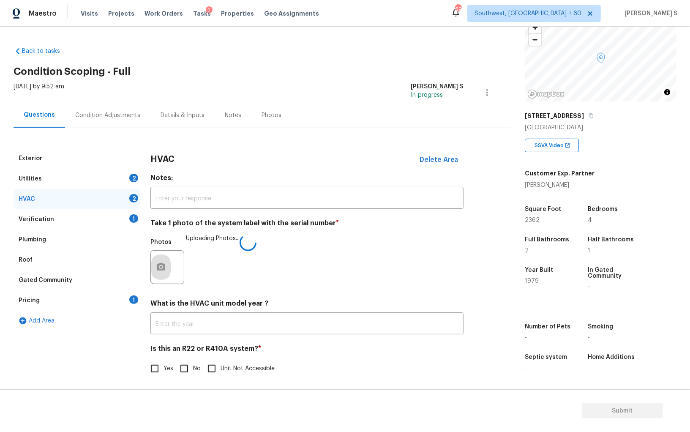
click at [186, 365] on input "No" at bounding box center [184, 369] width 18 height 18
checkbox input "true"
click at [131, 170] on div "Utilities 2" at bounding box center [77, 179] width 127 height 20
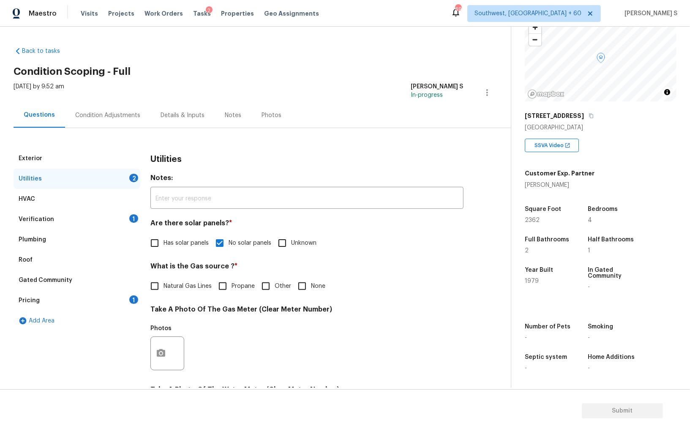
scroll to position [191, 0]
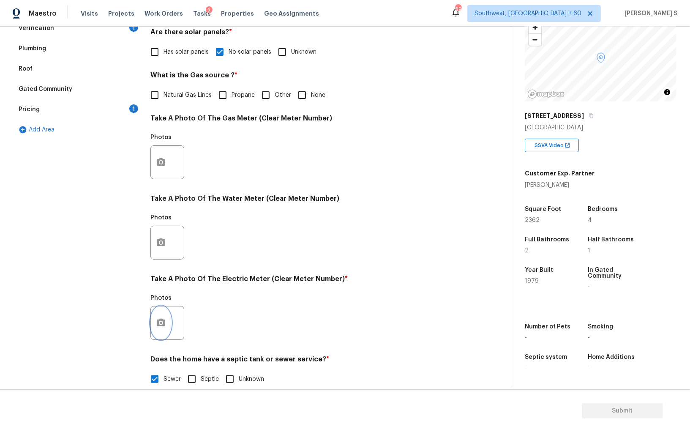
click at [156, 323] on icon "button" at bounding box center [161, 323] width 10 height 10
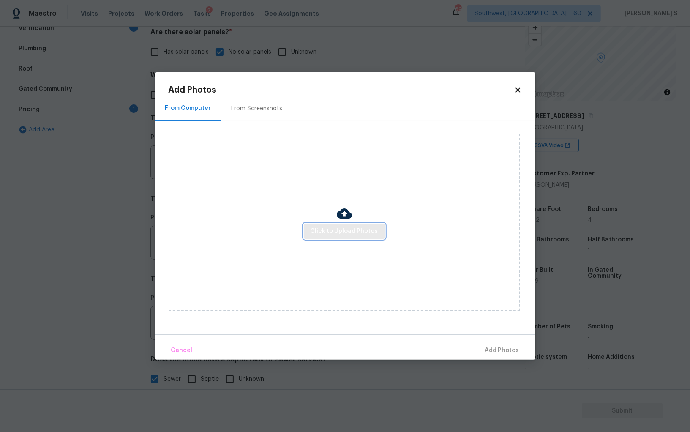
click at [346, 233] on span "Click to Upload Photos" at bounding box center [345, 231] width 68 height 11
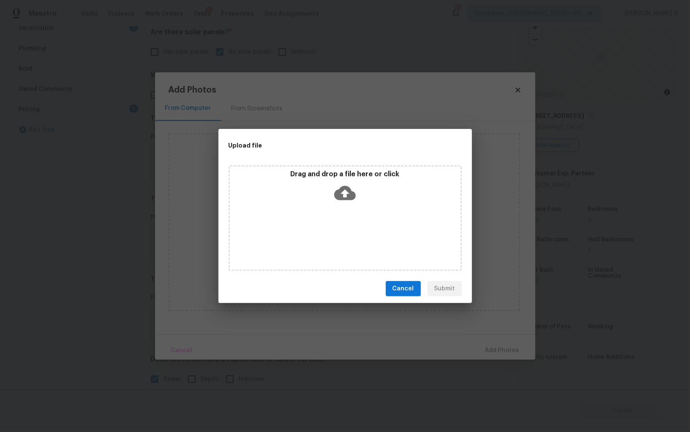
click at [346, 233] on div "Drag and drop a file here or click" at bounding box center [345, 218] width 233 height 106
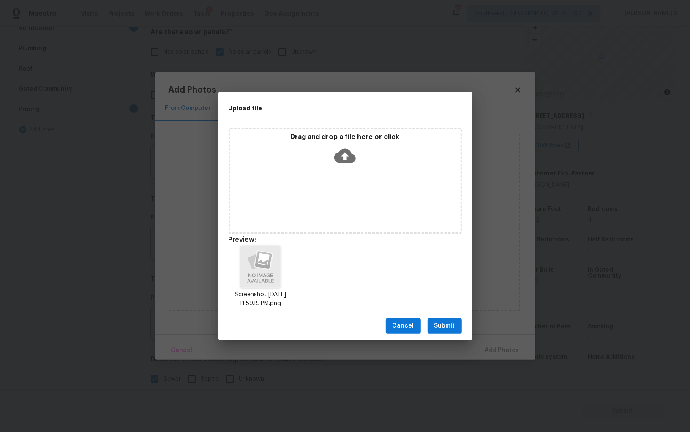
click at [447, 320] on button "Submit" at bounding box center [445, 326] width 34 height 16
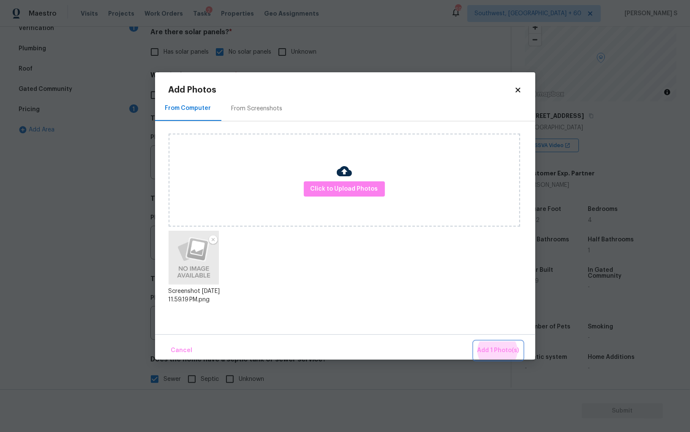
click at [474, 341] on button "Add 1 Photo(s)" at bounding box center [498, 350] width 49 height 18
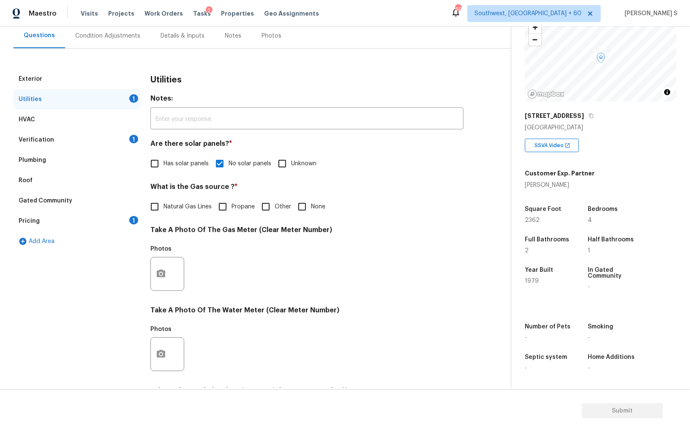
scroll to position [0, 0]
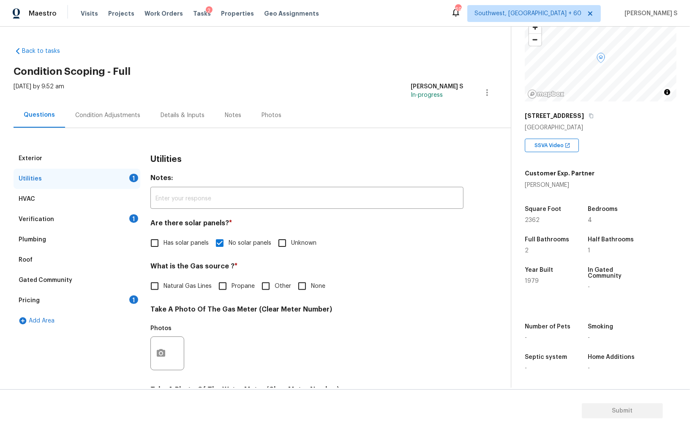
click at [49, 165] on div "Exterior" at bounding box center [77, 158] width 127 height 20
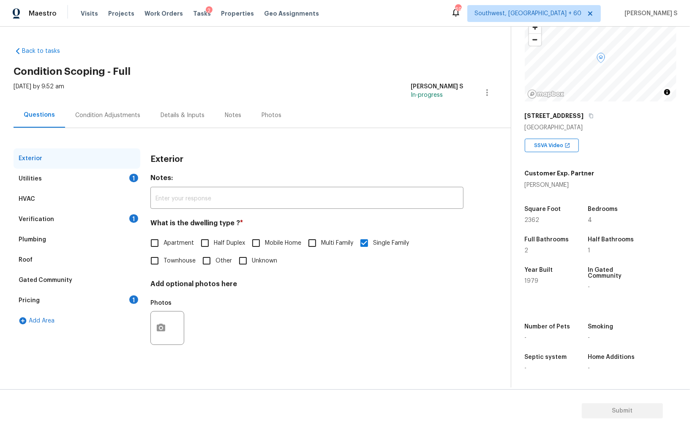
click at [97, 114] on div "Condition Adjustments" at bounding box center [107, 115] width 65 height 8
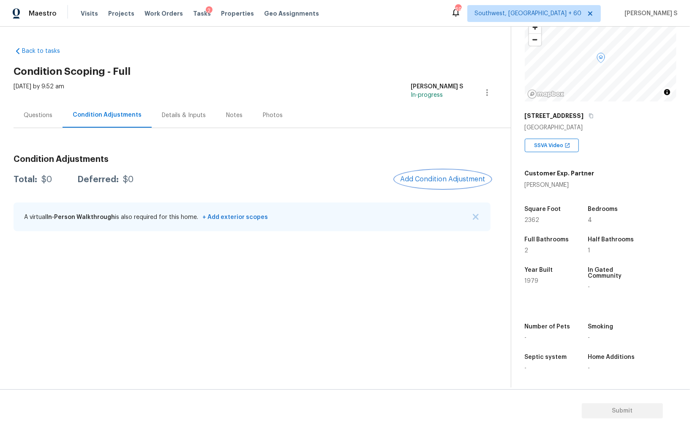
click at [459, 176] on span "Add Condition Adjustment" at bounding box center [442, 179] width 85 height 8
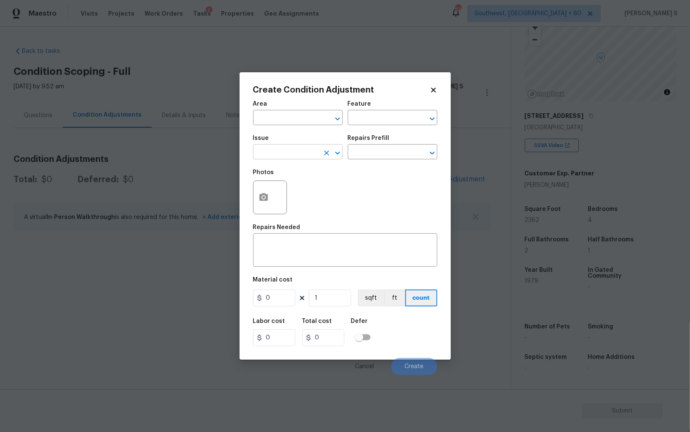
click at [315, 152] on input "text" at bounding box center [286, 152] width 66 height 13
type input "Pressure Washing"
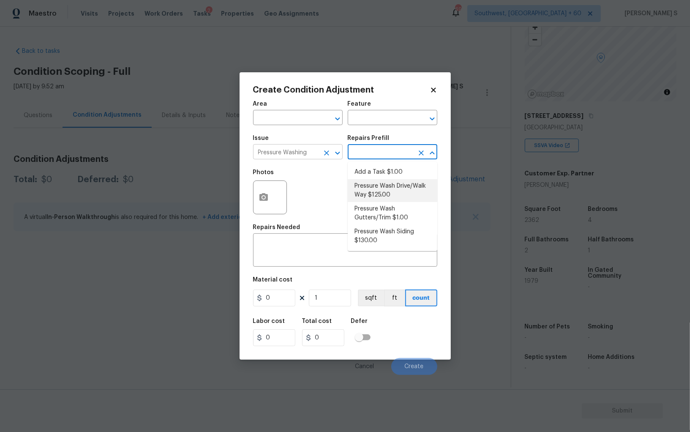
type input "Siding"
type textarea "Pressure wash the driveways/walkways as directed by the PM. Ensure that all deb…"
type input "125"
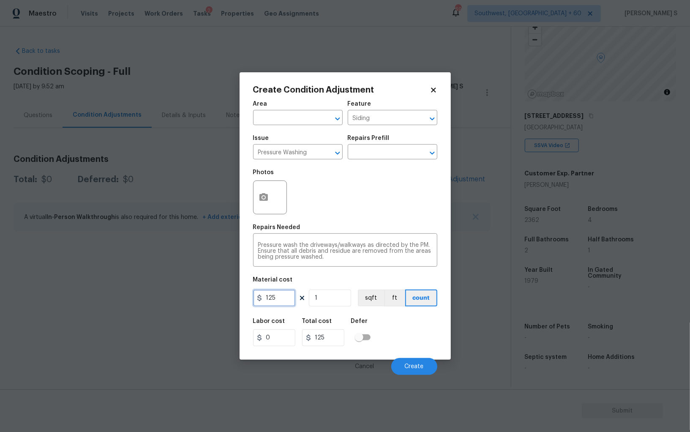
click at [283, 301] on input "125" at bounding box center [274, 297] width 42 height 17
type input "200"
click at [418, 370] on span "Create" at bounding box center [414, 366] width 19 height 6
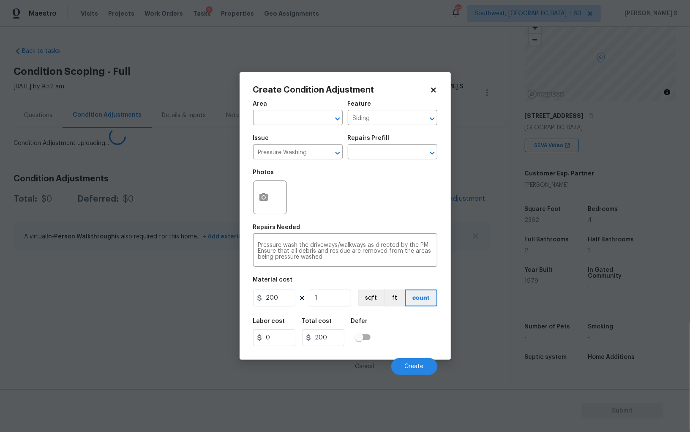
click at [138, 305] on body "Maestro Visits Projects Work Orders Tasks 2 Properties Geo Assignments 690 Sout…" at bounding box center [345, 216] width 690 height 432
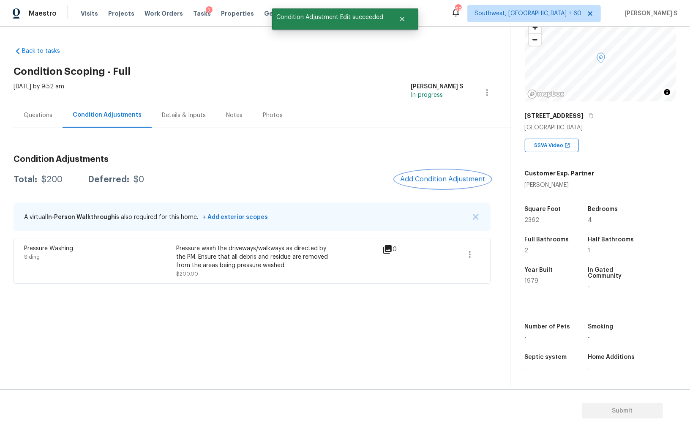
click at [435, 177] on span "Add Condition Adjustment" at bounding box center [442, 179] width 85 height 8
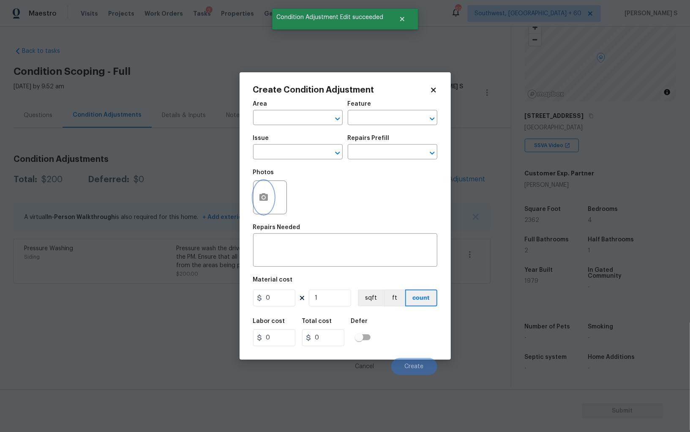
click at [265, 191] on button "button" at bounding box center [263, 197] width 20 height 33
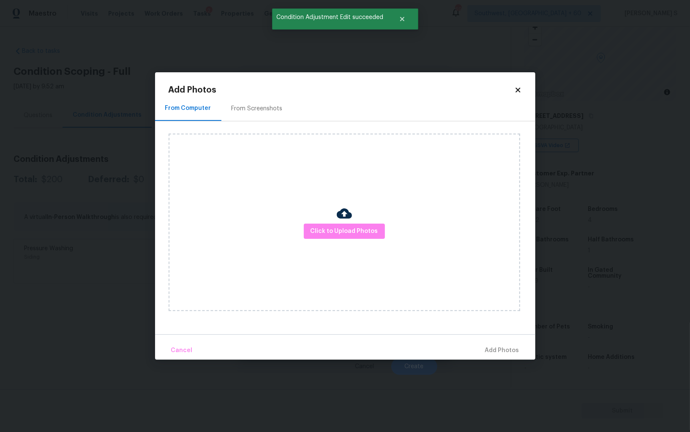
click at [257, 107] on div "From Screenshots" at bounding box center [257, 108] width 51 height 8
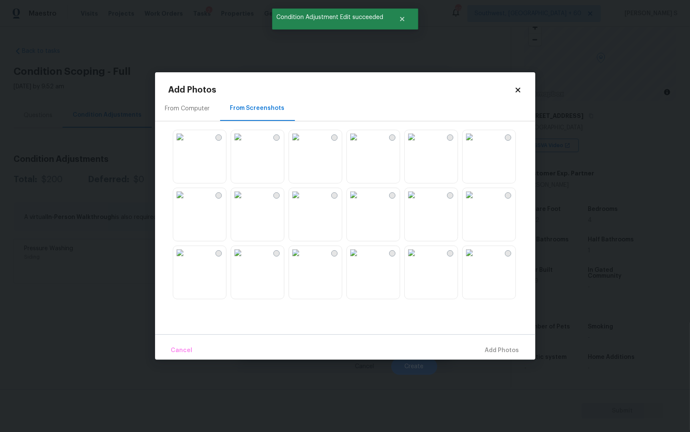
click at [360, 144] on img at bounding box center [354, 137] width 14 height 14
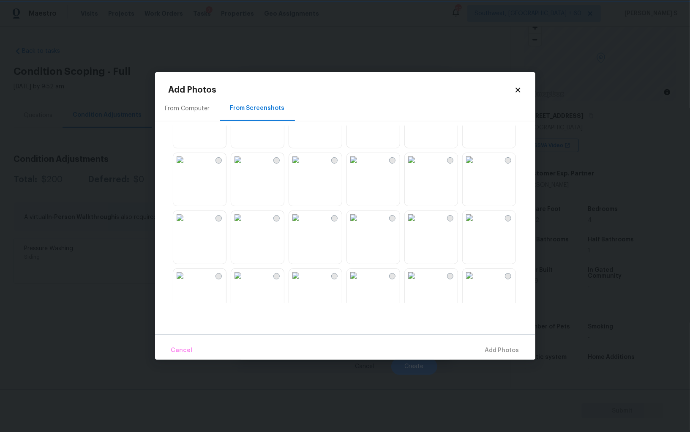
scroll to position [553, 0]
click at [232, 170] on img at bounding box center [238, 163] width 14 height 14
click at [187, 170] on img at bounding box center [180, 163] width 14 height 14
click at [187, 286] on img at bounding box center [180, 279] width 14 height 14
drag, startPoint x: 174, startPoint y: 223, endPoint x: 372, endPoint y: 254, distance: 200.2
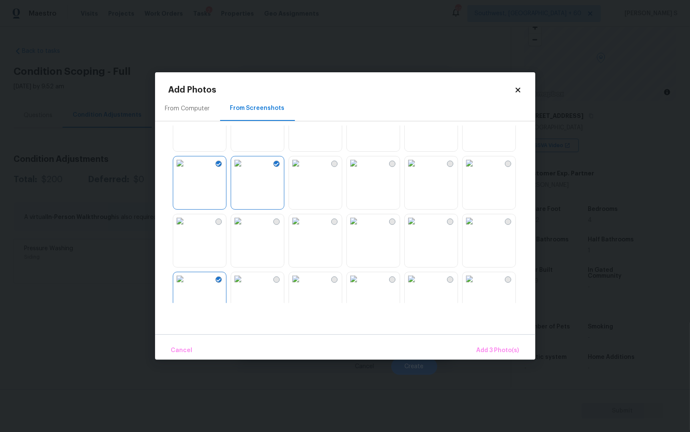
click at [174, 223] on img at bounding box center [180, 221] width 14 height 14
click at [360, 228] on img at bounding box center [354, 221] width 14 height 14
click at [362, 156] on div at bounding box center [373, 183] width 54 height 54
click at [418, 170] on img at bounding box center [412, 163] width 14 height 14
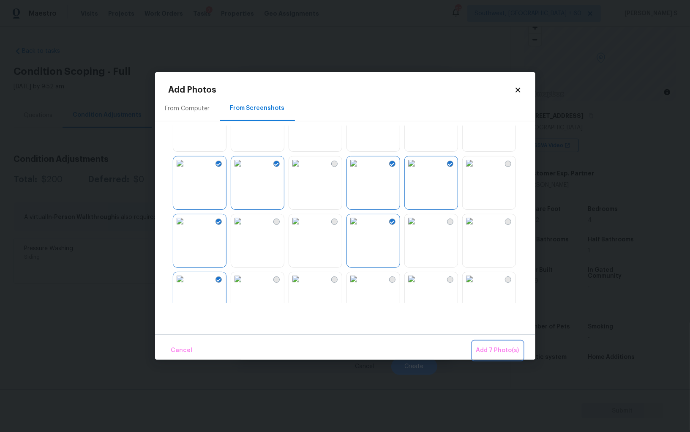
click at [494, 347] on span "Add 7 Photo(s)" at bounding box center [497, 350] width 43 height 11
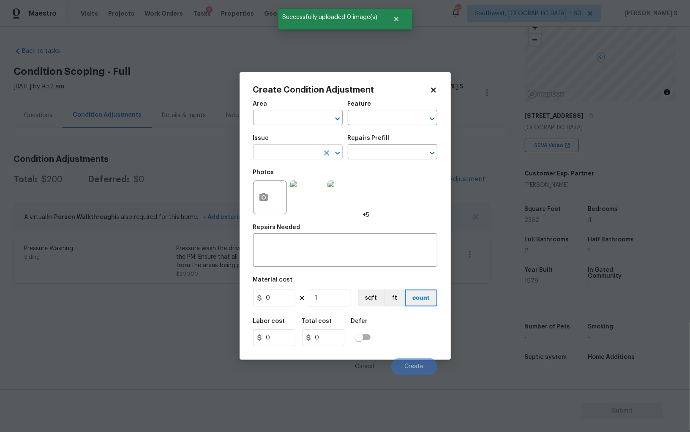
click at [278, 154] on input "text" at bounding box center [286, 152] width 66 height 13
type input "Landscape Package"
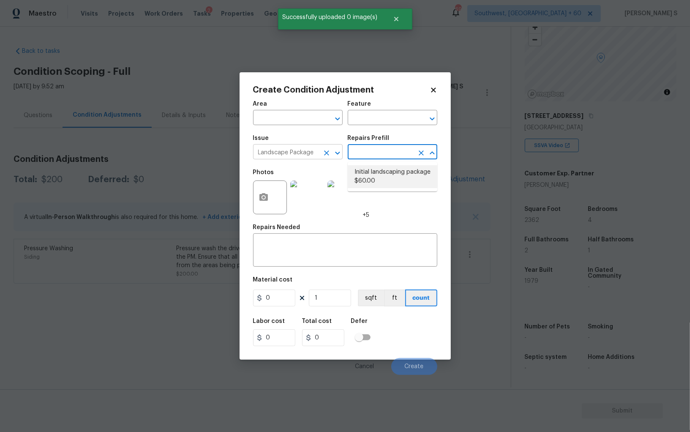
type input "Home Readiness Packages"
type textarea "Mowing of grass up to 6" in height. Mow, edge along driveways & sidewalks, trim…"
type input "60"
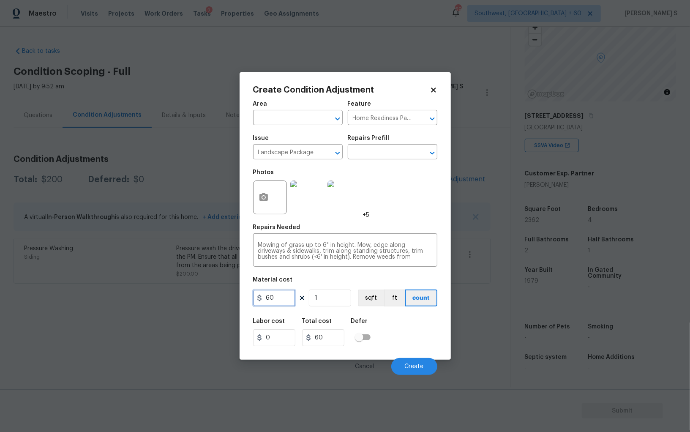
click at [286, 293] on input "60" at bounding box center [274, 297] width 42 height 17
type input "700"
click at [421, 363] on button "Create" at bounding box center [414, 366] width 46 height 17
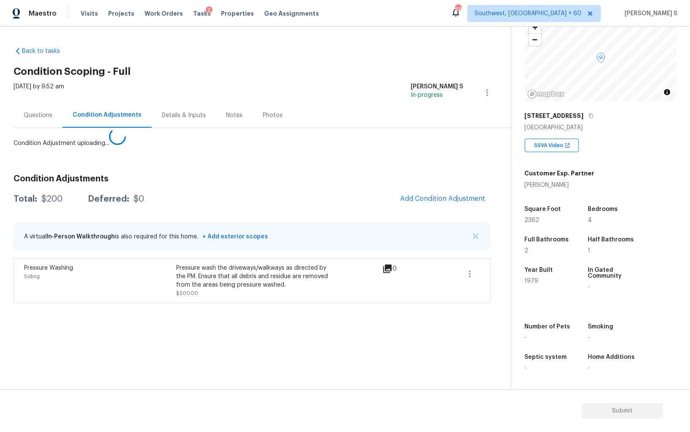
click at [160, 305] on body "Maestro Visits Projects Work Orders Tasks 2 Properties Geo Assignments 690 Sout…" at bounding box center [345, 216] width 690 height 432
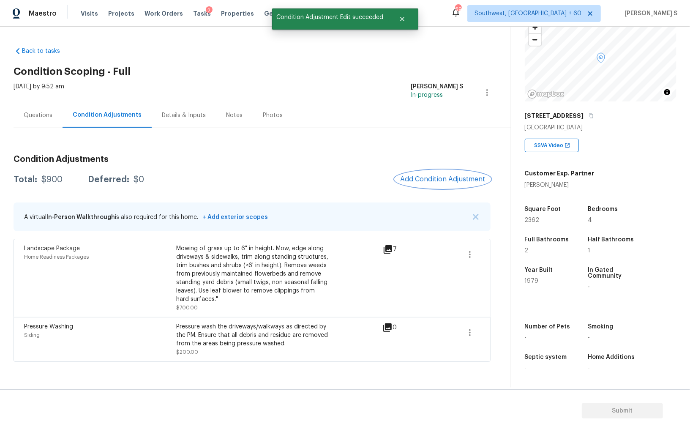
click at [428, 172] on button "Add Condition Adjustment" at bounding box center [442, 179] width 95 height 18
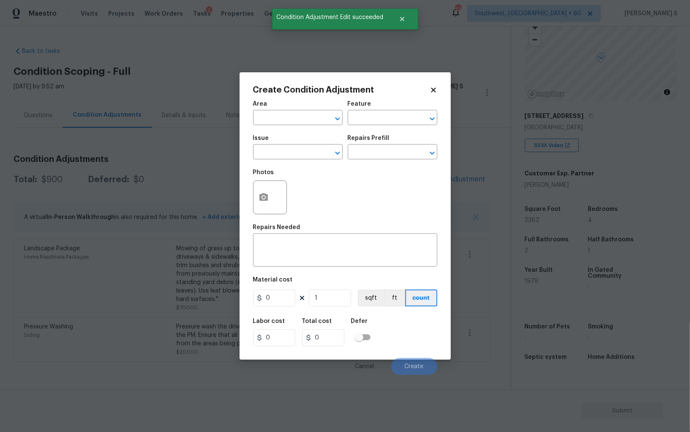
drag, startPoint x: 155, startPoint y: 252, endPoint x: 208, endPoint y: 242, distance: 54.3
click at [155, 252] on body "Maestro Visits Projects Work Orders Tasks 2 Properties Geo Assignments 690 Sout…" at bounding box center [345, 216] width 690 height 432
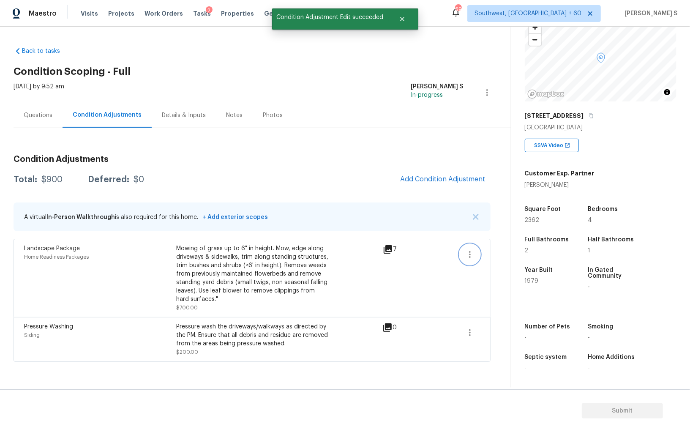
click at [470, 247] on button "button" at bounding box center [470, 254] width 20 height 20
click at [507, 255] on div "Edit" at bounding box center [518, 252] width 66 height 8
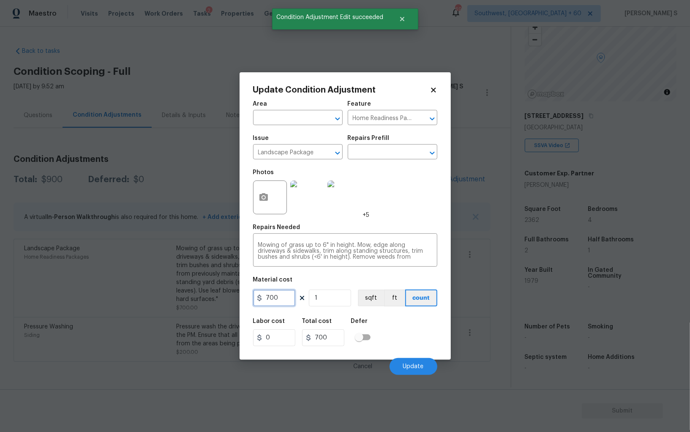
click at [281, 297] on input "700" at bounding box center [274, 297] width 42 height 17
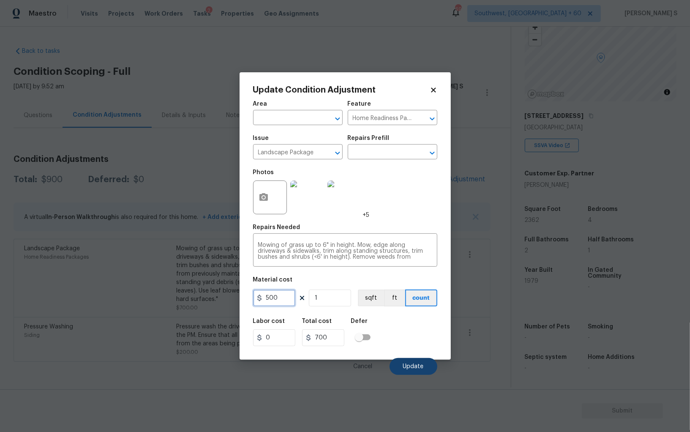
type input "500"
click at [432, 365] on button "Update" at bounding box center [414, 366] width 48 height 17
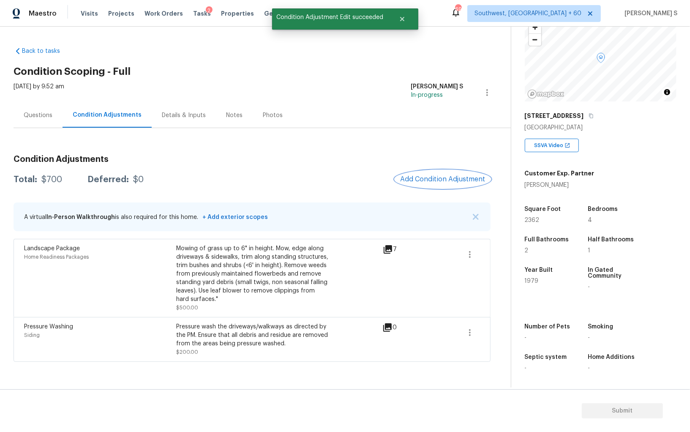
click at [416, 181] on span "Add Condition Adjustment" at bounding box center [442, 179] width 85 height 8
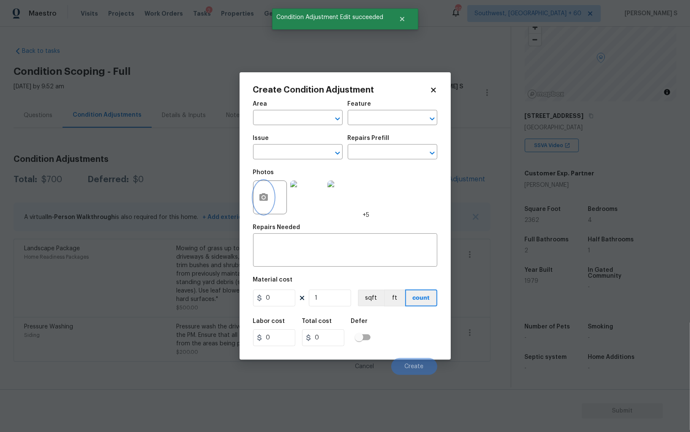
click at [256, 194] on button "button" at bounding box center [263, 197] width 20 height 33
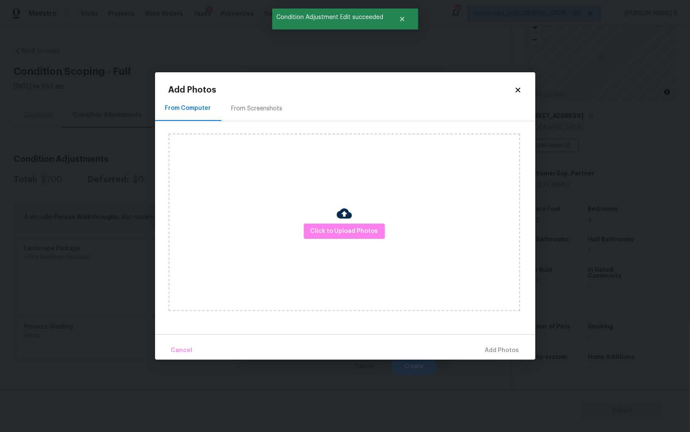
click at [254, 100] on div "From Screenshots" at bounding box center [256, 108] width 71 height 25
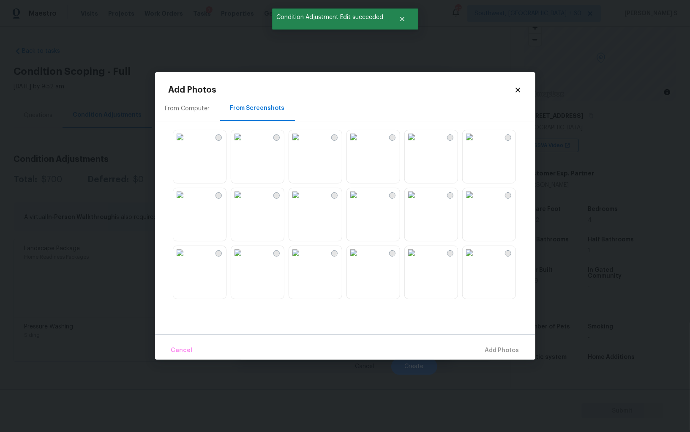
click at [360, 144] on img at bounding box center [354, 137] width 14 height 14
click at [302, 144] on img at bounding box center [296, 137] width 14 height 14
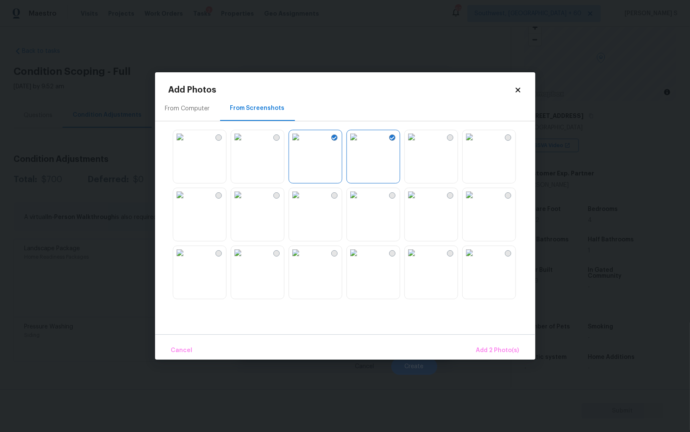
click at [245, 144] on img at bounding box center [238, 137] width 14 height 14
click at [187, 144] on img at bounding box center [180, 137] width 14 height 14
click at [187, 202] on img at bounding box center [180, 195] width 14 height 14
click at [245, 202] on img at bounding box center [238, 195] width 14 height 14
click at [342, 210] on div at bounding box center [352, 213] width 367 height 177
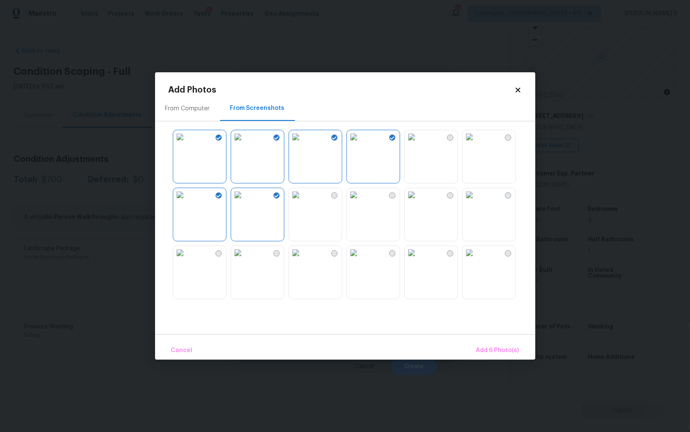
click at [360, 202] on img at bounding box center [354, 195] width 14 height 14
click at [414, 202] on img at bounding box center [412, 195] width 14 height 14
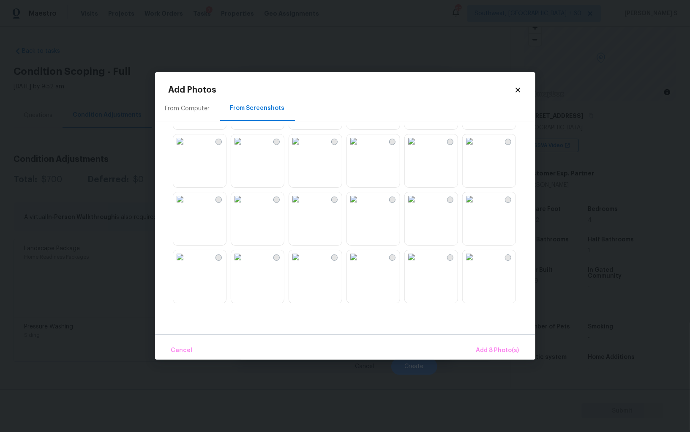
click at [418, 206] on img at bounding box center [412, 199] width 14 height 14
click at [418, 264] on img at bounding box center [412, 257] width 14 height 14
click at [476, 264] on img at bounding box center [470, 257] width 14 height 14
click at [503, 348] on span "Add 11 Photo(s)" at bounding box center [497, 350] width 44 height 11
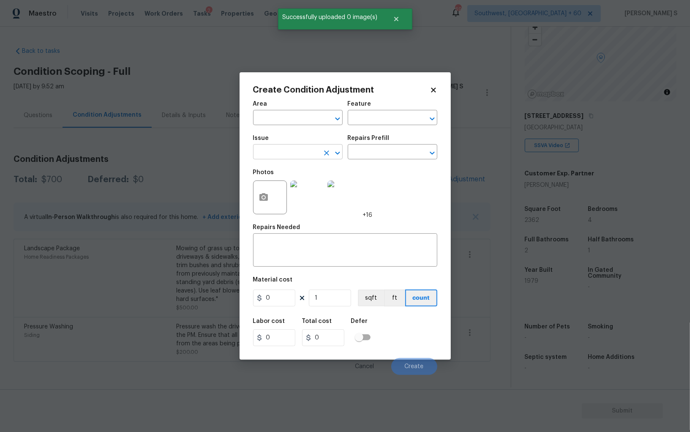
click at [266, 155] on input "text" at bounding box center [286, 152] width 66 height 13
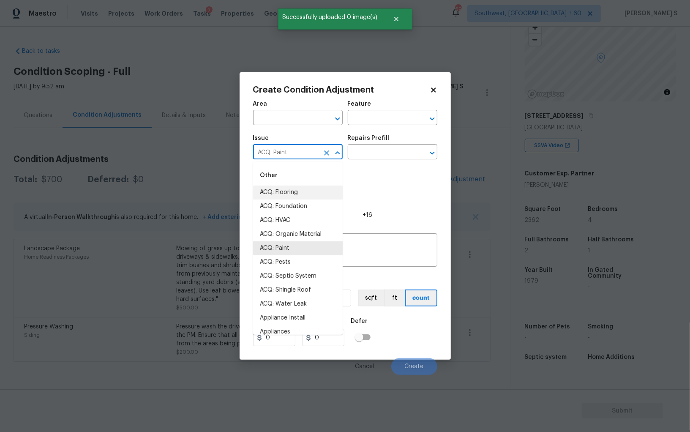
type input "ACQ: Paint"
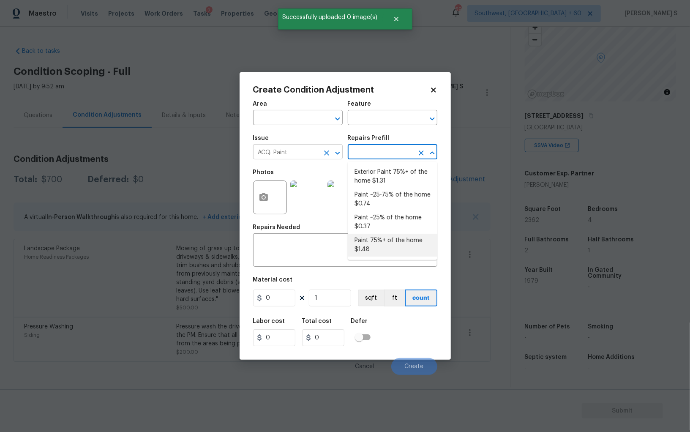
type input "Acquisition"
type textarea "Acquisition Scope: 75%+ of the home will likely require interior paint"
type input "1.48"
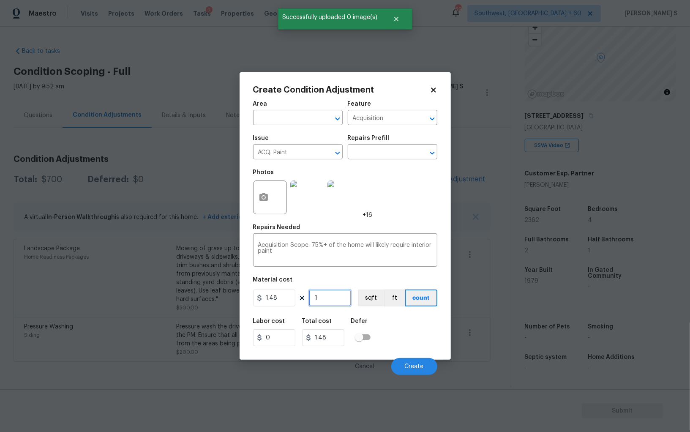
click at [319, 298] on input "1" at bounding box center [330, 297] width 42 height 17
type input "2"
type input "2.96"
type input "23"
type input "34.04"
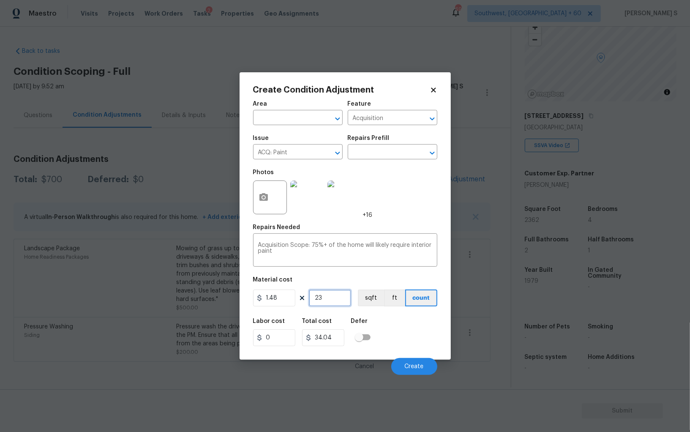
type input "236"
type input "349.28"
type input "2362"
type input "3495.76"
type input "2362"
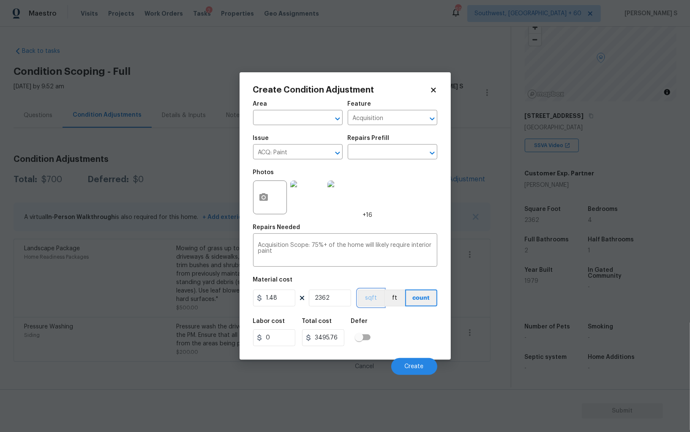
click at [366, 299] on button "sqft" at bounding box center [371, 297] width 26 height 17
click at [387, 332] on div "Labor cost 0 Total cost 3495.76 Defer" at bounding box center [345, 332] width 184 height 38
click at [414, 367] on span "Create" at bounding box center [414, 366] width 19 height 6
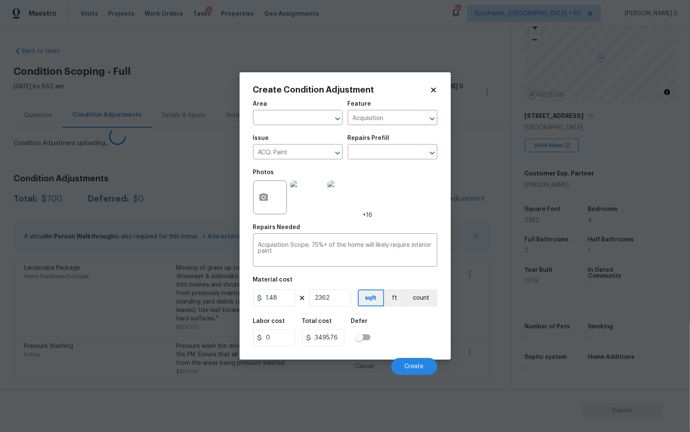
click at [172, 349] on body "Maestro Visits Projects Work Orders Tasks 2 Properties Geo Assignments 690 Sout…" at bounding box center [345, 216] width 690 height 432
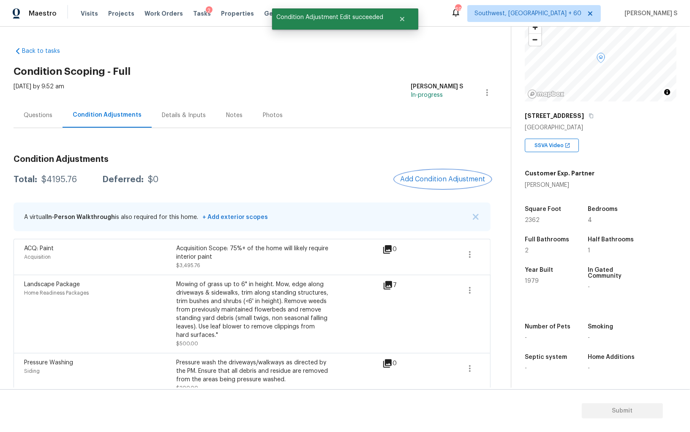
click at [445, 180] on span "Add Condition Adjustment" at bounding box center [442, 179] width 85 height 8
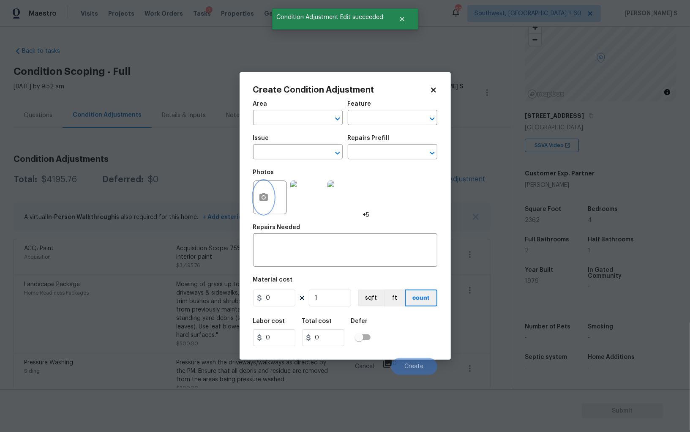
click at [259, 199] on icon "button" at bounding box center [263, 197] width 8 height 8
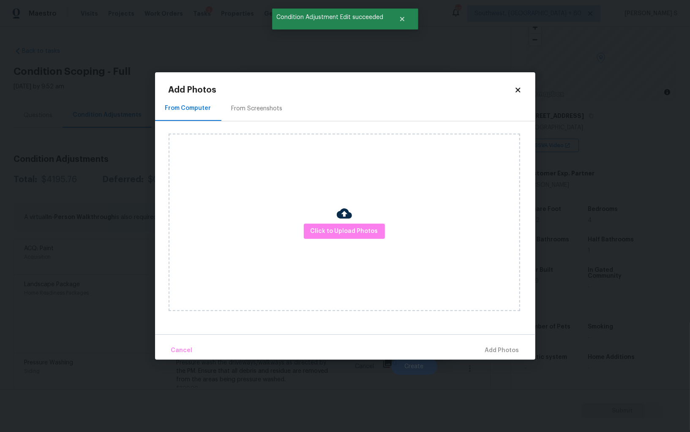
click at [246, 111] on div "From Screenshots" at bounding box center [257, 108] width 51 height 8
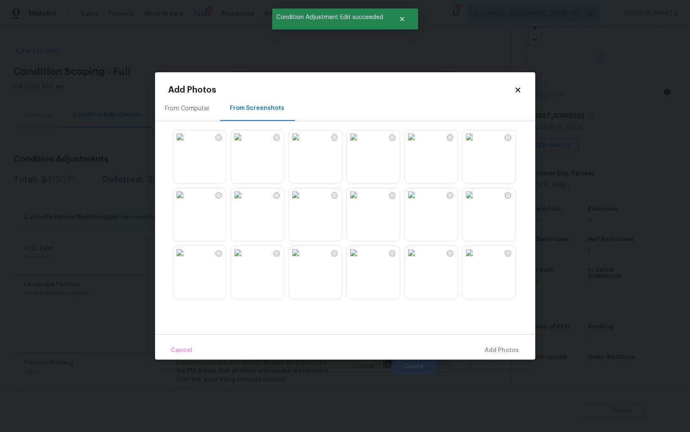
click at [302, 144] on img at bounding box center [296, 137] width 14 height 14
click at [360, 198] on img at bounding box center [354, 195] width 14 height 14
click at [245, 199] on img at bounding box center [238, 195] width 14 height 14
click at [242, 199] on img at bounding box center [238, 195] width 14 height 14
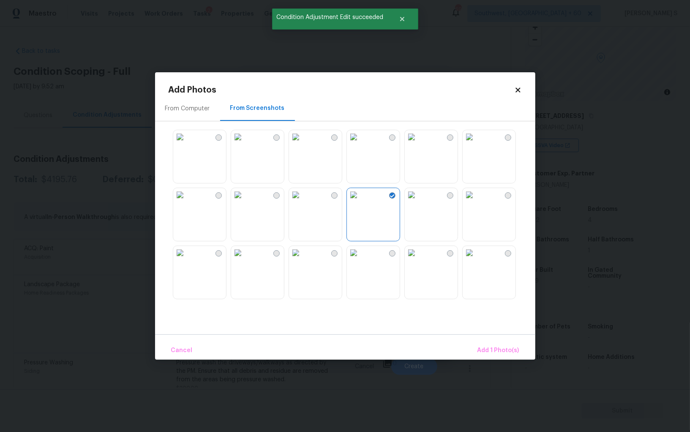
click at [187, 202] on img at bounding box center [180, 195] width 14 height 14
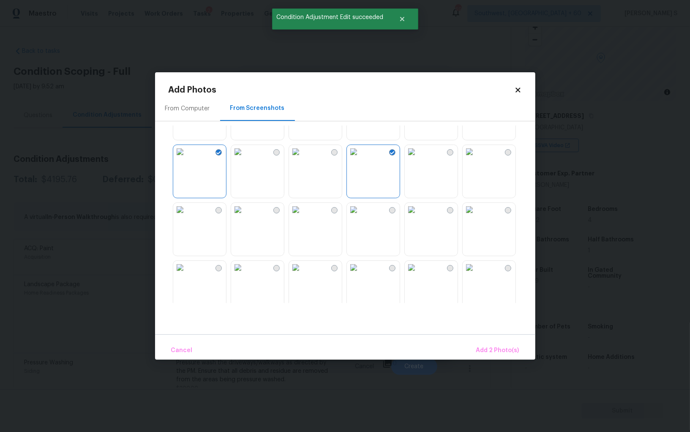
scroll to position [112, 0]
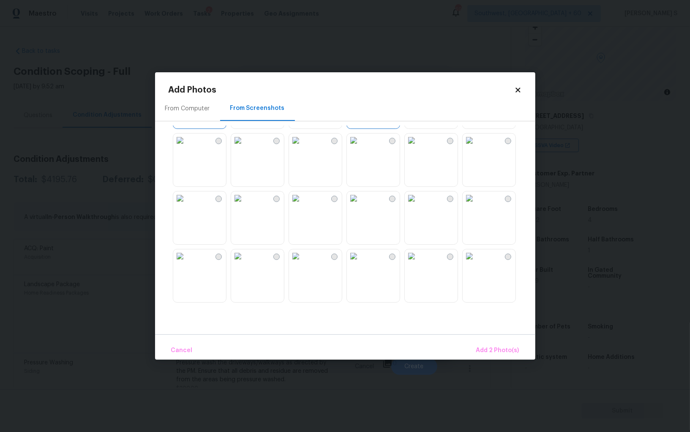
drag, startPoint x: 373, startPoint y: 211, endPoint x: 410, endPoint y: 211, distance: 36.8
click at [360, 205] on img at bounding box center [354, 198] width 14 height 14
click at [410, 205] on img at bounding box center [412, 198] width 14 height 14
click at [411, 253] on img at bounding box center [412, 256] width 14 height 14
click at [360, 255] on img at bounding box center [354, 256] width 14 height 14
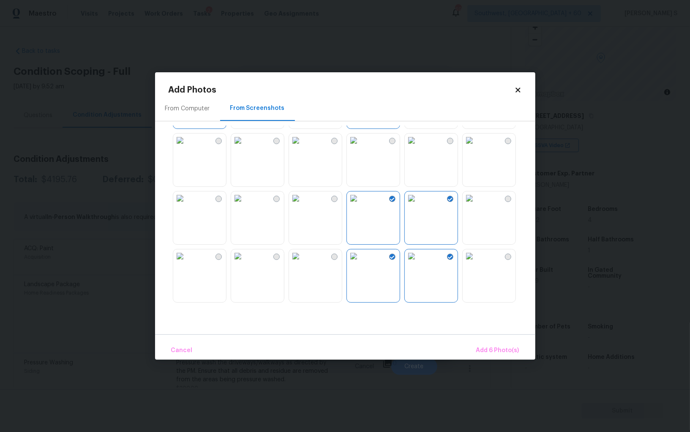
click at [302, 263] on img at bounding box center [296, 256] width 14 height 14
click at [476, 263] on img at bounding box center [470, 256] width 14 height 14
click at [476, 205] on img at bounding box center [470, 198] width 14 height 14
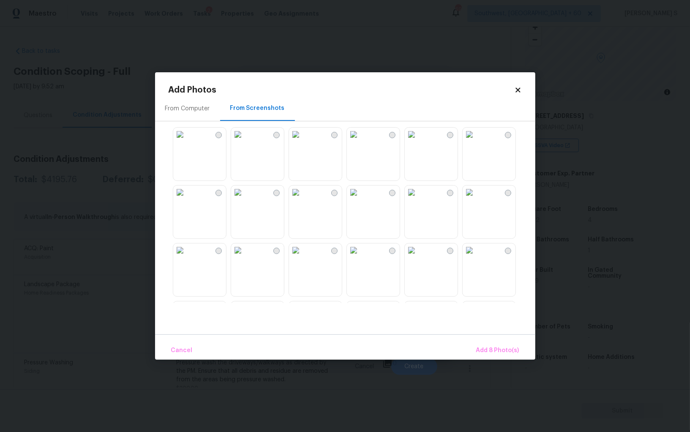
click at [418, 141] on img at bounding box center [412, 135] width 14 height 14
click at [360, 141] on img at bounding box center [354, 135] width 14 height 14
drag, startPoint x: 388, startPoint y: 256, endPoint x: 430, endPoint y: 259, distance: 41.9
click at [360, 256] on img at bounding box center [354, 250] width 14 height 14
click at [418, 257] on img at bounding box center [412, 250] width 14 height 14
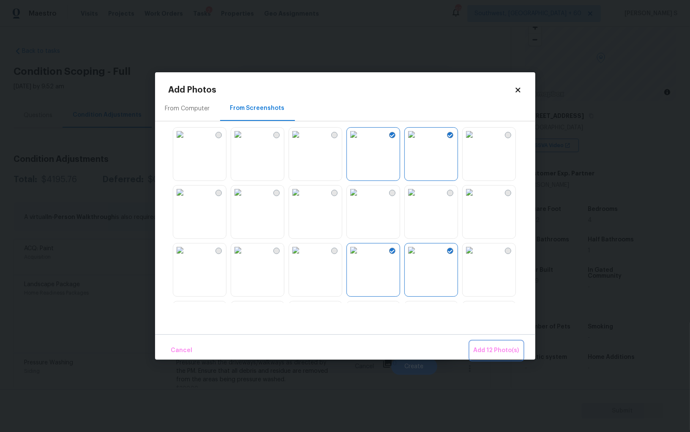
click at [488, 353] on span "Add 12 Photo(s)" at bounding box center [497, 350] width 46 height 11
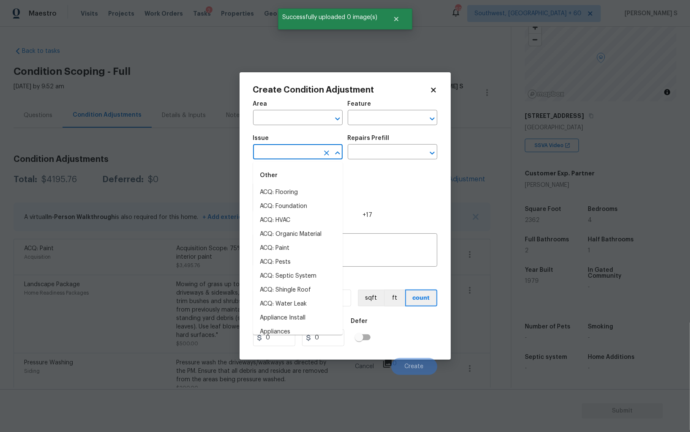
click at [261, 155] on input "text" at bounding box center [286, 152] width 66 height 13
click at [261, 155] on input "flo" at bounding box center [286, 152] width 66 height 13
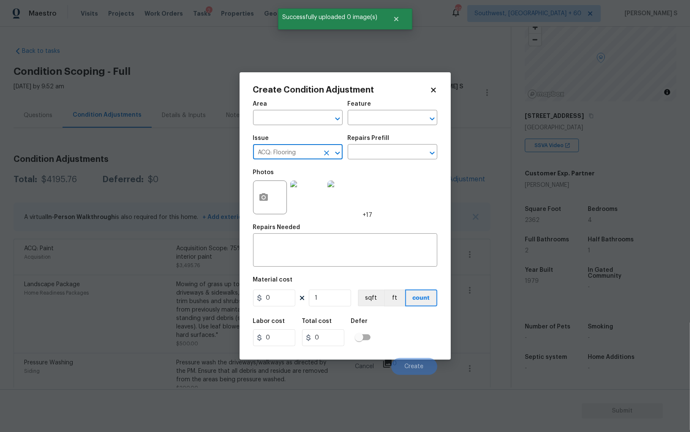
type input "ACQ: Flooring"
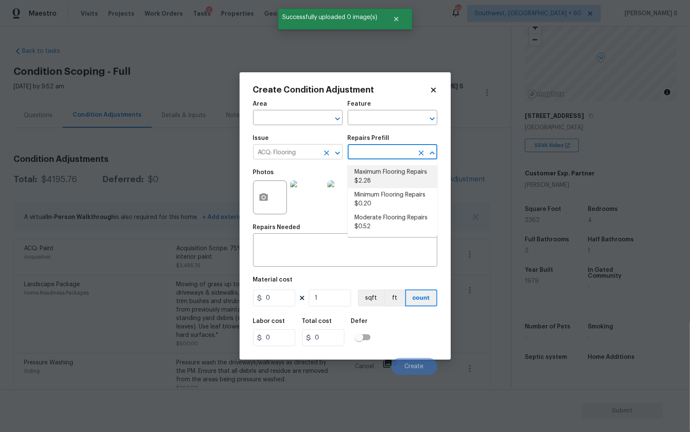
type input "Acquisition"
type textarea "Acquisition Scope: Maximum flooring repairs"
type input "2.28"
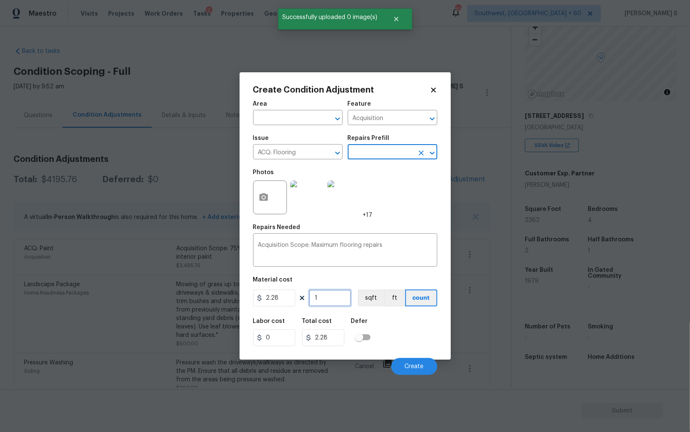
click at [334, 294] on input "1" at bounding box center [330, 297] width 42 height 17
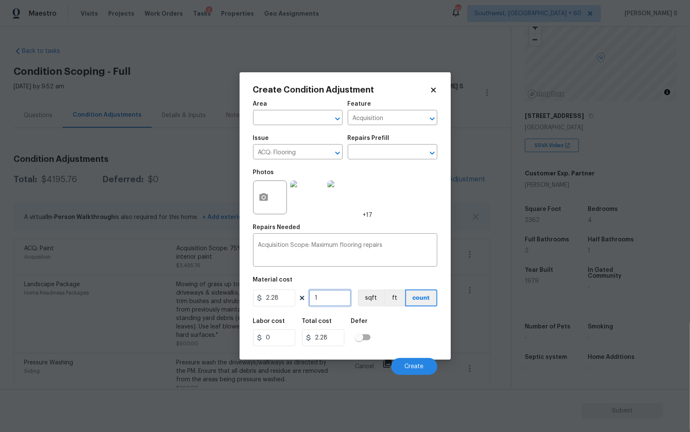
paste input "2362"
type input "2362"
type input "5385.36"
type input "2362"
click at [377, 297] on button "sqft" at bounding box center [371, 297] width 26 height 17
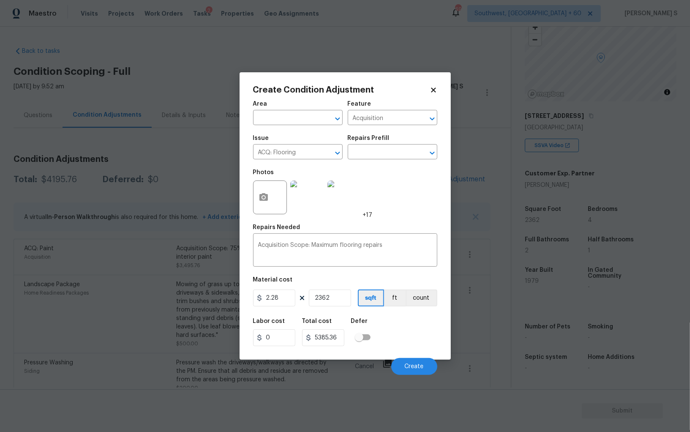
click at [381, 334] on div "Labor cost 0 Total cost 5385.36 Defer" at bounding box center [345, 332] width 184 height 38
click at [407, 362] on button "Create" at bounding box center [414, 366] width 46 height 17
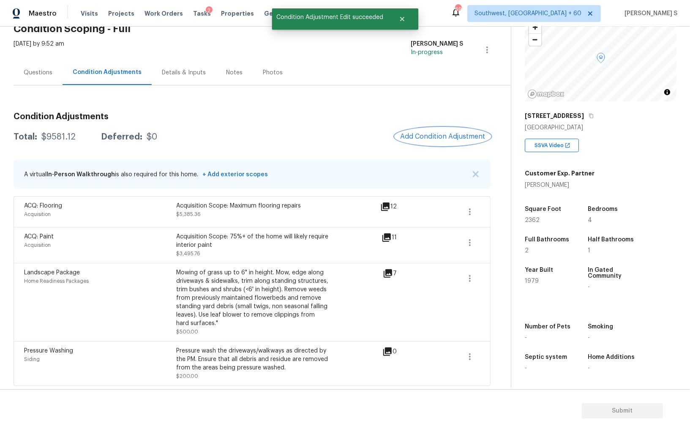
scroll to position [0, 0]
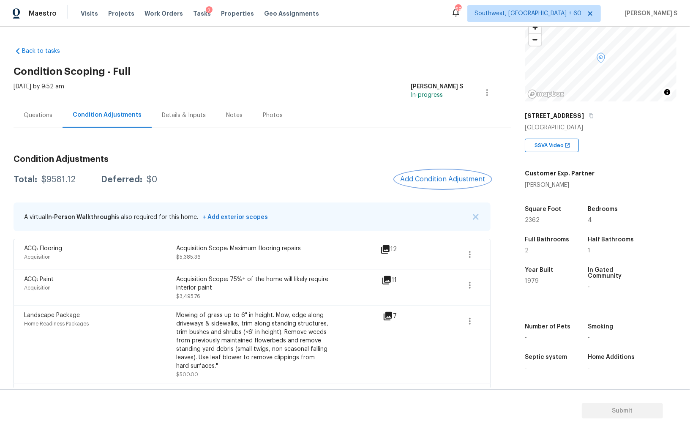
click at [440, 174] on button "Add Condition Adjustment" at bounding box center [442, 179] width 95 height 18
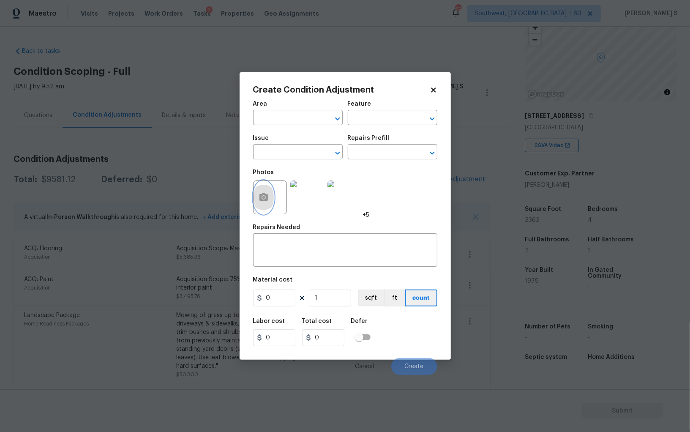
click at [267, 201] on icon "button" at bounding box center [263, 197] width 8 height 8
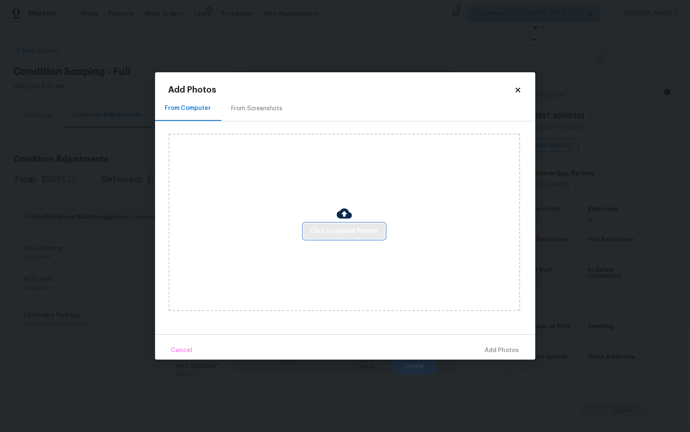
click at [349, 229] on span "Click to Upload Photos" at bounding box center [345, 231] width 68 height 11
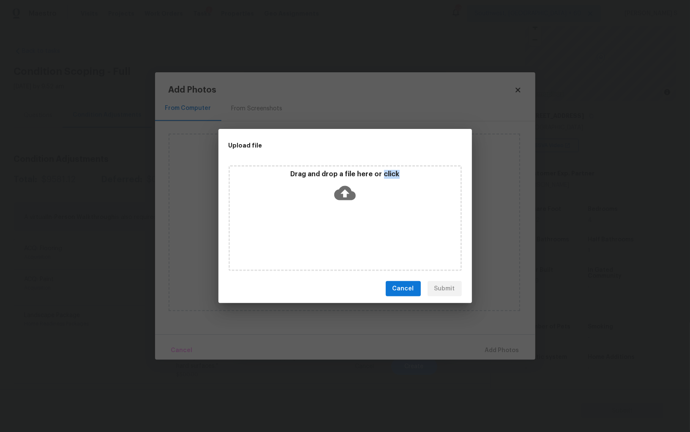
click at [349, 229] on div "Drag and drop a file here or click" at bounding box center [345, 218] width 233 height 106
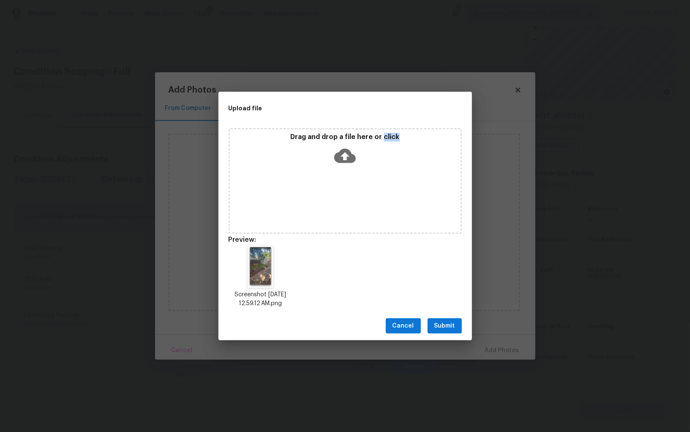
click at [448, 329] on span "Submit" at bounding box center [444, 326] width 21 height 11
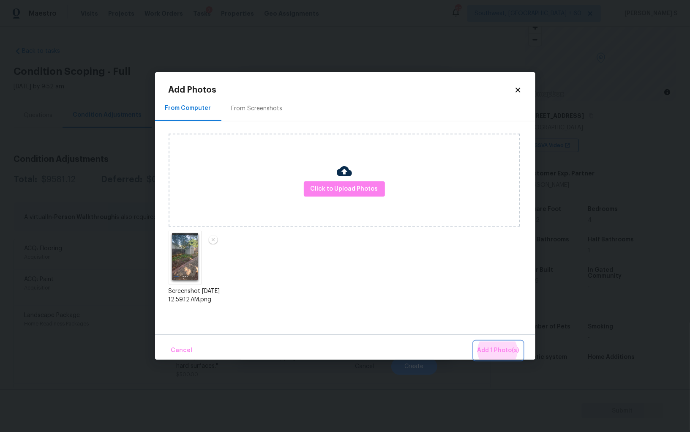
click at [474, 341] on button "Add 1 Photo(s)" at bounding box center [498, 350] width 49 height 18
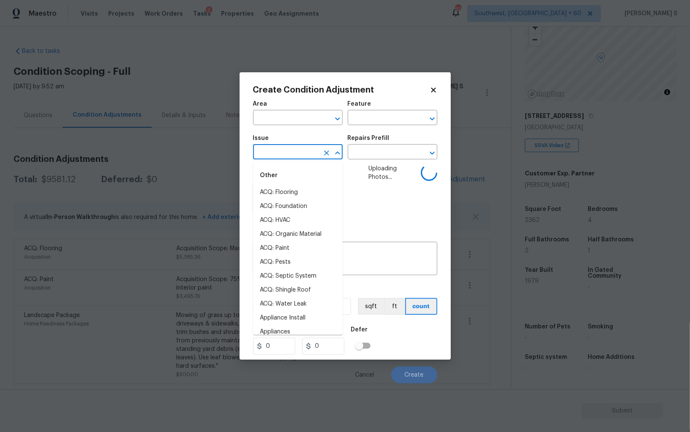
click at [305, 153] on input "text" at bounding box center [286, 152] width 66 height 13
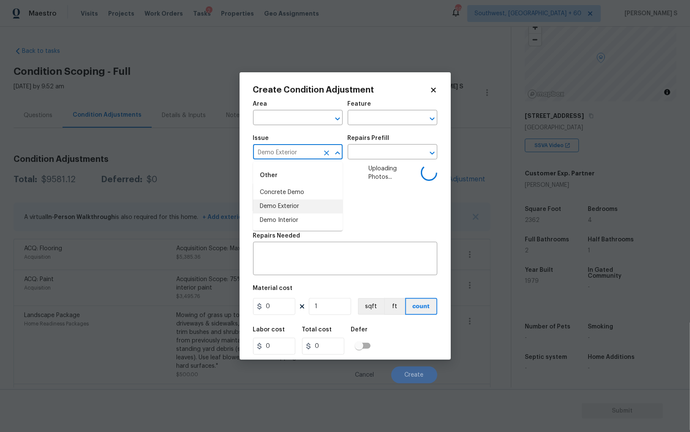
type input "Demo Exterior"
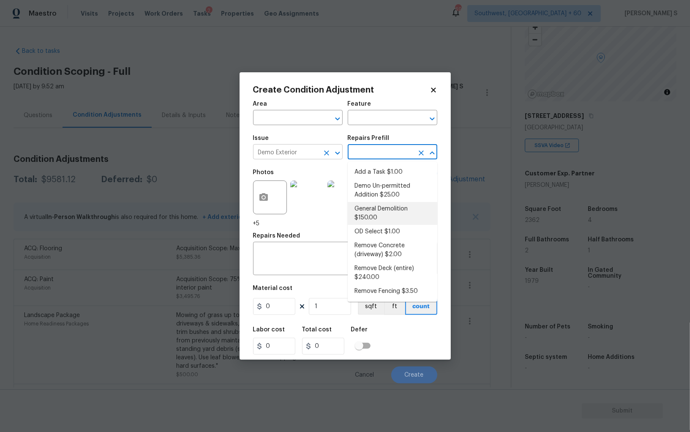
type input "Demolition"
type textarea "Decks, sheds, above ground pools,"
type input "150"
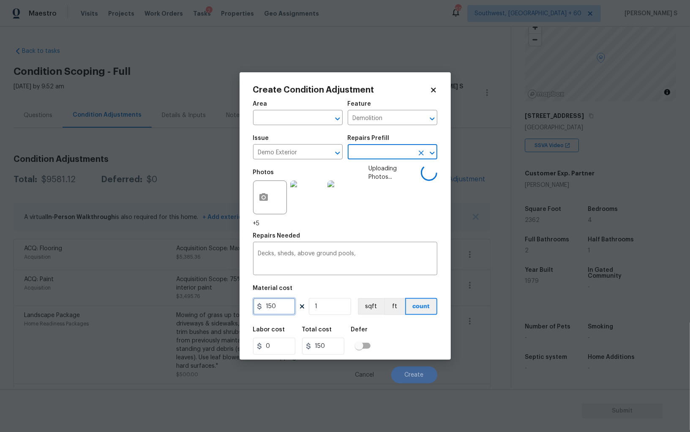
click at [283, 311] on input "150" at bounding box center [274, 306] width 42 height 17
type input "600"
click at [403, 333] on div "Labor cost 0 Total cost 600 Defer" at bounding box center [345, 340] width 184 height 38
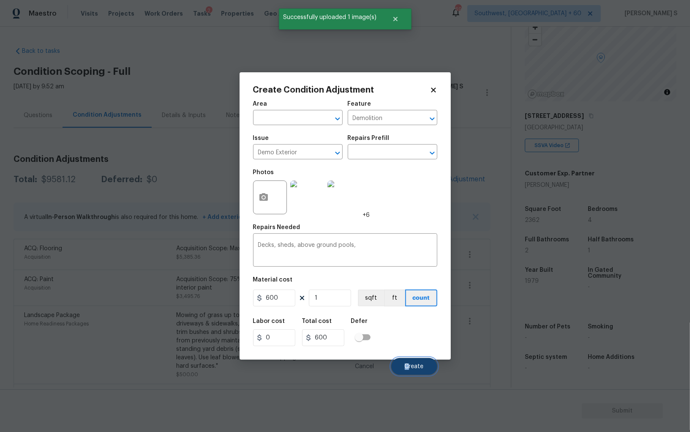
click at [408, 364] on span "Create" at bounding box center [414, 366] width 19 height 6
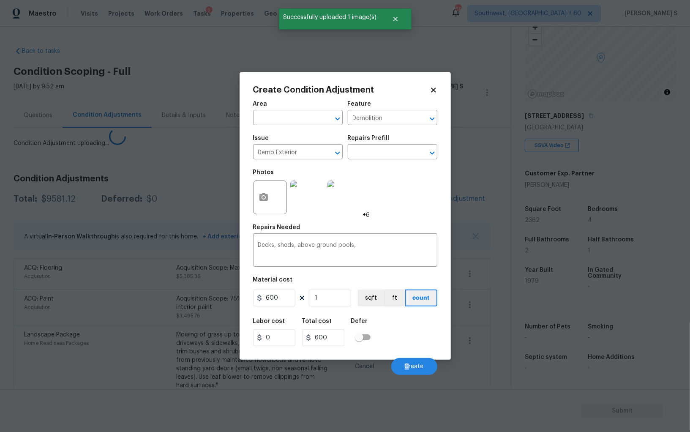
click at [87, 293] on body "Maestro Visits Projects Work Orders Tasks 2 Properties Geo Assignments 690 Sout…" at bounding box center [345, 216] width 690 height 432
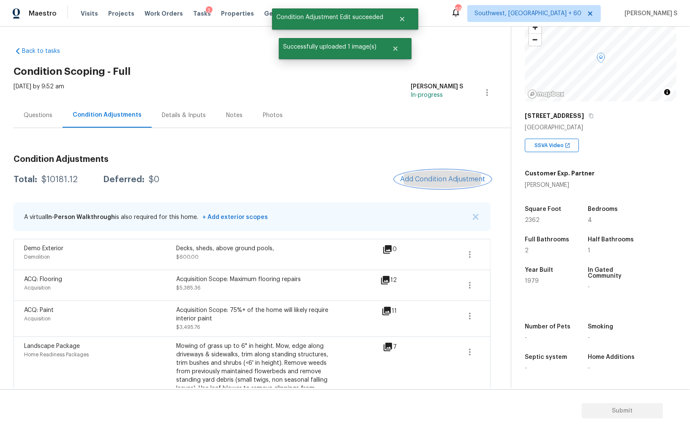
click at [458, 176] on span "Add Condition Adjustment" at bounding box center [442, 179] width 85 height 8
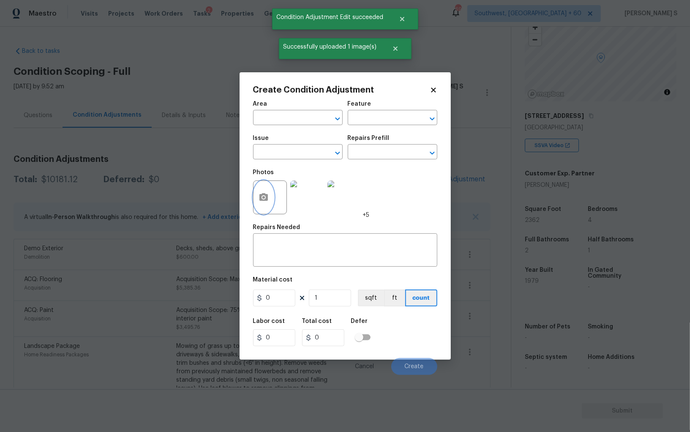
click at [261, 200] on icon "button" at bounding box center [263, 197] width 8 height 8
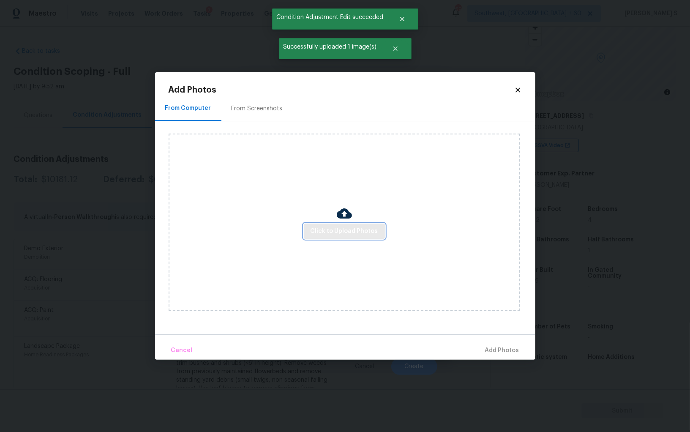
click at [347, 236] on span "Click to Upload Photos" at bounding box center [345, 231] width 68 height 11
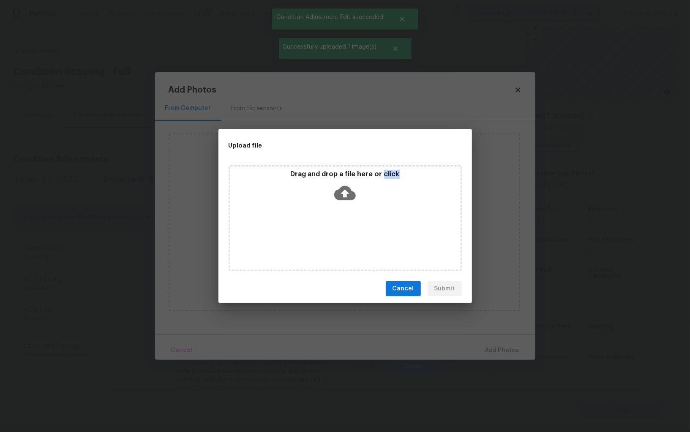
click at [347, 236] on div "Drag and drop a file here or click" at bounding box center [345, 218] width 233 height 106
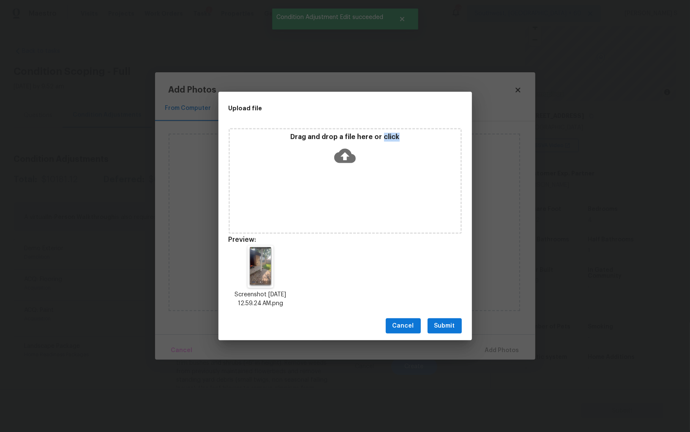
click at [450, 319] on button "Submit" at bounding box center [445, 326] width 34 height 16
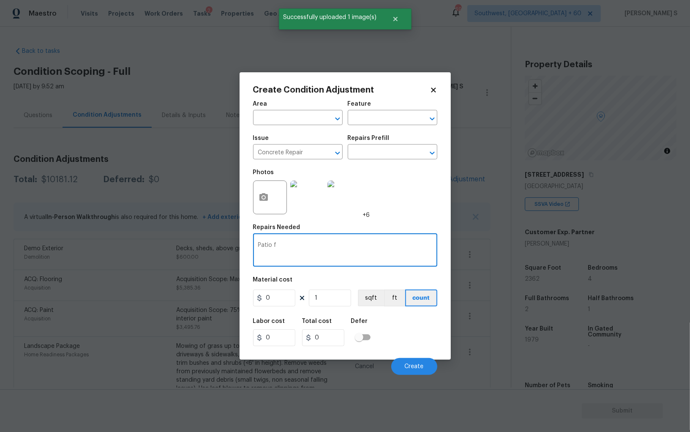
scroll to position [59, 0]
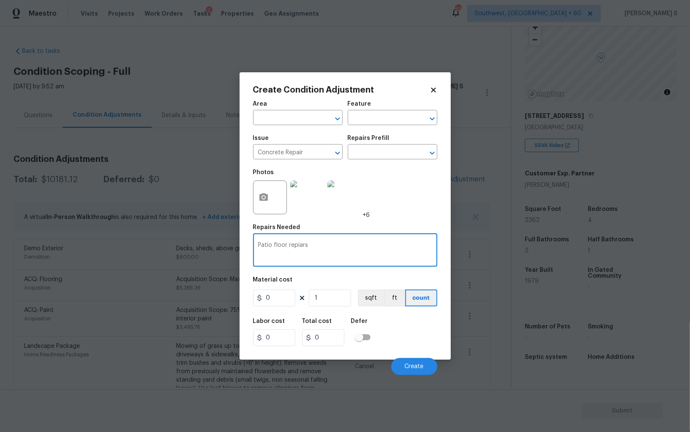
type textarea "Patio floor repiars"
click at [286, 296] on input "0" at bounding box center [274, 297] width 42 height 17
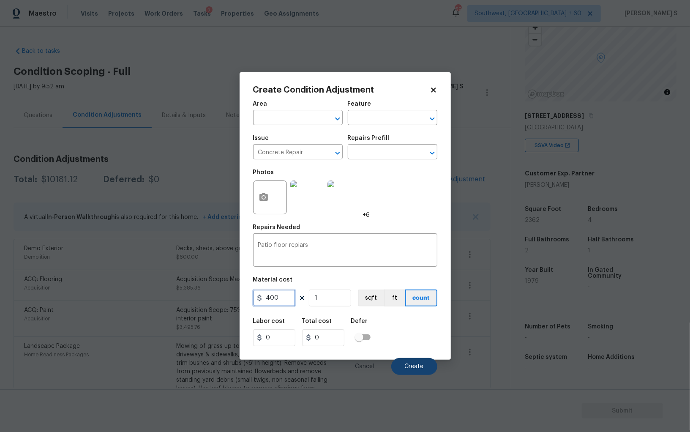
type input "400"
click at [426, 368] on button "Create" at bounding box center [414, 366] width 46 height 17
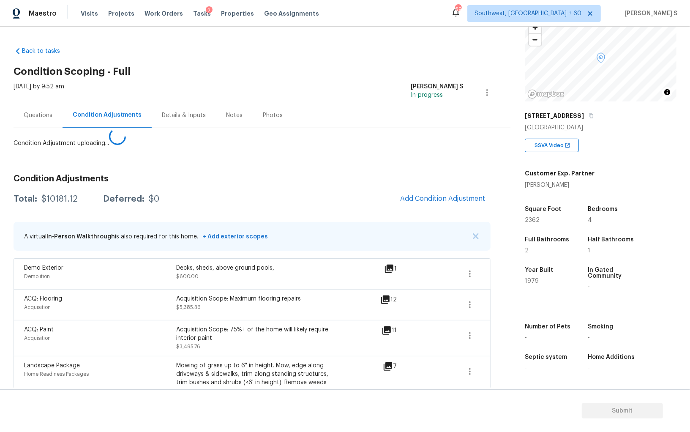
click at [80, 342] on body "Maestro Visits Projects Work Orders Tasks 2 Properties Geo Assignments 690 Sout…" at bounding box center [345, 216] width 690 height 432
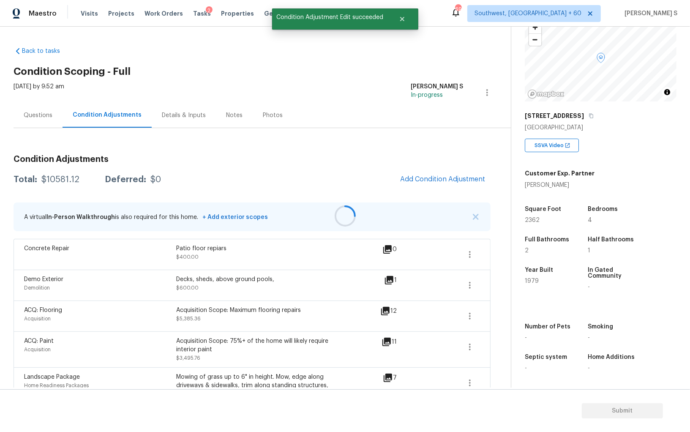
click at [458, 168] on div at bounding box center [345, 216] width 690 height 432
click at [452, 177] on span "Add Condition Adjustment" at bounding box center [442, 179] width 85 height 8
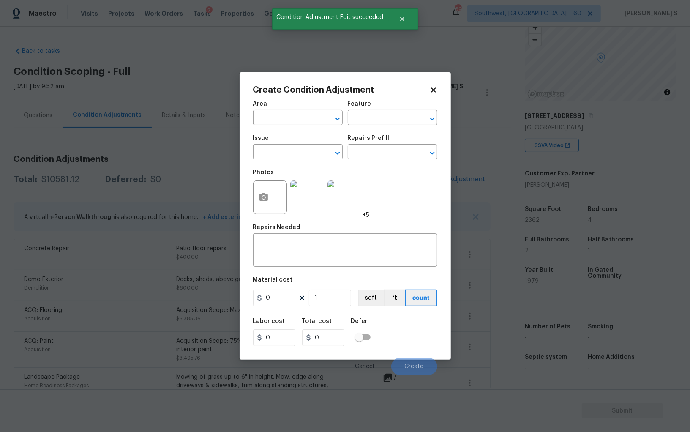
click at [252, 208] on div "Create Condition Adjustment Area ​ Feature ​ Issue ​ Repairs Prefill ​ Photos +…" at bounding box center [345, 215] width 211 height 287
click at [264, 204] on button "button" at bounding box center [263, 197] width 20 height 33
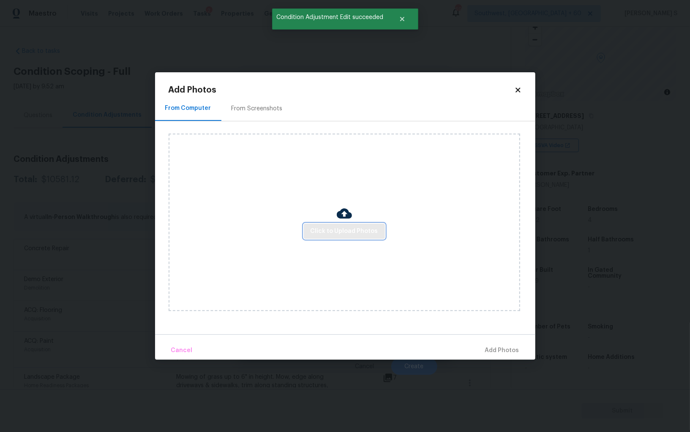
click at [327, 229] on span "Click to Upload Photos" at bounding box center [345, 231] width 68 height 11
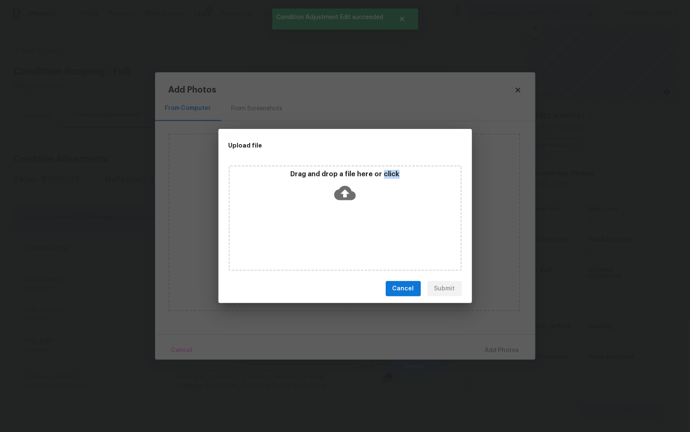
click at [327, 229] on div "Drag and drop a file here or click" at bounding box center [345, 218] width 233 height 106
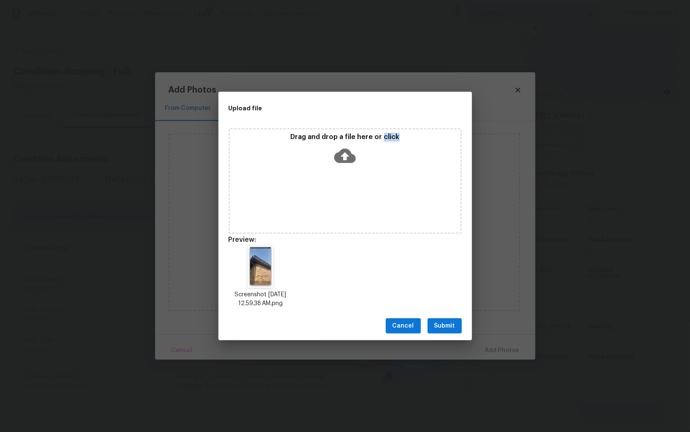
click at [448, 325] on span "Submit" at bounding box center [444, 326] width 21 height 11
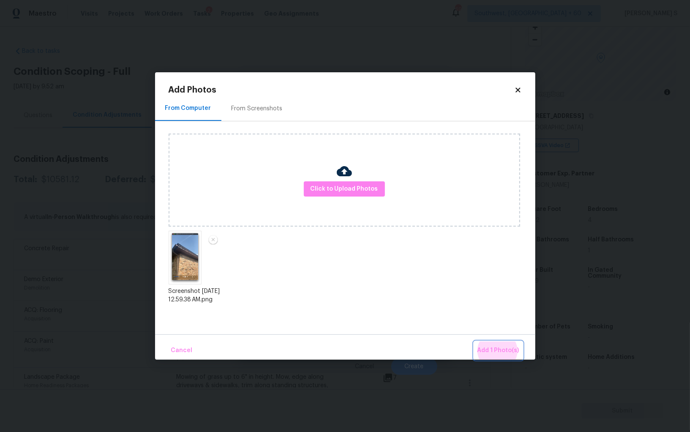
click at [474, 341] on button "Add 1 Photo(s)" at bounding box center [498, 350] width 49 height 18
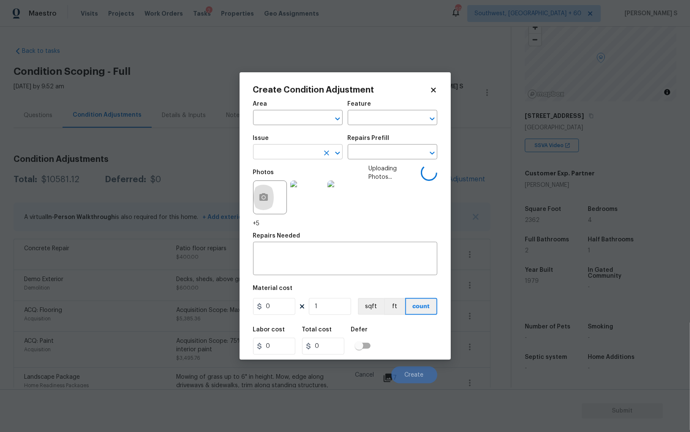
click at [313, 150] on input "text" at bounding box center [286, 152] width 66 height 13
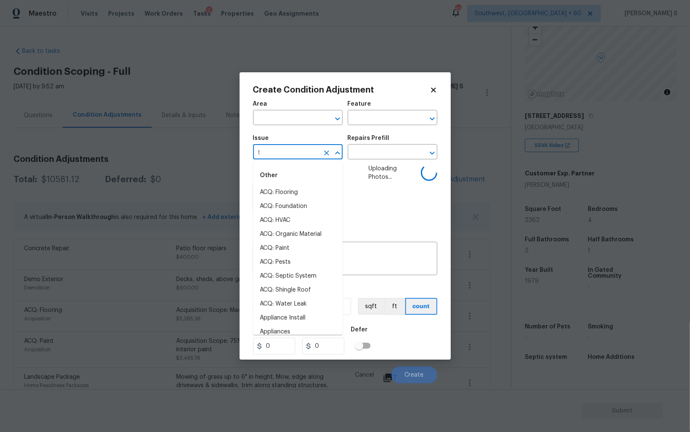
click at [313, 150] on input "t" at bounding box center [286, 152] width 66 height 13
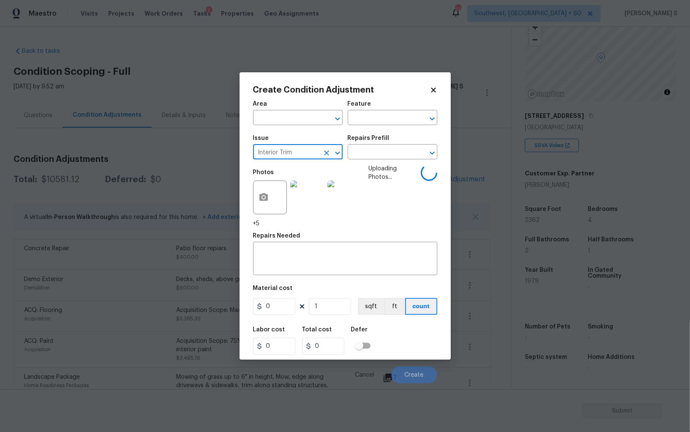
type input "Interior Trim"
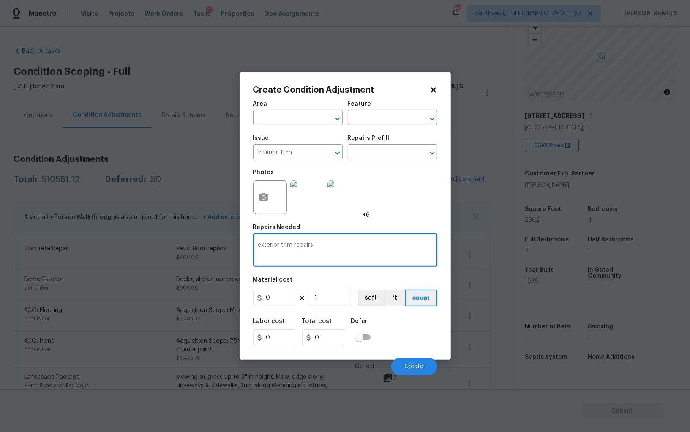
click at [294, 247] on textarea "exterior trim repairs" at bounding box center [345, 251] width 174 height 18
click at [316, 244] on textarea "exterior trim and fascia repairs" at bounding box center [345, 251] width 174 height 18
type textarea "exterior trim and soffit repairs"
click at [280, 300] on input "0" at bounding box center [274, 297] width 42 height 17
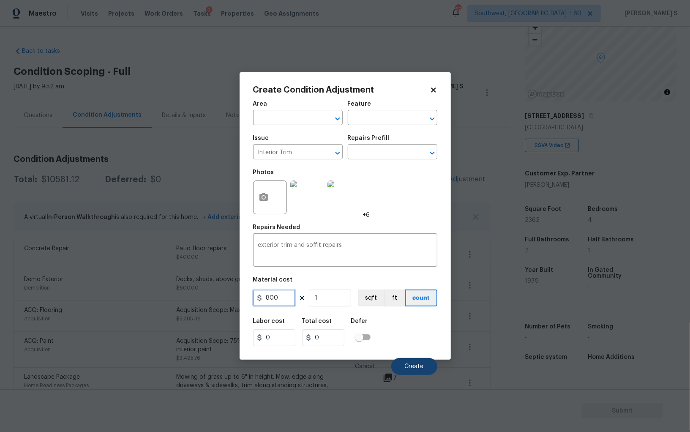
type input "800"
click at [416, 364] on span "Create" at bounding box center [414, 366] width 19 height 6
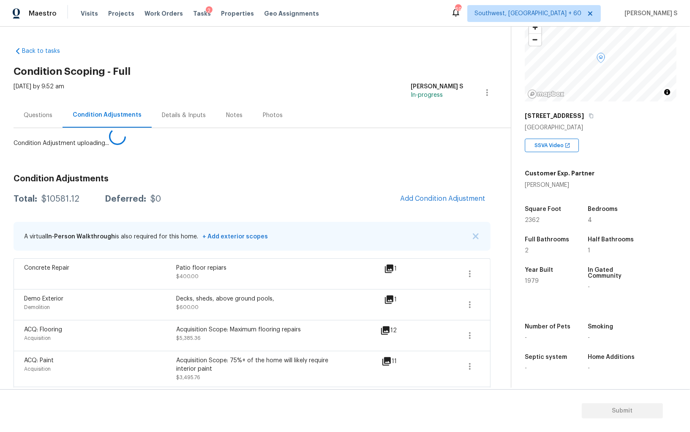
click at [139, 348] on body "Maestro Visits Projects Work Orders Tasks 2 Properties Geo Assignments 690 Sout…" at bounding box center [345, 216] width 690 height 432
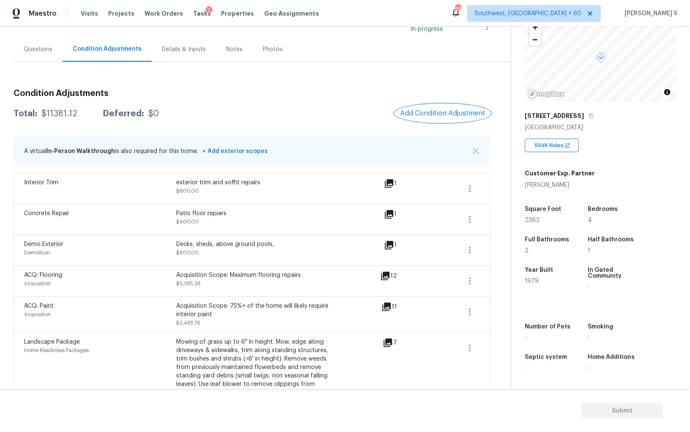
scroll to position [0, 0]
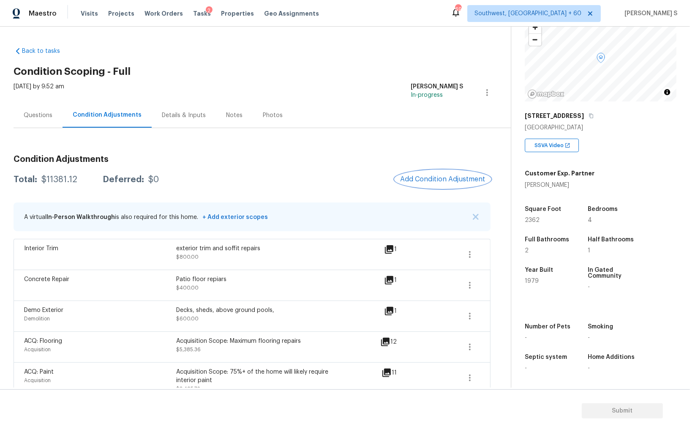
click at [431, 183] on button "Add Condition Adjustment" at bounding box center [442, 179] width 95 height 18
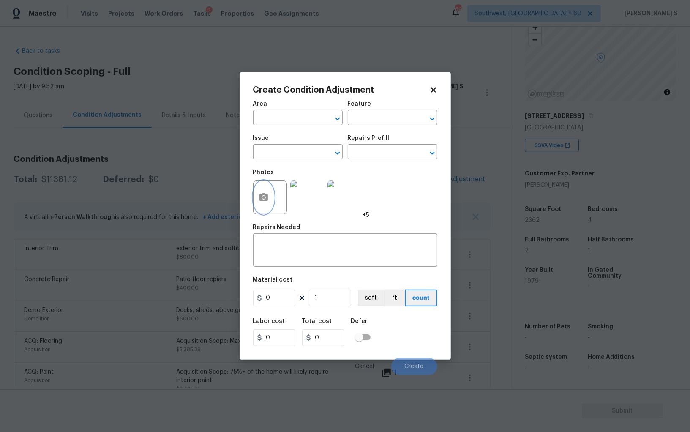
click at [259, 192] on button "button" at bounding box center [263, 197] width 20 height 33
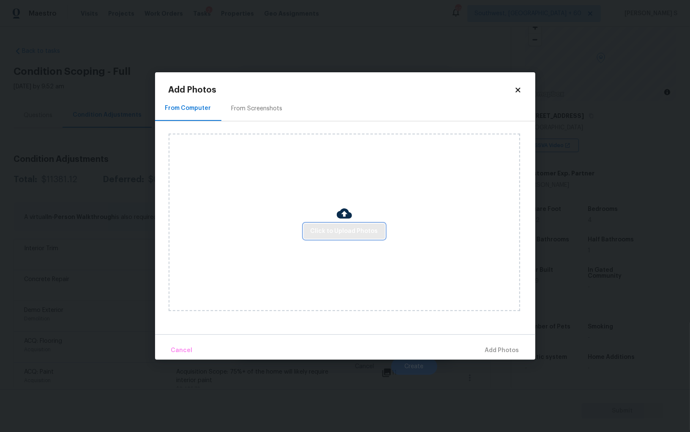
click at [349, 235] on span "Click to Upload Photos" at bounding box center [345, 231] width 68 height 11
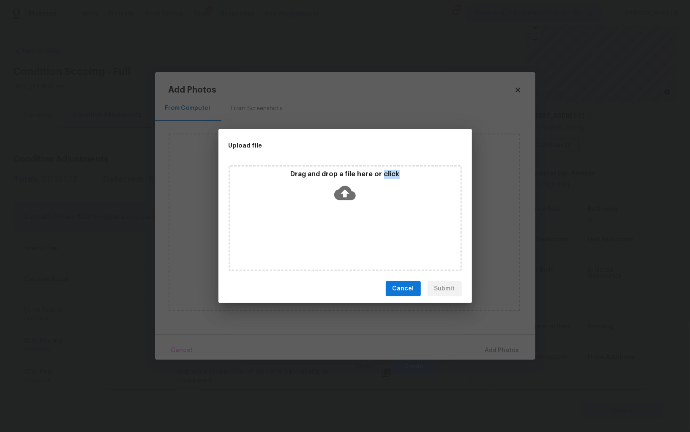
click at [349, 235] on div "Drag and drop a file here or click" at bounding box center [345, 218] width 233 height 106
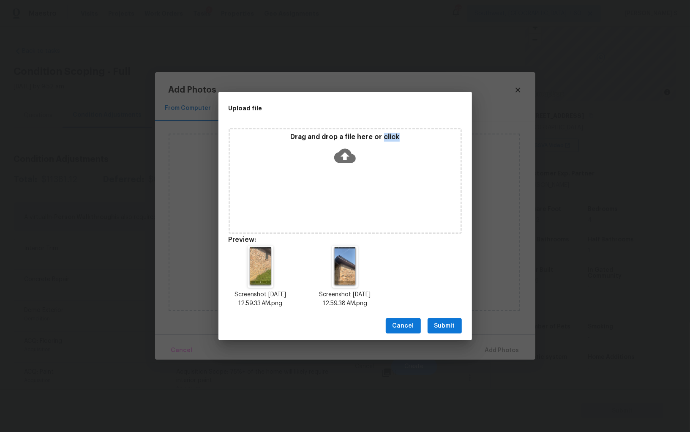
click at [438, 321] on span "Submit" at bounding box center [444, 326] width 21 height 11
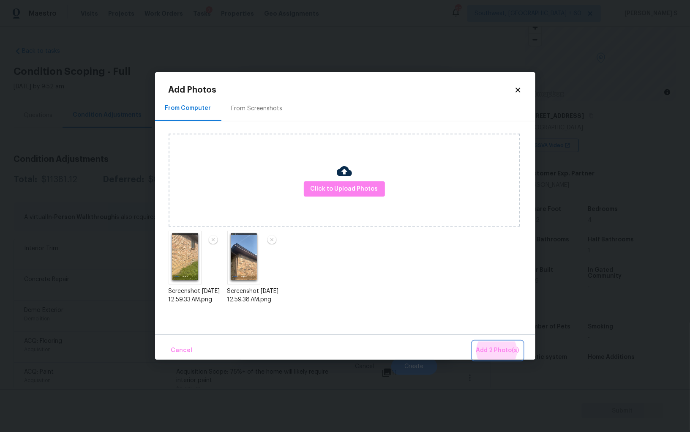
click at [473, 341] on button "Add 2 Photo(s)" at bounding box center [498, 350] width 50 height 18
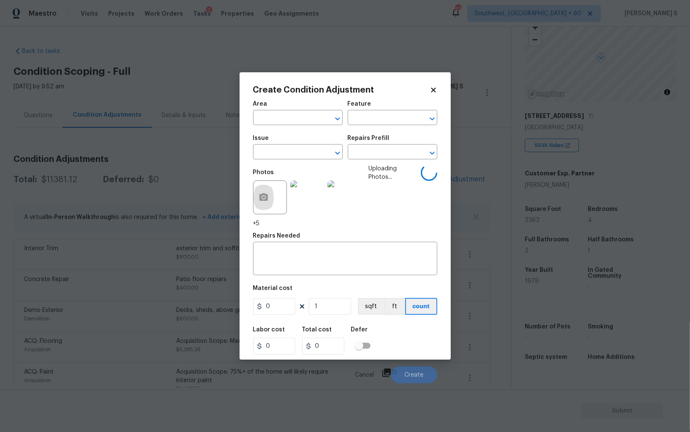
click at [280, 163] on span "Issue ​" at bounding box center [298, 147] width 90 height 34
click at [280, 154] on input "text" at bounding box center [286, 152] width 66 height 13
type input "foun"
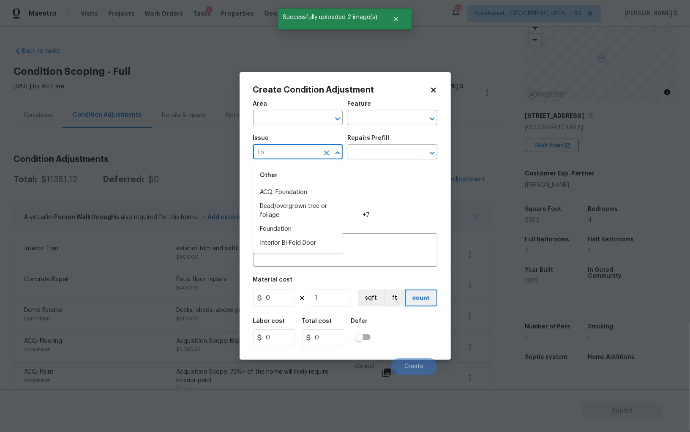
type input "fou"
type input "ACQ: Foundation"
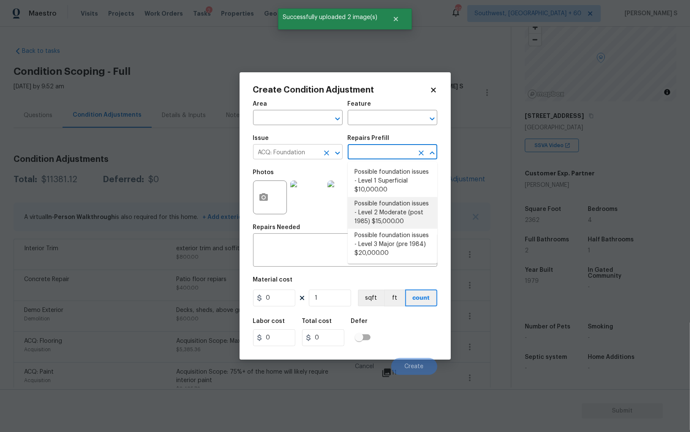
type input "Acquisition"
type textarea "Possible foundation issues - Level 3 Major: Disclaimer: This is NOT a technical…"
type input "20000"
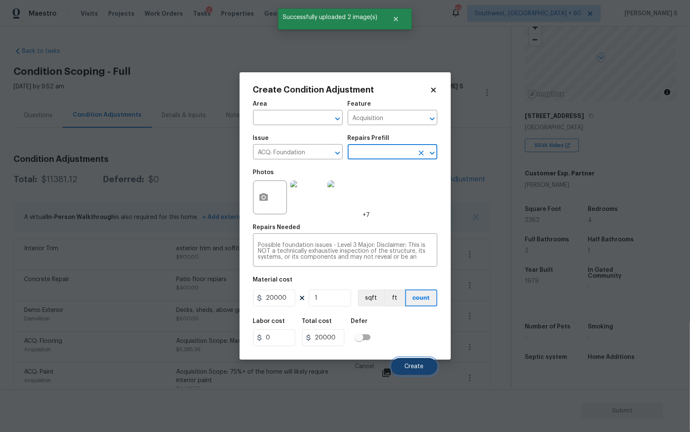
click at [412, 365] on span "Create" at bounding box center [414, 366] width 19 height 6
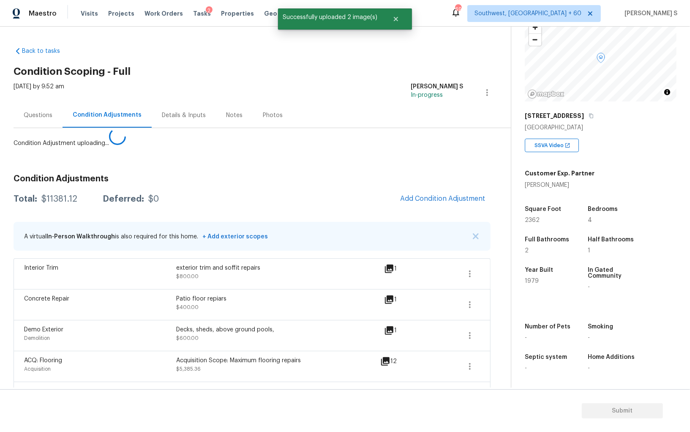
click at [145, 344] on body "Maestro Visits Projects Work Orders Tasks 2 Properties Geo Assignments 690 Sout…" at bounding box center [345, 216] width 690 height 432
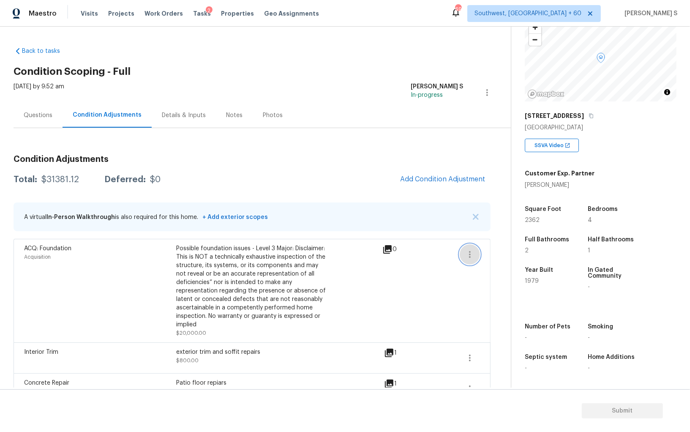
click at [473, 251] on icon "button" at bounding box center [470, 254] width 10 height 10
click at [518, 257] on link "Edit" at bounding box center [518, 252] width 72 height 13
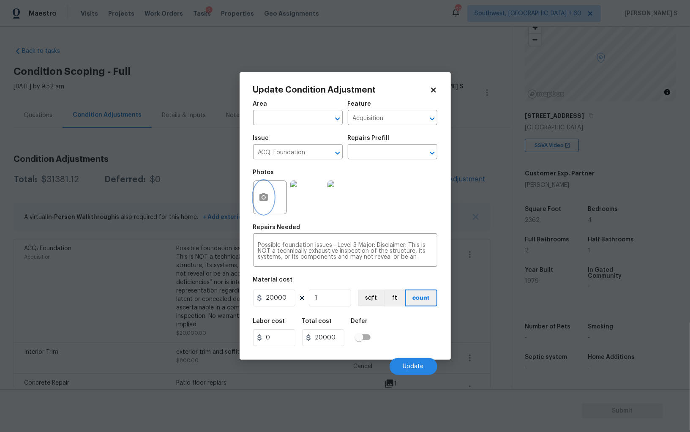
click at [263, 193] on icon "button" at bounding box center [264, 197] width 10 height 10
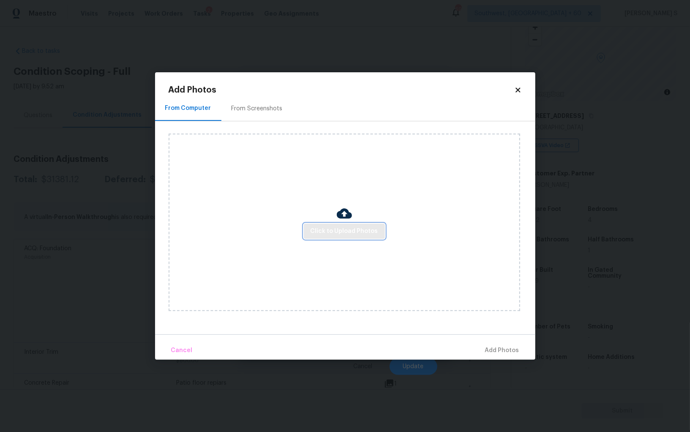
click at [343, 226] on span "Click to Upload Photos" at bounding box center [345, 231] width 68 height 11
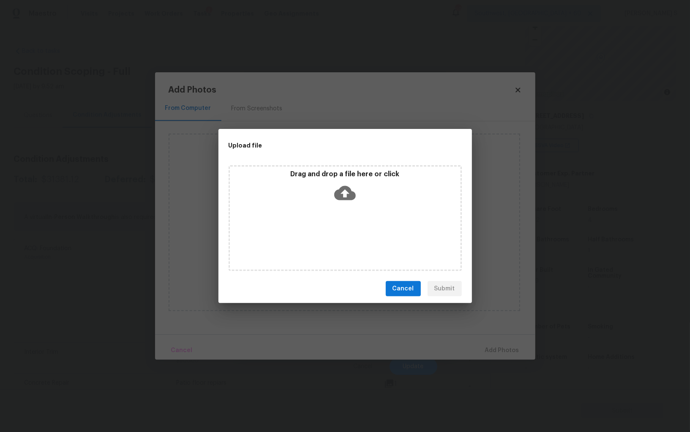
click at [351, 232] on div "Drag and drop a file here or click" at bounding box center [345, 218] width 233 height 106
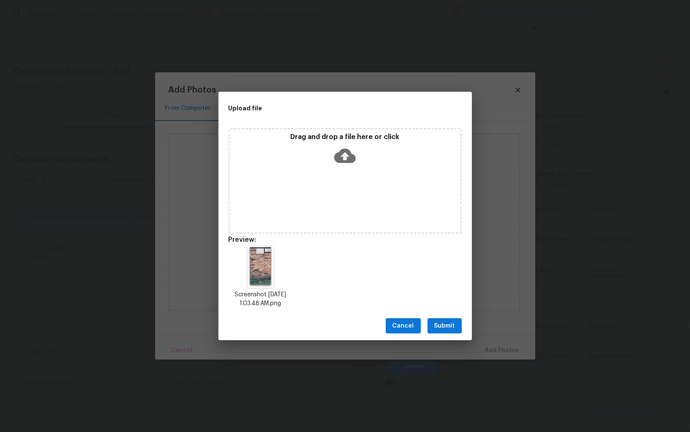
click at [454, 321] on span "Submit" at bounding box center [444, 326] width 21 height 11
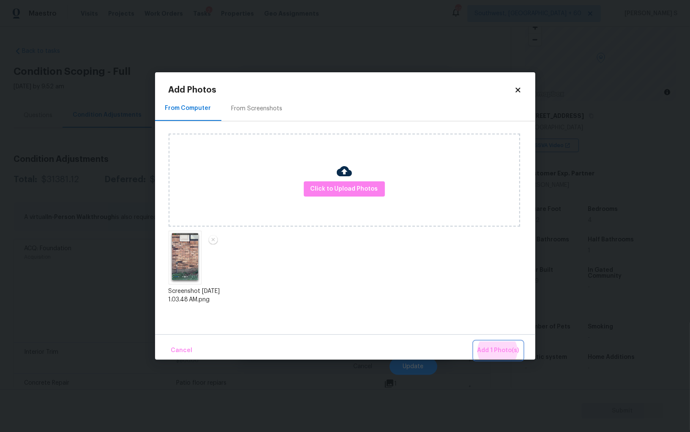
click at [474, 341] on button "Add 1 Photo(s)" at bounding box center [498, 350] width 49 height 18
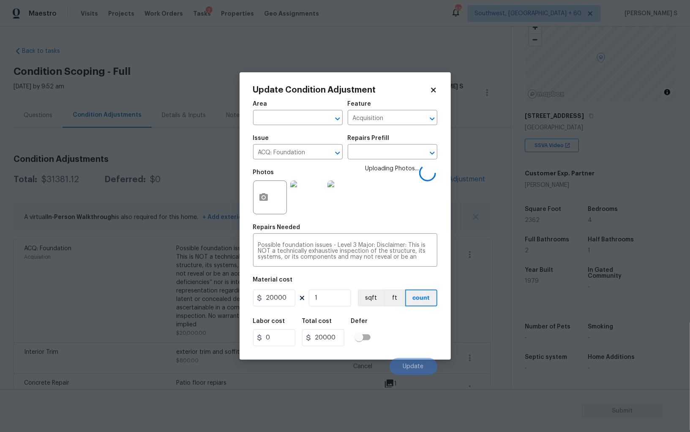
click at [411, 334] on div "Labor cost 0 Total cost 20000 Defer" at bounding box center [345, 332] width 184 height 38
click at [419, 335] on div "Labor cost 0 Total cost 20000 Defer" at bounding box center [345, 332] width 184 height 38
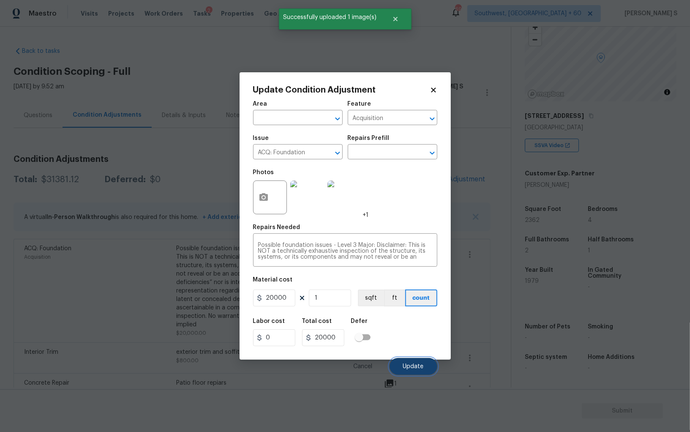
click at [425, 365] on button "Update" at bounding box center [414, 366] width 48 height 17
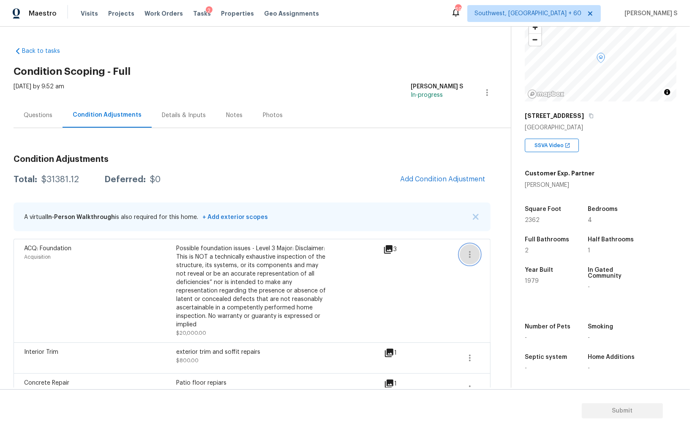
click at [474, 253] on icon "button" at bounding box center [470, 254] width 10 height 10
click at [529, 253] on div "Edit" at bounding box center [518, 252] width 66 height 8
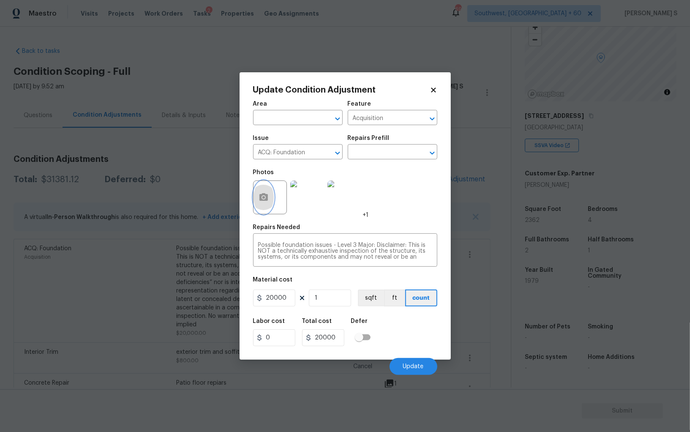
click at [270, 200] on button "button" at bounding box center [263, 197] width 20 height 33
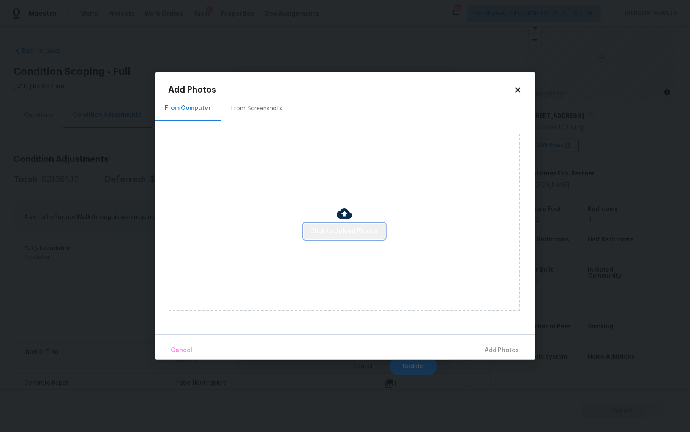
click at [348, 233] on span "Click to Upload Photos" at bounding box center [345, 231] width 68 height 11
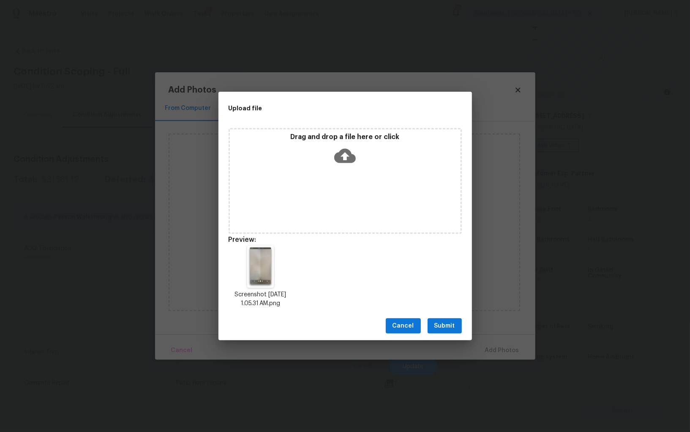
click at [447, 323] on span "Submit" at bounding box center [444, 326] width 21 height 11
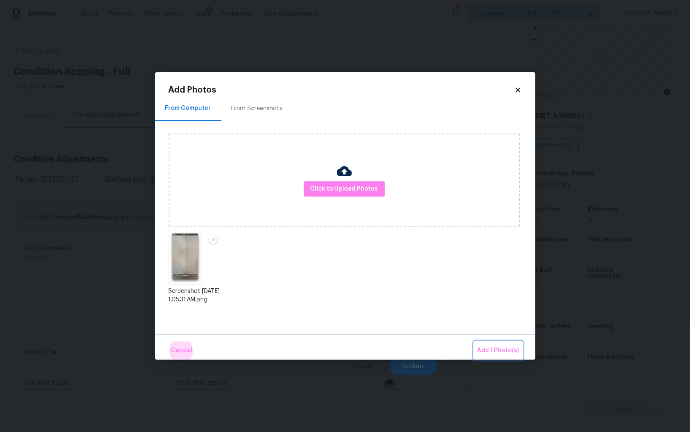
click at [474, 341] on button "Add 1 Photo(s)" at bounding box center [498, 350] width 49 height 18
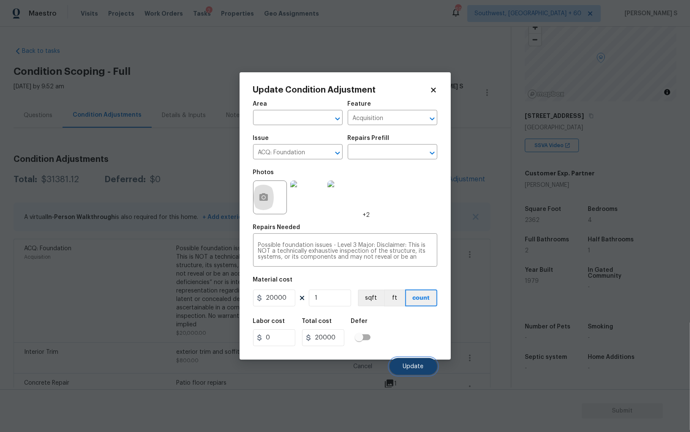
click at [400, 360] on button "Update" at bounding box center [414, 366] width 48 height 17
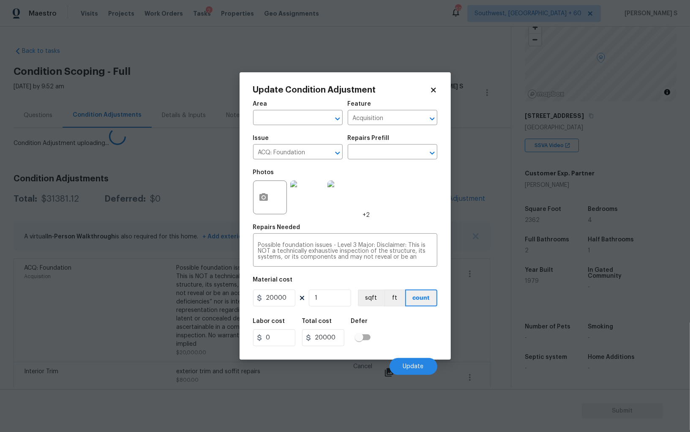
click at [37, 318] on body "Maestro Visits Projects Work Orders Tasks 2 Properties Geo Assignments 690 Sout…" at bounding box center [345, 216] width 690 height 432
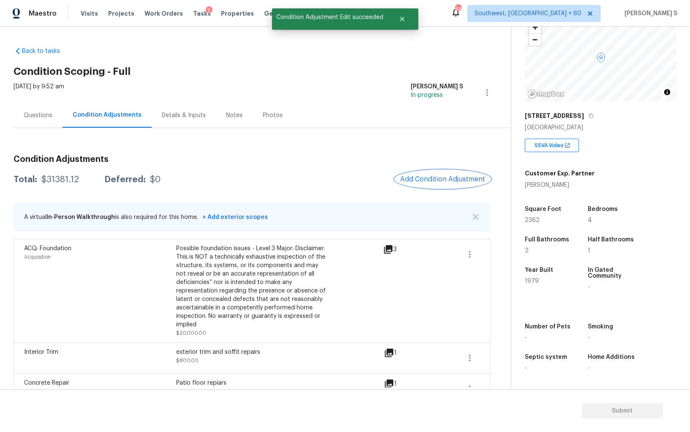
click at [453, 180] on span "Add Condition Adjustment" at bounding box center [442, 179] width 85 height 8
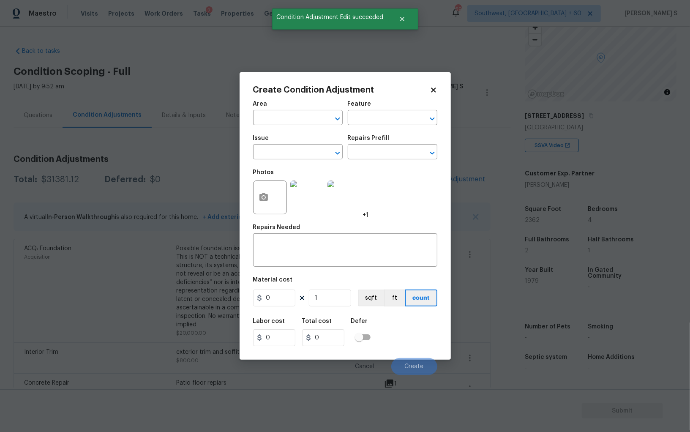
click at [275, 193] on div at bounding box center [270, 197] width 34 height 34
click at [259, 200] on icon "button" at bounding box center [264, 197] width 10 height 10
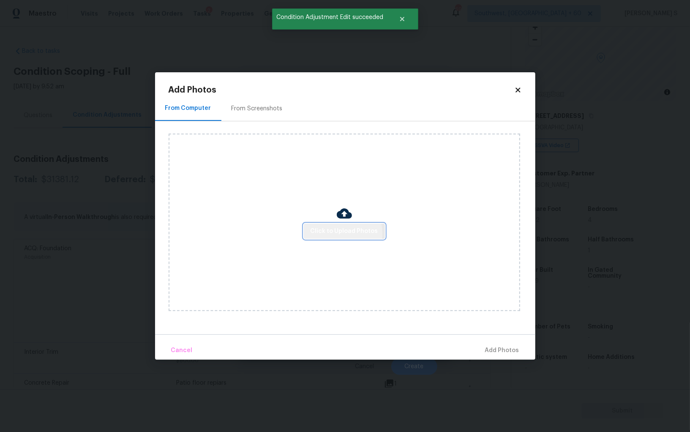
click at [335, 234] on span "Click to Upload Photos" at bounding box center [345, 231] width 68 height 11
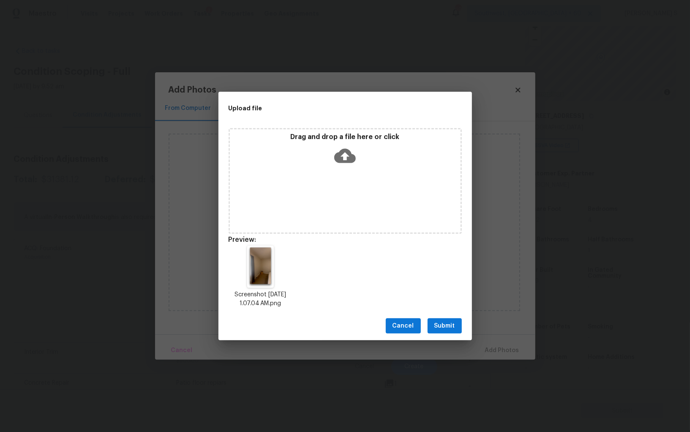
click at [449, 330] on span "Submit" at bounding box center [444, 326] width 21 height 11
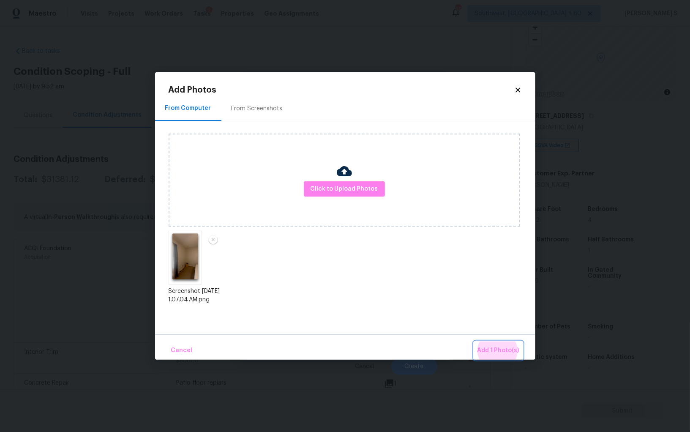
click at [474, 341] on button "Add 1 Photo(s)" at bounding box center [498, 350] width 49 height 18
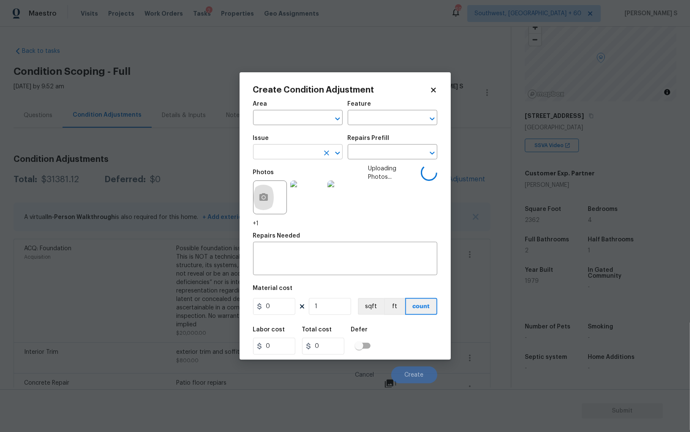
click at [279, 155] on input "text" at bounding box center [286, 152] width 66 height 13
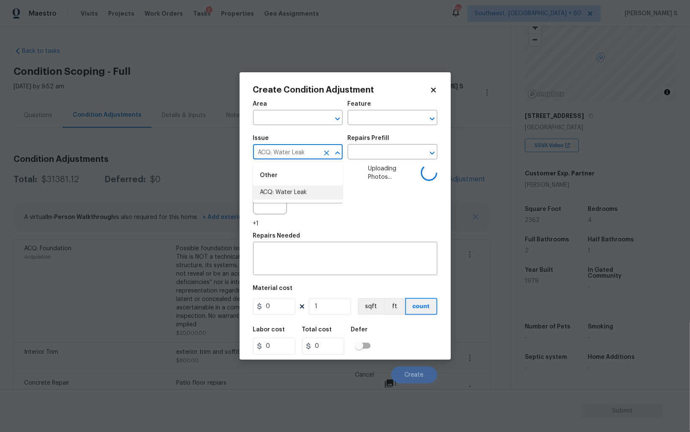
type input "ACQ: Water Leak"
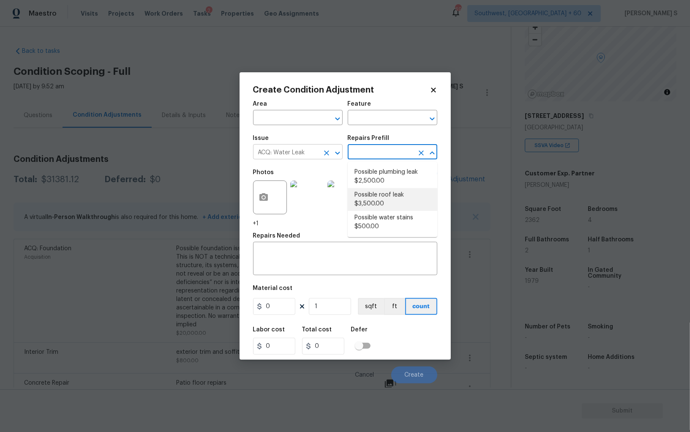
type input "Acquisition"
type textarea "Acquisition Scope: Possible roof leak"
type input "3500"
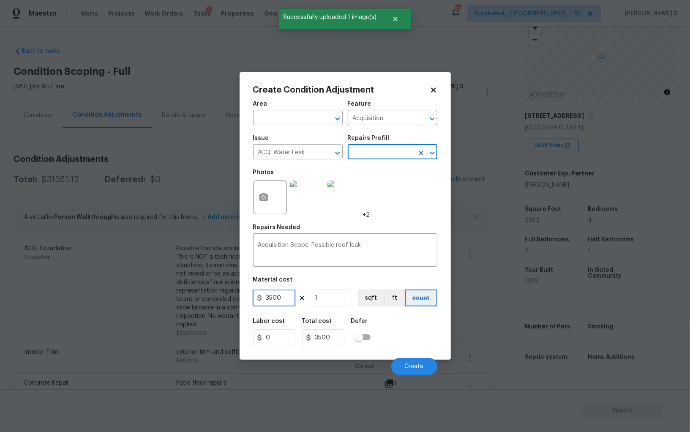
click at [282, 294] on input "3500" at bounding box center [274, 297] width 42 height 17
type input "2500"
click at [400, 340] on div "Labor cost 0 Total cost 2500 Defer" at bounding box center [345, 332] width 184 height 38
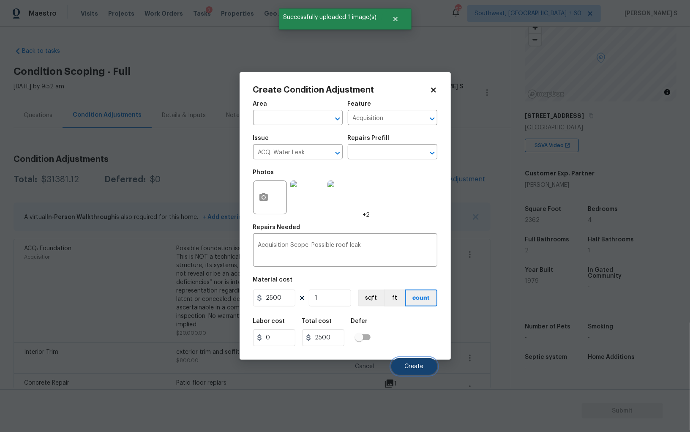
click at [408, 368] on span "Create" at bounding box center [414, 366] width 19 height 6
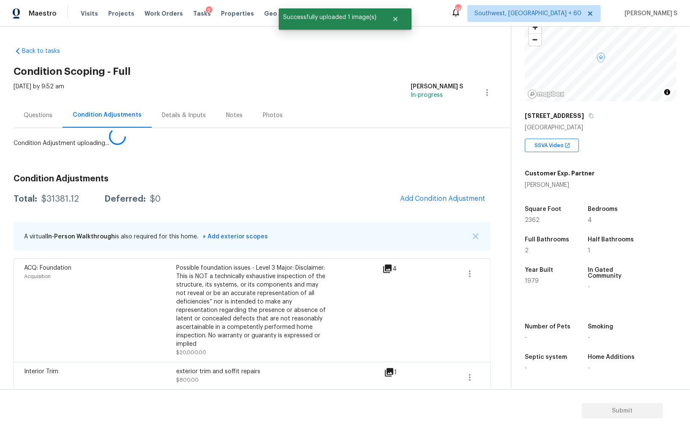
click at [112, 314] on body "Maestro Visits Projects Work Orders Tasks 2 Properties Geo Assignments 690 Sout…" at bounding box center [345, 216] width 690 height 432
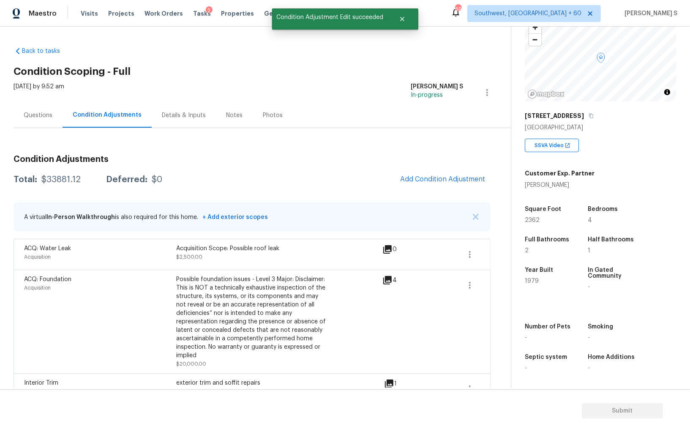
click at [462, 170] on span "Add Condition Adjustment" at bounding box center [442, 179] width 95 height 19
click at [425, 173] on button "Add Condition Adjustment" at bounding box center [442, 179] width 95 height 18
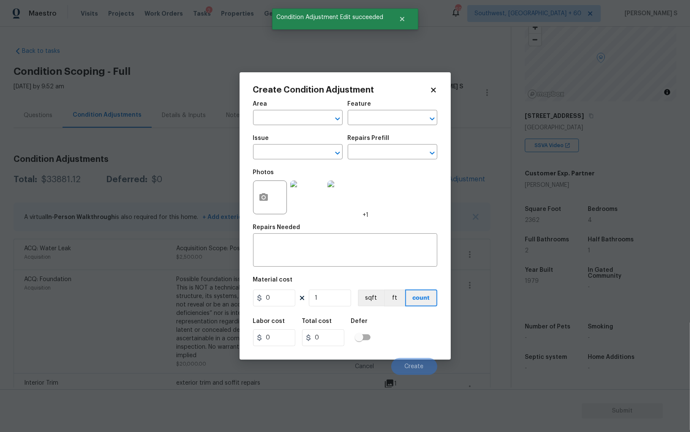
click at [273, 201] on div at bounding box center [270, 197] width 34 height 34
click at [264, 201] on icon "button" at bounding box center [263, 197] width 8 height 8
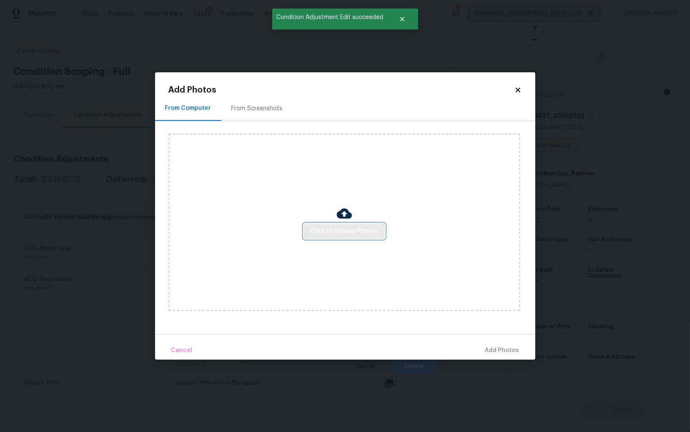
click at [369, 229] on span "Click to Upload Photos" at bounding box center [345, 231] width 68 height 11
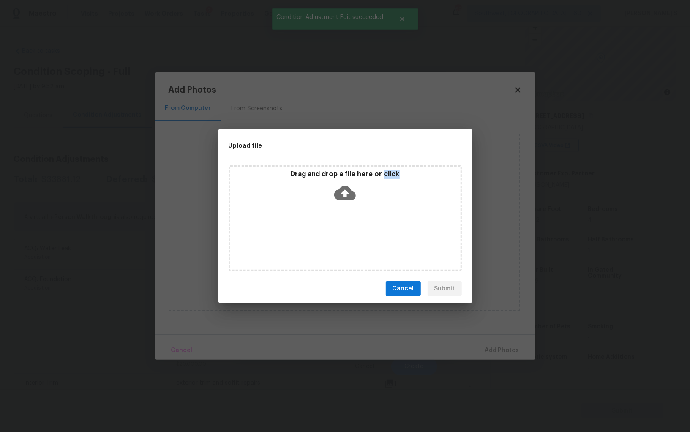
click at [369, 229] on div "Drag and drop a file here or click" at bounding box center [345, 218] width 233 height 106
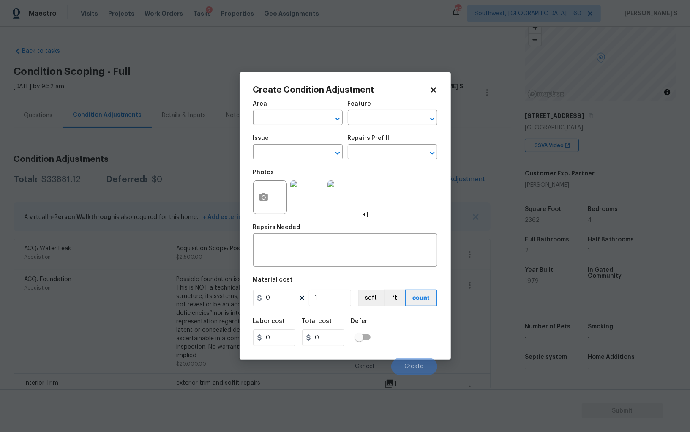
click at [120, 250] on body "Maestro Visits Projects Work Orders Tasks 2 Properties Geo Assignments 690 Sout…" at bounding box center [345, 216] width 690 height 432
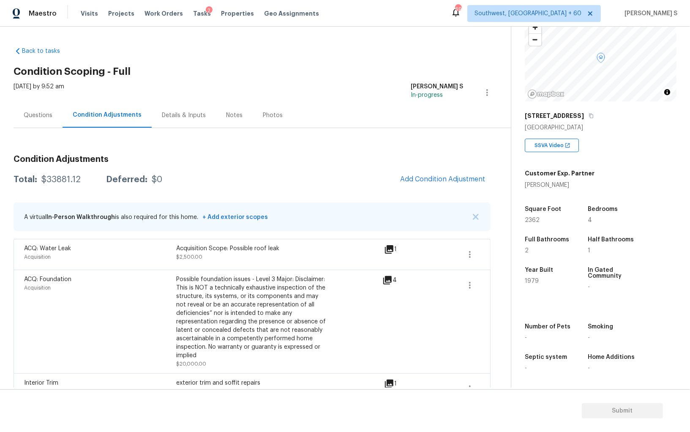
click at [120, 250] on div "ACQ: Water Leak" at bounding box center [100, 248] width 152 height 8
click at [41, 114] on div "Questions" at bounding box center [38, 115] width 29 height 8
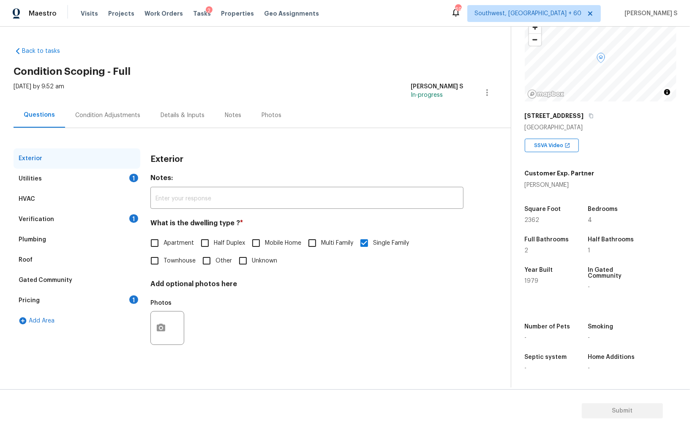
click at [34, 176] on div "Utilities" at bounding box center [30, 178] width 23 height 8
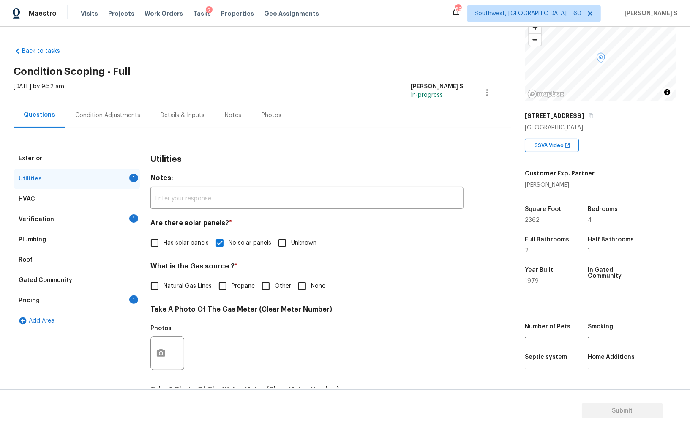
click at [33, 298] on div "Pricing" at bounding box center [29, 300] width 21 height 8
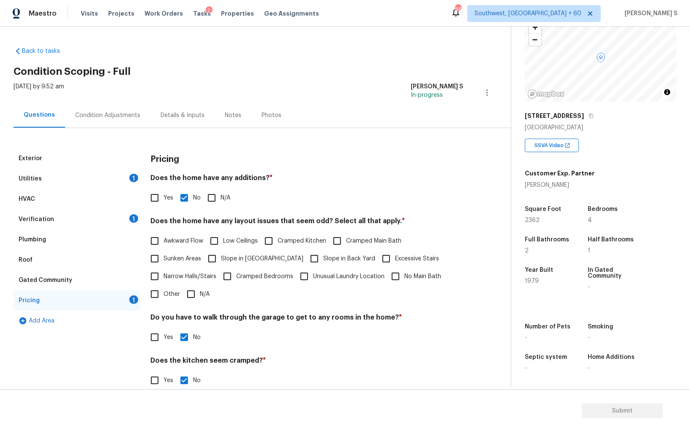
click at [171, 266] on label "Sunken Areas" at bounding box center [173, 259] width 55 height 18
click at [163, 266] on input "Sunken Areas" at bounding box center [155, 259] width 18 height 18
checkbox input "true"
click at [226, 258] on span "Slope in [GEOGRAPHIC_DATA]" at bounding box center [262, 258] width 82 height 9
click at [221, 258] on input "Slope in [GEOGRAPHIC_DATA]" at bounding box center [212, 259] width 18 height 18
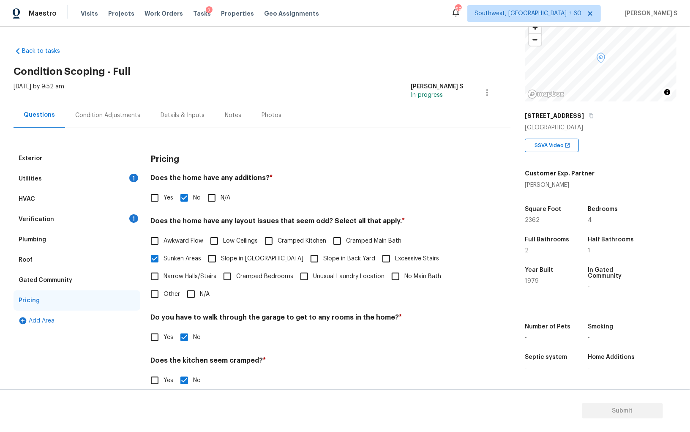
checkbox input "true"
click at [95, 120] on div "Condition Adjustments" at bounding box center [107, 115] width 85 height 25
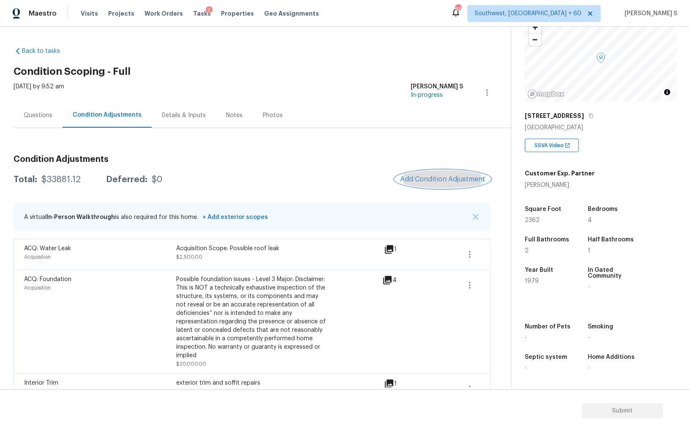
click at [449, 176] on span "Add Condition Adjustment" at bounding box center [442, 179] width 85 height 8
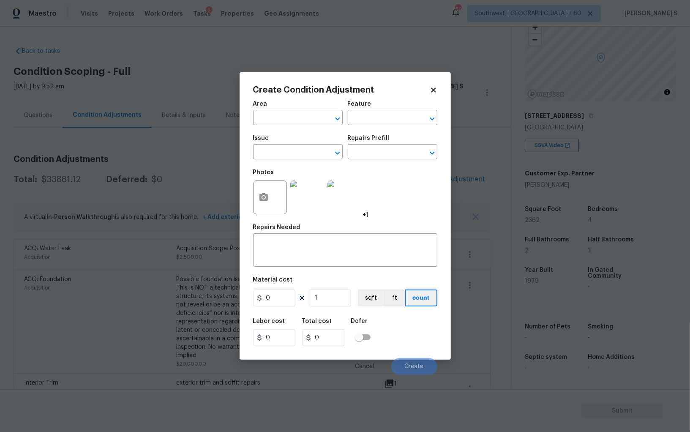
drag, startPoint x: 250, startPoint y: 205, endPoint x: 291, endPoint y: 205, distance: 41.0
click at [250, 205] on div "Create Condition Adjustment Area ​ Feature ​ Issue ​ Repairs Prefill ​ Photos +…" at bounding box center [345, 215] width 211 height 287
click at [272, 201] on button "button" at bounding box center [263, 197] width 20 height 33
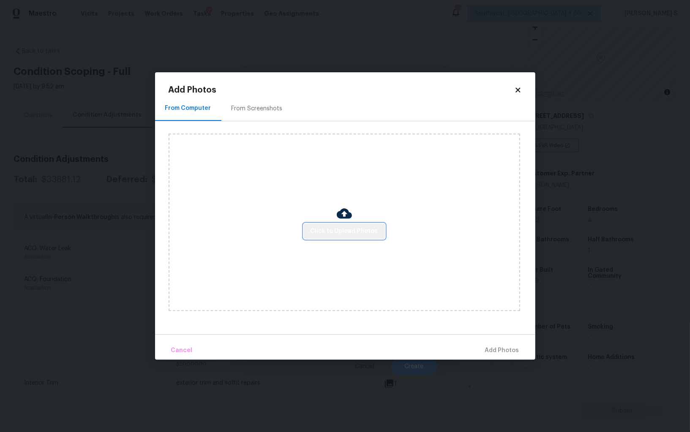
click at [358, 225] on button "Click to Upload Photos" at bounding box center [344, 231] width 81 height 16
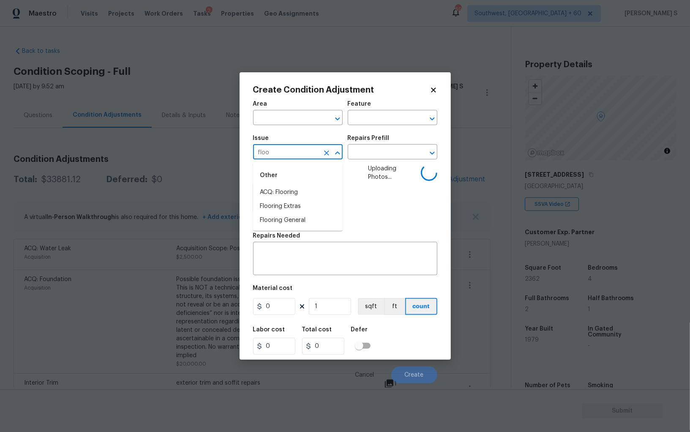
scroll to position [59, 0]
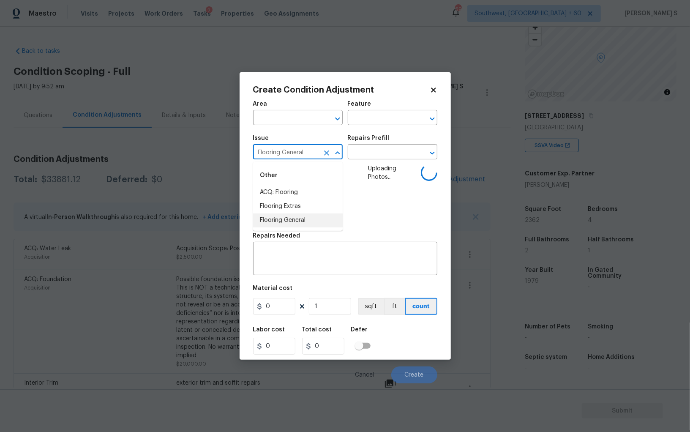
type input "Flooring General"
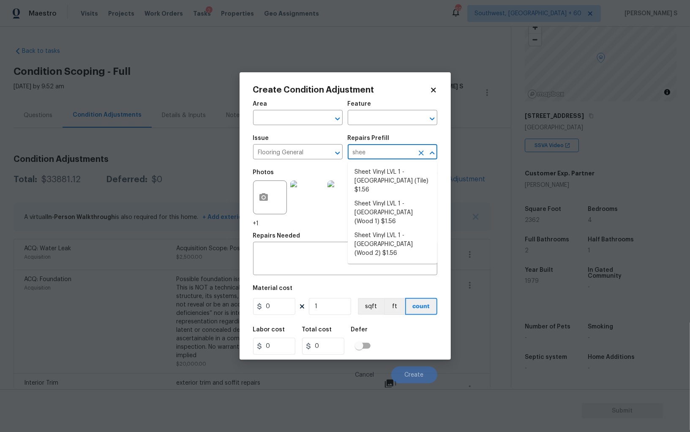
type input "sheet"
type input "Overall Flooring"
type input "1.56"
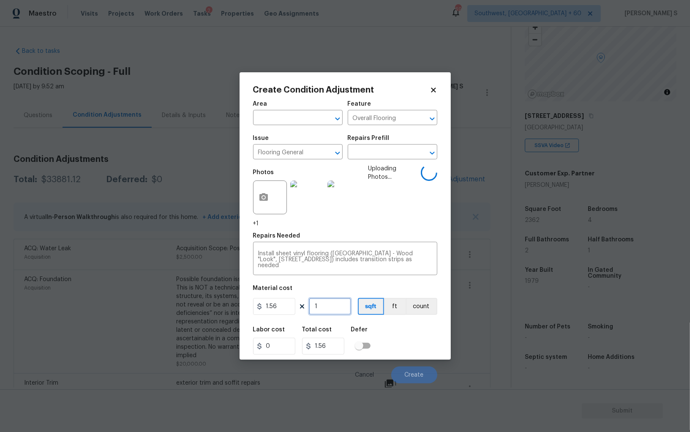
click at [335, 310] on input "1" at bounding box center [330, 306] width 42 height 17
type input "5"
type input "7.8"
type input "50"
type input "78"
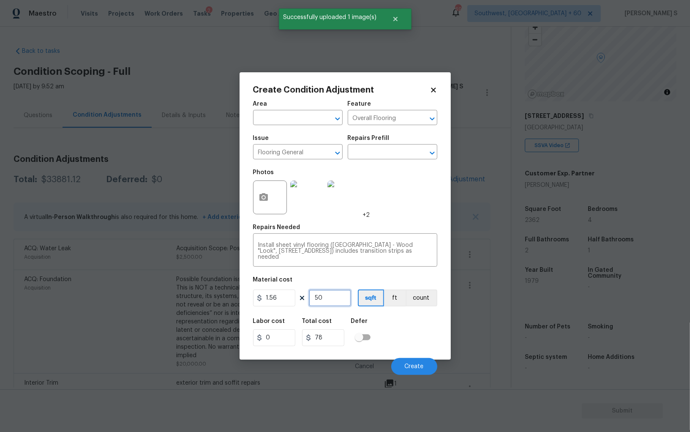
type input "50"
click at [403, 343] on div "Labor cost 0 Total cost 78 Defer" at bounding box center [345, 332] width 184 height 38
click at [420, 362] on button "Create" at bounding box center [414, 366] width 46 height 17
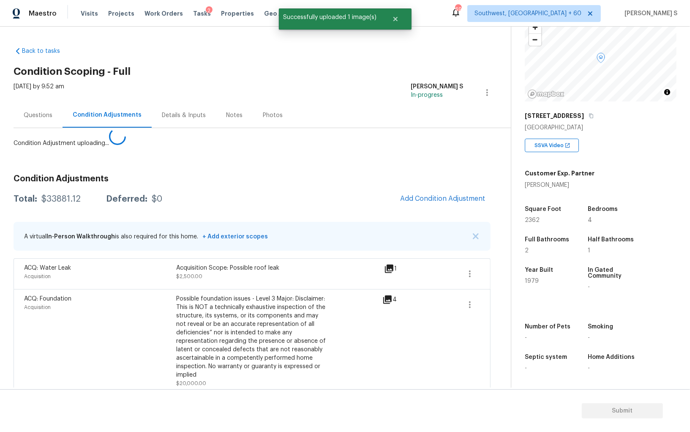
click at [90, 301] on body "Maestro Visits Projects Work Orders Tasks 2 Properties Geo Assignments 690 Sout…" at bounding box center [345, 216] width 690 height 432
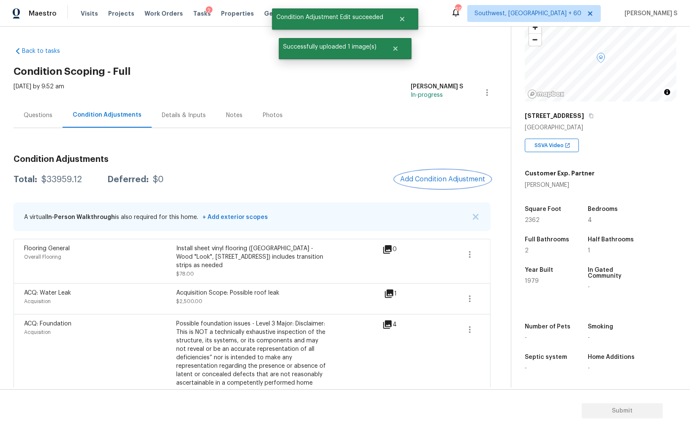
click at [466, 174] on button "Add Condition Adjustment" at bounding box center [442, 179] width 95 height 18
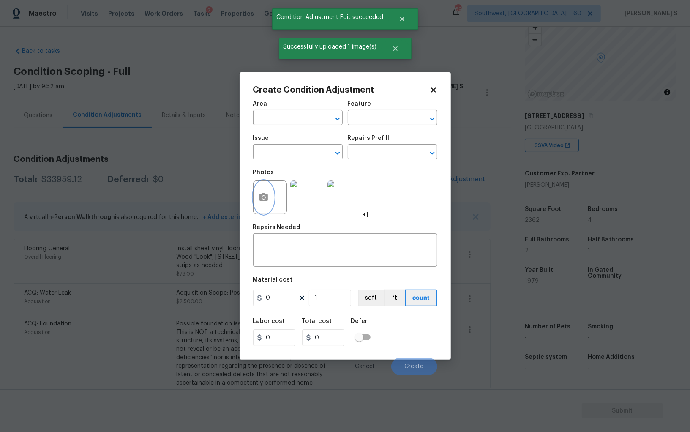
click at [265, 193] on icon "button" at bounding box center [264, 197] width 10 height 10
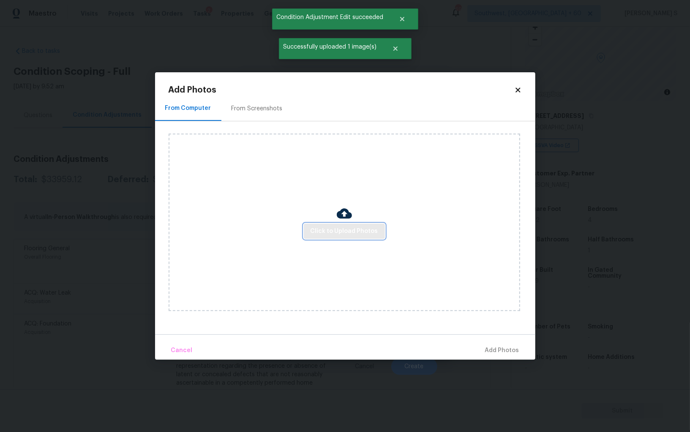
click at [342, 232] on span "Click to Upload Photos" at bounding box center [345, 231] width 68 height 11
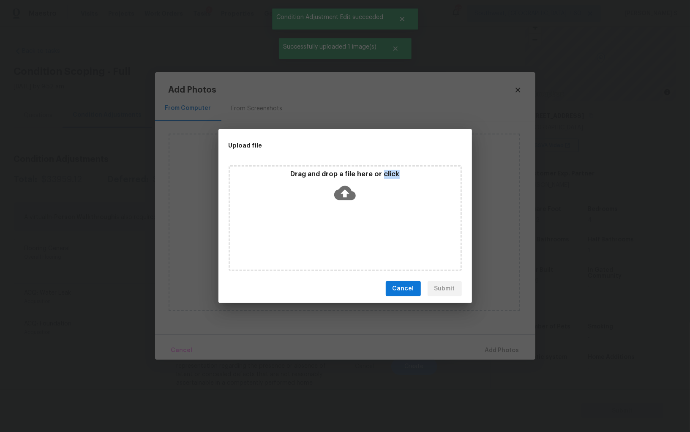
click at [342, 232] on div "Drag and drop a file here or click" at bounding box center [345, 218] width 233 height 106
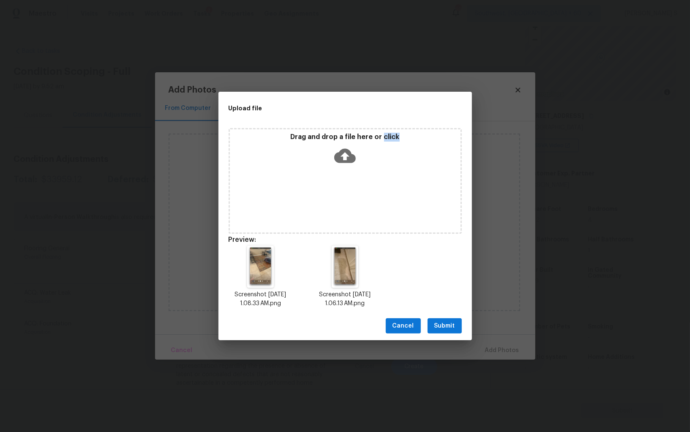
click at [440, 329] on span "Submit" at bounding box center [444, 326] width 21 height 11
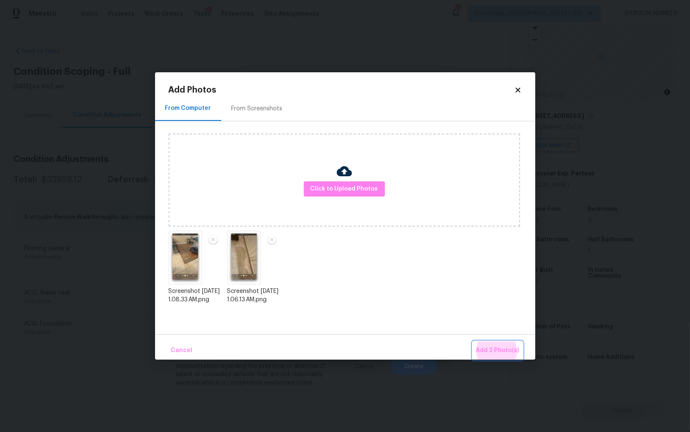
click at [473, 341] on button "Add 2 Photo(s)" at bounding box center [498, 350] width 50 height 18
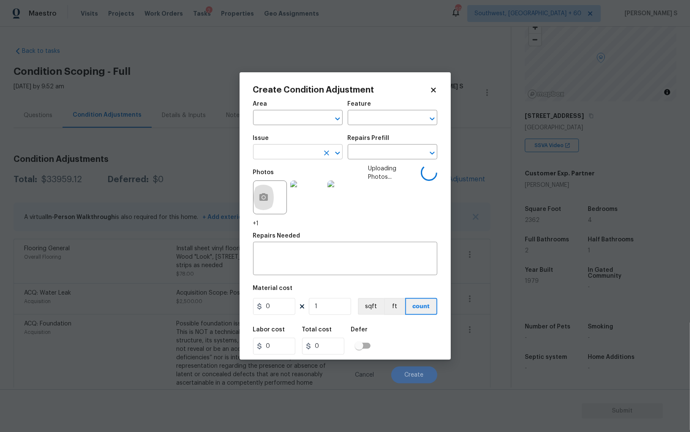
click at [297, 148] on input "text" at bounding box center [286, 152] width 66 height 13
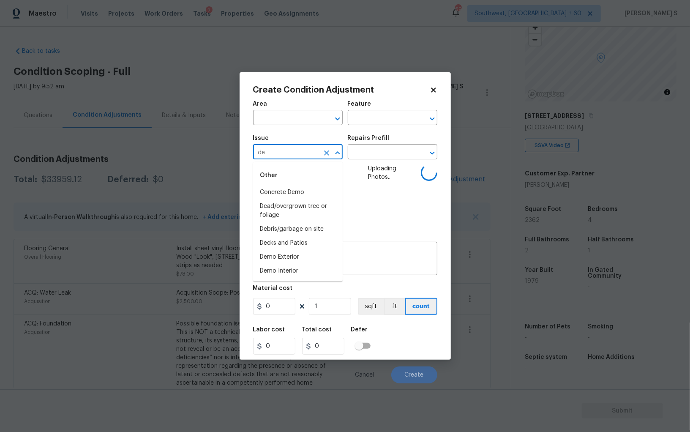
type input "dem"
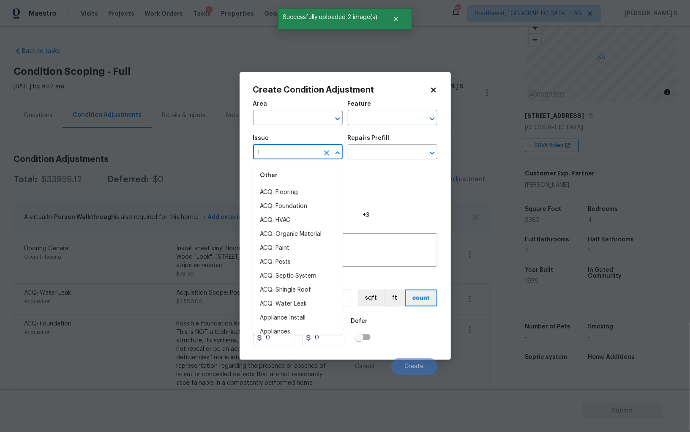
type input "ti"
type input "l"
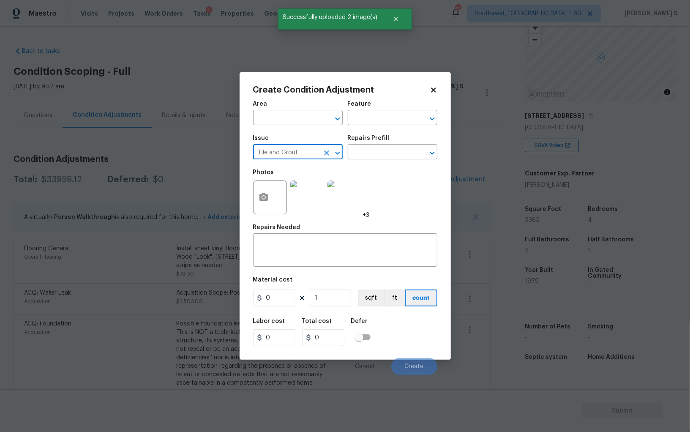
type input "Tile and Grout"
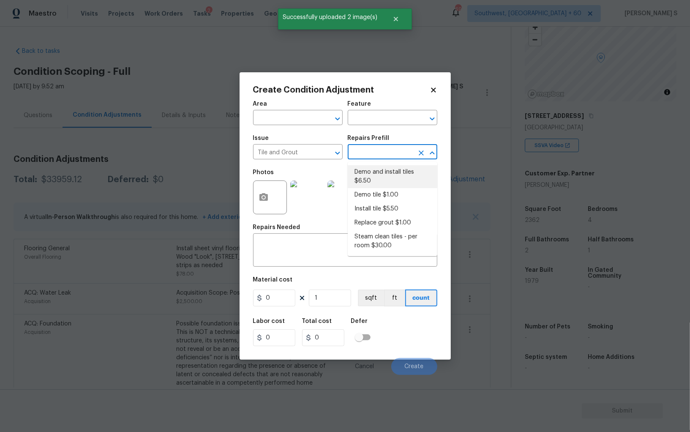
type input "Overall Flooring"
type textarea "Demo damaged tile and trowel thinset. Install tile flooring, float (level), and…"
type input "6.5"
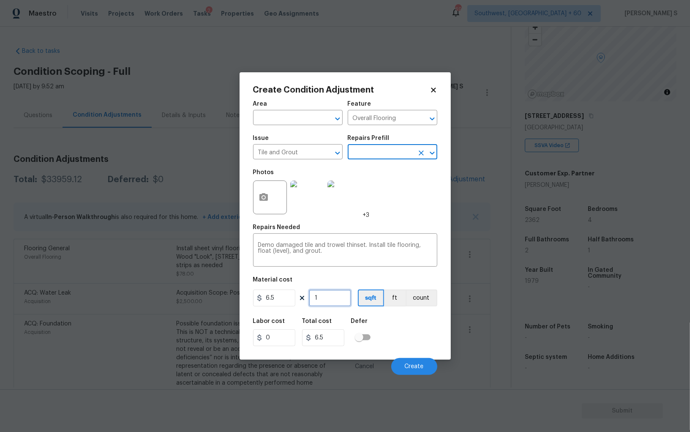
click at [327, 294] on input "1" at bounding box center [330, 297] width 42 height 17
type input "0"
type input "5"
type input "32.5"
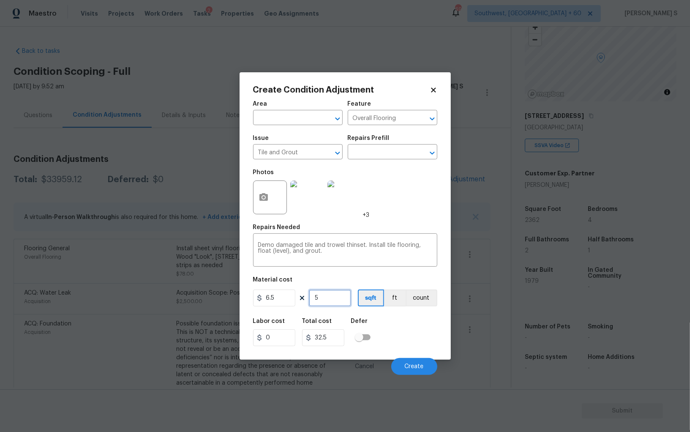
type input "50"
type input "325"
type input "500"
type input "3250"
type input "500"
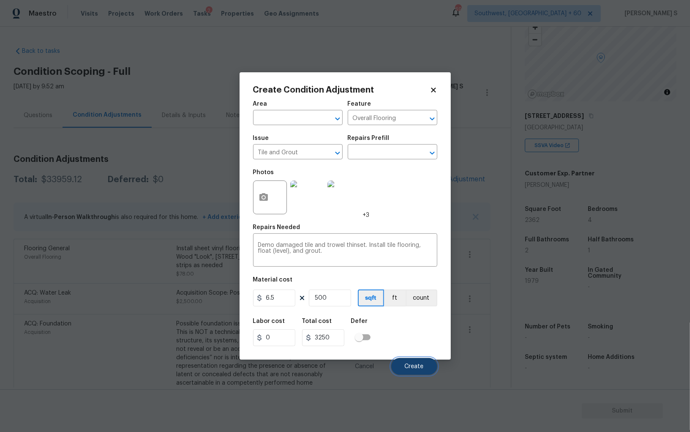
click at [421, 366] on span "Create" at bounding box center [414, 366] width 19 height 6
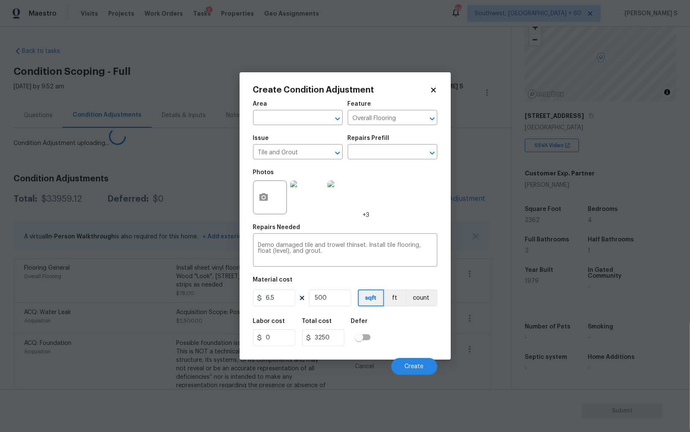
click at [224, 326] on body "Maestro Visits Projects Work Orders Tasks 2 Properties Geo Assignments 690 Sout…" at bounding box center [345, 216] width 690 height 432
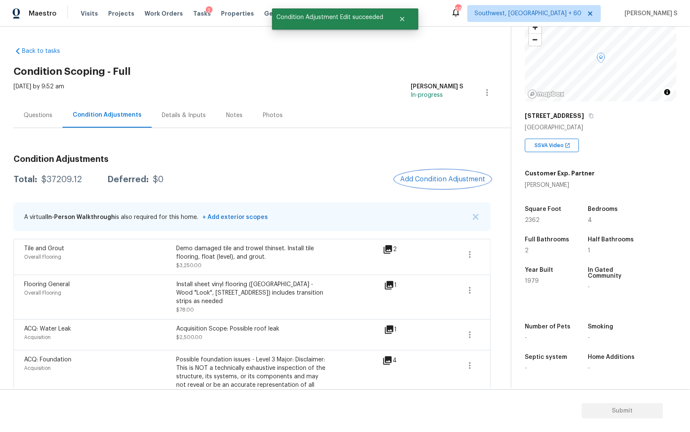
click at [409, 178] on span "Add Condition Adjustment" at bounding box center [442, 179] width 85 height 8
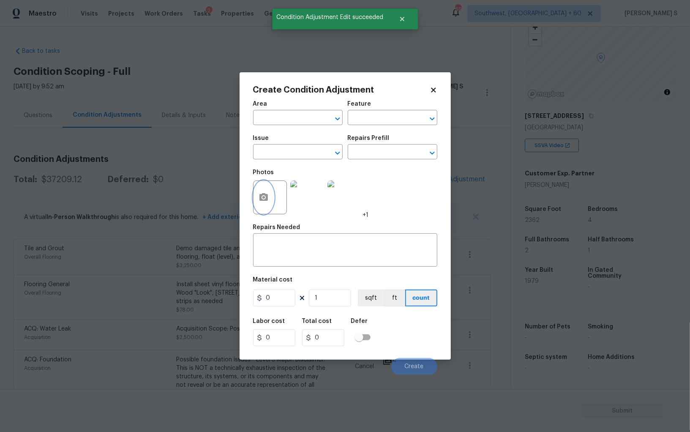
click at [259, 199] on icon "button" at bounding box center [264, 197] width 10 height 10
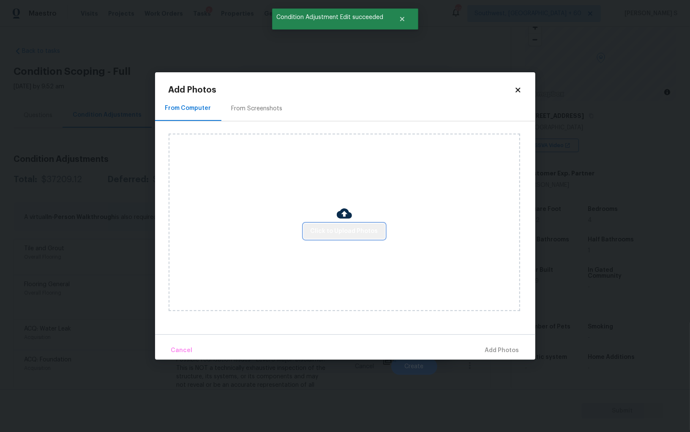
click at [361, 232] on span "Click to Upload Photos" at bounding box center [345, 231] width 68 height 11
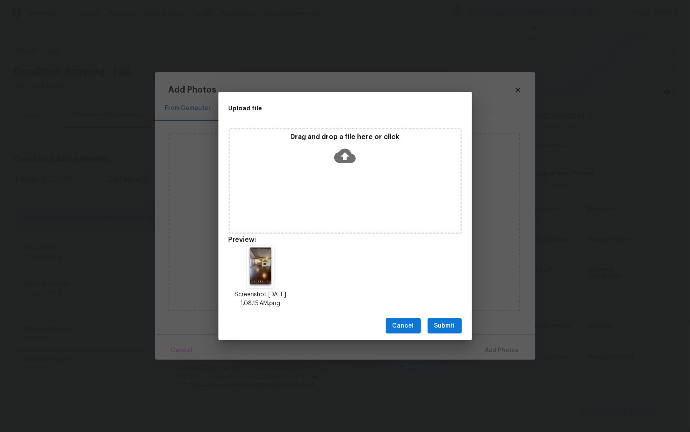
click at [451, 324] on span "Submit" at bounding box center [444, 326] width 21 height 11
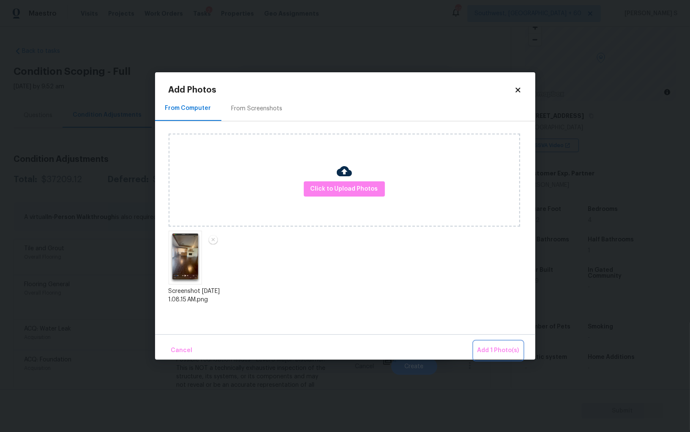
click at [501, 346] on span "Add 1 Photo(s)" at bounding box center [498, 350] width 42 height 11
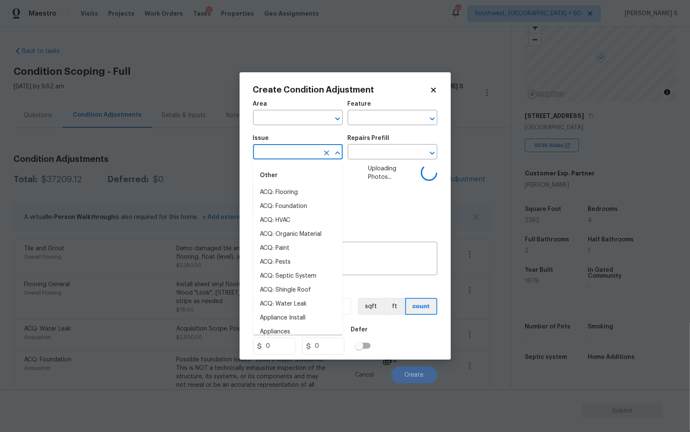
click at [301, 151] on input "text" at bounding box center [286, 152] width 66 height 13
type input "fl"
type input "oo"
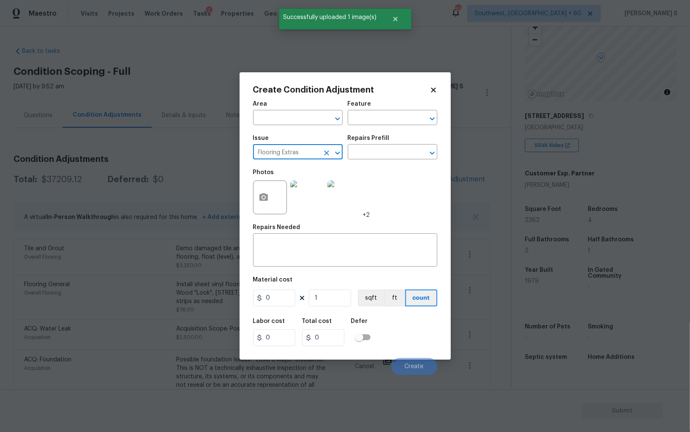
type input "Flooring Extras"
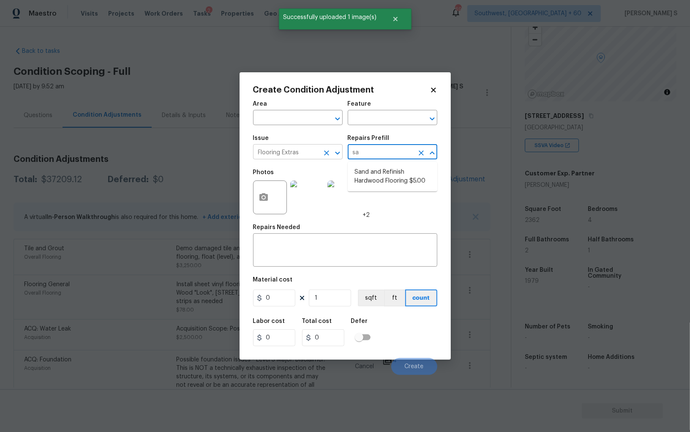
type input "san"
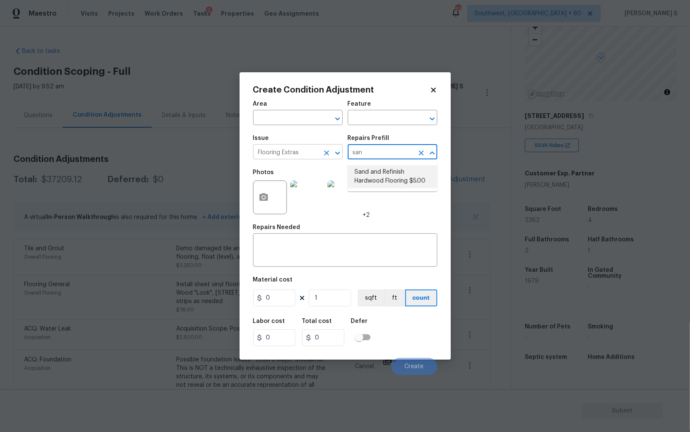
type input "Overall Flooring"
type textarea "Sand and refinish the existing hardwood floors. PM to confirm color/sheen."
type input "5"
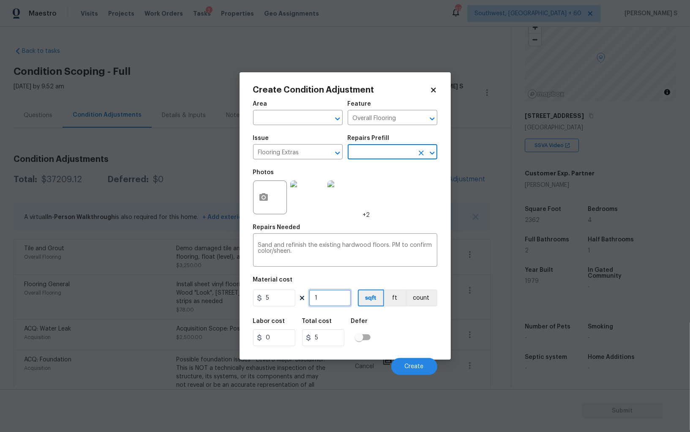
click at [339, 291] on input "1" at bounding box center [330, 297] width 42 height 17
type input "2"
type input "10"
type input "25"
type input "125"
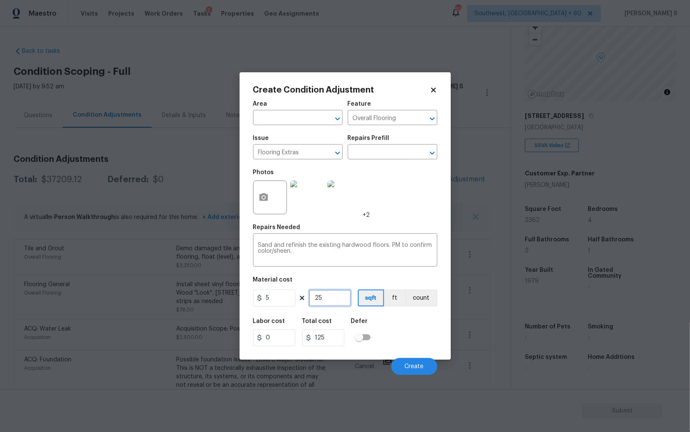
type input "250"
type input "1250"
type input "3"
type input "15"
type input "30"
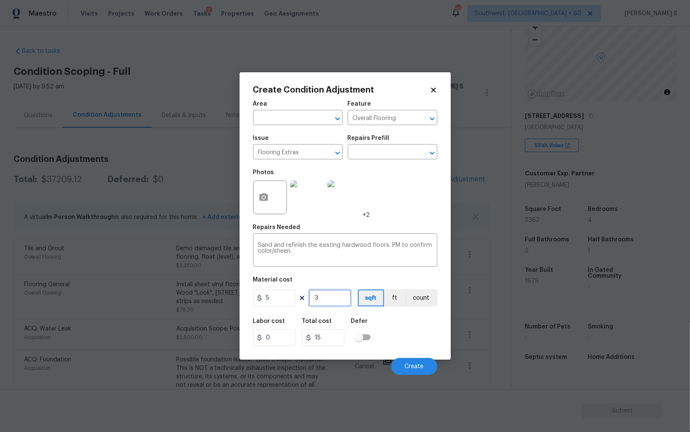
type input "150"
type input "300"
type input "1500"
type input "300"
click at [422, 366] on span "Create" at bounding box center [414, 366] width 19 height 6
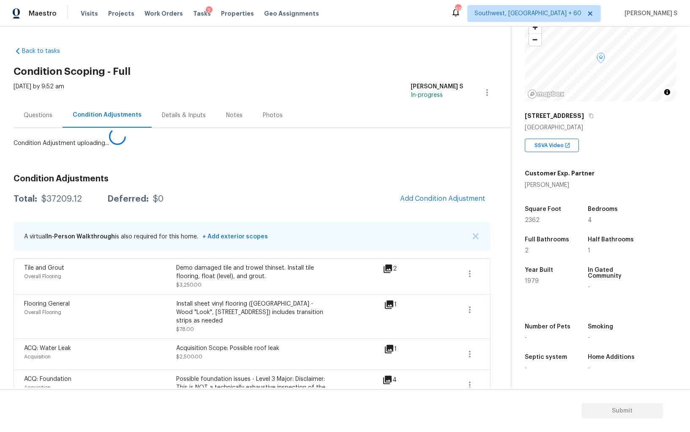
click at [90, 319] on body "Maestro Visits Projects Work Orders Tasks 2 Properties Geo Assignments 690 Sout…" at bounding box center [345, 216] width 690 height 432
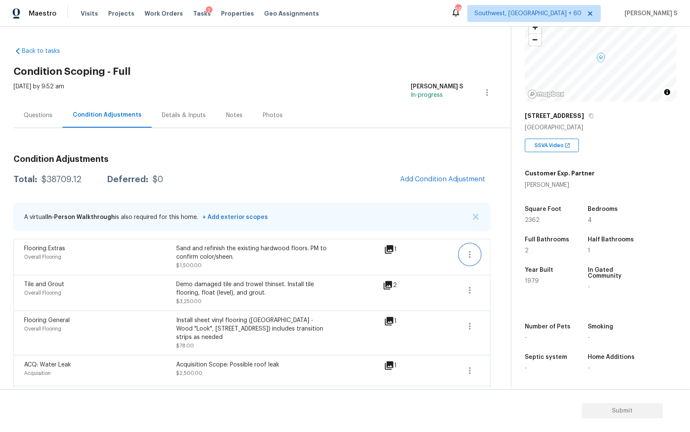
click at [471, 252] on icon "button" at bounding box center [470, 254] width 10 height 10
click at [481, 252] on ul "Edit" at bounding box center [518, 252] width 76 height 17
click at [507, 250] on div "Edit" at bounding box center [518, 252] width 66 height 8
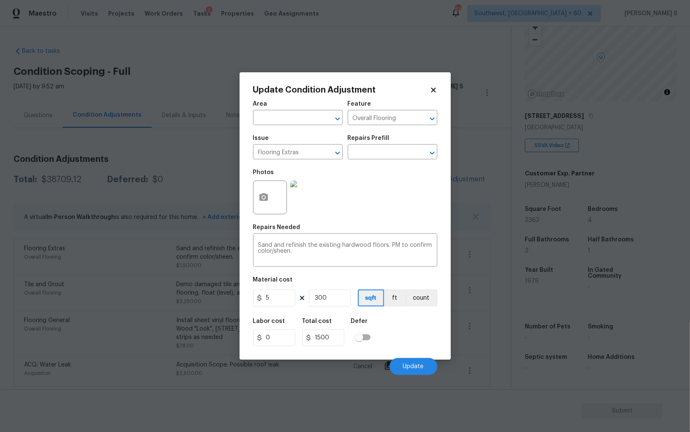
click at [131, 316] on body "Maestro Visits Projects Work Orders Tasks 2 Properties Geo Assignments 690 Sout…" at bounding box center [345, 216] width 690 height 432
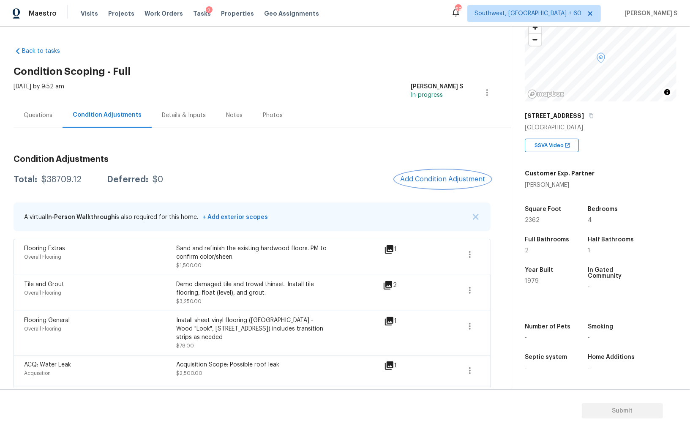
click at [422, 183] on button "Add Condition Adjustment" at bounding box center [442, 179] width 95 height 18
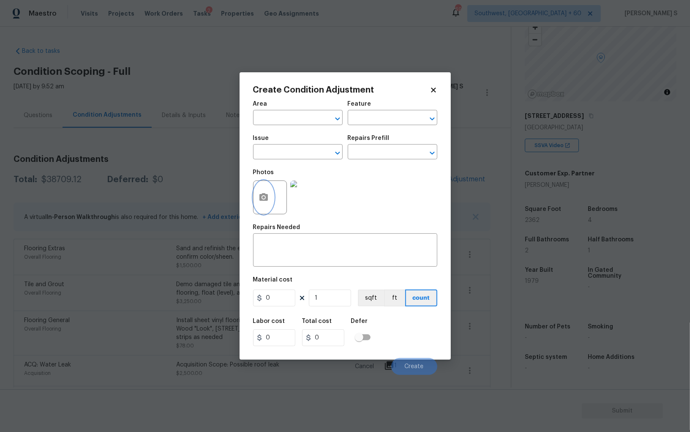
click at [254, 201] on button "button" at bounding box center [263, 197] width 20 height 33
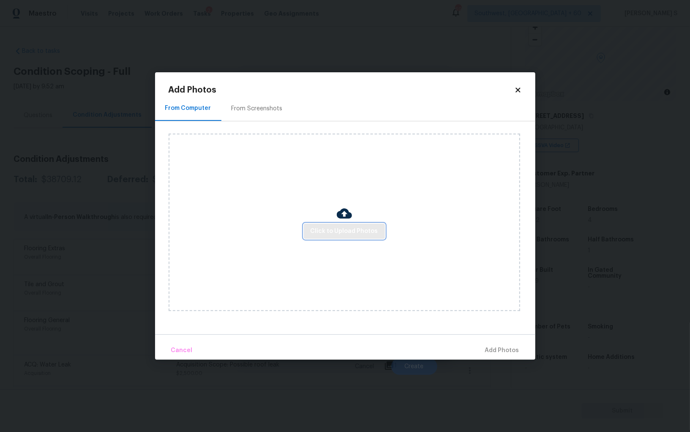
click at [340, 226] on span "Click to Upload Photos" at bounding box center [345, 231] width 68 height 11
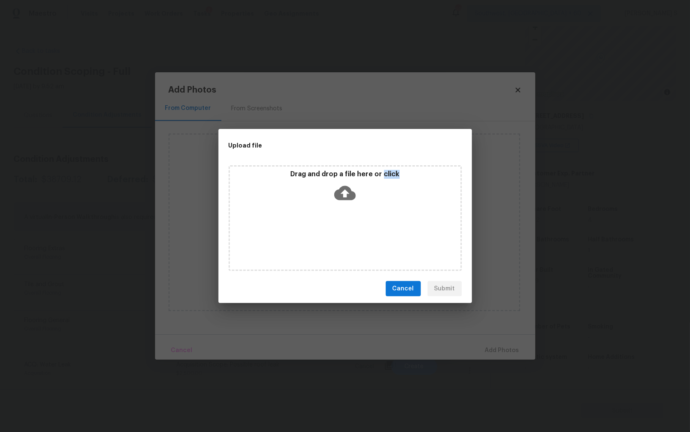
click at [340, 226] on div "Drag and drop a file here or click" at bounding box center [345, 218] width 233 height 106
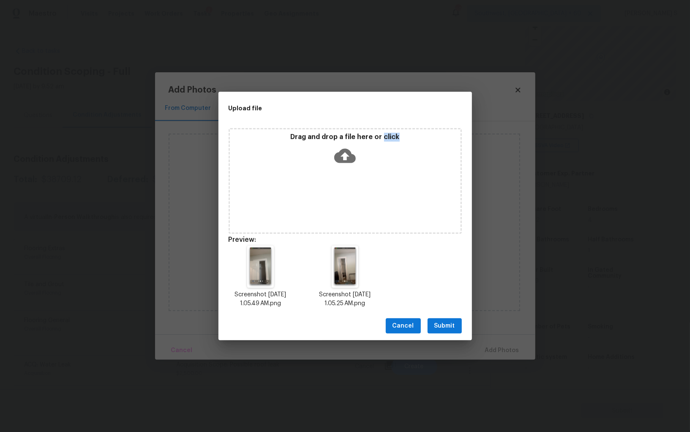
click at [452, 328] on span "Submit" at bounding box center [444, 326] width 21 height 11
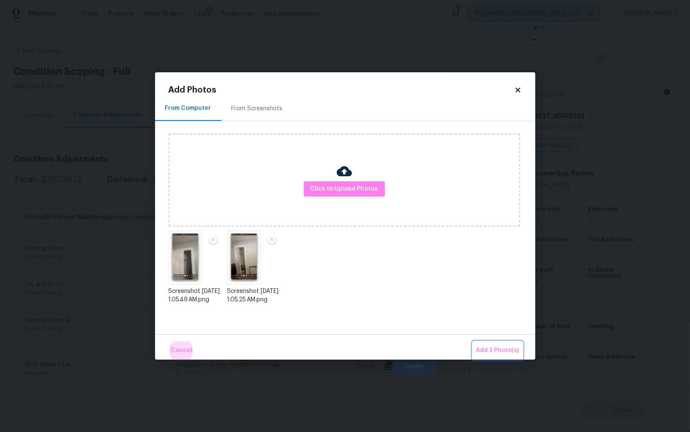
click at [473, 341] on button "Add 2 Photo(s)" at bounding box center [498, 350] width 50 height 18
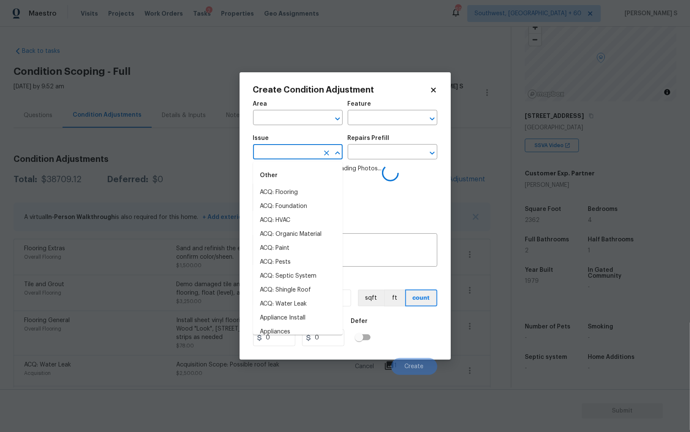
click at [311, 150] on input "text" at bounding box center [286, 152] width 66 height 13
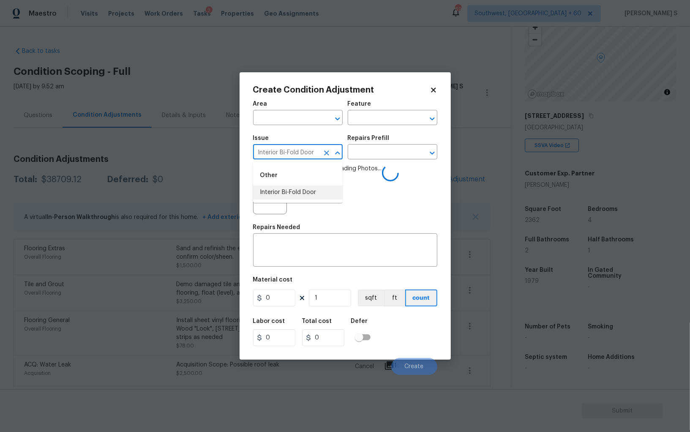
type input "Interior Bi-Fold Door"
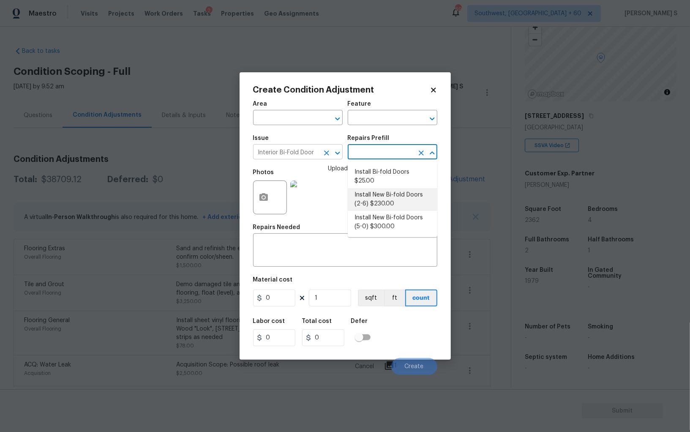
type input "Interior Door"
type textarea "Remove the existing door (if present). Install a new 2-6 bi-fold flush panel in…"
type input "230"
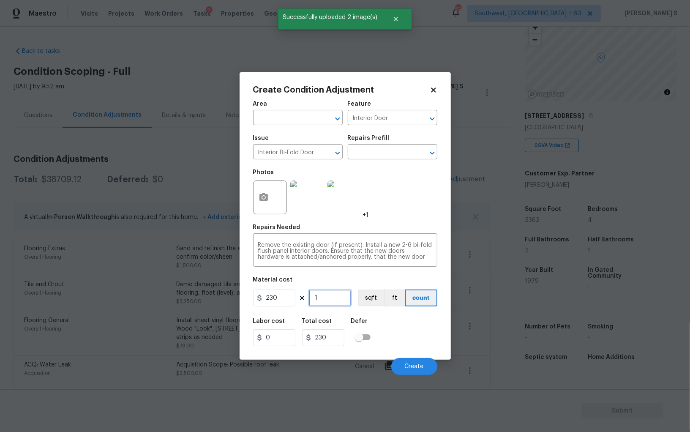
click at [329, 300] on input "1" at bounding box center [330, 297] width 42 height 17
type input "3"
type input "690"
type input "0"
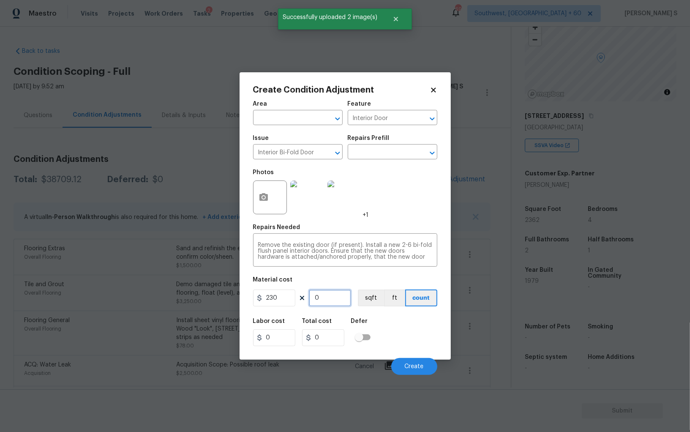
type input "2"
type input "460"
type input "2"
click at [428, 362] on button "Create" at bounding box center [414, 366] width 46 height 17
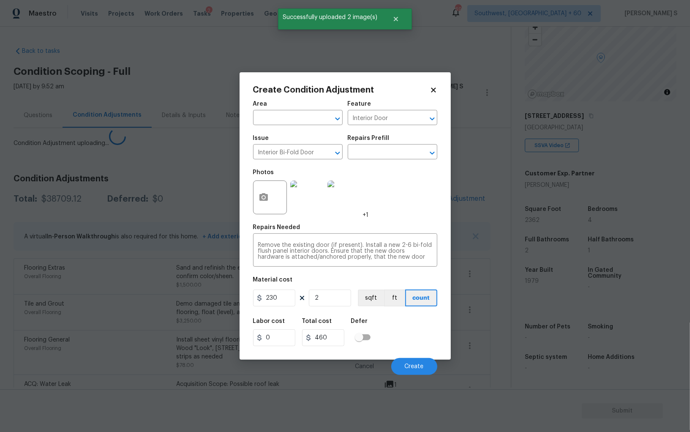
click at [152, 306] on body "Maestro Visits Projects Work Orders Tasks 2 Properties Geo Assignments 690 Sout…" at bounding box center [345, 216] width 690 height 432
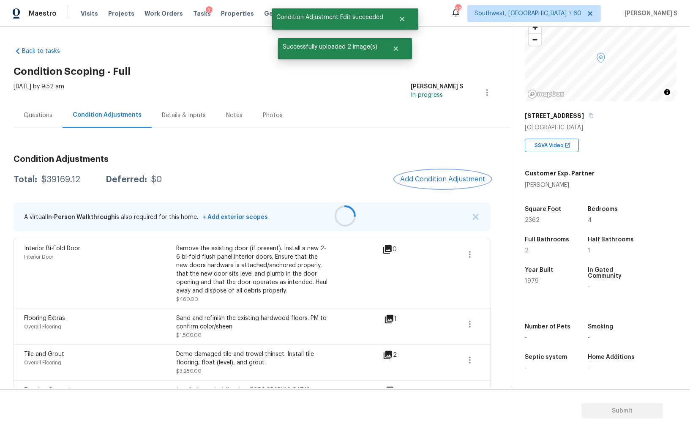
click at [431, 180] on span "Add Condition Adjustment" at bounding box center [442, 179] width 85 height 8
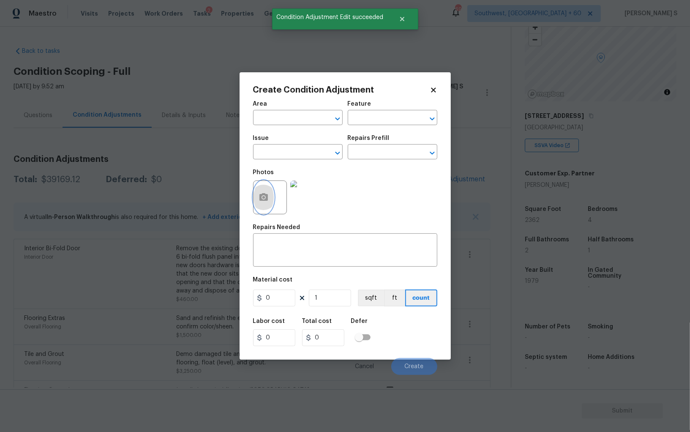
click at [270, 200] on button "button" at bounding box center [263, 197] width 20 height 33
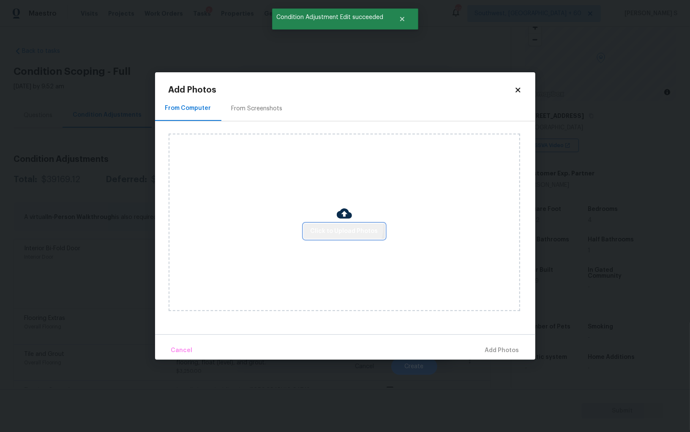
click at [335, 225] on button "Click to Upload Photos" at bounding box center [344, 231] width 81 height 16
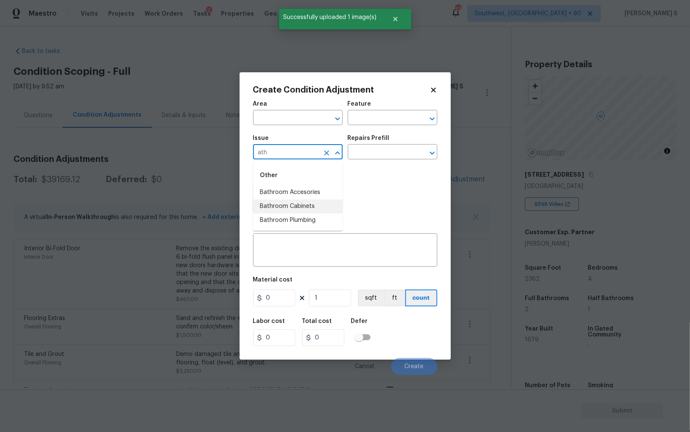
scroll to position [59, 0]
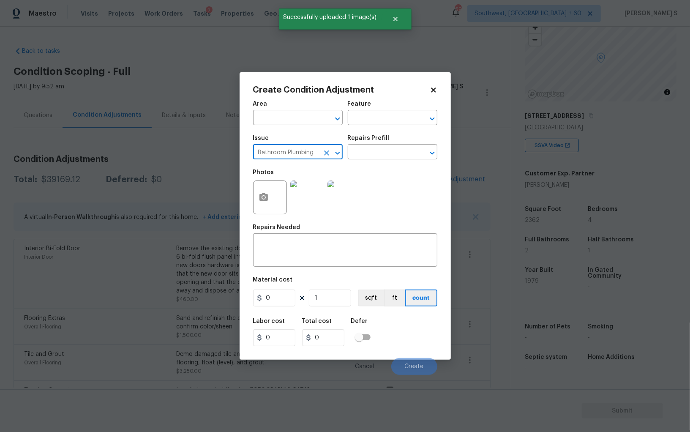
type input "Bathroom Plumbing"
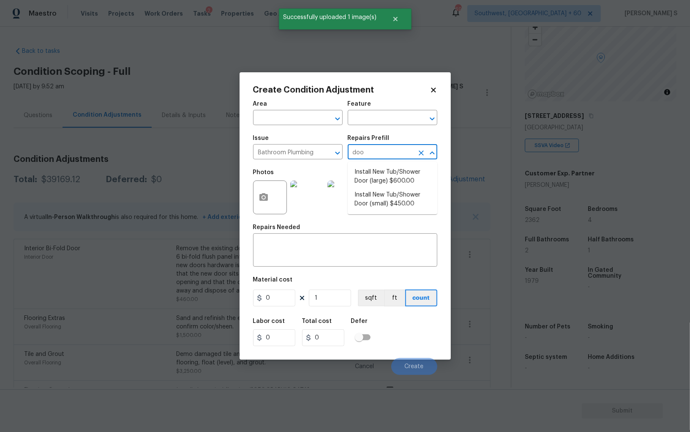
type input "door"
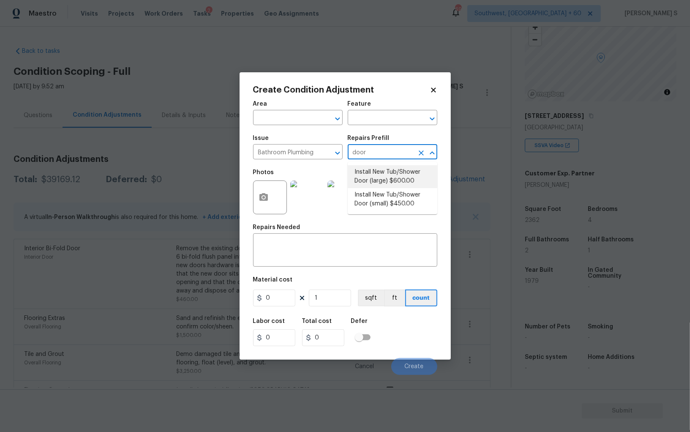
type input "Plumbing"
type input "600"
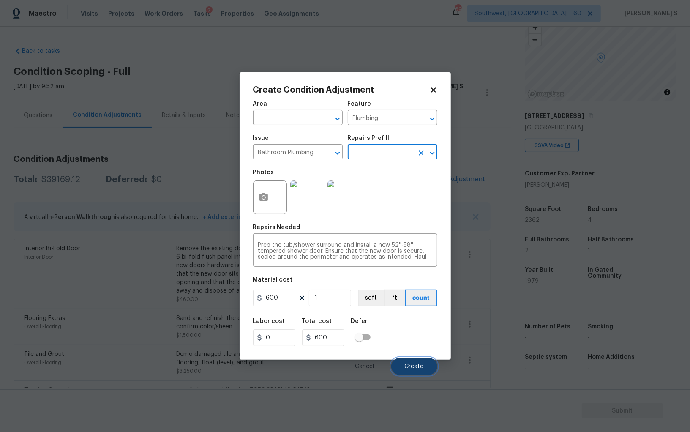
click at [420, 367] on span "Create" at bounding box center [414, 366] width 19 height 6
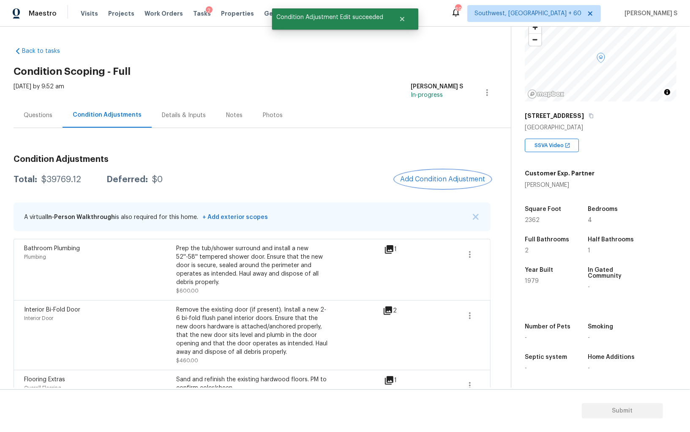
click at [442, 183] on button "Add Condition Adjustment" at bounding box center [442, 179] width 95 height 18
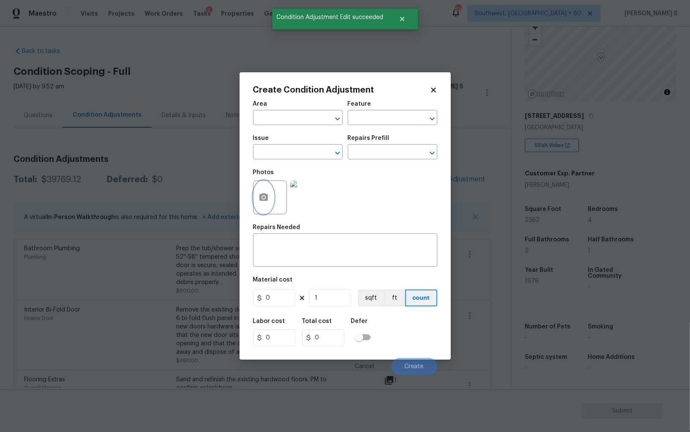
click at [266, 194] on icon "button" at bounding box center [264, 197] width 10 height 10
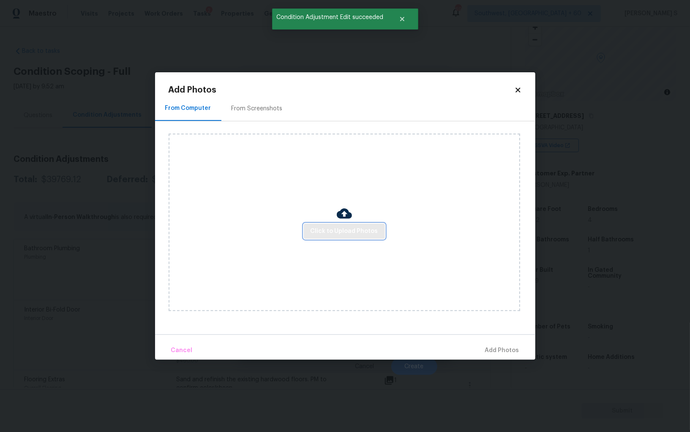
click at [376, 231] on span "Click to Upload Photos" at bounding box center [345, 231] width 68 height 11
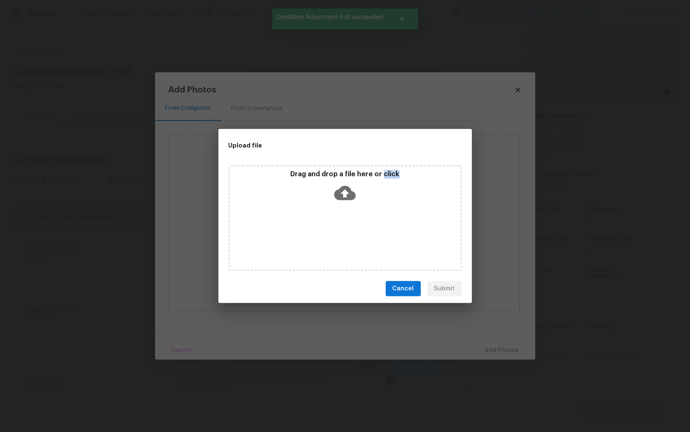
click at [376, 231] on div "Drag and drop a file here or click" at bounding box center [345, 218] width 233 height 106
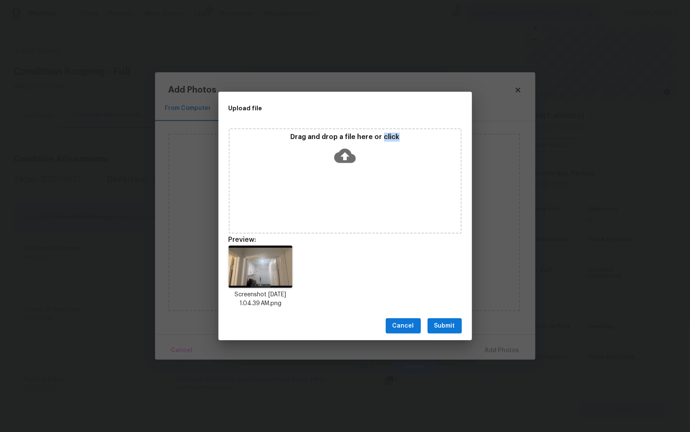
click at [445, 327] on span "Submit" at bounding box center [444, 326] width 21 height 11
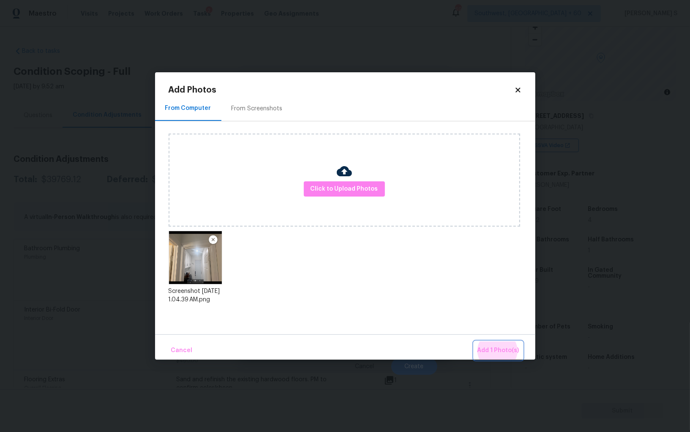
click at [474, 341] on button "Add 1 Photo(s)" at bounding box center [498, 350] width 49 height 18
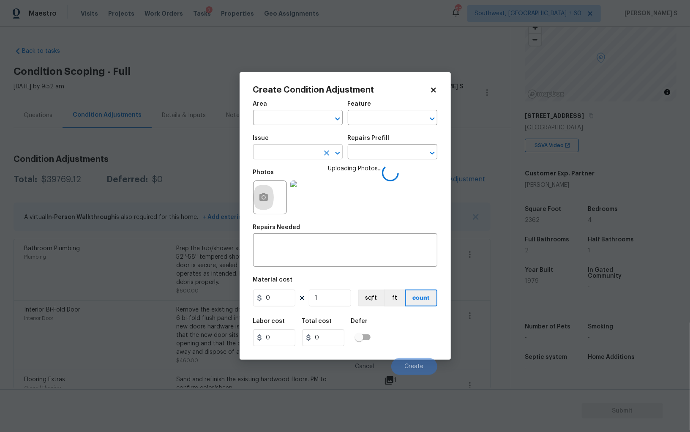
click at [308, 158] on input "text" at bounding box center [286, 152] width 66 height 13
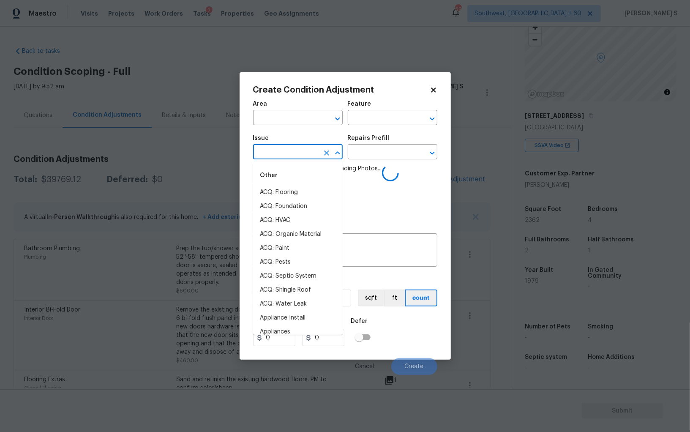
click at [308, 158] on input "text" at bounding box center [286, 152] width 66 height 13
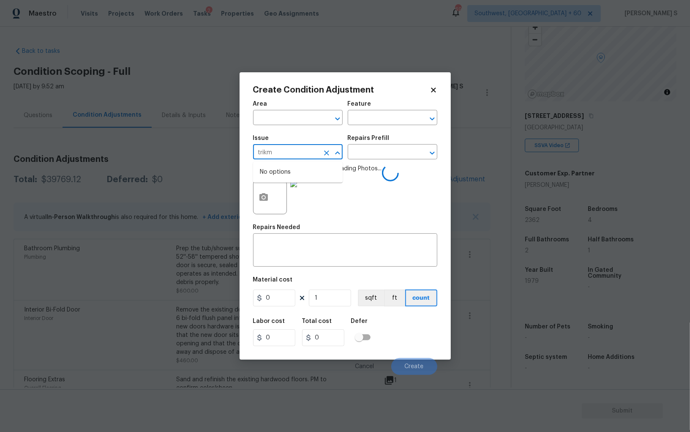
type input "trik"
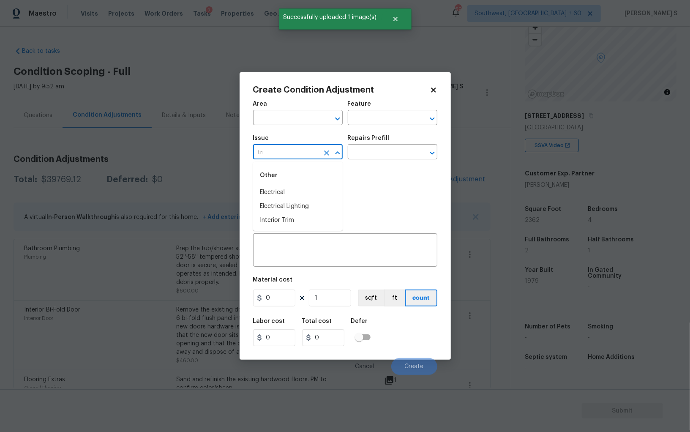
type input "trim"
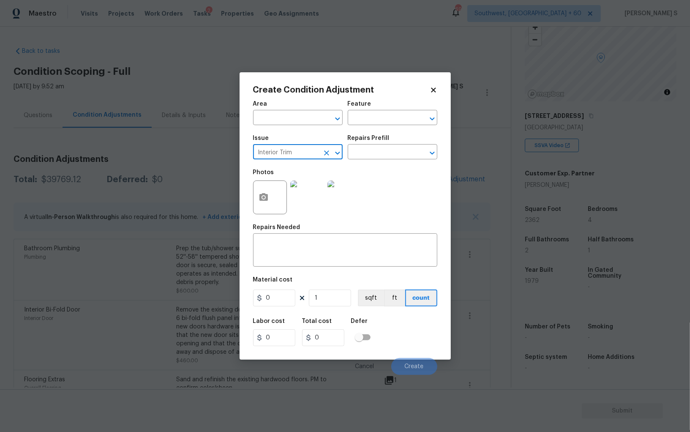
type input "Interior Trim"
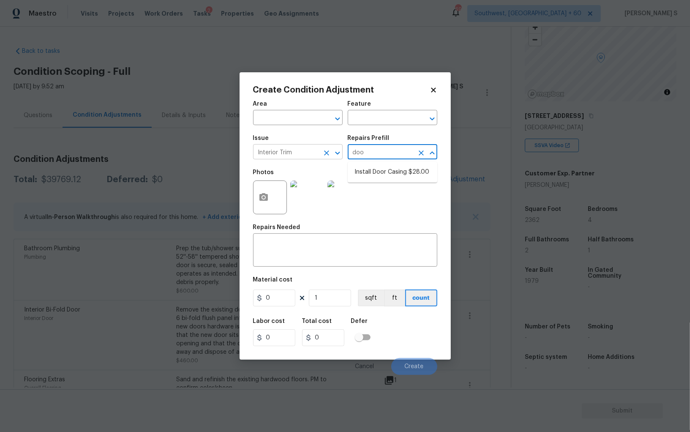
type input "door"
type input "Interior Trim"
type textarea "Remove the existing interior door casing (if present) and prep the door jamb fo…"
type input "28"
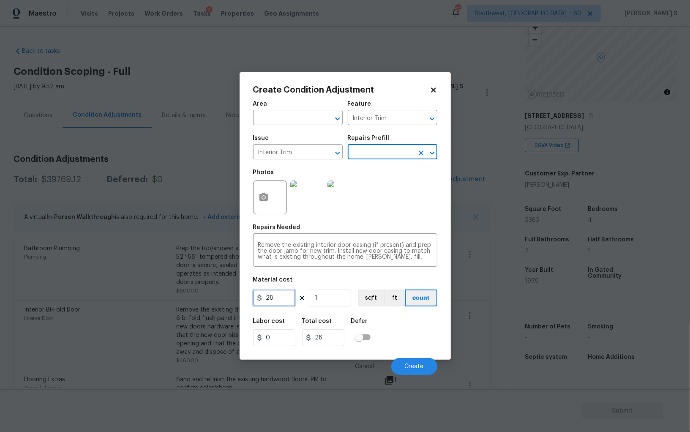
click at [285, 302] on input "28" at bounding box center [274, 297] width 42 height 17
type input "50"
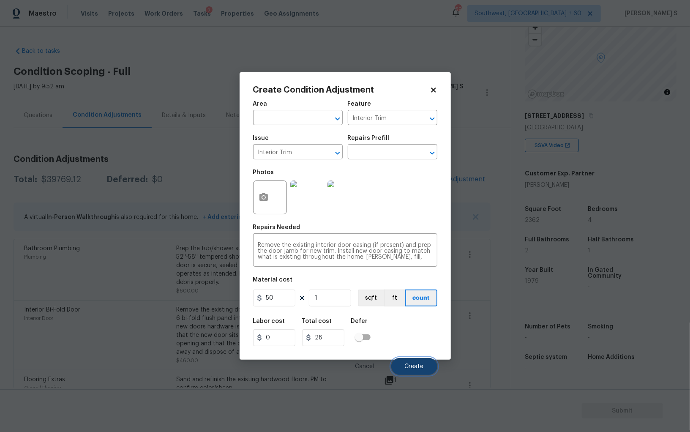
type input "50"
click at [416, 365] on span "Create" at bounding box center [414, 366] width 19 height 6
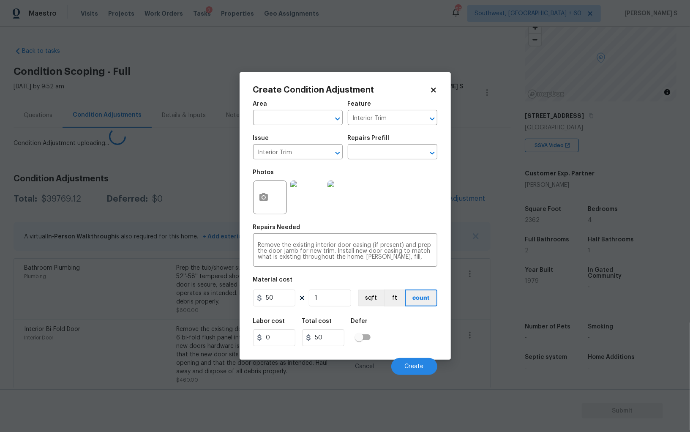
click at [163, 308] on body "Maestro Visits Projects Work Orders Tasks 2 Properties Geo Assignments 690 Sout…" at bounding box center [345, 216] width 690 height 432
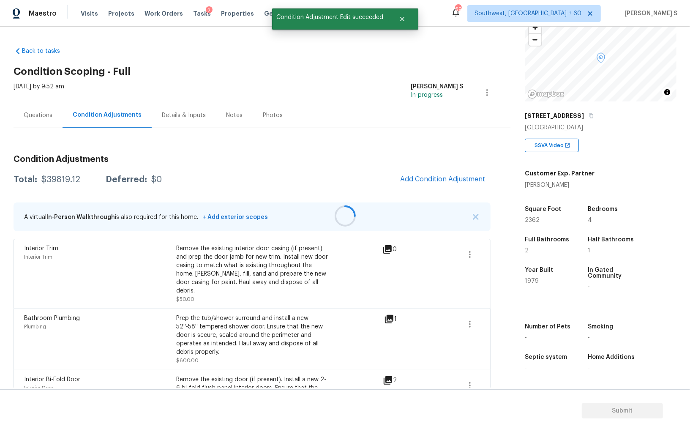
drag, startPoint x: 429, startPoint y: 177, endPoint x: 436, endPoint y: 177, distance: 7.2
click at [436, 177] on span "Add Condition Adjustment" at bounding box center [442, 179] width 85 height 8
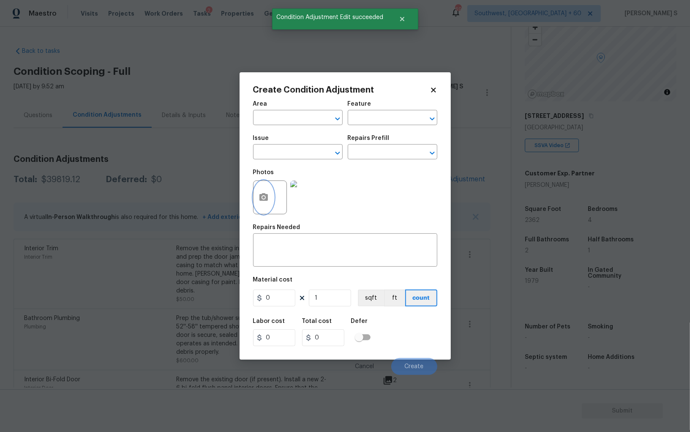
click at [270, 207] on button "button" at bounding box center [263, 197] width 20 height 33
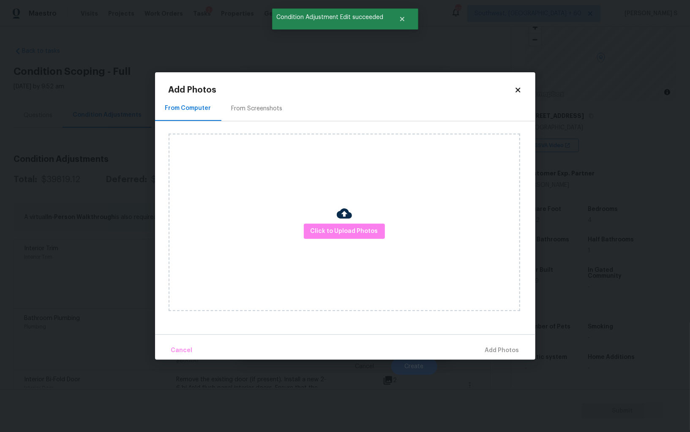
click at [353, 244] on div "Click to Upload Photos" at bounding box center [344, 221] width 351 height 177
click at [346, 228] on span "Click to Upload Photos" at bounding box center [345, 231] width 68 height 11
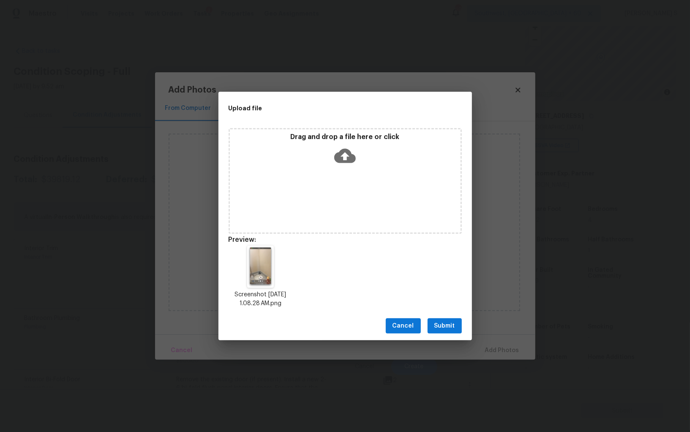
click at [448, 322] on span "Submit" at bounding box center [444, 326] width 21 height 11
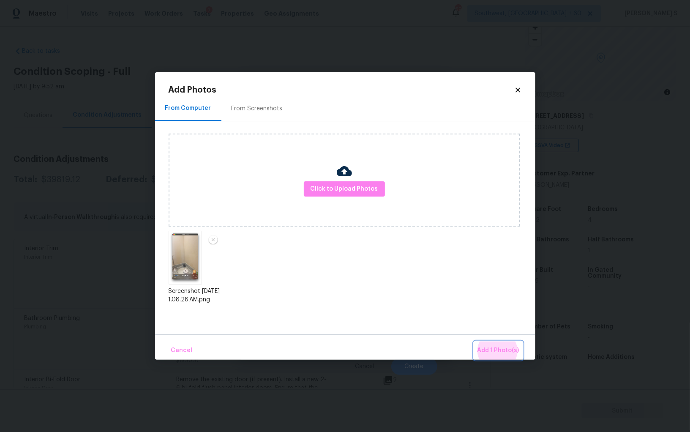
click at [474, 341] on button "Add 1 Photo(s)" at bounding box center [498, 350] width 49 height 18
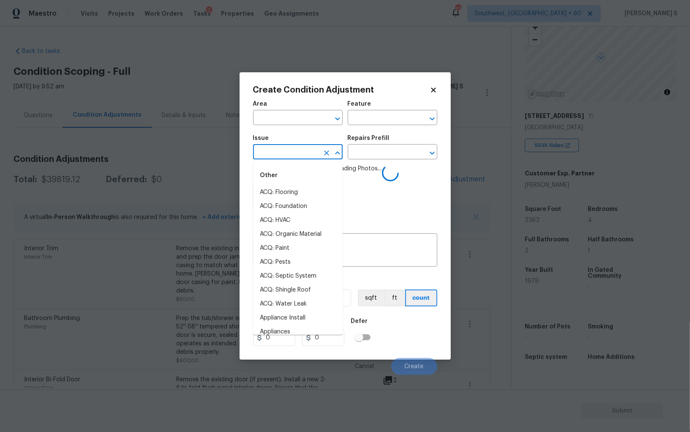
click at [311, 149] on input "text" at bounding box center [286, 152] width 66 height 13
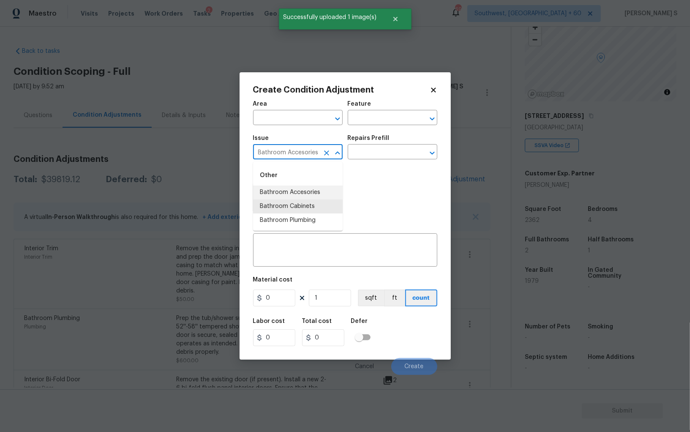
type input "Bathroom Accesories"
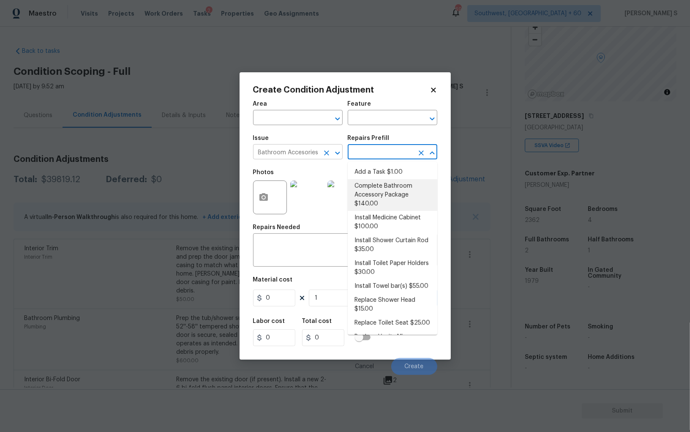
type input "n"
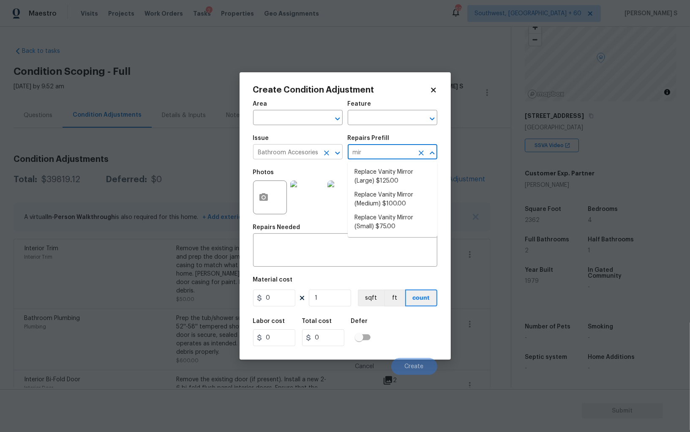
type input "mirr"
type input "Interior Trim"
type textarea "Remove the existing vanity mirror and install a new vanity mirror. Ensure that …"
type input "100"
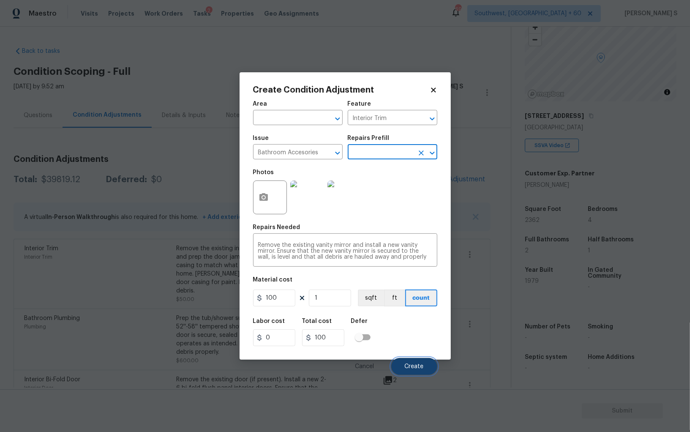
click at [421, 365] on span "Create" at bounding box center [414, 366] width 19 height 6
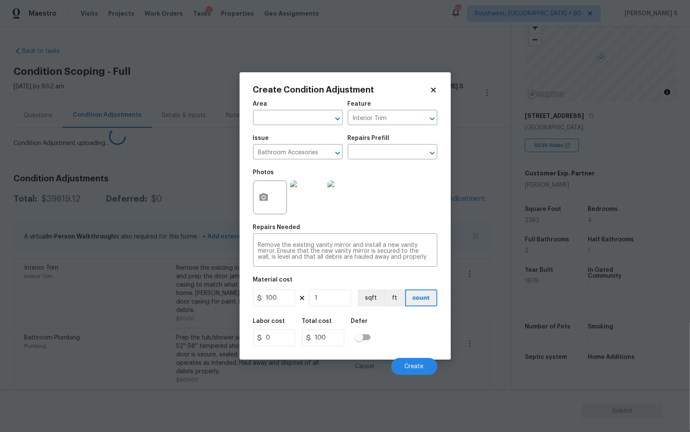
click at [136, 324] on body "Maestro Visits Projects Work Orders Tasks 2 Properties Geo Assignments 690 Sout…" at bounding box center [345, 216] width 690 height 432
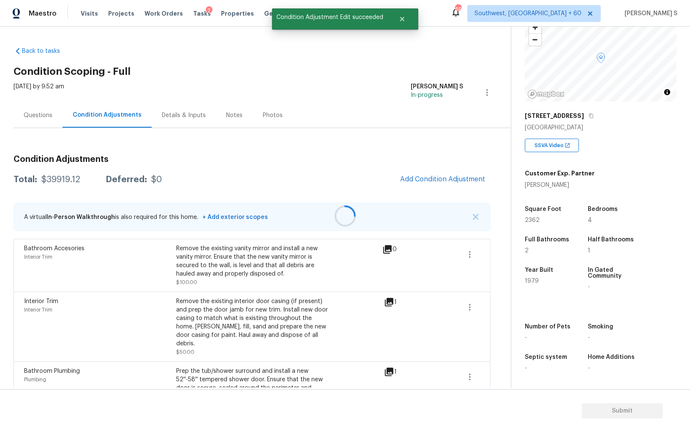
drag, startPoint x: 473, startPoint y: 175, endPoint x: 488, endPoint y: 183, distance: 16.5
click at [446, 183] on div at bounding box center [345, 216] width 690 height 432
click at [421, 184] on button "Add Condition Adjustment" at bounding box center [442, 179] width 95 height 18
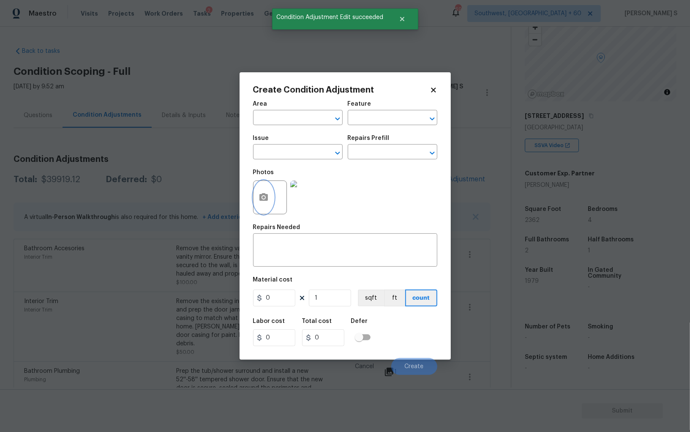
click at [264, 197] on circle "button" at bounding box center [263, 197] width 3 height 3
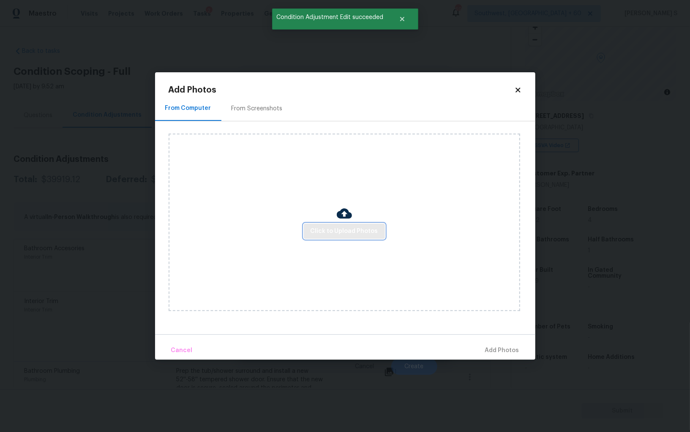
click at [368, 230] on span "Click to Upload Photos" at bounding box center [345, 231] width 68 height 11
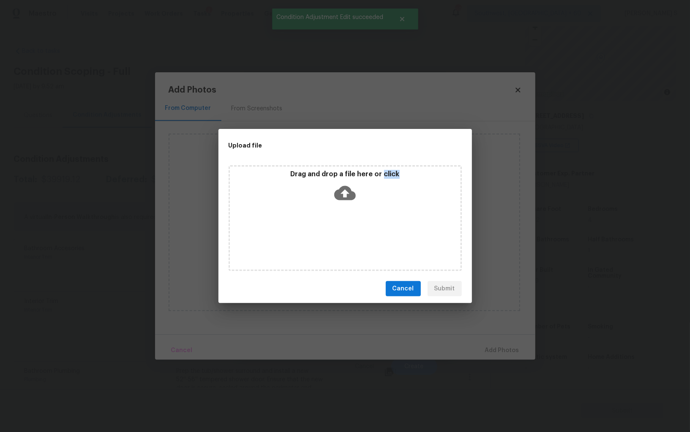
click at [368, 230] on div "Drag and drop a file here or click" at bounding box center [345, 218] width 233 height 106
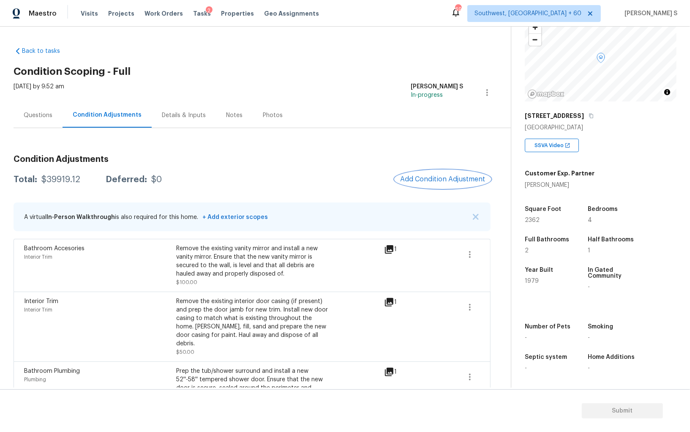
click at [188, 293] on div "Interior Trim Interior Trim Remove the existing interior door casing (if presen…" at bounding box center [252, 326] width 477 height 70
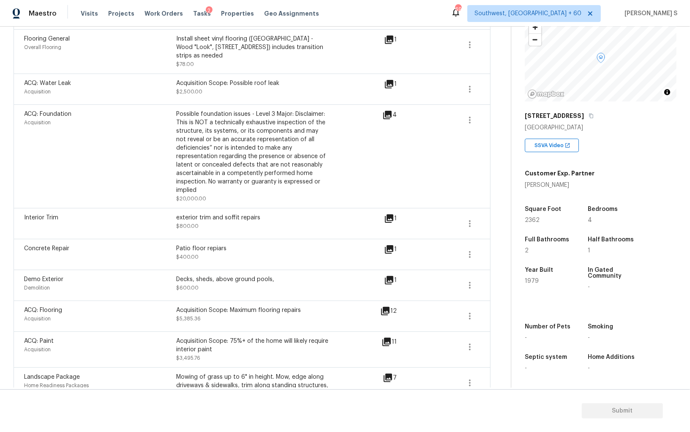
scroll to position [562, 0]
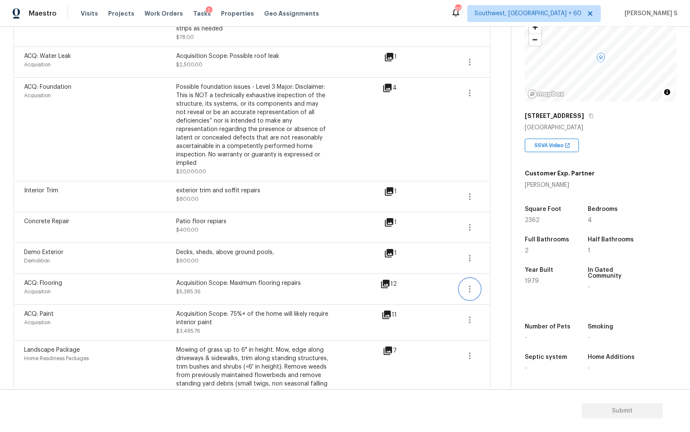
click at [472, 284] on icon "button" at bounding box center [470, 289] width 10 height 10
click at [493, 267] on div "Edit" at bounding box center [518, 269] width 66 height 8
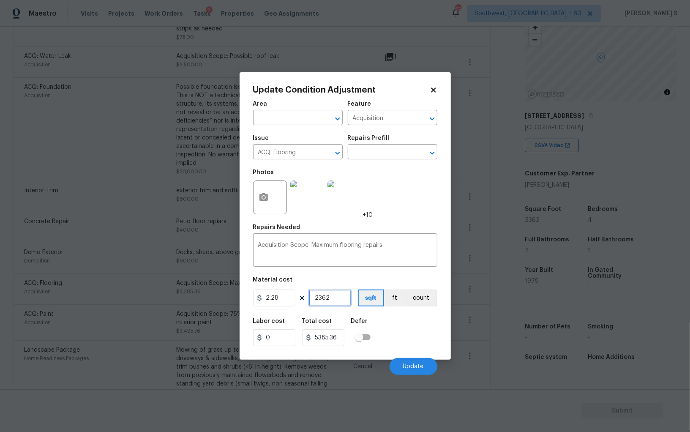
click at [339, 298] on input "2362" at bounding box center [330, 297] width 42 height 17
type input "1"
type input "2.28"
type input "15"
type input "34.2"
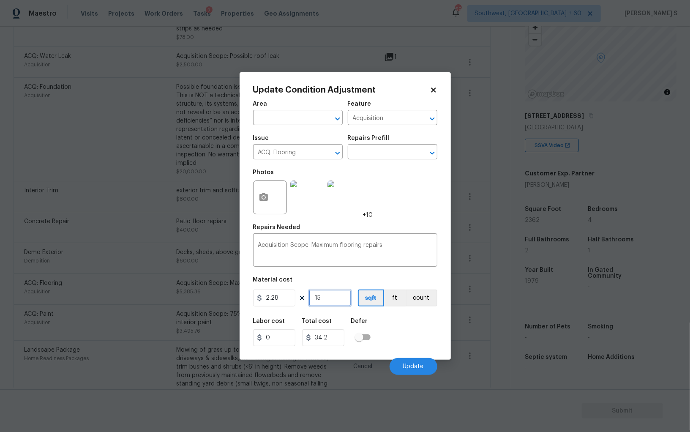
type input "151"
type input "344.28"
type input "1512"
type input "3447.36"
type input "1512"
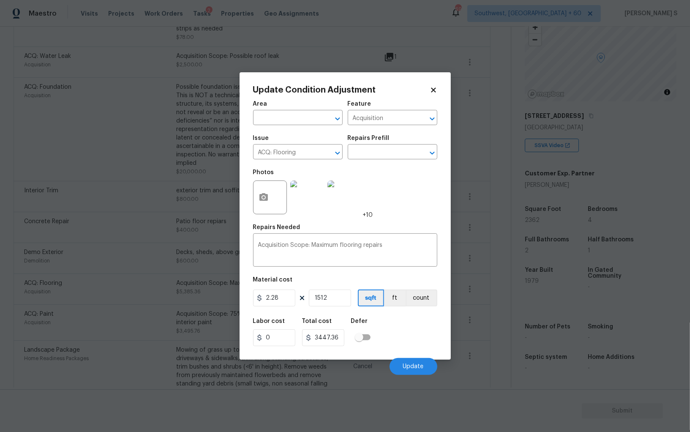
click at [414, 325] on div "Labor cost 0 Total cost 3447.36 Defer" at bounding box center [345, 332] width 184 height 38
click at [418, 365] on span "Update" at bounding box center [413, 366] width 21 height 6
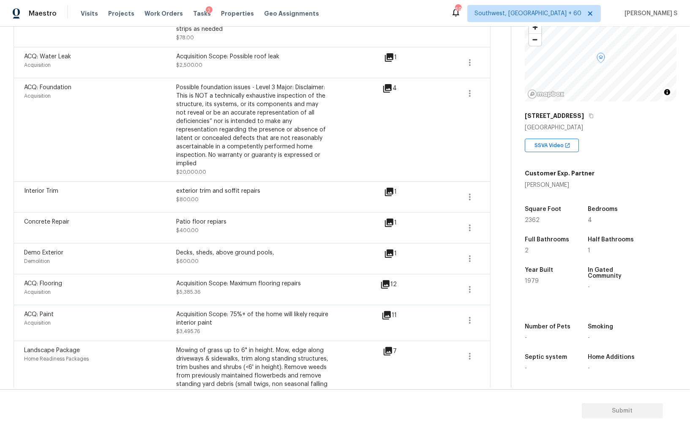
click at [95, 308] on body "Maestro Visits Projects Work Orders Tasks 2 Properties Geo Assignments 690 Sout…" at bounding box center [345, 216] width 690 height 432
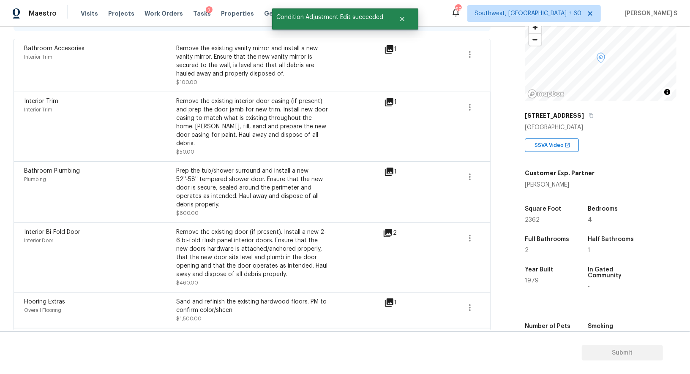
scroll to position [70, 0]
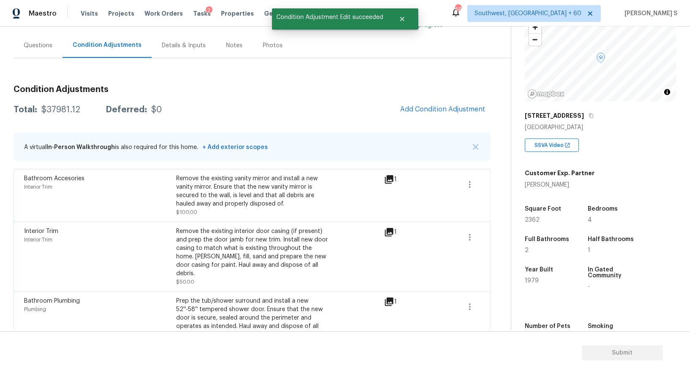
click at [459, 106] on span "Add Condition Adjustment" at bounding box center [442, 110] width 85 height 8
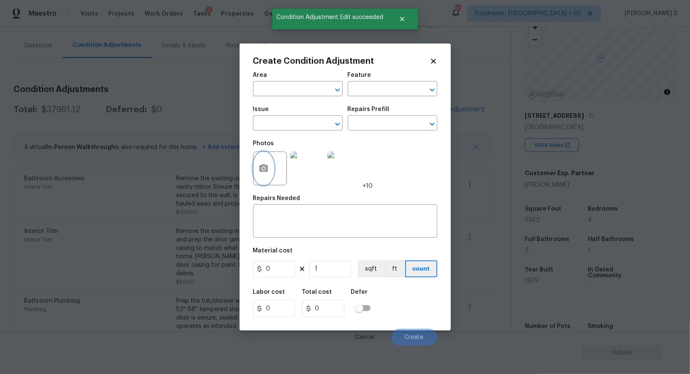
click at [265, 167] on icon "button" at bounding box center [263, 168] width 8 height 8
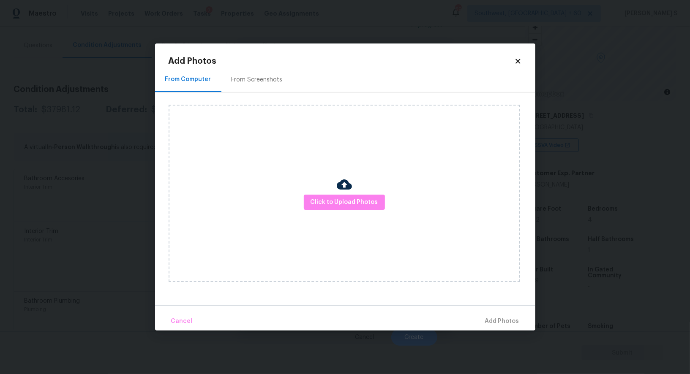
click at [263, 69] on div "From Screenshots" at bounding box center [256, 79] width 71 height 25
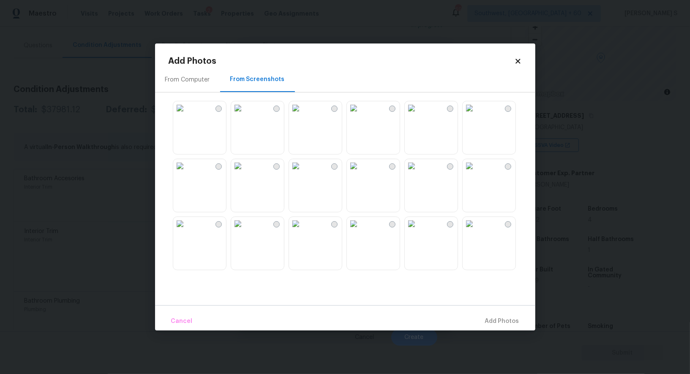
click at [360, 115] on img at bounding box center [354, 108] width 14 height 14
click at [476, 115] on img at bounding box center [470, 108] width 14 height 14
click at [187, 173] on img at bounding box center [180, 166] width 14 height 14
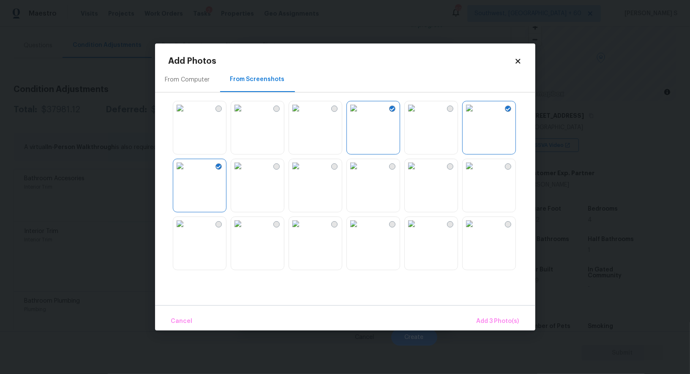
click at [245, 115] on img at bounding box center [238, 108] width 14 height 14
click at [302, 115] on img at bounding box center [296, 108] width 14 height 14
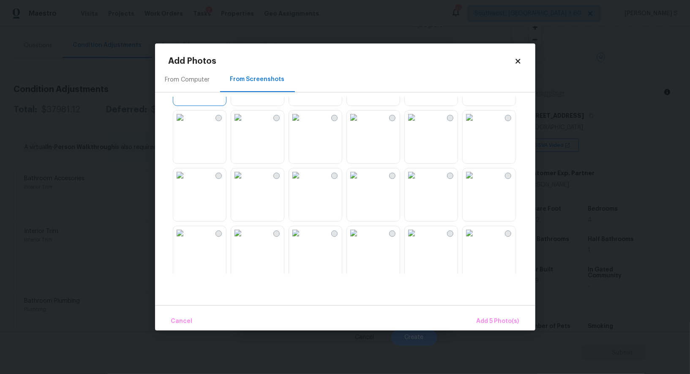
scroll to position [209, 0]
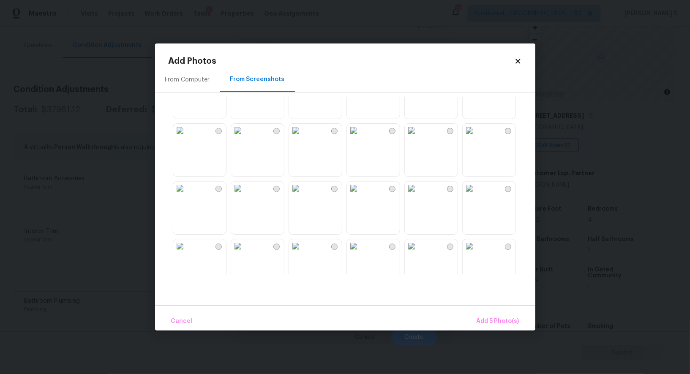
click at [474, 253] on img at bounding box center [470, 247] width 14 height 14
click at [418, 251] on img at bounding box center [412, 247] width 14 height 14
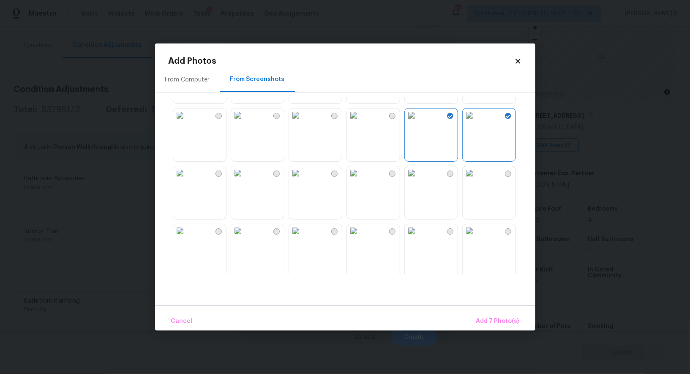
scroll to position [461, 0]
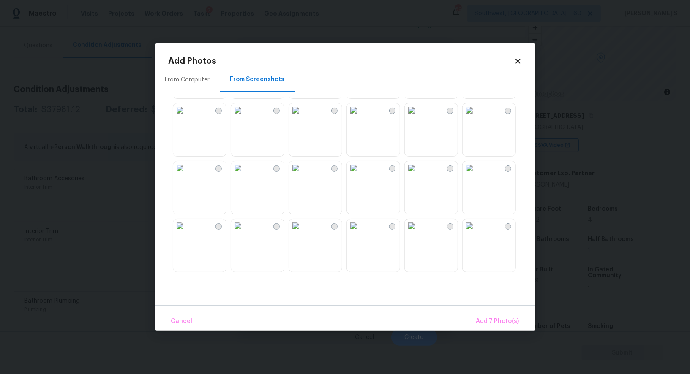
click at [360, 175] on img at bounding box center [354, 168] width 14 height 14
click at [302, 233] on img at bounding box center [296, 226] width 14 height 14
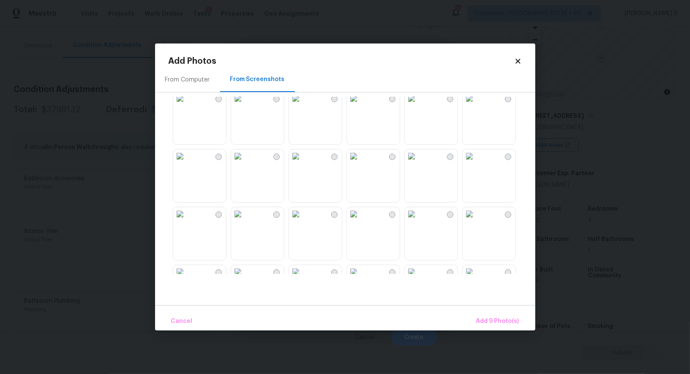
click at [245, 163] on img at bounding box center [238, 157] width 14 height 14
click at [360, 163] on img at bounding box center [354, 157] width 14 height 14
drag, startPoint x: 297, startPoint y: 236, endPoint x: 237, endPoint y: 236, distance: 59.1
click at [297, 221] on img at bounding box center [296, 214] width 14 height 14
click at [237, 221] on img at bounding box center [238, 214] width 14 height 14
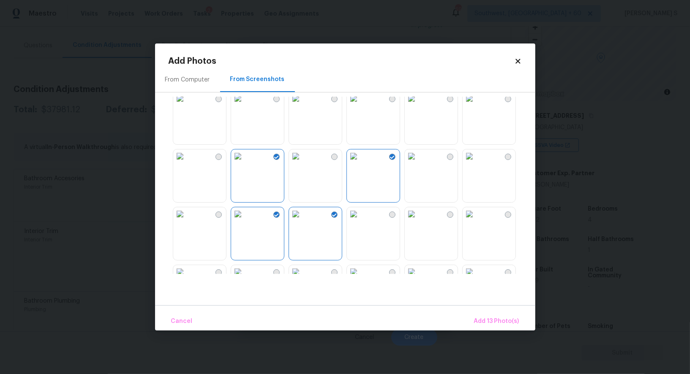
scroll to position [806, 0]
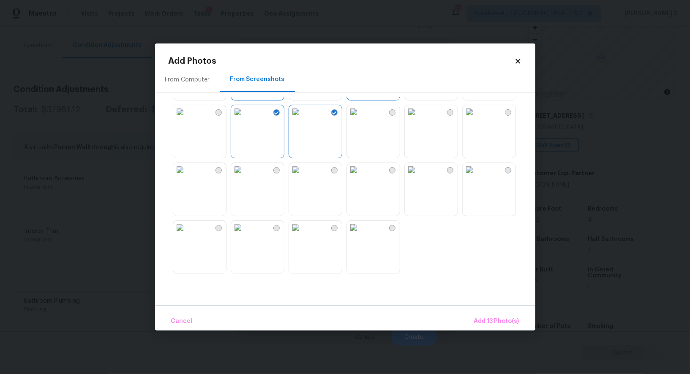
click at [302, 177] on img at bounding box center [296, 170] width 14 height 14
click at [360, 177] on img at bounding box center [354, 170] width 14 height 14
click at [483, 321] on span "Add 15 Photo(s)" at bounding box center [496, 321] width 45 height 11
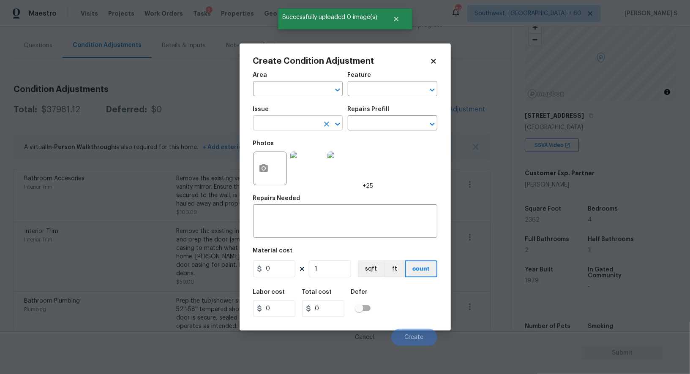
click at [289, 126] on input "text" at bounding box center [286, 123] width 66 height 13
type input "Interior Paint"
type input "rimer"
type input "Overall Paint"
type textarea "Interior primer - PRIMER PROVIDED BY OPENDOOR - All nails, screws, drywall anch…"
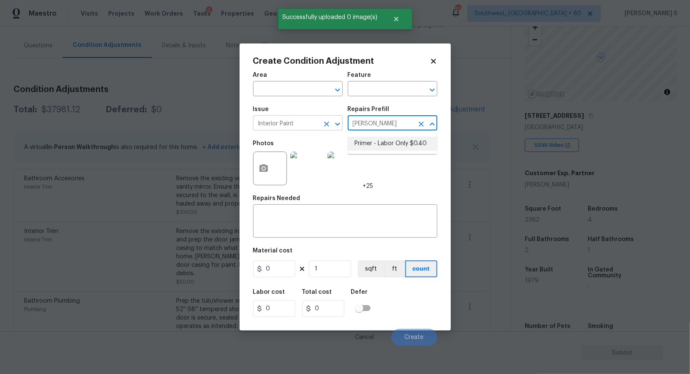
type input "0.4"
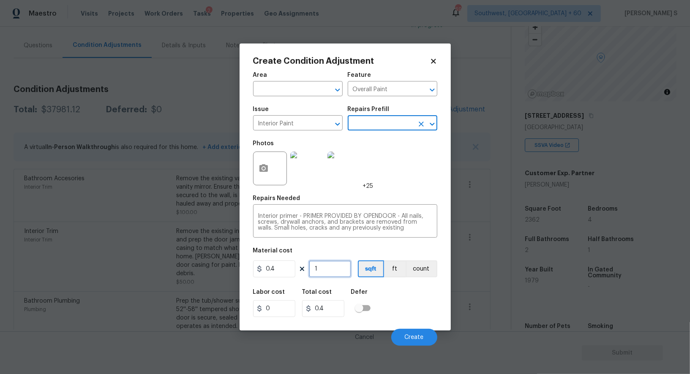
click at [338, 269] on input "1" at bounding box center [330, 269] width 42 height 17
paste input "text"
type input "2"
type input "0.8"
type input "23"
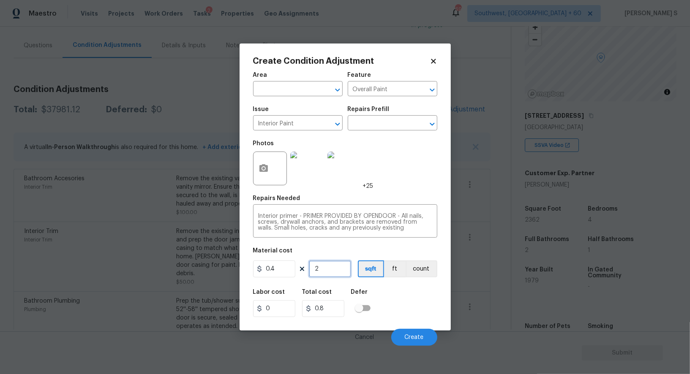
type input "9.2"
type input "236"
type input "94.4"
type input "2362"
type input "944.8"
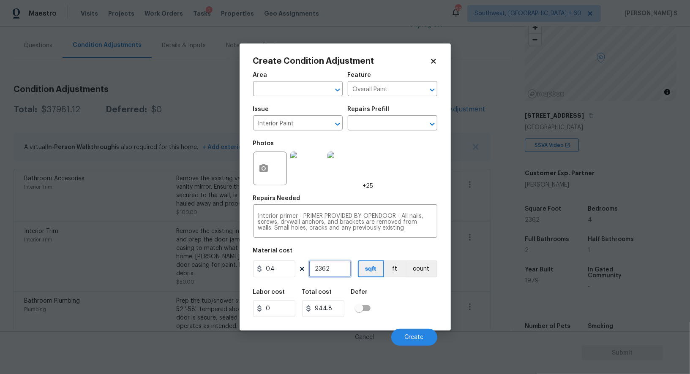
type input "2362"
click at [413, 315] on div "Labor cost 0 Total cost 944.8 Defer" at bounding box center [345, 303] width 184 height 38
click at [411, 332] on button "Create" at bounding box center [414, 337] width 46 height 17
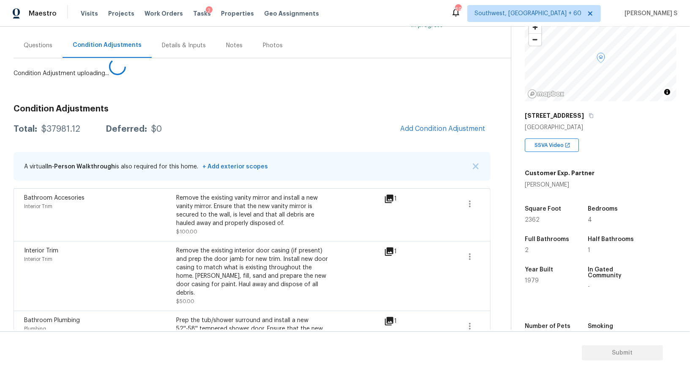
click at [174, 244] on body "Maestro Visits Projects Work Orders Tasks 2 Properties Geo Assignments 690 Sout…" at bounding box center [345, 187] width 690 height 374
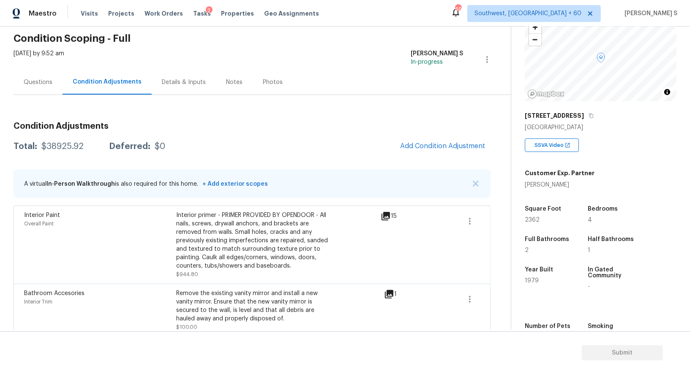
scroll to position [0, 0]
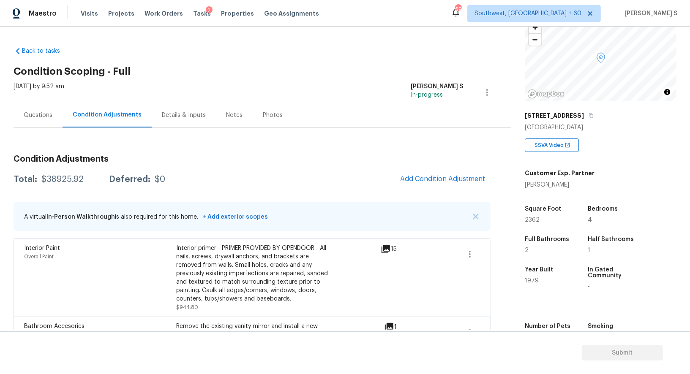
click at [71, 179] on div "$38925.92" at bounding box center [62, 179] width 42 height 8
click at [27, 114] on div "Questions" at bounding box center [38, 115] width 29 height 8
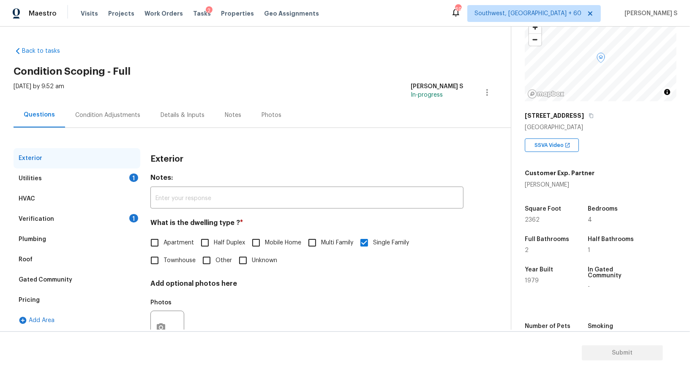
scroll to position [32, 0]
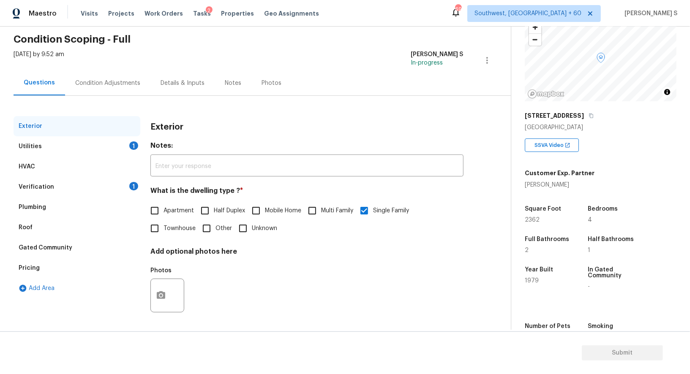
click at [135, 185] on div "1" at bounding box center [133, 186] width 9 height 8
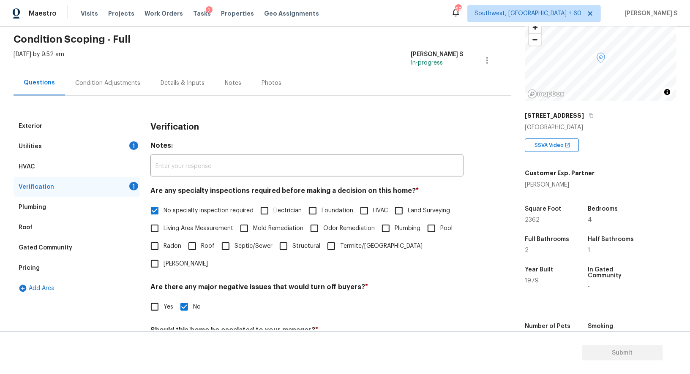
scroll to position [108, 0]
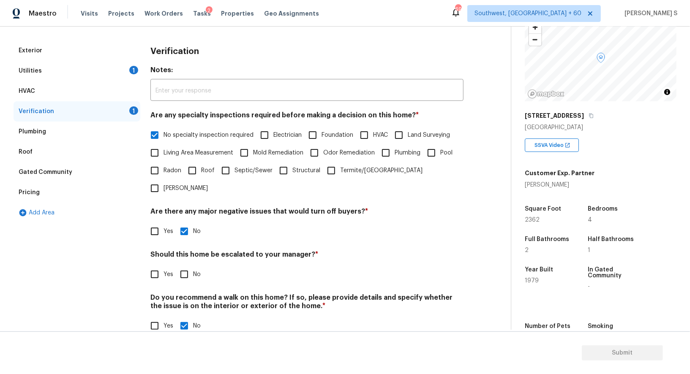
click at [192, 266] on input "No" at bounding box center [184, 275] width 18 height 18
checkbox input "true"
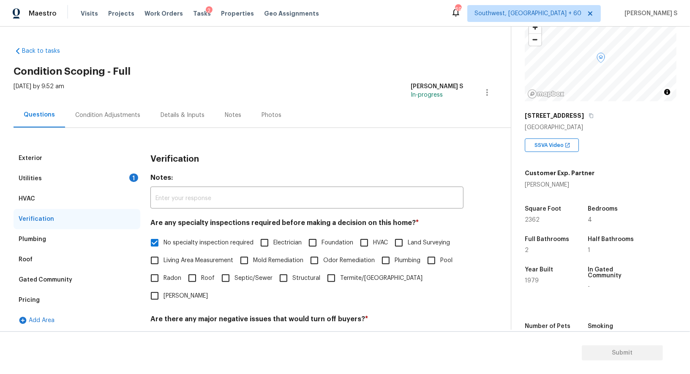
click at [135, 181] on div "Utilities 1" at bounding box center [77, 179] width 127 height 20
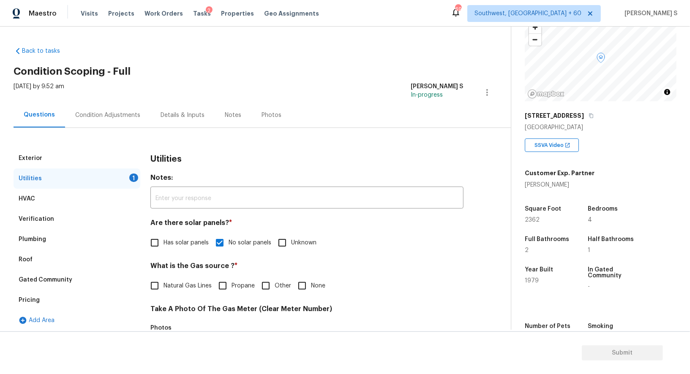
click at [291, 287] on div "Natural Gas Lines Propane Other None" at bounding box center [306, 286] width 313 height 18
click at [313, 291] on label "None" at bounding box center [309, 286] width 32 height 18
click at [311, 291] on input "None" at bounding box center [302, 286] width 18 height 18
checkbox input "true"
click at [44, 217] on div "Verification" at bounding box center [36, 219] width 35 height 8
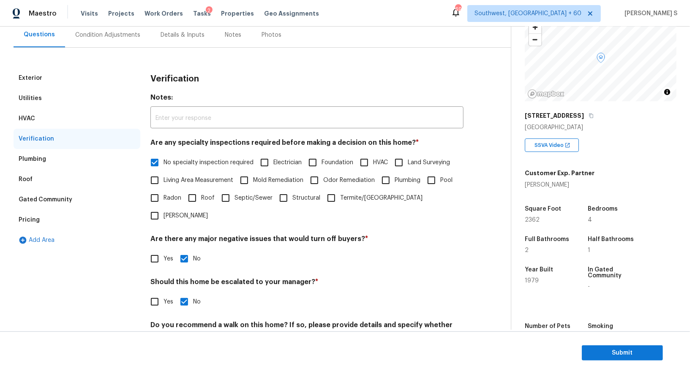
scroll to position [108, 0]
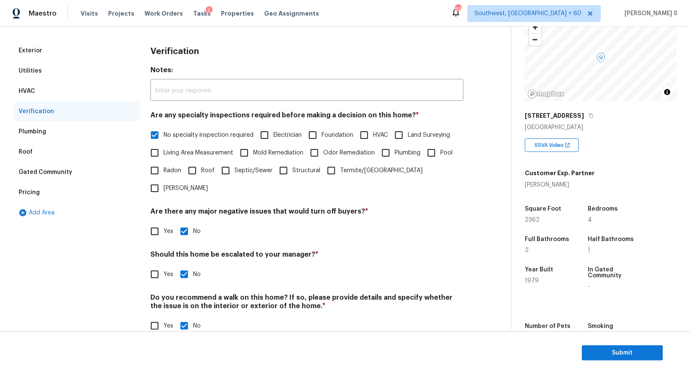
click at [26, 193] on div "Pricing" at bounding box center [29, 192] width 21 height 8
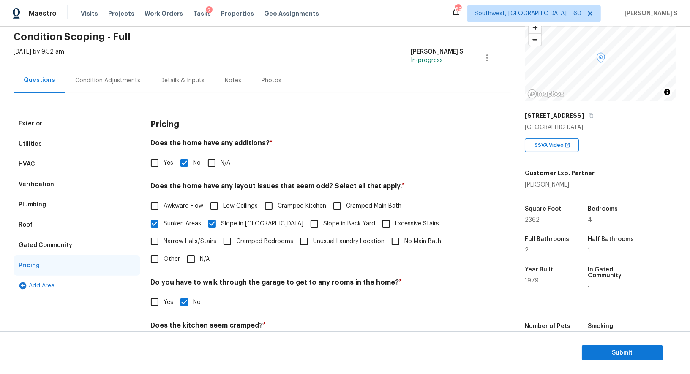
scroll to position [0, 0]
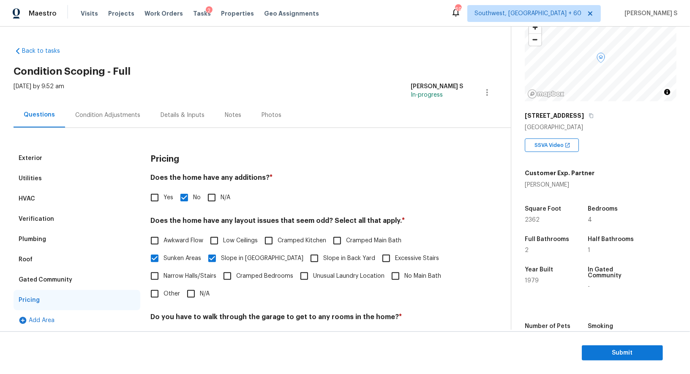
click at [95, 107] on div "Condition Adjustments" at bounding box center [107, 115] width 85 height 25
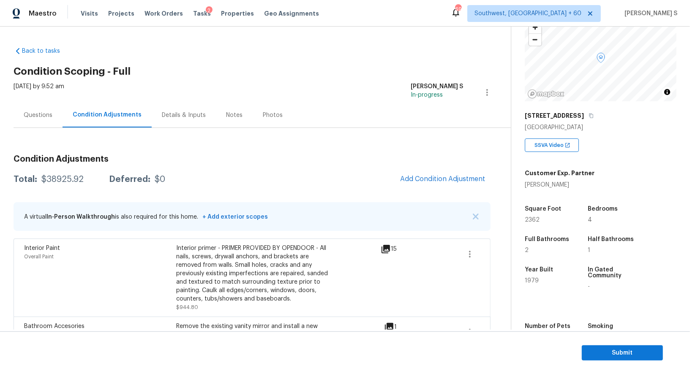
click at [27, 113] on div "Questions" at bounding box center [38, 115] width 29 height 8
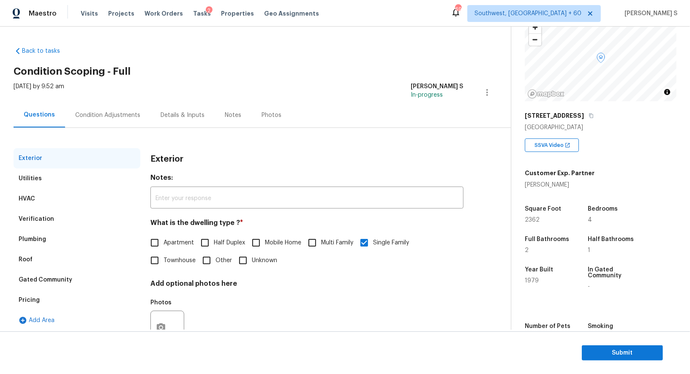
scroll to position [32, 0]
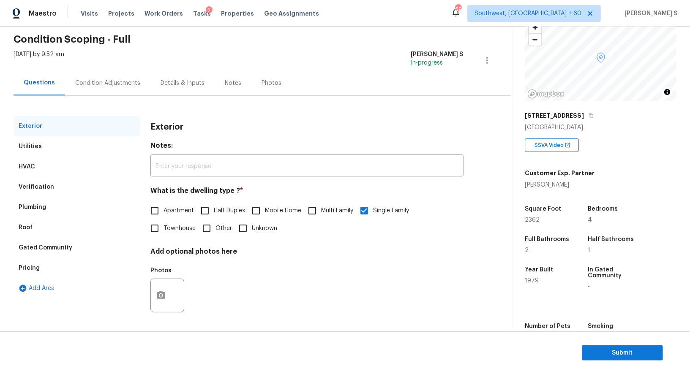
click at [26, 261] on div "Pricing" at bounding box center [77, 268] width 127 height 20
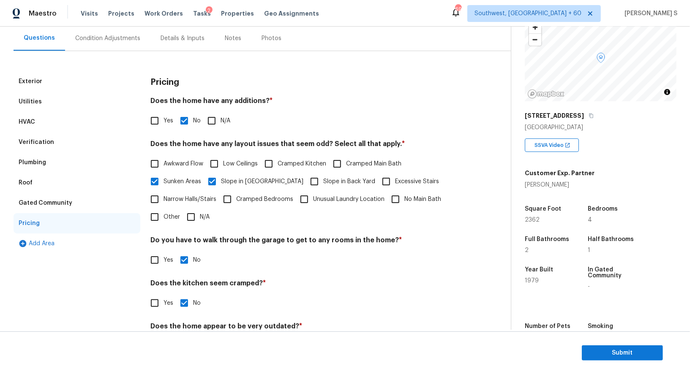
scroll to position [114, 0]
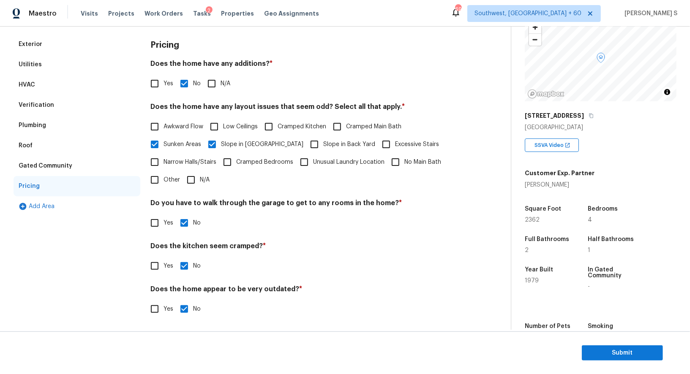
click at [155, 183] on input "Other" at bounding box center [155, 180] width 18 height 18
checkbox input "true"
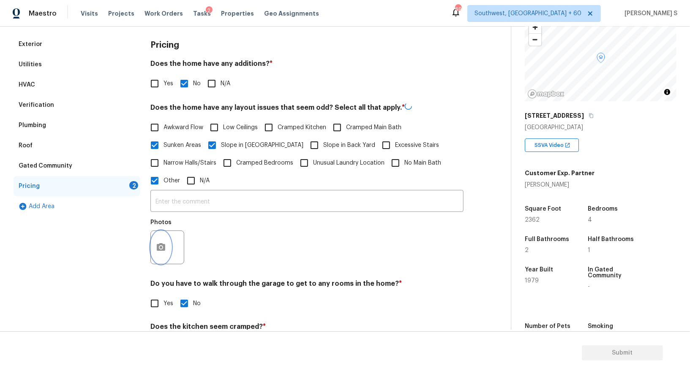
click at [159, 239] on button "button" at bounding box center [161, 247] width 20 height 33
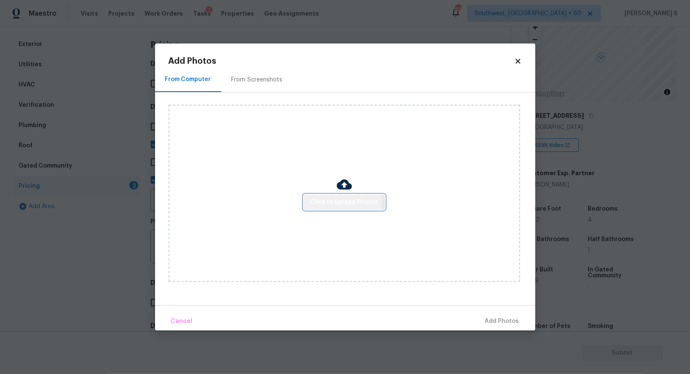
click at [308, 201] on button "Click to Upload Photos" at bounding box center [344, 203] width 81 height 16
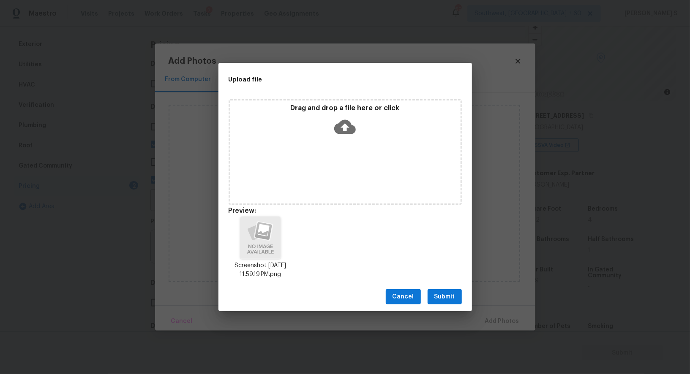
click at [461, 300] on button "Submit" at bounding box center [445, 297] width 34 height 16
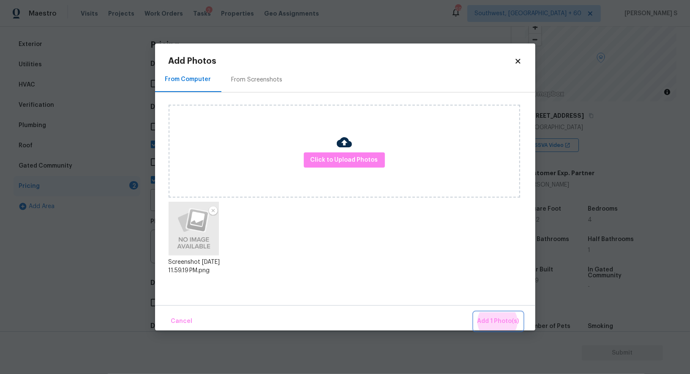
click at [474, 313] on button "Add 1 Photo(s)" at bounding box center [498, 322] width 49 height 18
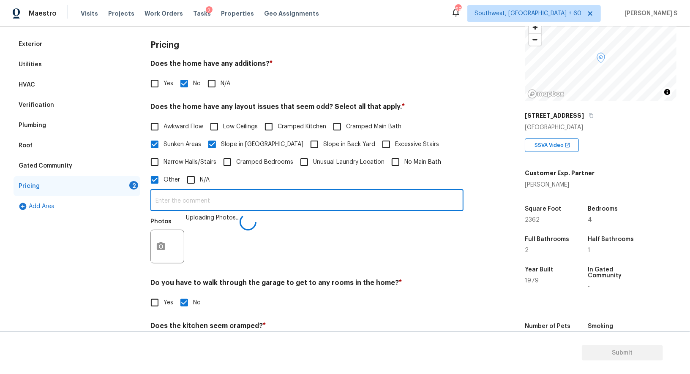
click at [392, 196] on input "text" at bounding box center [306, 201] width 313 height 20
type input "No garage."
click at [371, 239] on div "Photos" at bounding box center [306, 241] width 313 height 55
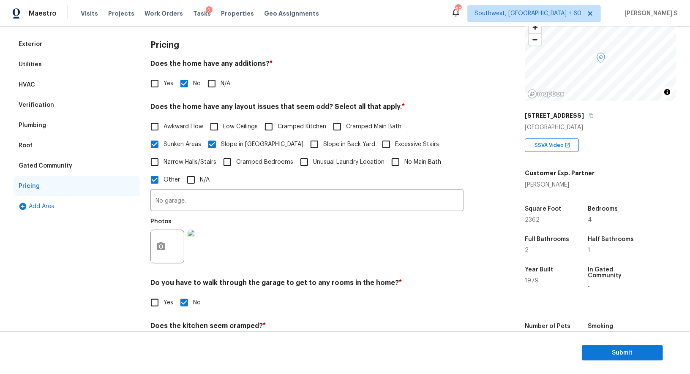
scroll to position [0, 0]
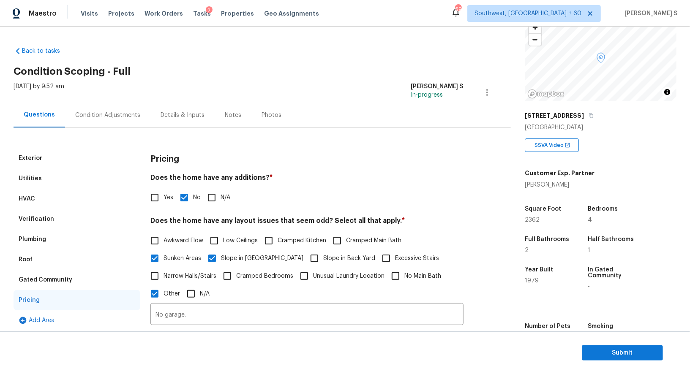
click at [97, 116] on div "Condition Adjustments" at bounding box center [107, 115] width 65 height 8
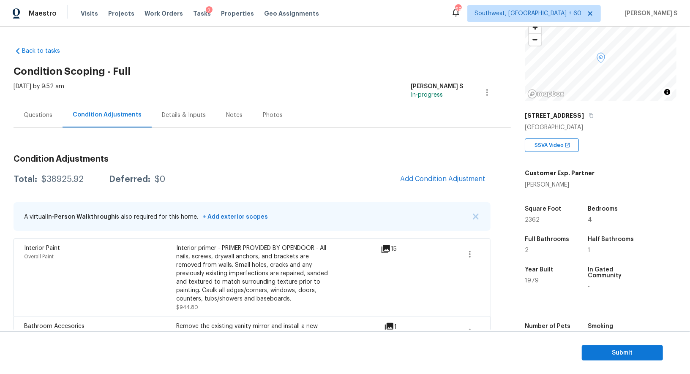
click at [55, 178] on div "$38925.92" at bounding box center [62, 179] width 42 height 8
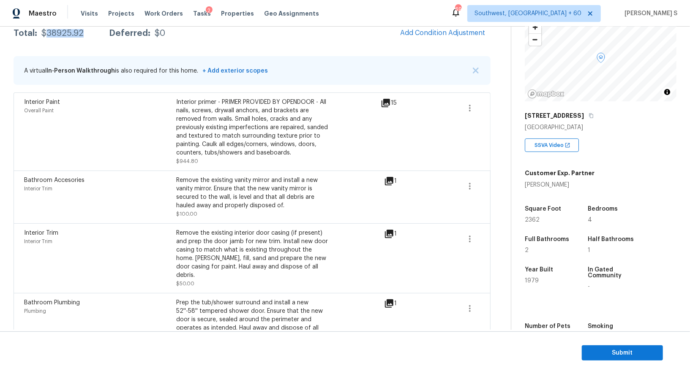
scroll to position [73, 0]
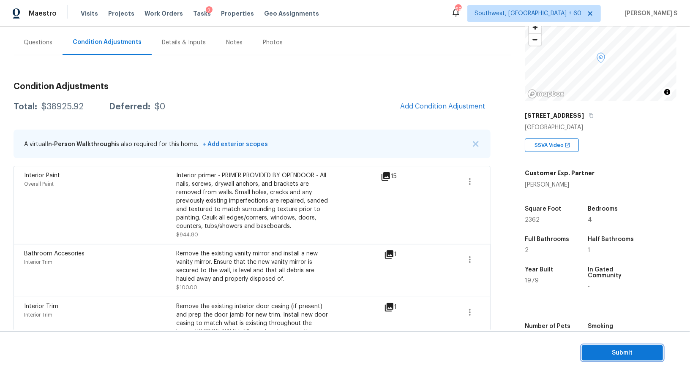
click at [605, 351] on span "Submit" at bounding box center [622, 353] width 68 height 11
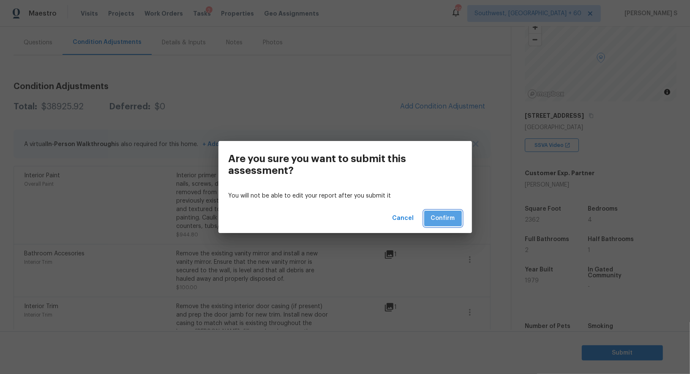
click at [447, 217] on span "Confirm" at bounding box center [443, 218] width 24 height 11
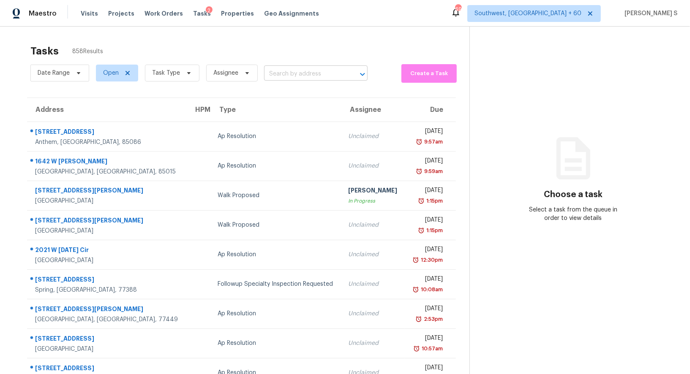
click at [280, 79] on input "text" at bounding box center [304, 74] width 80 height 13
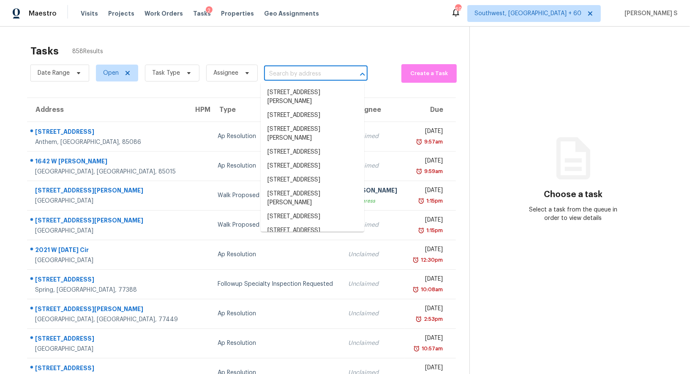
paste input "1490 Wesley Dr, Allen, TX, 75013"
type input "1490 Wesley Dr, Allen, TX, 75013"
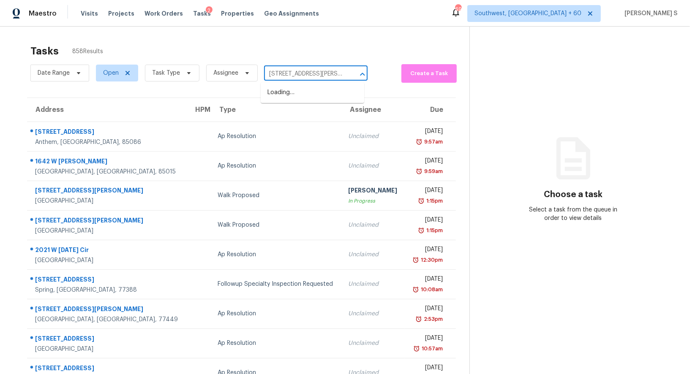
scroll to position [0, 14]
click at [301, 87] on li "1490 Wesley Dr, Allen, TX 75013" at bounding box center [313, 97] width 104 height 23
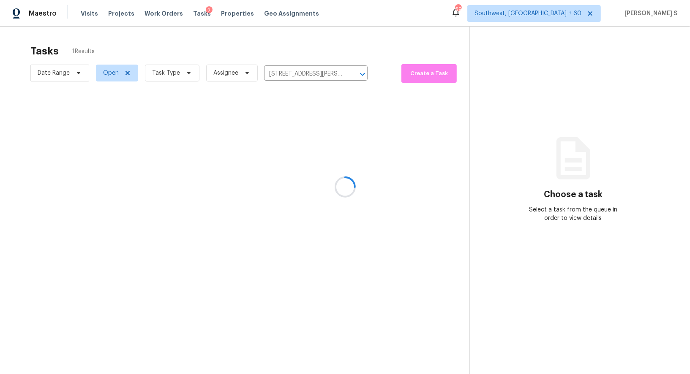
click at [329, 123] on div at bounding box center [345, 187] width 690 height 374
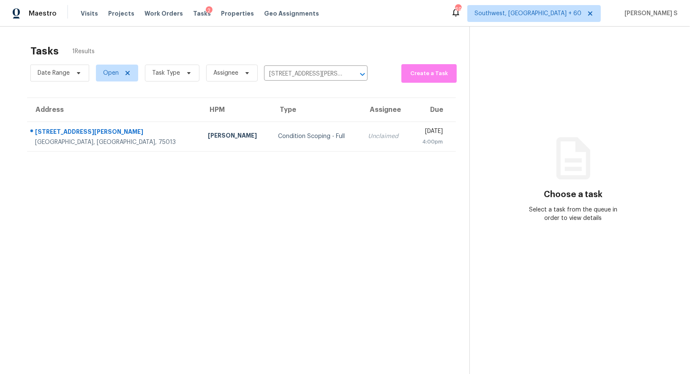
click at [271, 120] on th "Type" at bounding box center [316, 110] width 90 height 24
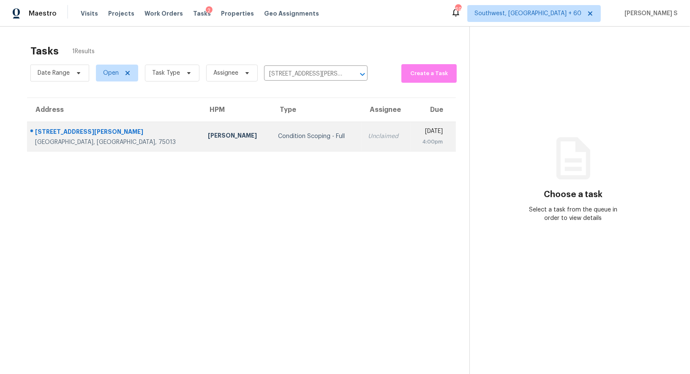
click at [368, 133] on div "Unclaimed" at bounding box center [386, 136] width 36 height 8
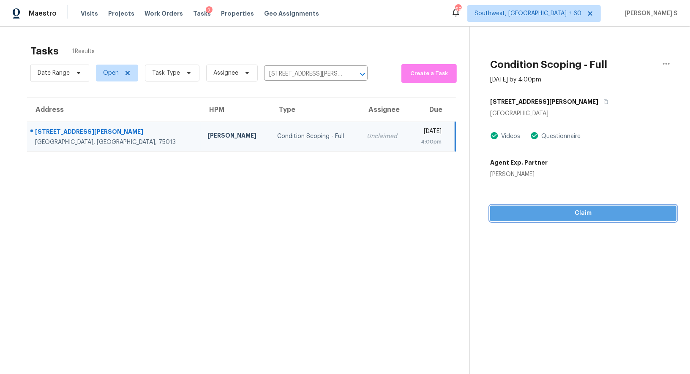
click at [573, 207] on button "Claim" at bounding box center [583, 214] width 186 height 16
click at [507, 217] on span "Start Assessment" at bounding box center [583, 213] width 173 height 11
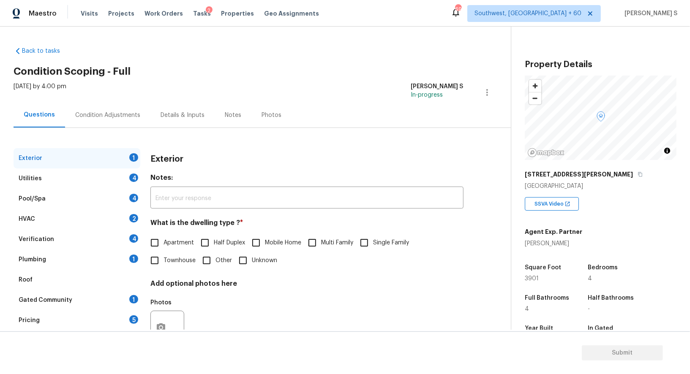
click at [126, 316] on div "Pricing 5" at bounding box center [77, 321] width 127 height 20
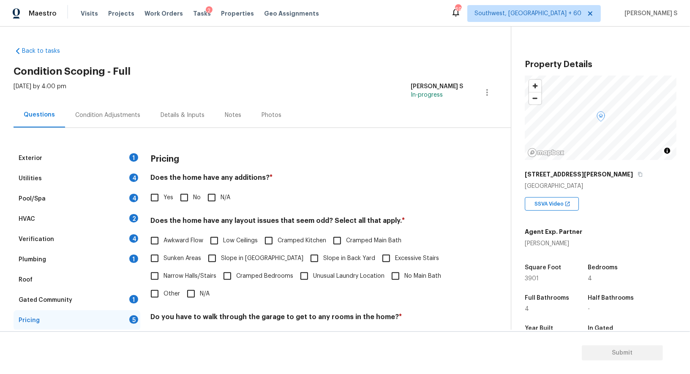
scroll to position [114, 0]
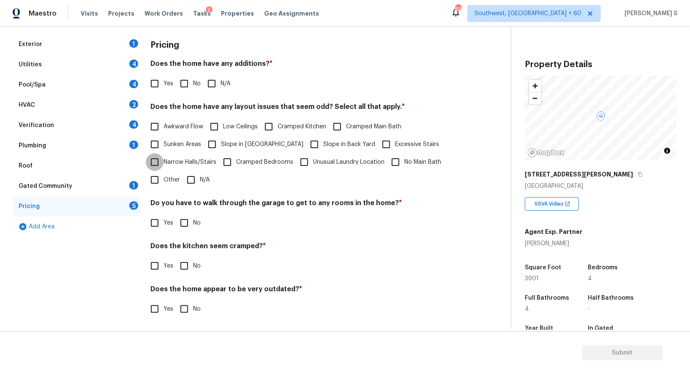
click at [155, 170] on input "Narrow Halls/Stairs" at bounding box center [155, 162] width 18 height 18
click at [154, 158] on input "Narrow Halls/Stairs" at bounding box center [155, 162] width 18 height 18
checkbox input "false"
click at [154, 177] on input "Other" at bounding box center [155, 181] width 18 height 18
checkbox input "true"
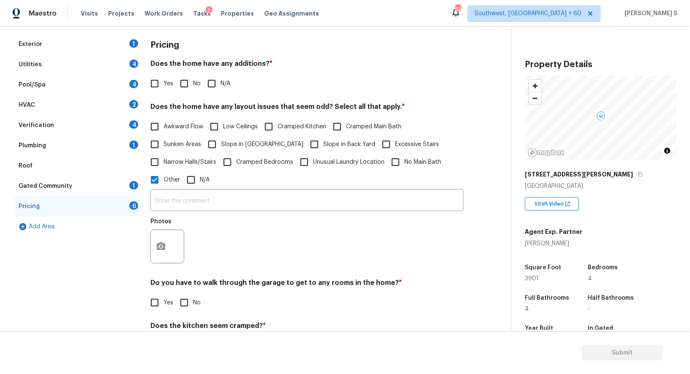
click at [158, 264] on div "Photos" at bounding box center [167, 241] width 35 height 55
click at [158, 253] on button "button" at bounding box center [161, 246] width 20 height 33
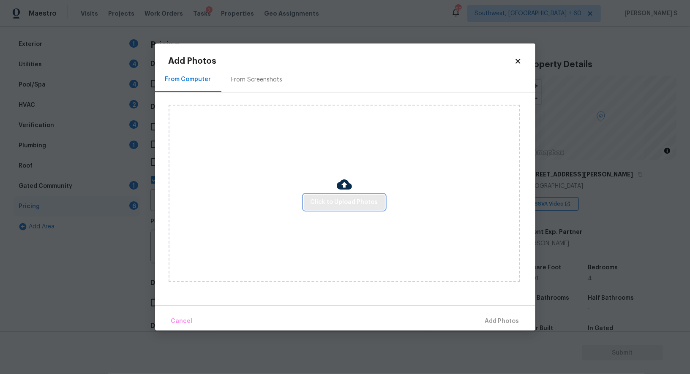
click at [339, 205] on span "Click to Upload Photos" at bounding box center [345, 202] width 68 height 11
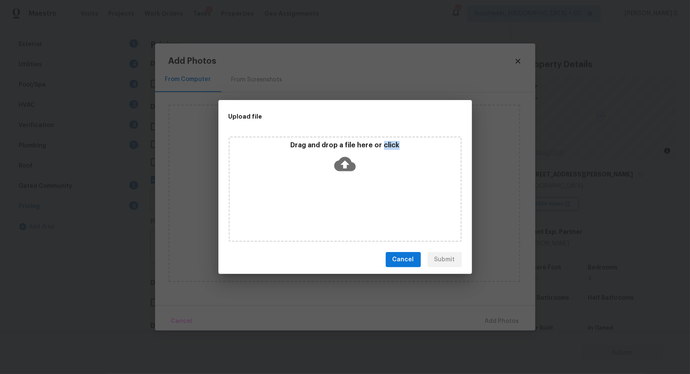
click at [339, 205] on div "Drag and drop a file here or click" at bounding box center [345, 189] width 233 height 106
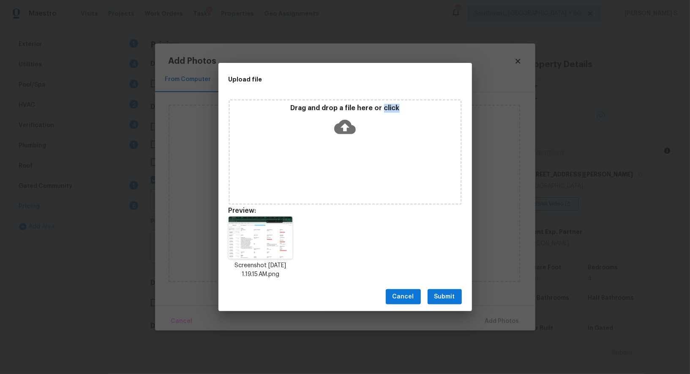
click at [456, 297] on button "Submit" at bounding box center [445, 297] width 34 height 16
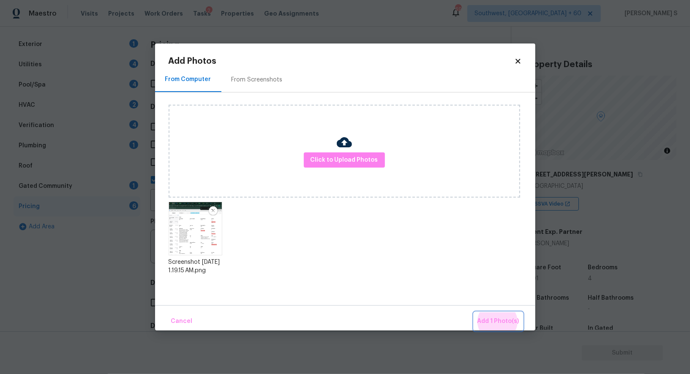
click at [474, 313] on button "Add 1 Photo(s)" at bounding box center [498, 322] width 49 height 18
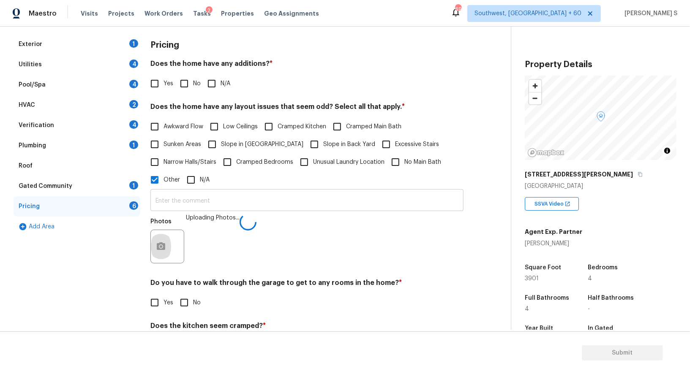
click at [366, 198] on input "text" at bounding box center [306, 201] width 313 height 20
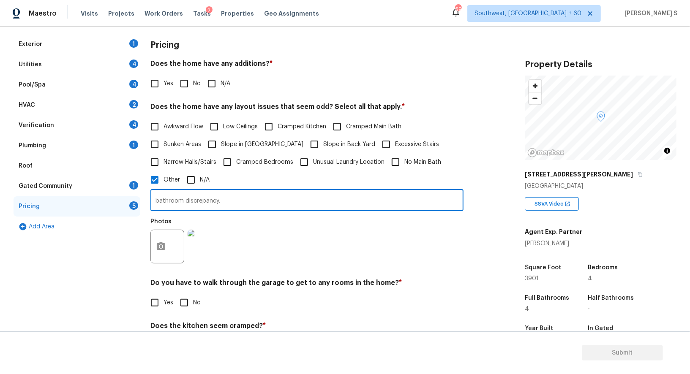
type input "bathroom discrepancy."
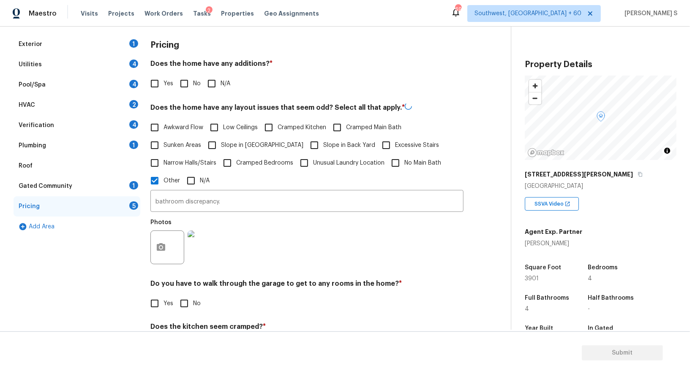
click at [309, 265] on div "Photos" at bounding box center [306, 242] width 313 height 55
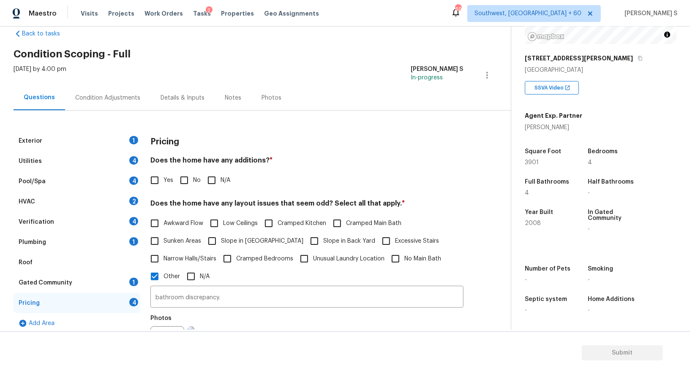
scroll to position [116, 0]
click at [106, 137] on div "Exterior 1" at bounding box center [77, 141] width 127 height 20
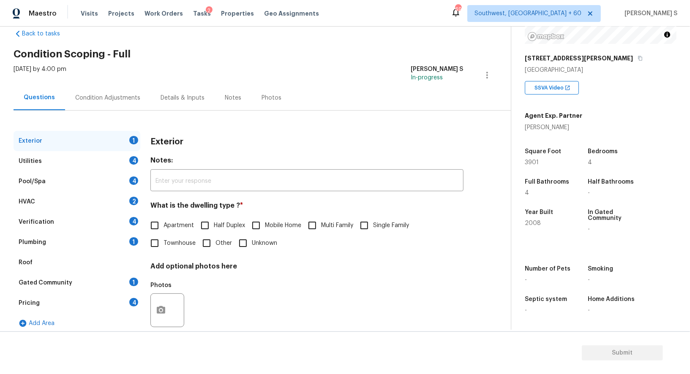
click at [375, 226] on span "Single Family" at bounding box center [391, 225] width 36 height 9
click at [373, 226] on input "Single Family" at bounding box center [364, 226] width 18 height 18
checkbox input "true"
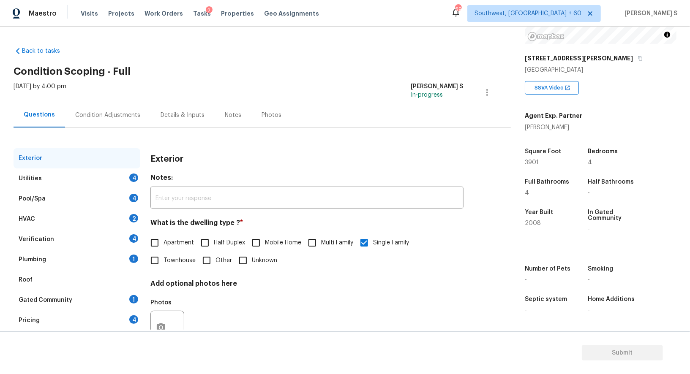
drag, startPoint x: 138, startPoint y: 176, endPoint x: 204, endPoint y: 166, distance: 66.7
click at [138, 176] on div "4" at bounding box center [133, 178] width 9 height 8
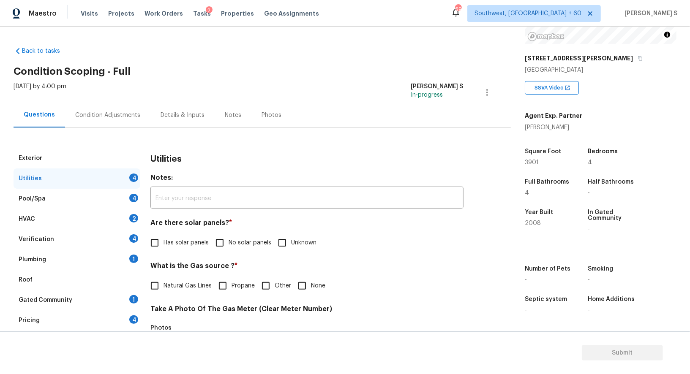
click at [219, 240] on input "No solar panels" at bounding box center [220, 243] width 18 height 18
checkbox input "true"
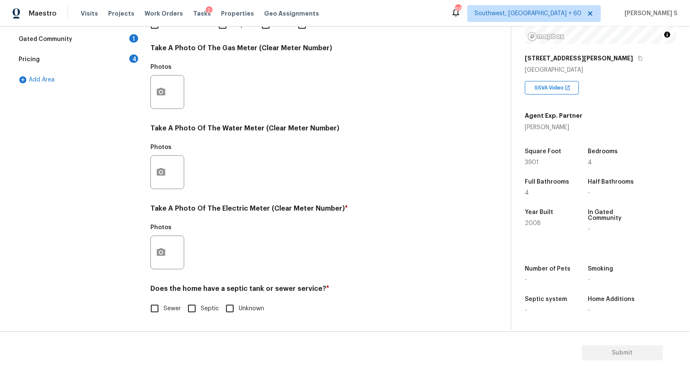
click at [154, 308] on input "Sewer" at bounding box center [155, 309] width 18 height 18
checkbox input "true"
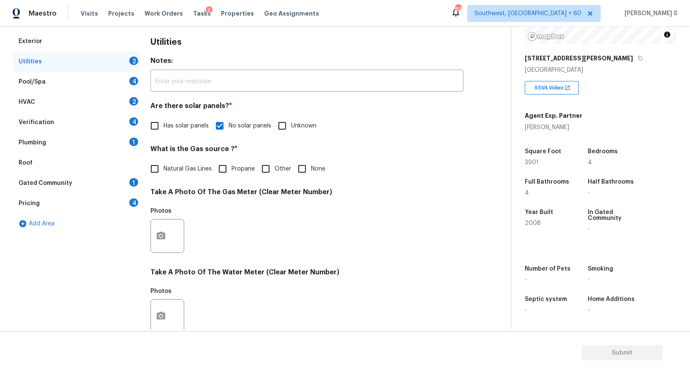
click at [130, 140] on div "1" at bounding box center [133, 142] width 9 height 8
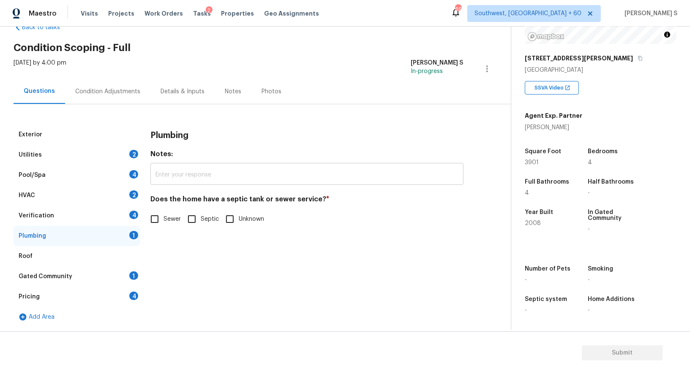
scroll to position [23, 0]
click at [162, 217] on input "Sewer" at bounding box center [155, 220] width 18 height 18
checkbox input "true"
click at [128, 275] on div "Gated Community 1" at bounding box center [77, 277] width 127 height 20
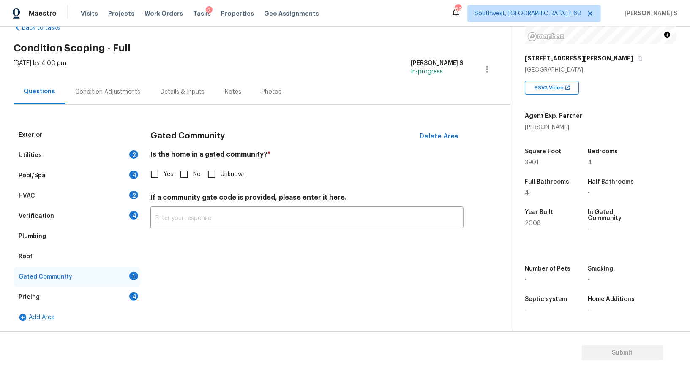
click at [181, 174] on input "No" at bounding box center [184, 175] width 18 height 18
checkbox input "true"
click at [131, 211] on div "Verification 4" at bounding box center [77, 216] width 127 height 20
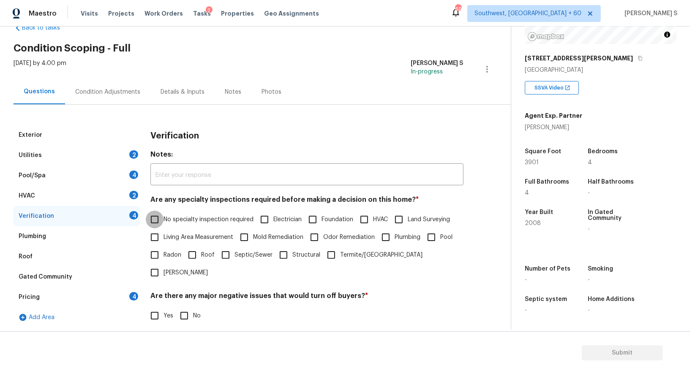
click at [157, 221] on input "No specialty inspection required" at bounding box center [155, 220] width 18 height 18
checkbox input "true"
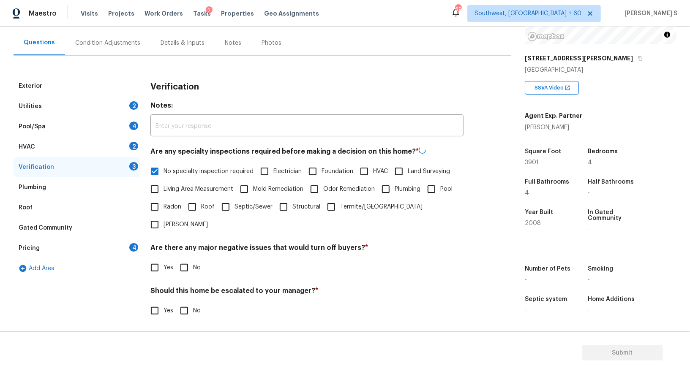
scroll to position [108, 0]
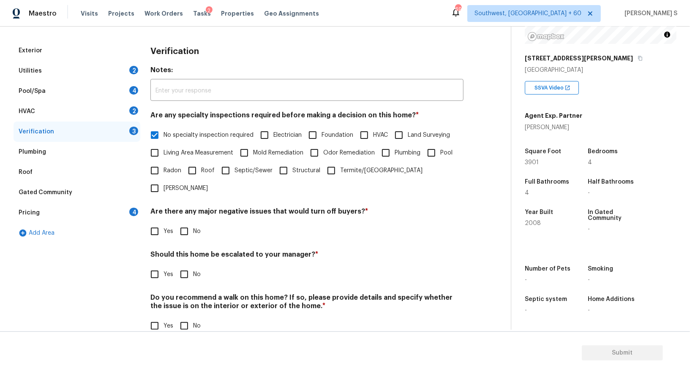
drag, startPoint x: 186, startPoint y: 221, endPoint x: 188, endPoint y: 295, distance: 73.6
click at [186, 223] on input "No" at bounding box center [184, 232] width 18 height 18
checkbox input "true"
click at [180, 318] on input "No" at bounding box center [184, 327] width 18 height 18
checkbox input "true"
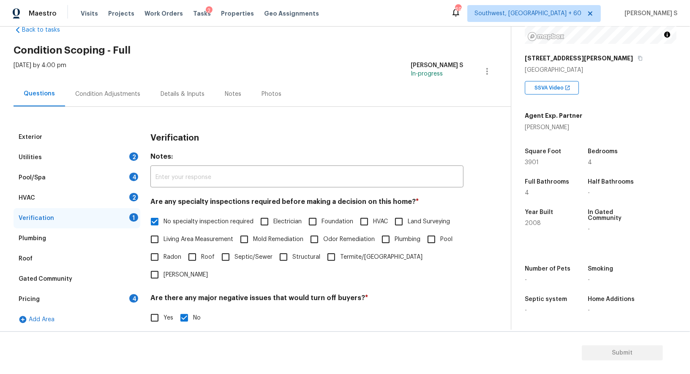
scroll to position [0, 0]
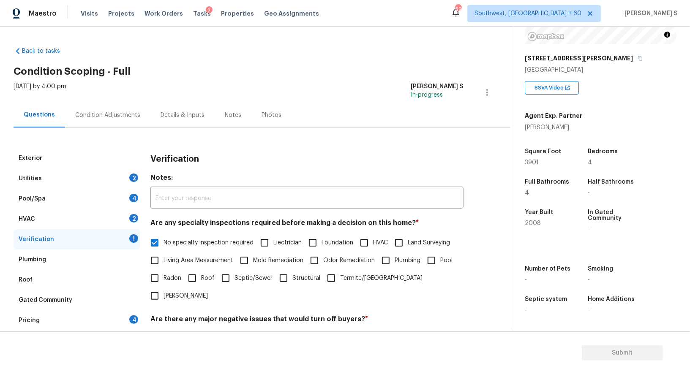
click at [136, 215] on div "2" at bounding box center [133, 218] width 9 height 8
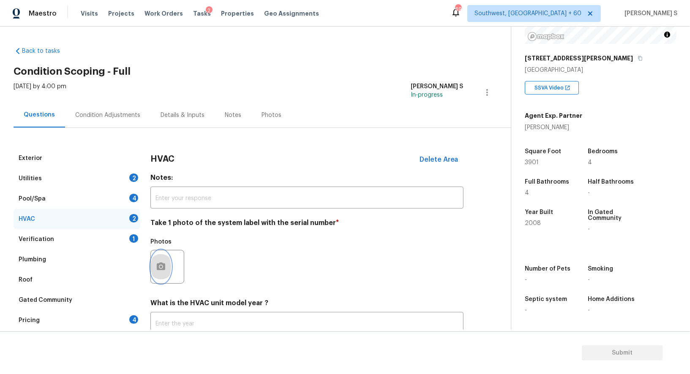
click at [166, 266] on button "button" at bounding box center [161, 267] width 20 height 33
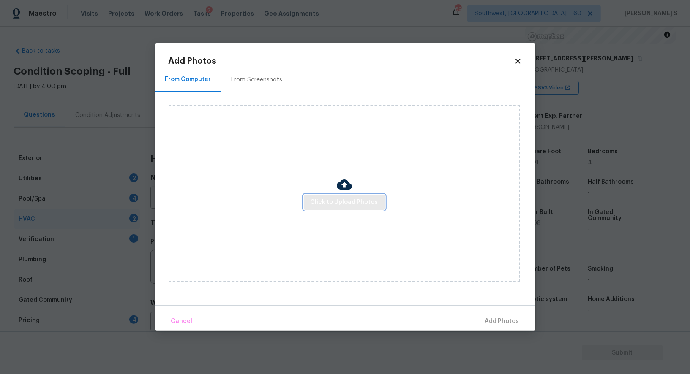
click at [338, 209] on button "Click to Upload Photos" at bounding box center [344, 203] width 81 height 16
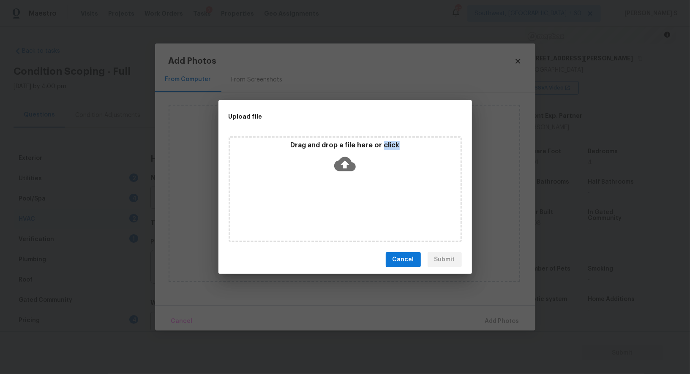
click at [338, 209] on div "Drag and drop a file here or click" at bounding box center [345, 189] width 233 height 106
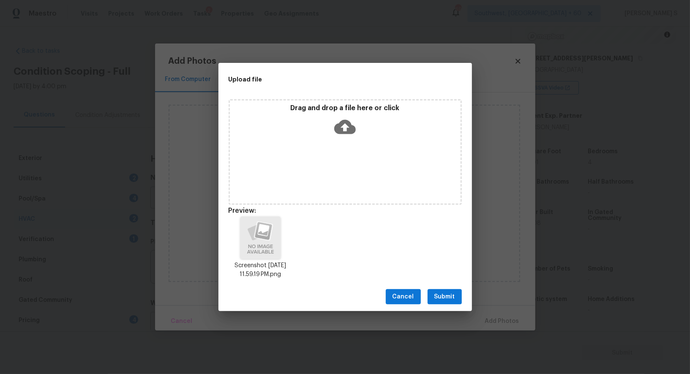
click at [457, 286] on div "Cancel Submit" at bounding box center [344, 297] width 253 height 29
click at [454, 291] on button "Submit" at bounding box center [445, 297] width 34 height 16
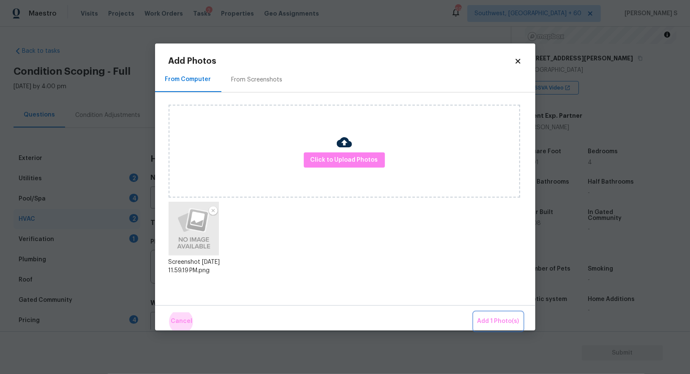
click at [474, 313] on button "Add 1 Photo(s)" at bounding box center [498, 322] width 49 height 18
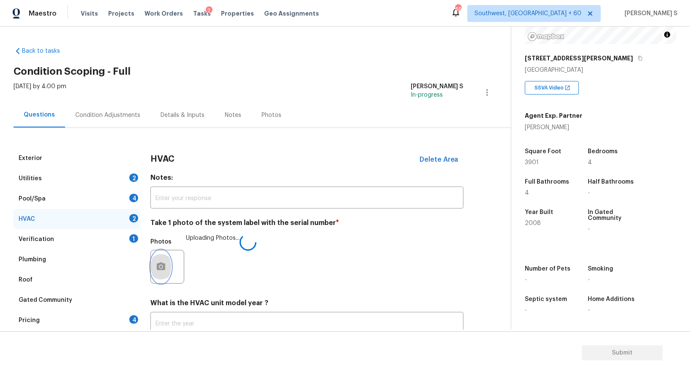
scroll to position [60, 0]
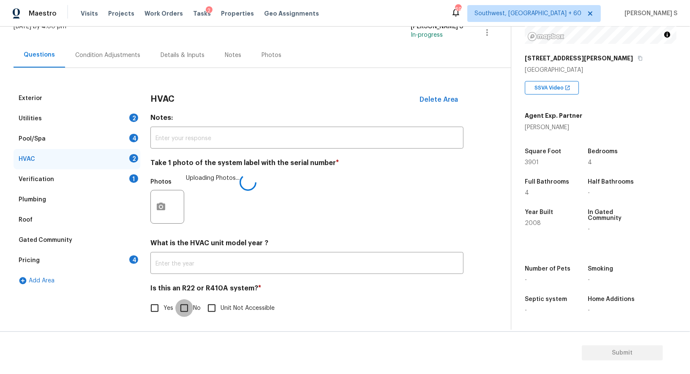
click at [184, 304] on input "No" at bounding box center [184, 309] width 18 height 18
checkbox input "true"
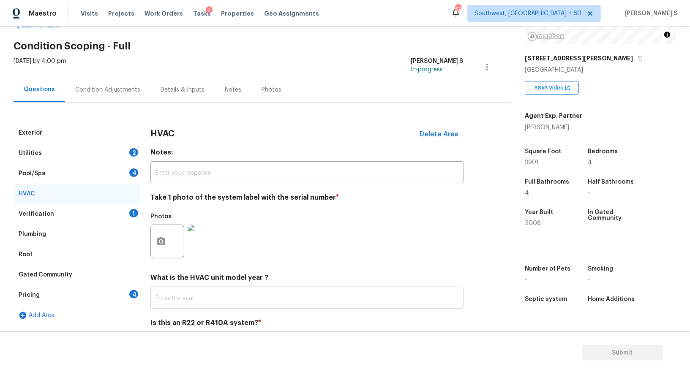
scroll to position [0, 0]
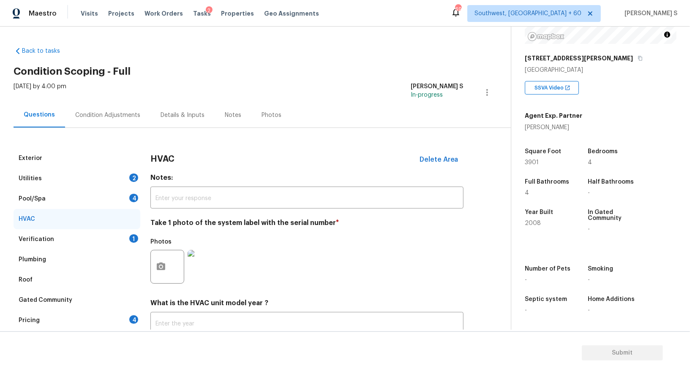
click at [131, 194] on div "4" at bounding box center [133, 198] width 9 height 8
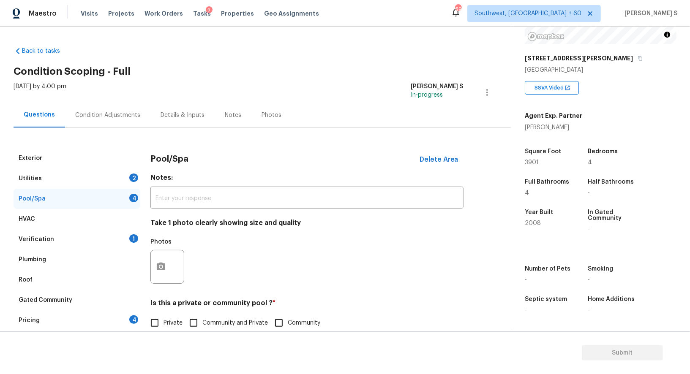
click at [177, 272] on div at bounding box center [167, 267] width 34 height 34
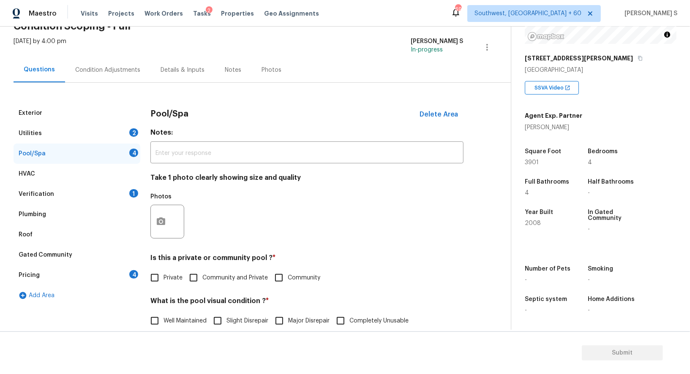
click at [131, 132] on div "2" at bounding box center [133, 132] width 9 height 8
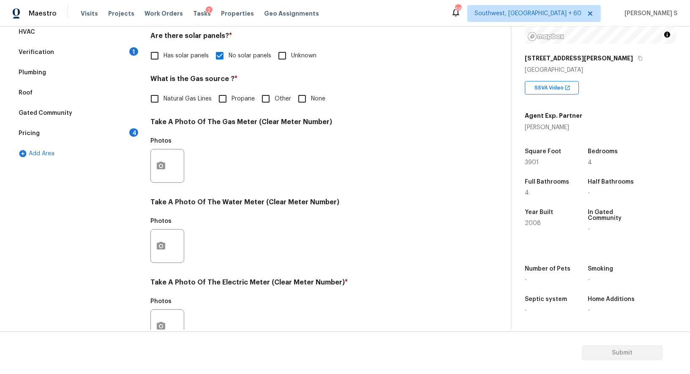
scroll to position [261, 0]
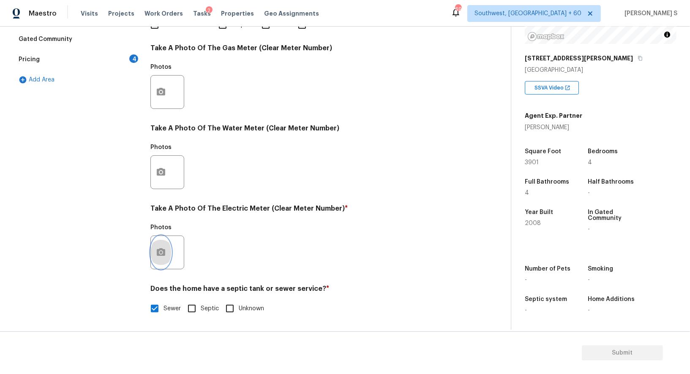
click at [158, 245] on button "button" at bounding box center [161, 252] width 20 height 33
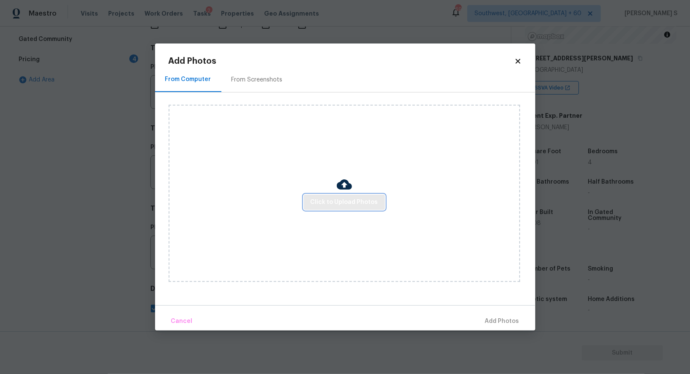
click at [321, 199] on span "Click to Upload Photos" at bounding box center [345, 202] width 68 height 11
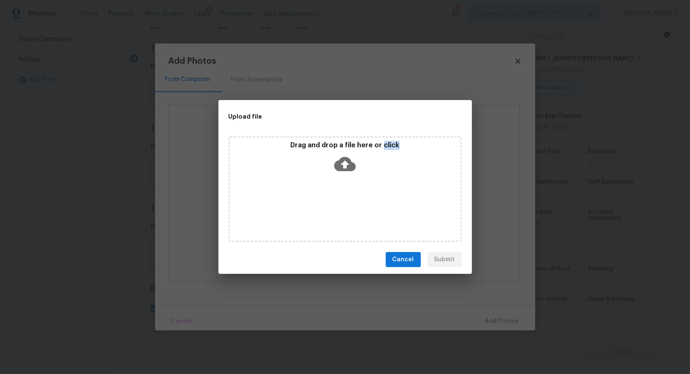
click at [321, 199] on div "Drag and drop a file here or click" at bounding box center [345, 189] width 233 height 106
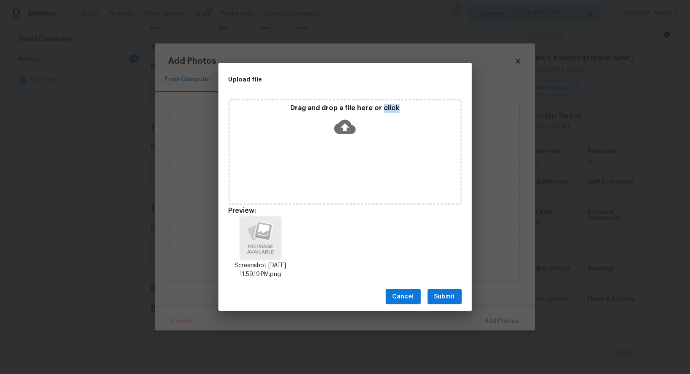
click at [457, 294] on button "Submit" at bounding box center [445, 297] width 34 height 16
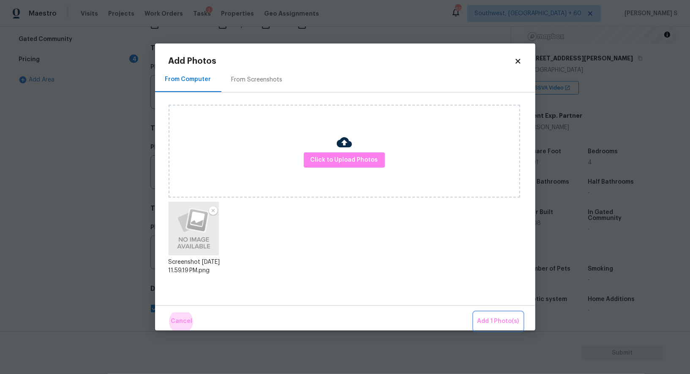
click at [474, 313] on button "Add 1 Photo(s)" at bounding box center [498, 322] width 49 height 18
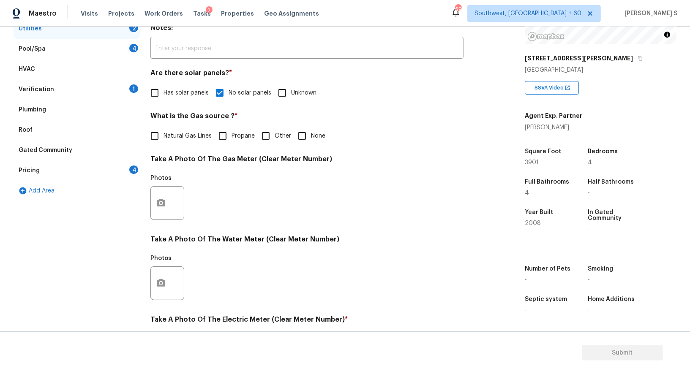
scroll to position [62, 0]
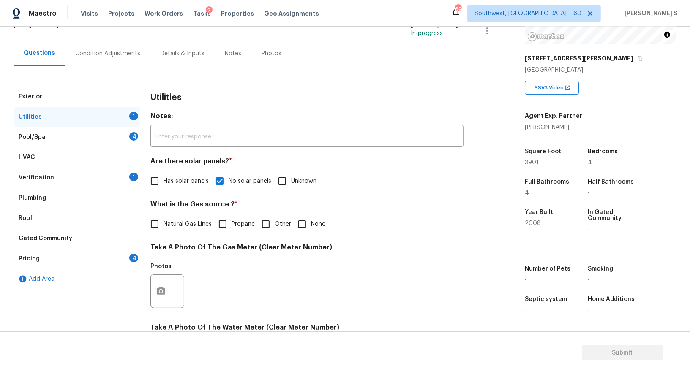
click at [133, 256] on div "4" at bounding box center [133, 258] width 9 height 8
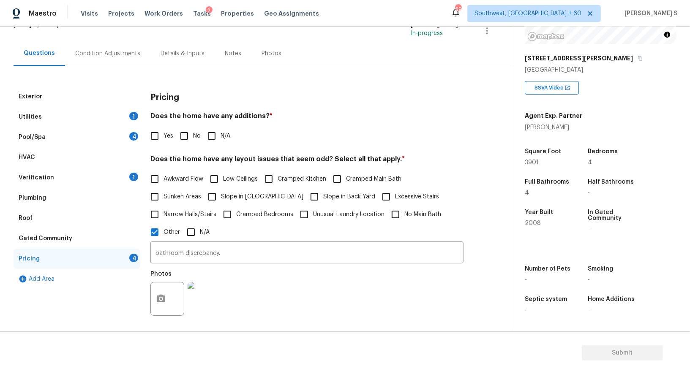
click at [192, 136] on input "No" at bounding box center [184, 136] width 18 height 18
checkbox input "true"
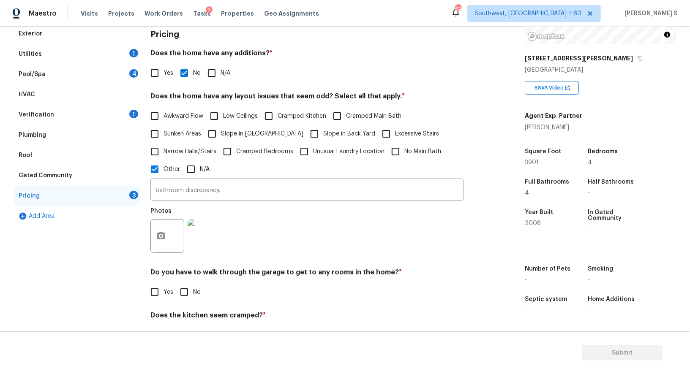
scroll to position [194, 0]
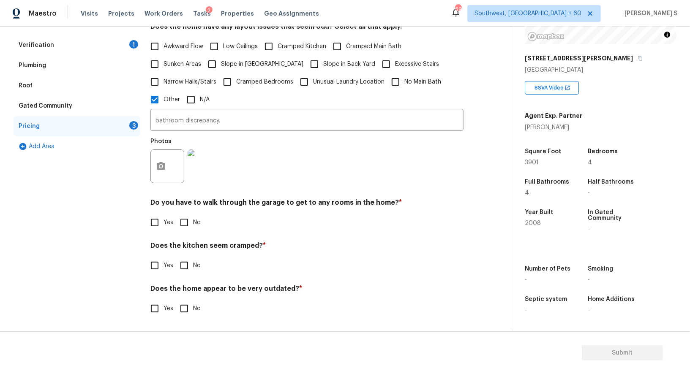
click at [193, 223] on input "No" at bounding box center [184, 223] width 18 height 18
checkbox input "true"
click at [175, 258] on input "No" at bounding box center [184, 267] width 18 height 18
checkbox input "true"
click at [175, 301] on input "No" at bounding box center [184, 310] width 18 height 18
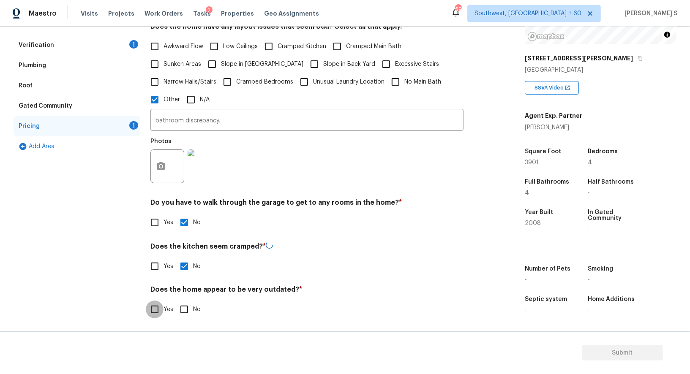
checkbox input "true"
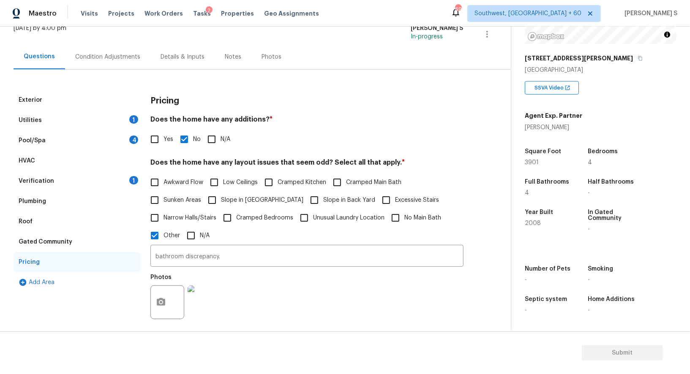
scroll to position [0, 0]
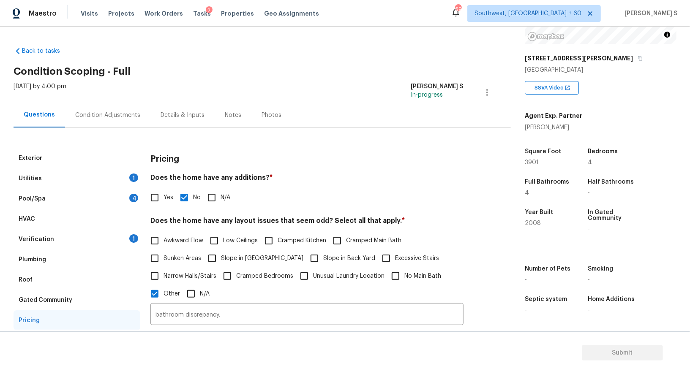
click at [128, 111] on div "Condition Adjustments" at bounding box center [107, 115] width 65 height 8
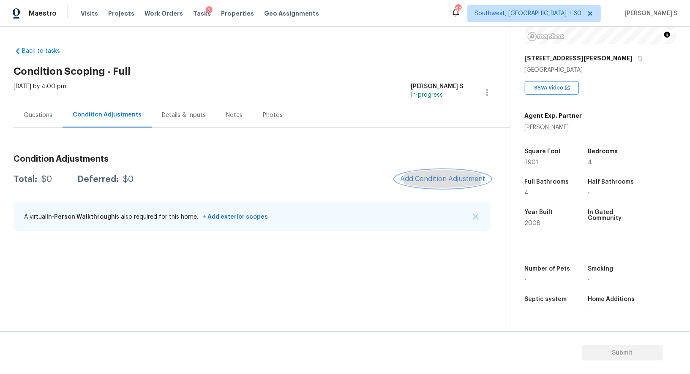
click at [420, 176] on span "Add Condition Adjustment" at bounding box center [442, 179] width 85 height 8
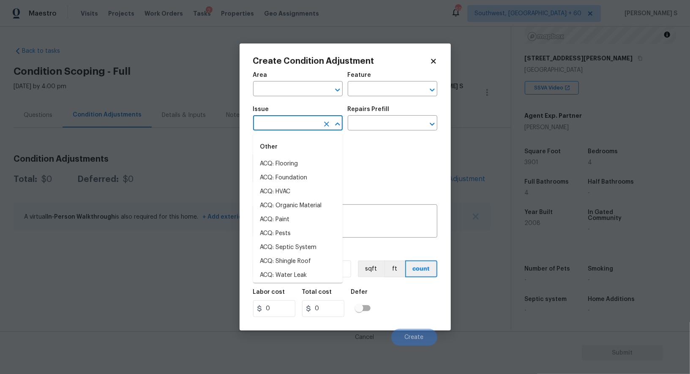
click at [276, 131] on input "text" at bounding box center [286, 123] width 66 height 13
type input "l"
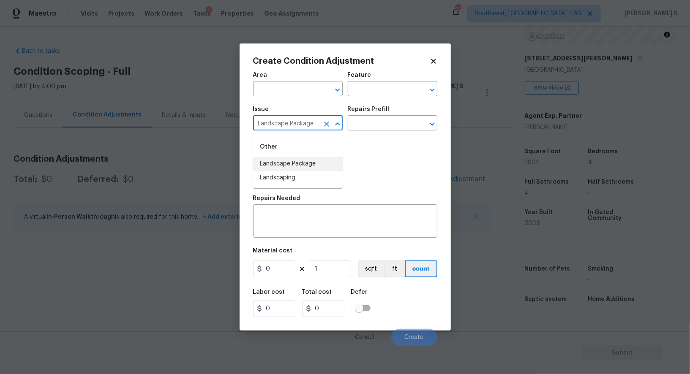
type input "Landscape Package"
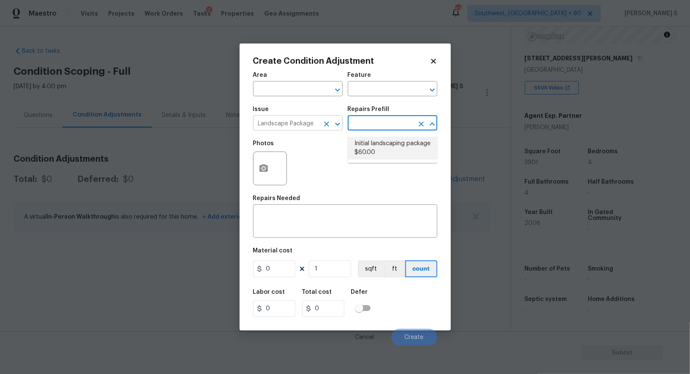
type input "Home Readiness Packages"
type textarea "Mowing of grass up to 6" in height. Mow, edge along driveways & sidewalks, trim…"
type input "60"
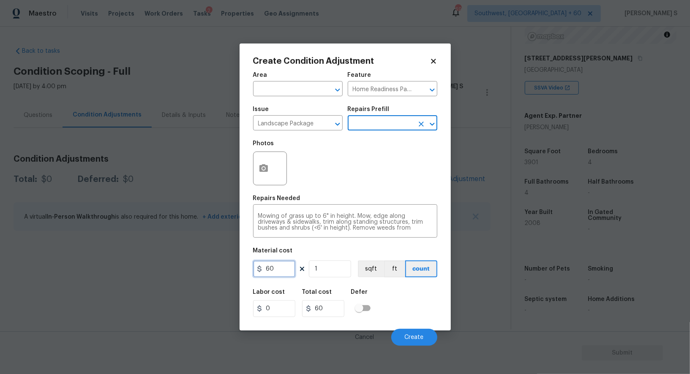
click at [277, 270] on input "60" at bounding box center [274, 269] width 42 height 17
type input "400"
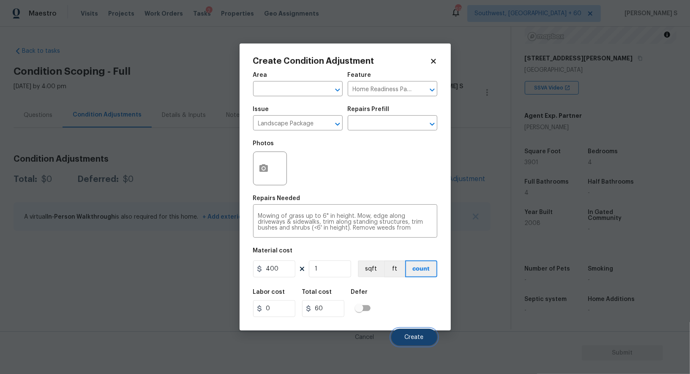
type input "400"
click at [414, 336] on span "Create" at bounding box center [414, 338] width 19 height 6
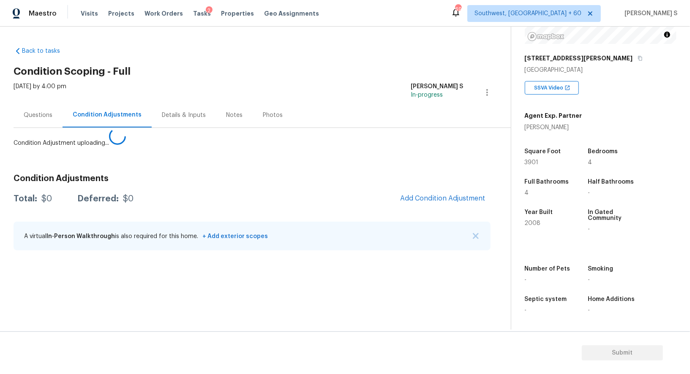
click at [133, 306] on body "Maestro Visits Projects Work Orders Tasks 2 Properties Geo Assignments 690 Sout…" at bounding box center [345, 187] width 690 height 374
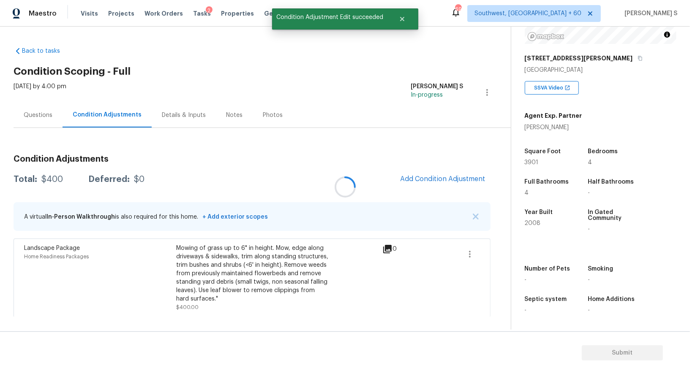
click at [444, 183] on div at bounding box center [345, 187] width 690 height 374
click at [433, 172] on button "Add Condition Adjustment" at bounding box center [442, 179] width 95 height 18
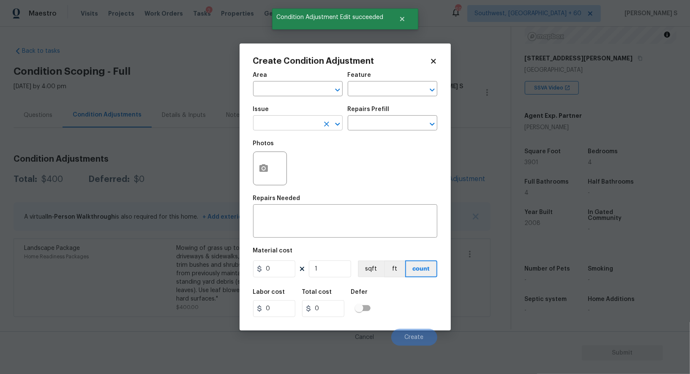
click at [303, 131] on input "text" at bounding box center [286, 123] width 66 height 13
type input "Pressure Washing"
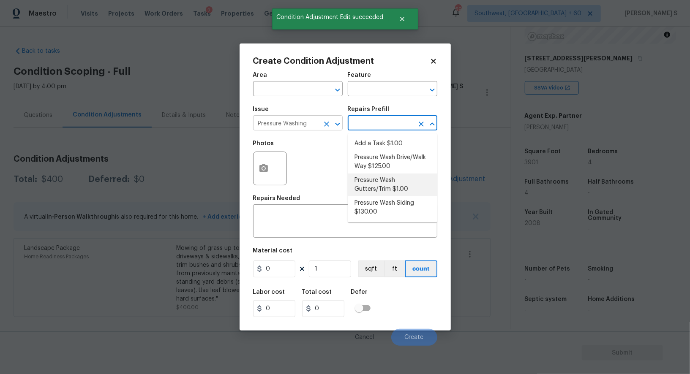
type input "Siding"
type textarea "Protect areas as needed for pressure washing. Pressure wash the gutters and tri…"
type input "1"
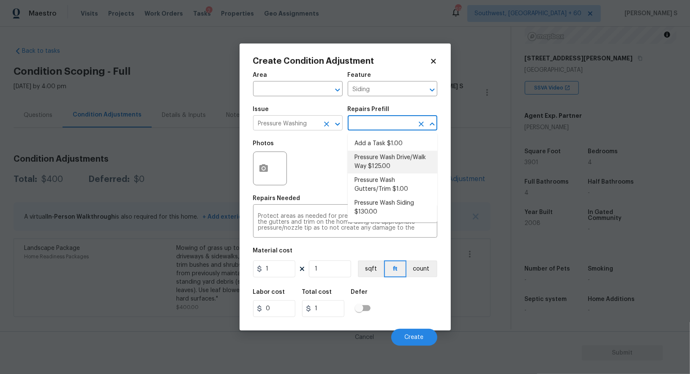
type textarea "Pressure wash the driveways/walkways as directed by the PM. Ensure that all deb…"
type input "125"
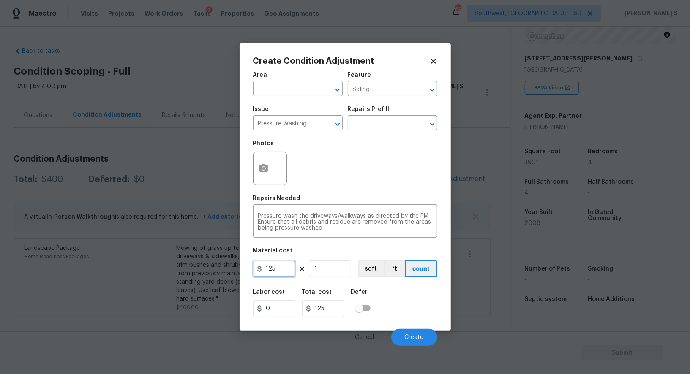
click at [293, 271] on input "125" at bounding box center [274, 269] width 42 height 17
type input "200"
click at [418, 345] on button "Create" at bounding box center [414, 337] width 46 height 17
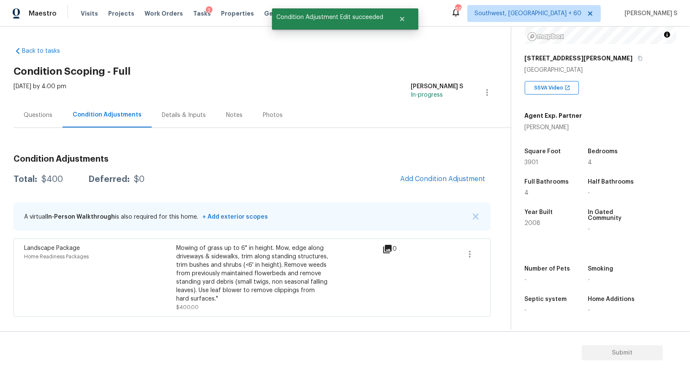
click at [208, 299] on div "Mowing of grass up to 6" in height. Mow, edge along driveways & sidewalks, trim…" at bounding box center [252, 273] width 152 height 59
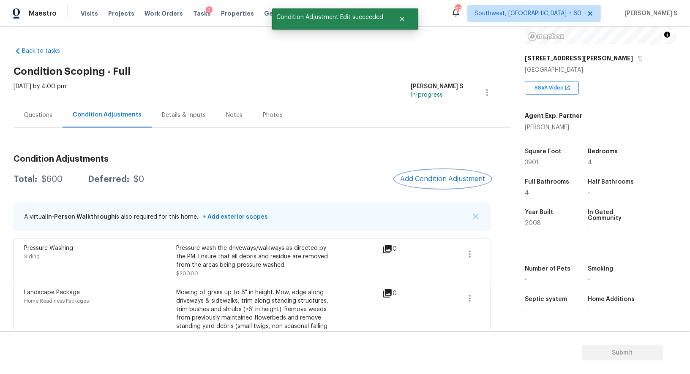
scroll to position [33, 0]
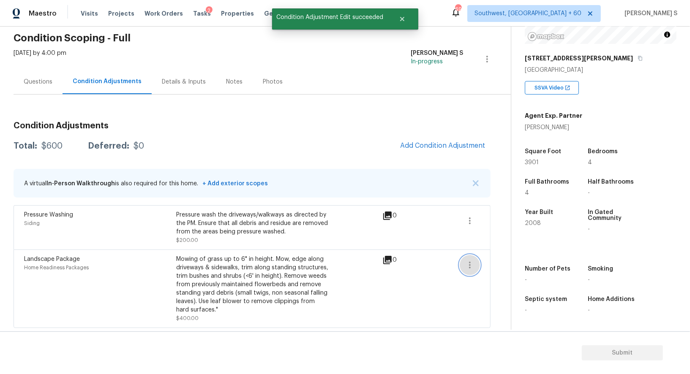
click at [474, 270] on button "button" at bounding box center [470, 265] width 20 height 20
click at [501, 268] on link "Edit" at bounding box center [518, 263] width 72 height 13
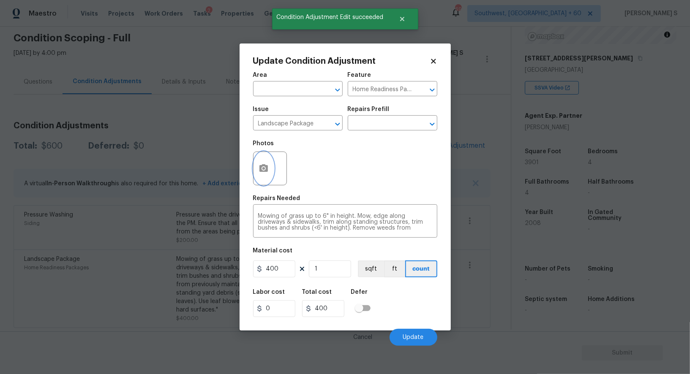
click at [269, 170] on button "button" at bounding box center [263, 168] width 20 height 33
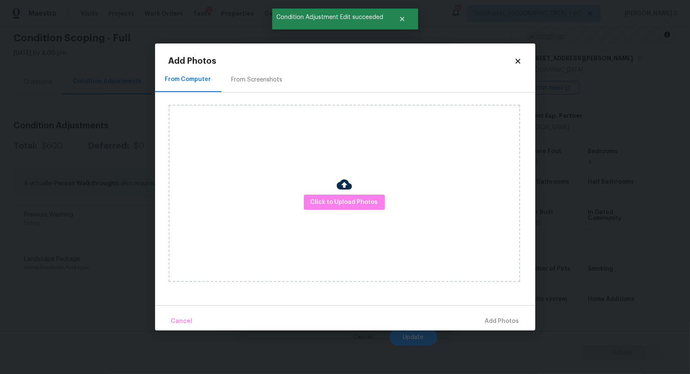
click at [263, 93] on div "Click to Upload Photos" at bounding box center [352, 194] width 367 height 202
click at [261, 80] on div "From Screenshots" at bounding box center [257, 80] width 51 height 8
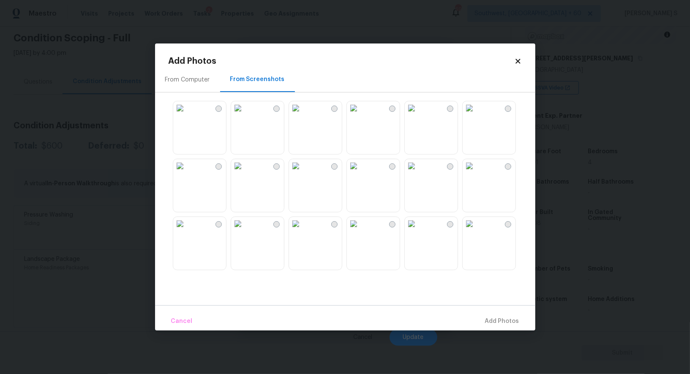
click at [418, 115] on img at bounding box center [412, 108] width 14 height 14
click at [476, 115] on img at bounding box center [470, 108] width 14 height 14
click at [245, 115] on img at bounding box center [238, 108] width 14 height 14
click at [178, 115] on img at bounding box center [180, 108] width 14 height 14
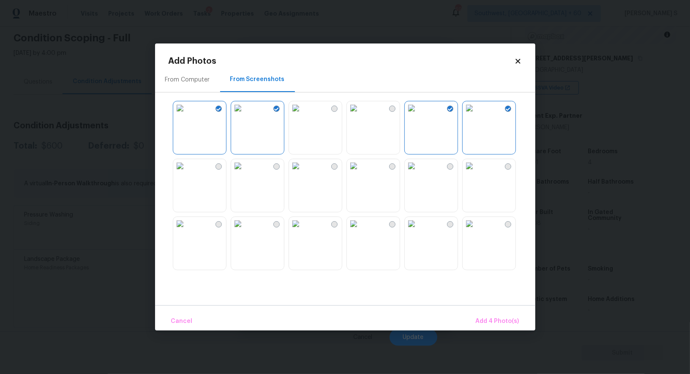
click at [245, 231] on img at bounding box center [238, 224] width 14 height 14
click at [302, 231] on img at bounding box center [296, 224] width 14 height 14
click at [418, 231] on img at bounding box center [412, 224] width 14 height 14
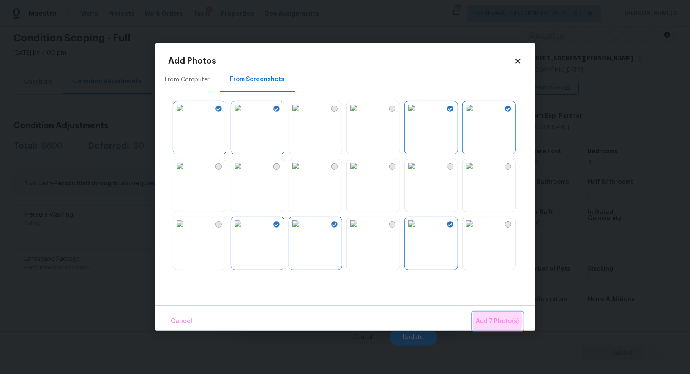
click at [495, 321] on span "Add 7 Photo(s)" at bounding box center [497, 321] width 43 height 11
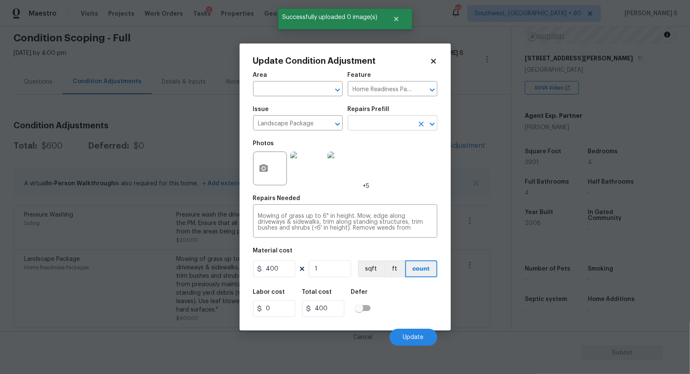
click at [379, 125] on input "text" at bounding box center [381, 123] width 66 height 13
click at [283, 271] on input "400" at bounding box center [274, 269] width 42 height 17
type input "700"
click at [413, 341] on span "Update" at bounding box center [413, 338] width 21 height 6
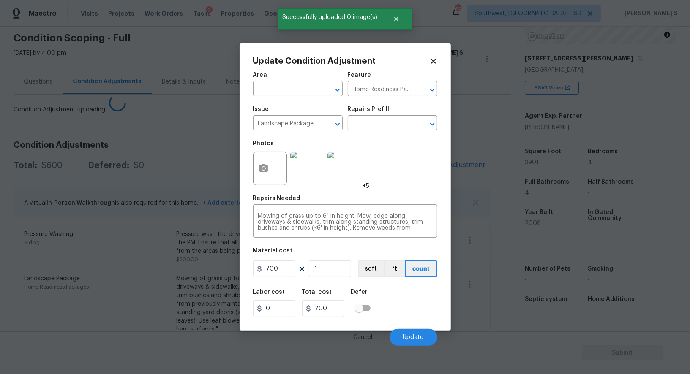
click at [182, 310] on body "Maestro Visits Projects Work Orders Tasks 2 Properties Geo Assignments 690 Sout…" at bounding box center [345, 187] width 690 height 374
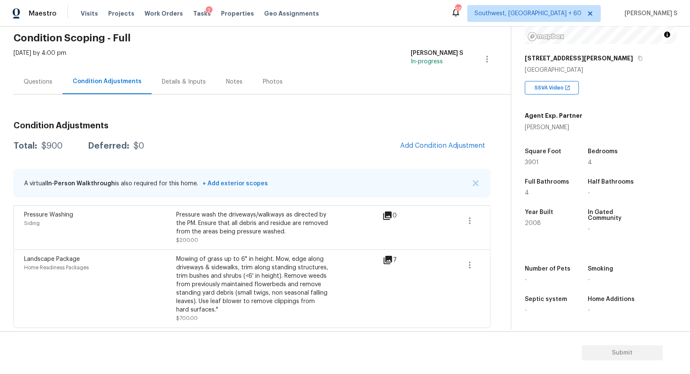
click at [411, 138] on span "Add Condition Adjustment" at bounding box center [442, 146] width 95 height 19
click at [412, 144] on span "Add Condition Adjustment" at bounding box center [442, 146] width 85 height 8
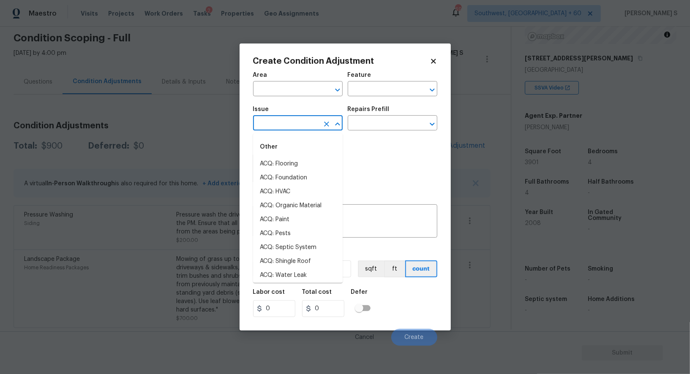
click at [314, 125] on input "text" at bounding box center [286, 123] width 66 height 13
type input "ACQ: Paint"
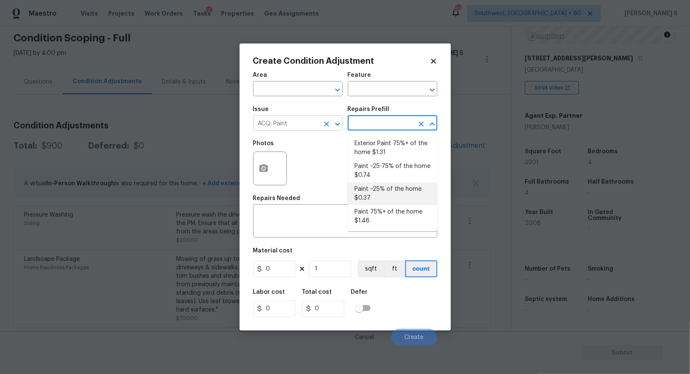
type input "Acquisition"
type textarea "Acquisition Scope: ~25% of the home needs interior paint"
type input "0.37"
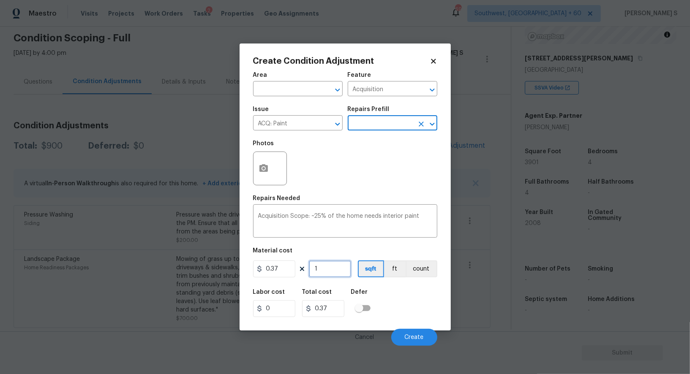
click at [330, 271] on input "1" at bounding box center [330, 269] width 42 height 17
type input "3"
type input "1.11"
type input "39"
type input "14.43"
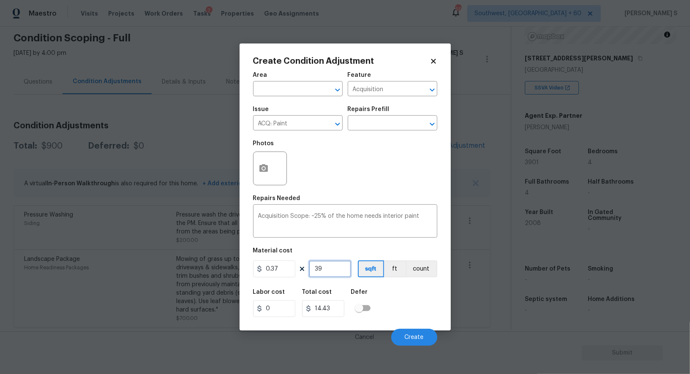
type input "390"
type input "144.3"
type input "3901"
type input "1443.37"
type input "3901"
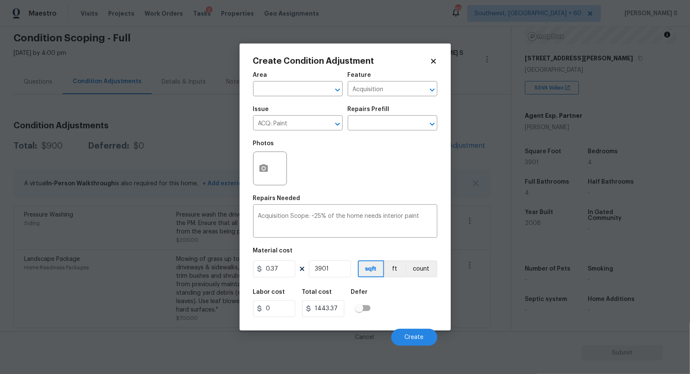
click at [419, 308] on div "Labor cost 0 Total cost 1443.37 Defer" at bounding box center [345, 303] width 184 height 38
click at [418, 340] on span "Create" at bounding box center [414, 338] width 19 height 6
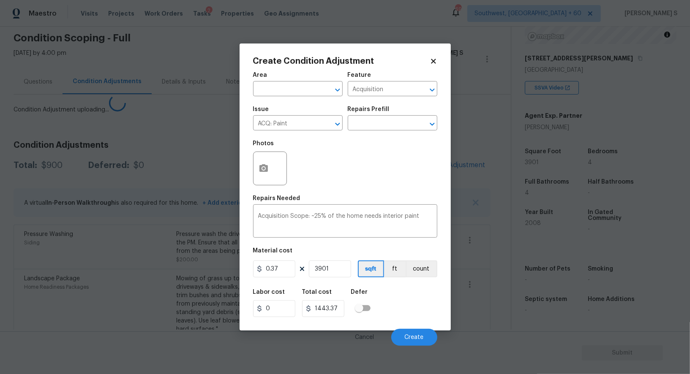
click at [128, 262] on body "Maestro Visits Projects Work Orders Tasks 2 Properties Geo Assignments 690 Sout…" at bounding box center [345, 187] width 690 height 374
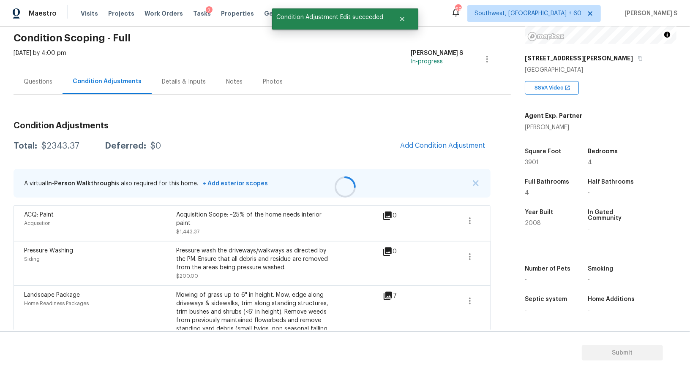
click at [454, 143] on div at bounding box center [345, 187] width 690 height 374
click at [460, 149] on span "Add Condition Adjustment" at bounding box center [442, 146] width 85 height 8
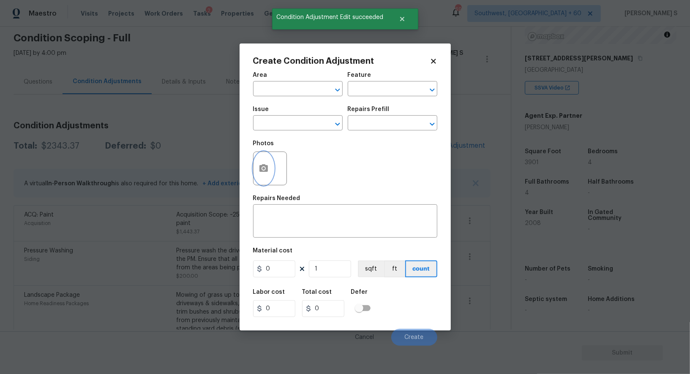
click at [259, 169] on icon "button" at bounding box center [264, 168] width 10 height 10
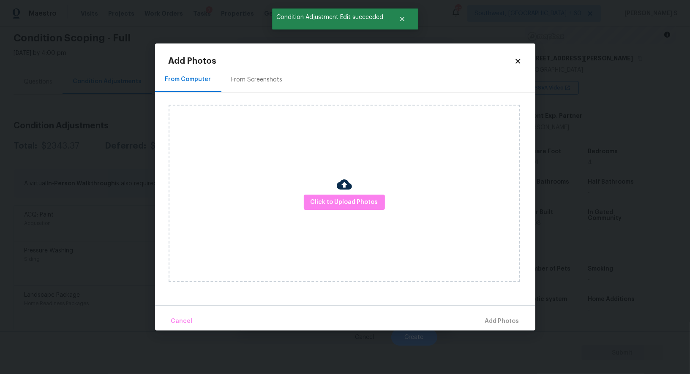
click at [247, 81] on div "From Screenshots" at bounding box center [257, 80] width 51 height 8
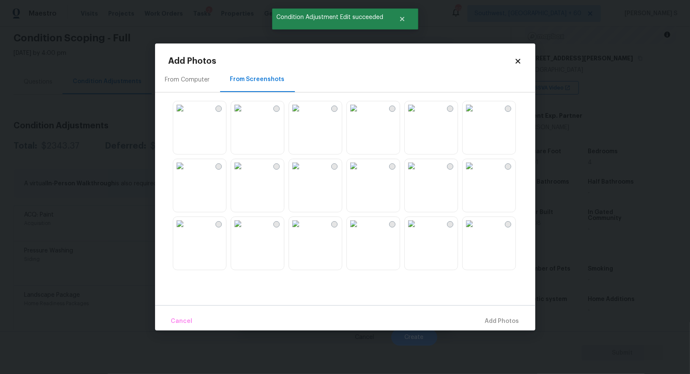
click at [360, 173] on img at bounding box center [354, 166] width 14 height 14
click at [302, 173] on img at bounding box center [296, 166] width 14 height 14
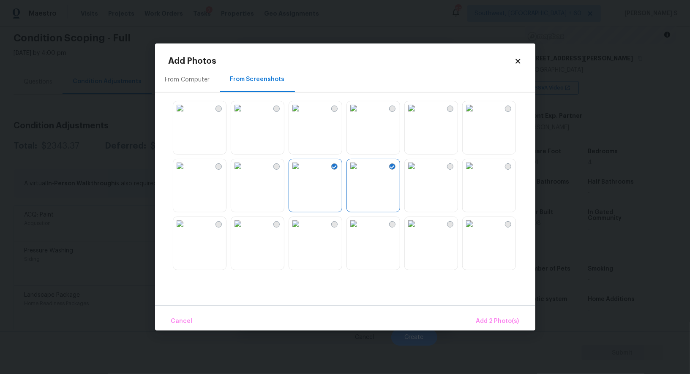
click at [245, 173] on img at bounding box center [238, 166] width 14 height 14
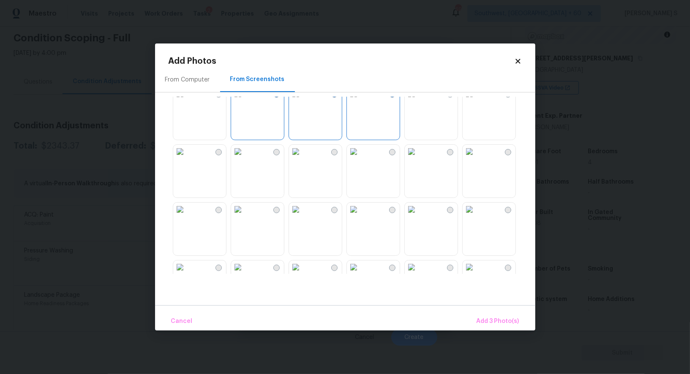
scroll to position [215, 0]
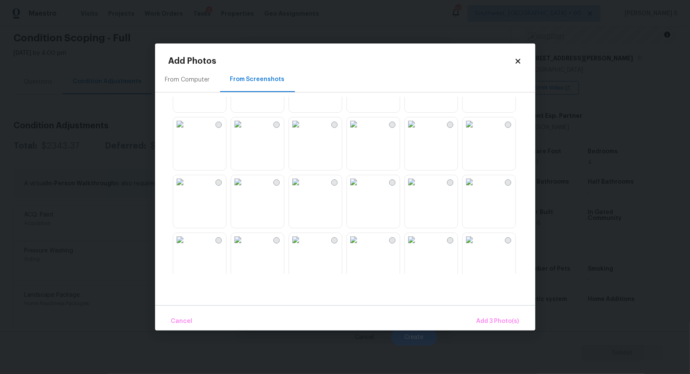
click at [187, 189] on img at bounding box center [180, 182] width 14 height 14
click at [234, 189] on img at bounding box center [238, 182] width 14 height 14
click at [302, 189] on img at bounding box center [296, 182] width 14 height 14
click at [245, 247] on img at bounding box center [238, 240] width 14 height 14
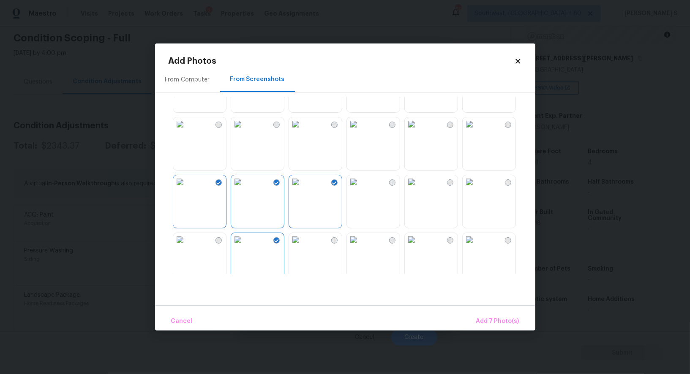
click at [187, 247] on img at bounding box center [180, 240] width 14 height 14
click at [302, 247] on img at bounding box center [296, 240] width 14 height 14
click at [490, 316] on button "Add 9 Photo(s)" at bounding box center [498, 322] width 50 height 18
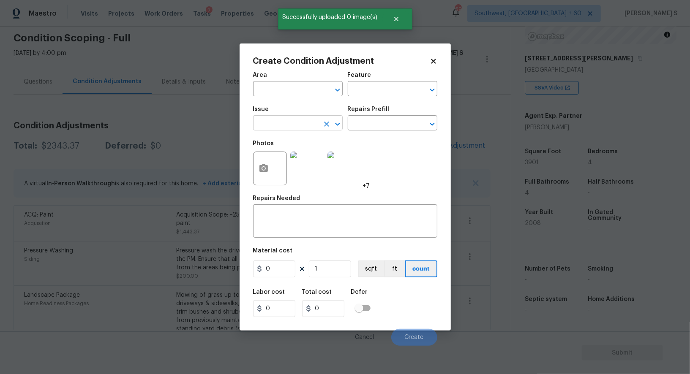
click at [289, 122] on input "text" at bounding box center [286, 123] width 66 height 13
type input "ACQ: Flooring"
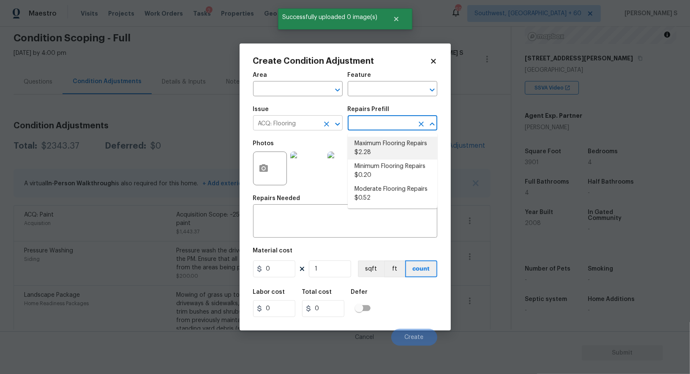
type input "Acquisition"
type textarea "Acquisition Scope: Maximum flooring repairs"
type input "2.28"
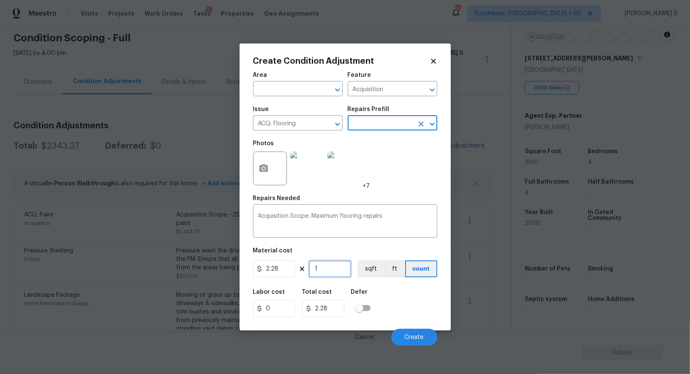
click at [337, 275] on input "1" at bounding box center [330, 269] width 42 height 17
paste input "390"
type input "3901"
type input "8894.28"
type input "3901"
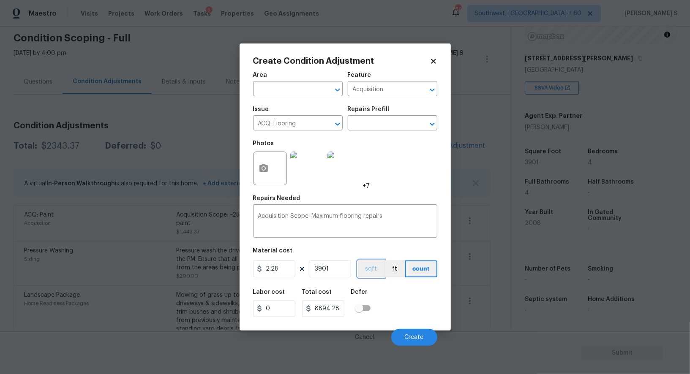
click at [366, 274] on button "sqft" at bounding box center [371, 269] width 26 height 17
click at [380, 305] on div "Labor cost 0 Total cost 8894.28 Defer" at bounding box center [345, 303] width 184 height 38
click at [407, 337] on span "Create" at bounding box center [414, 338] width 19 height 6
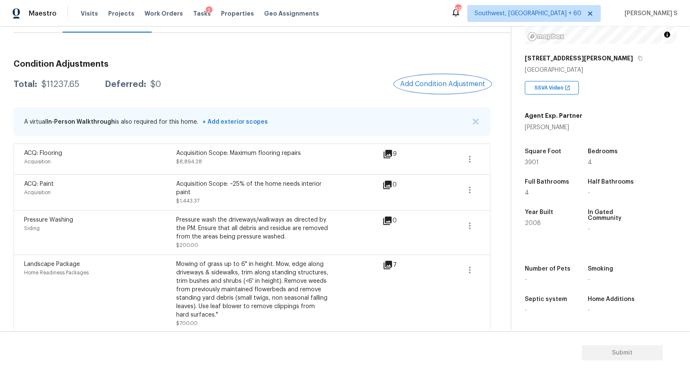
scroll to position [0, 0]
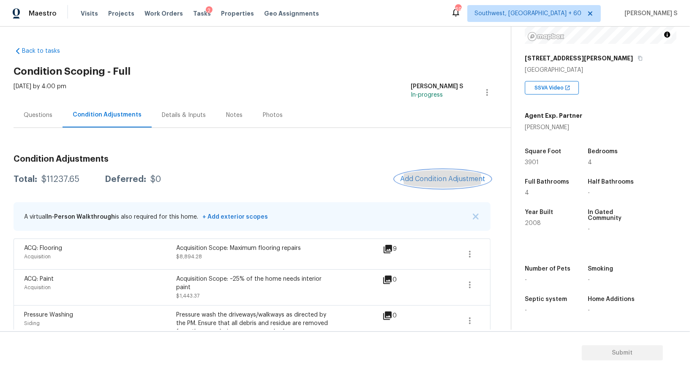
click at [434, 173] on button "Add Condition Adjustment" at bounding box center [442, 179] width 95 height 18
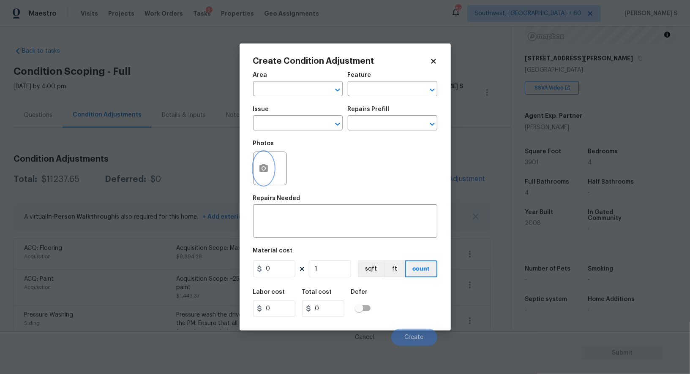
click at [259, 169] on icon "button" at bounding box center [263, 168] width 8 height 8
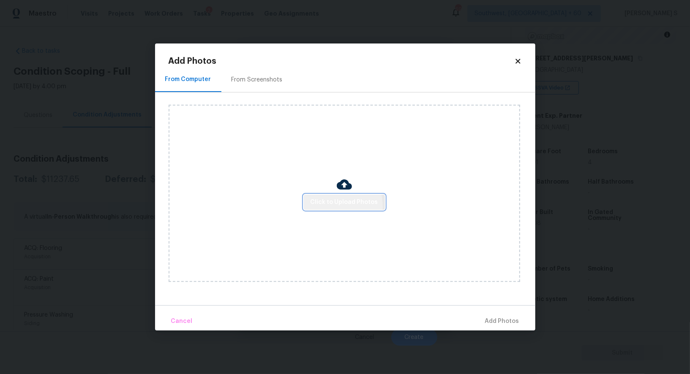
click at [330, 207] on span "Click to Upload Photos" at bounding box center [345, 202] width 68 height 11
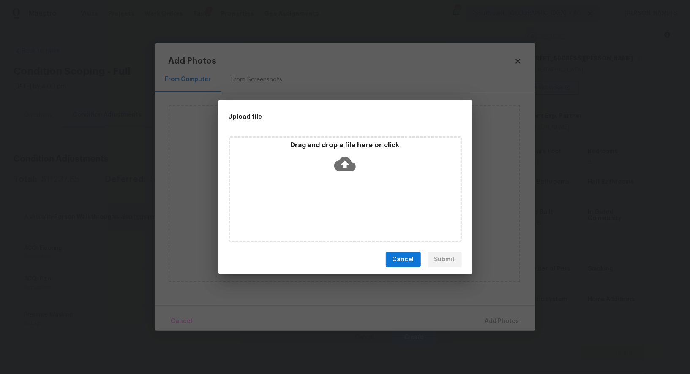
click at [330, 207] on div "Drag and drop a file here or click" at bounding box center [345, 189] width 233 height 106
